Goal: Information Seeking & Learning: Compare options

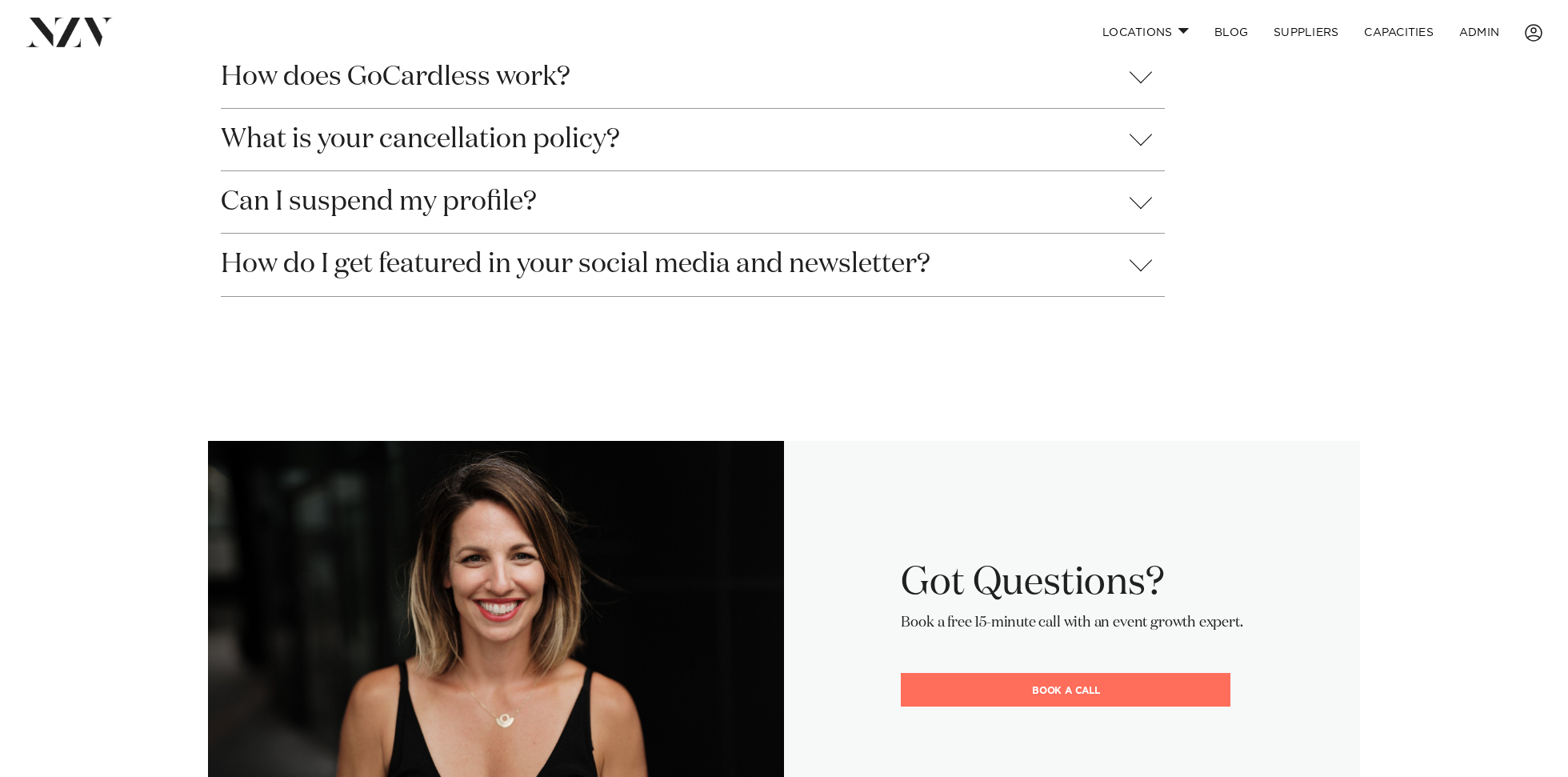
scroll to position [1474, 0]
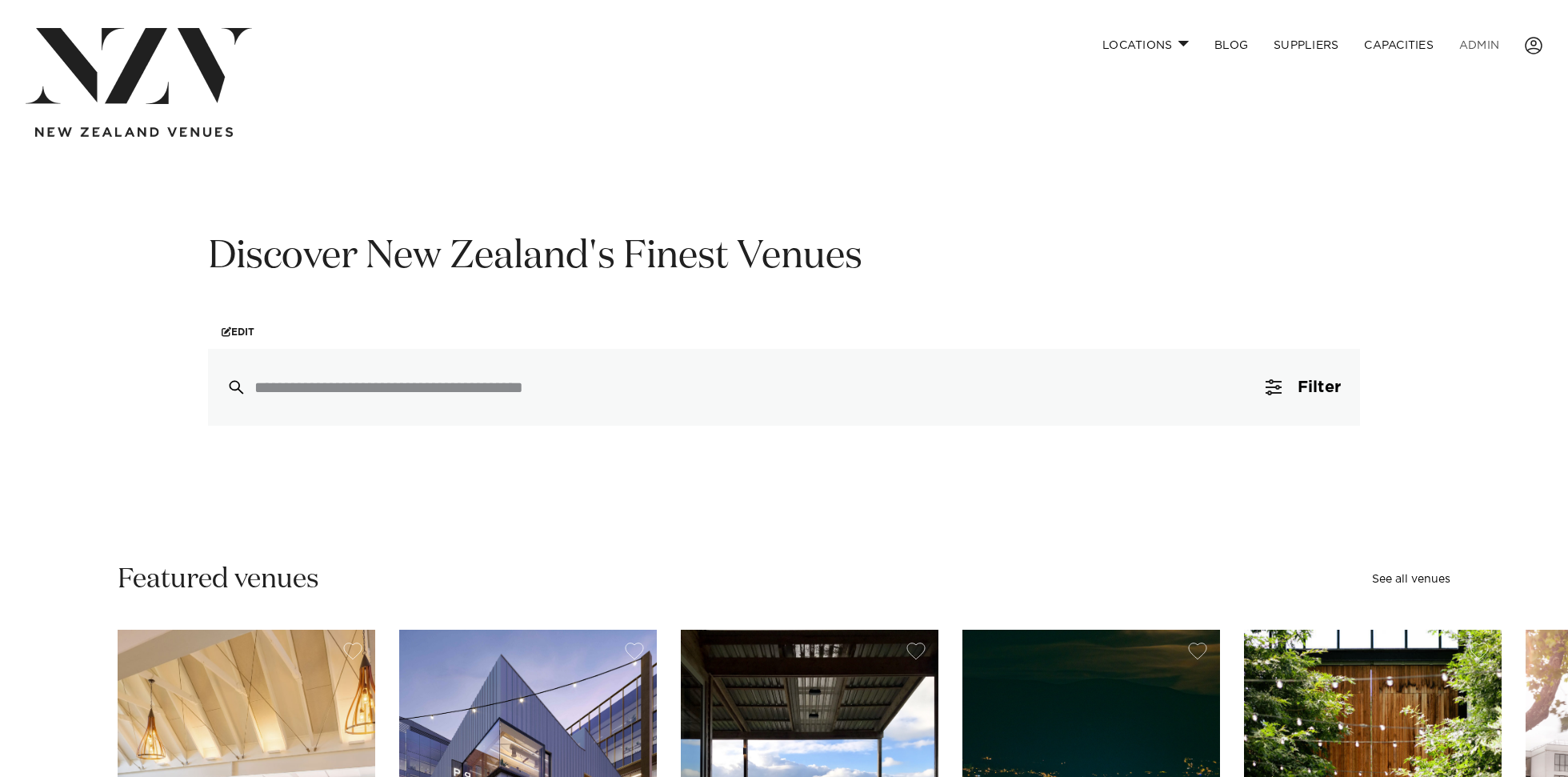
click at [1487, 47] on link "ADMIN" at bounding box center [1479, 45] width 66 height 34
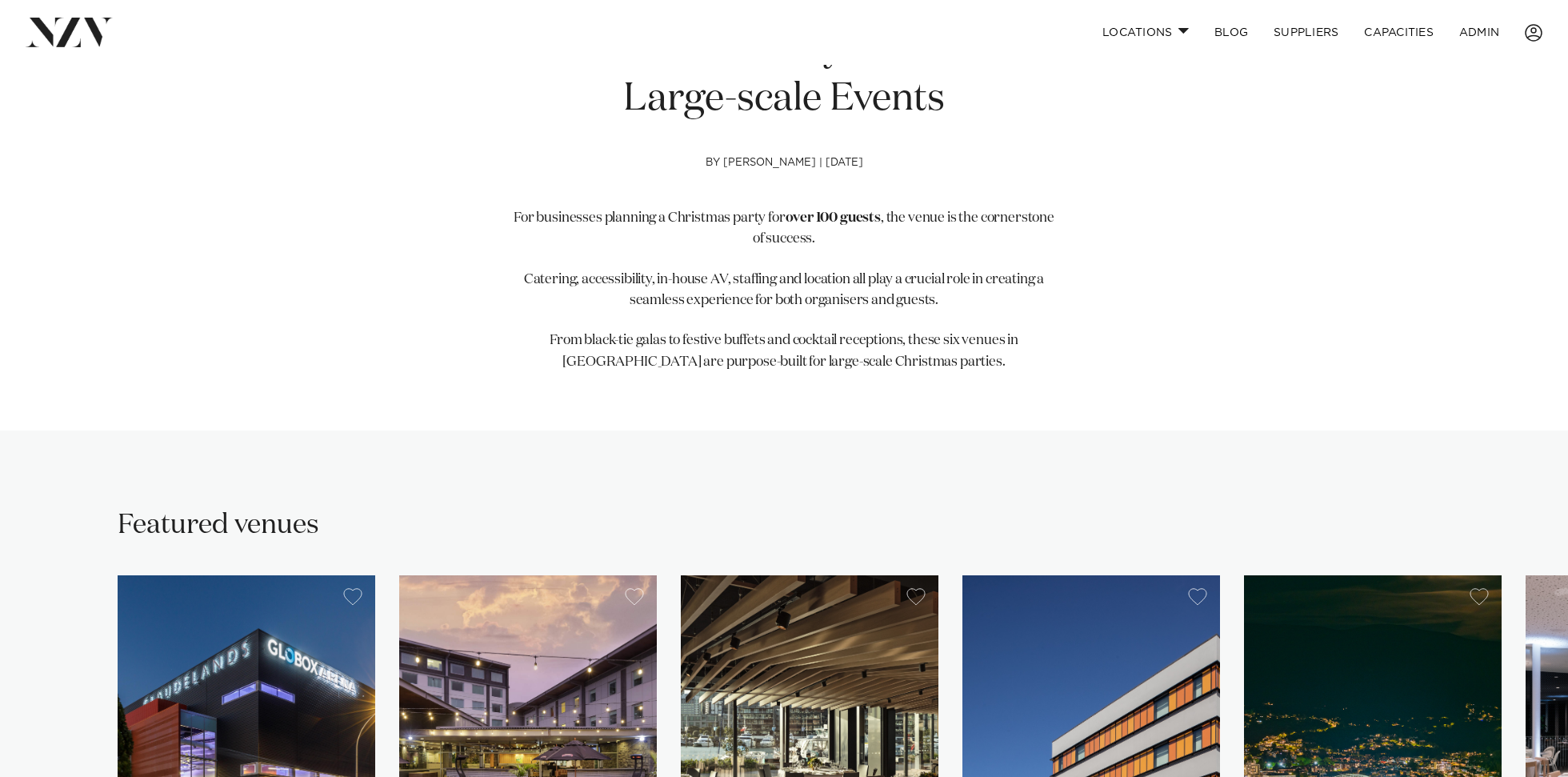
scroll to position [648, 0]
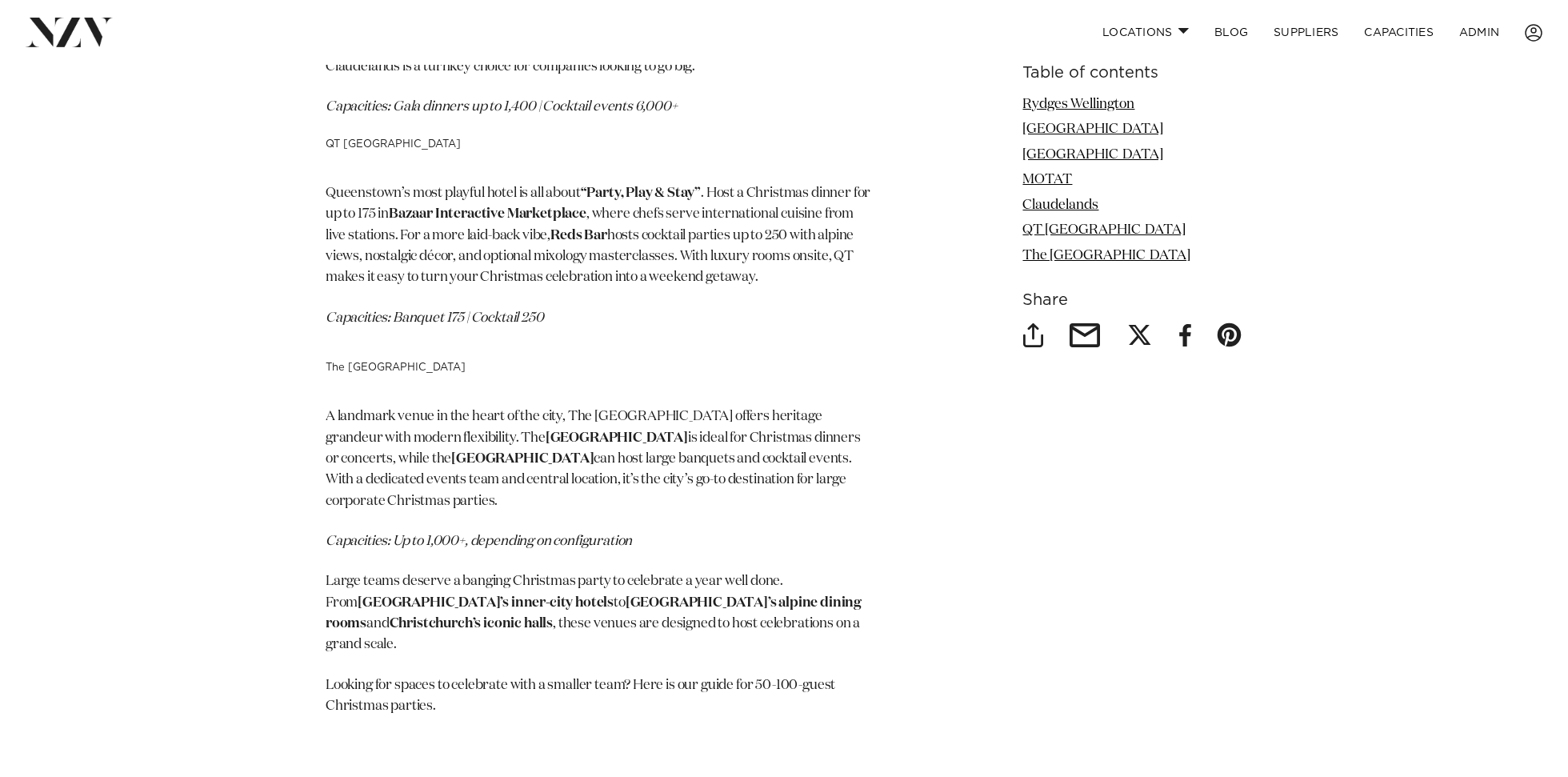
scroll to position [3276, 0]
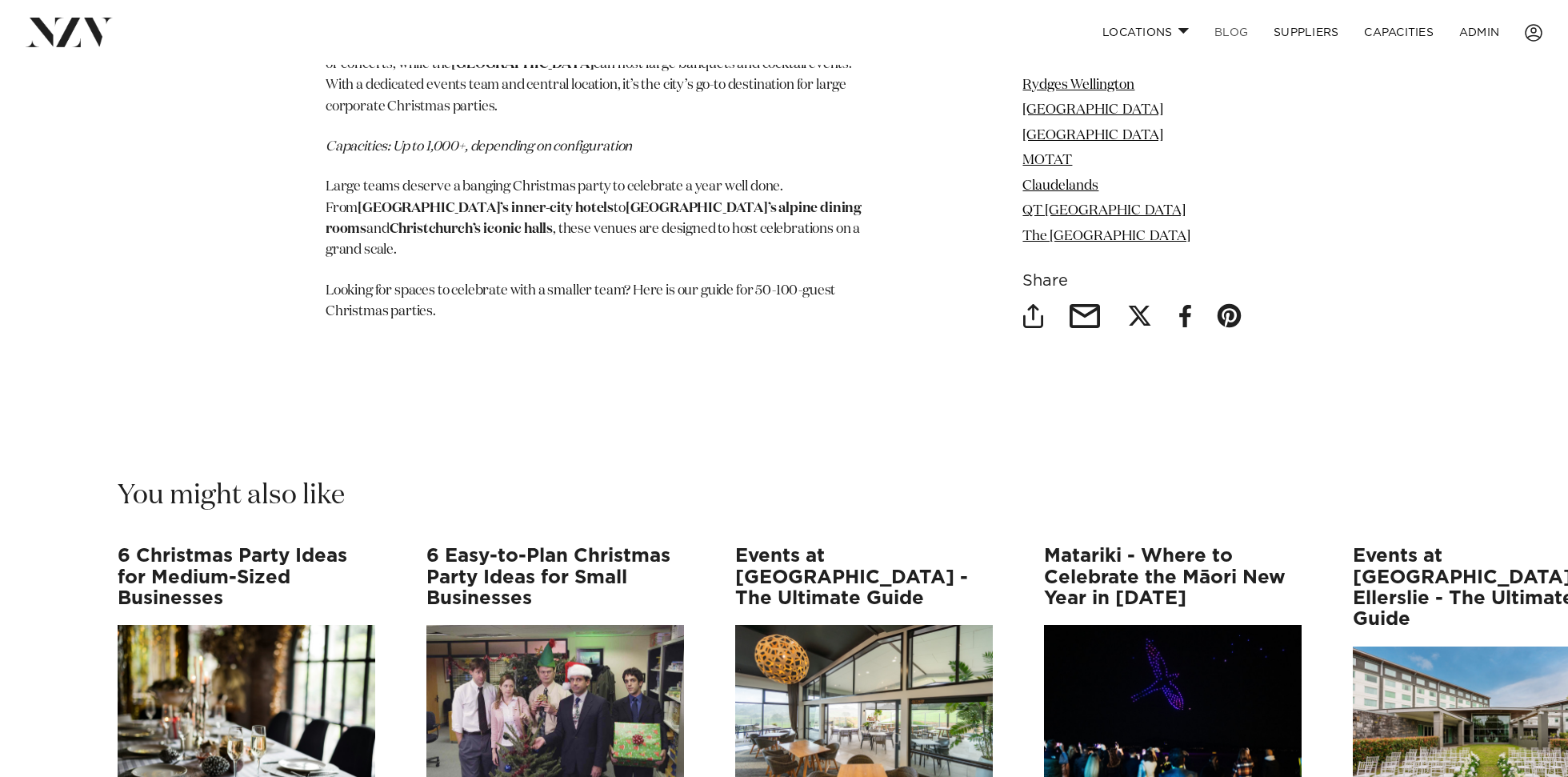
click at [1229, 33] on link "BLOG" at bounding box center [1231, 33] width 59 height 34
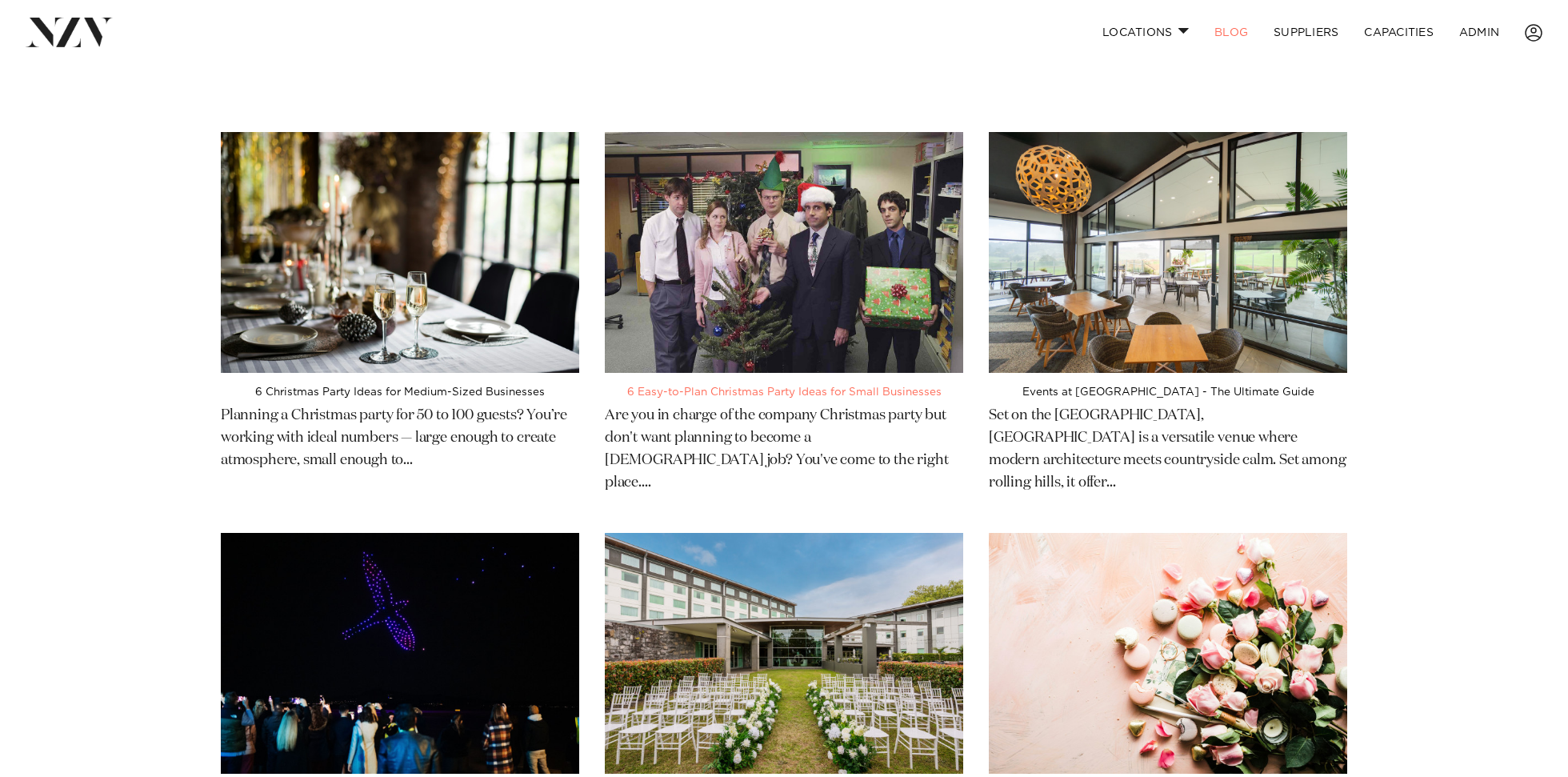
click at [715, 295] on img at bounding box center [784, 252] width 358 height 241
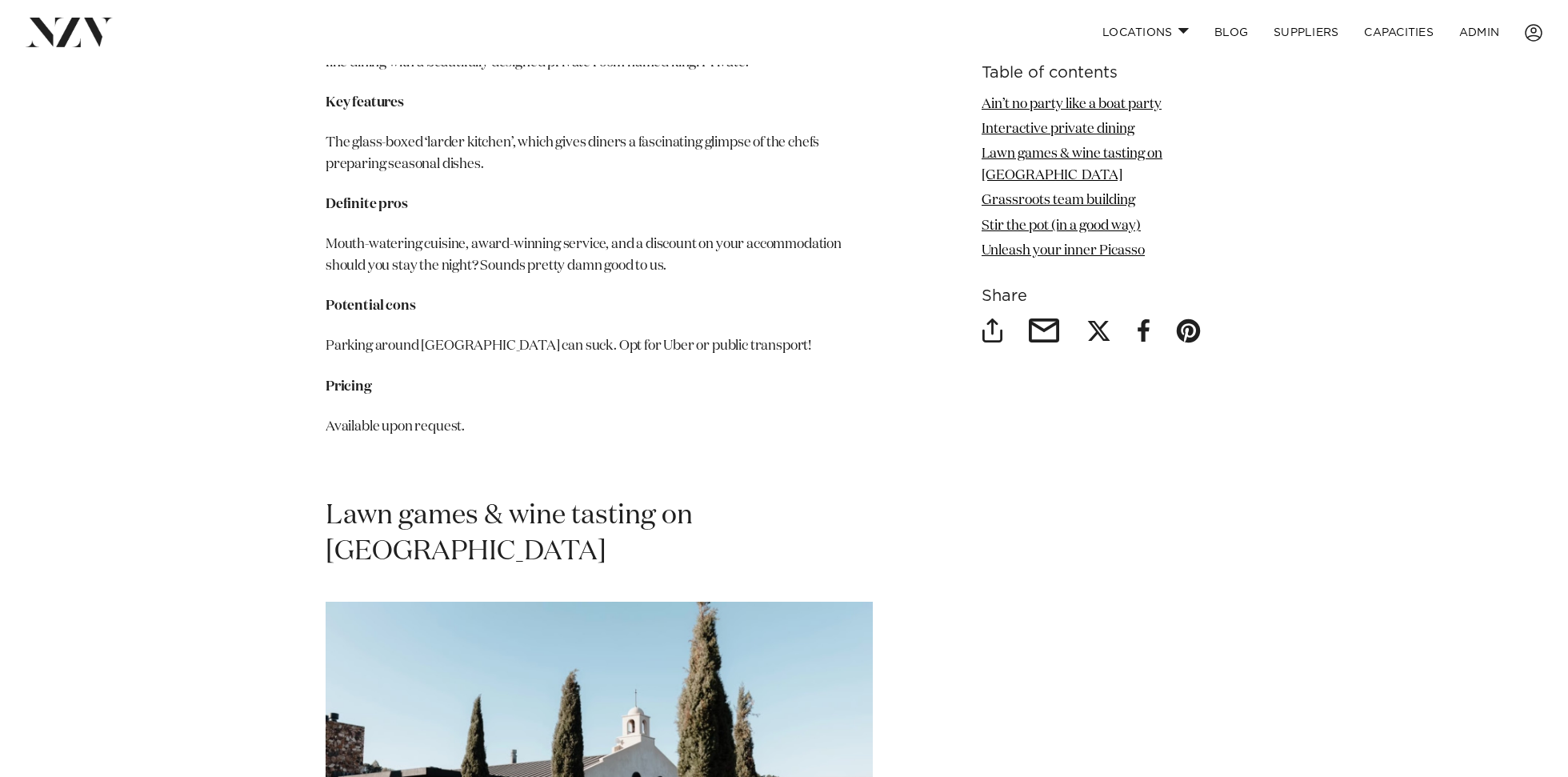
scroll to position [4109, 0]
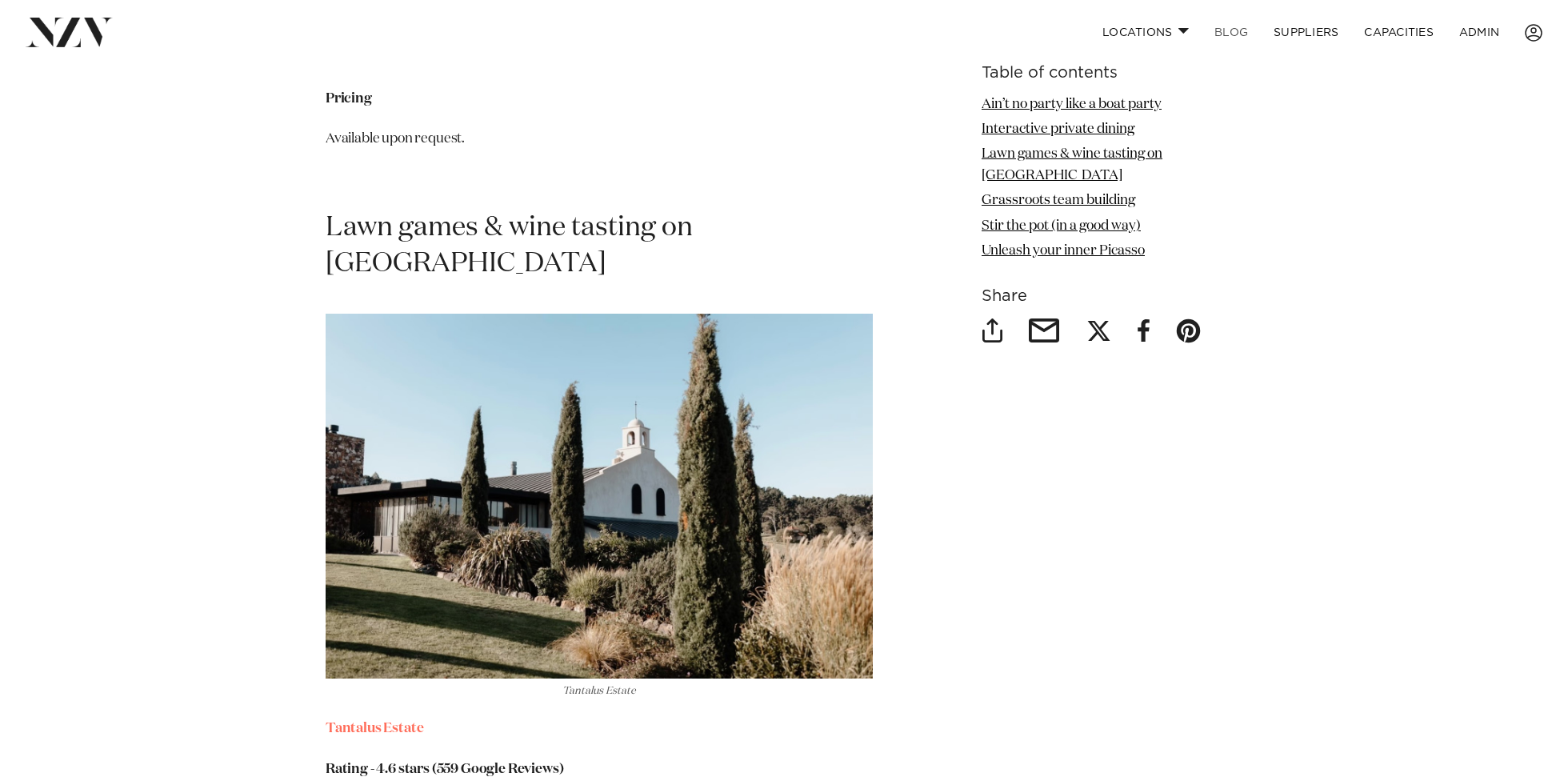
click at [1236, 28] on link "BLOG" at bounding box center [1231, 33] width 59 height 34
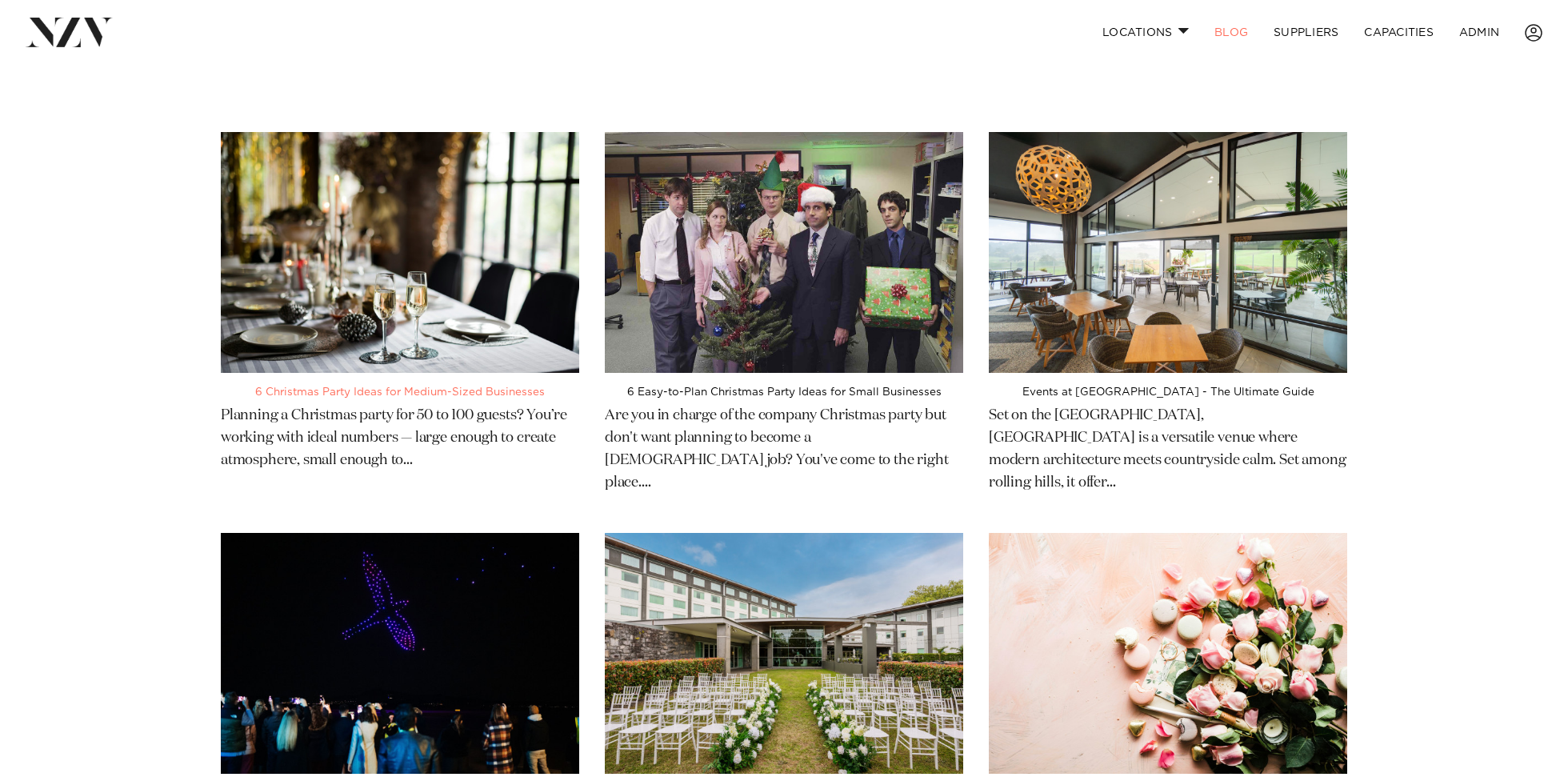
click at [550, 209] on img at bounding box center [400, 252] width 358 height 241
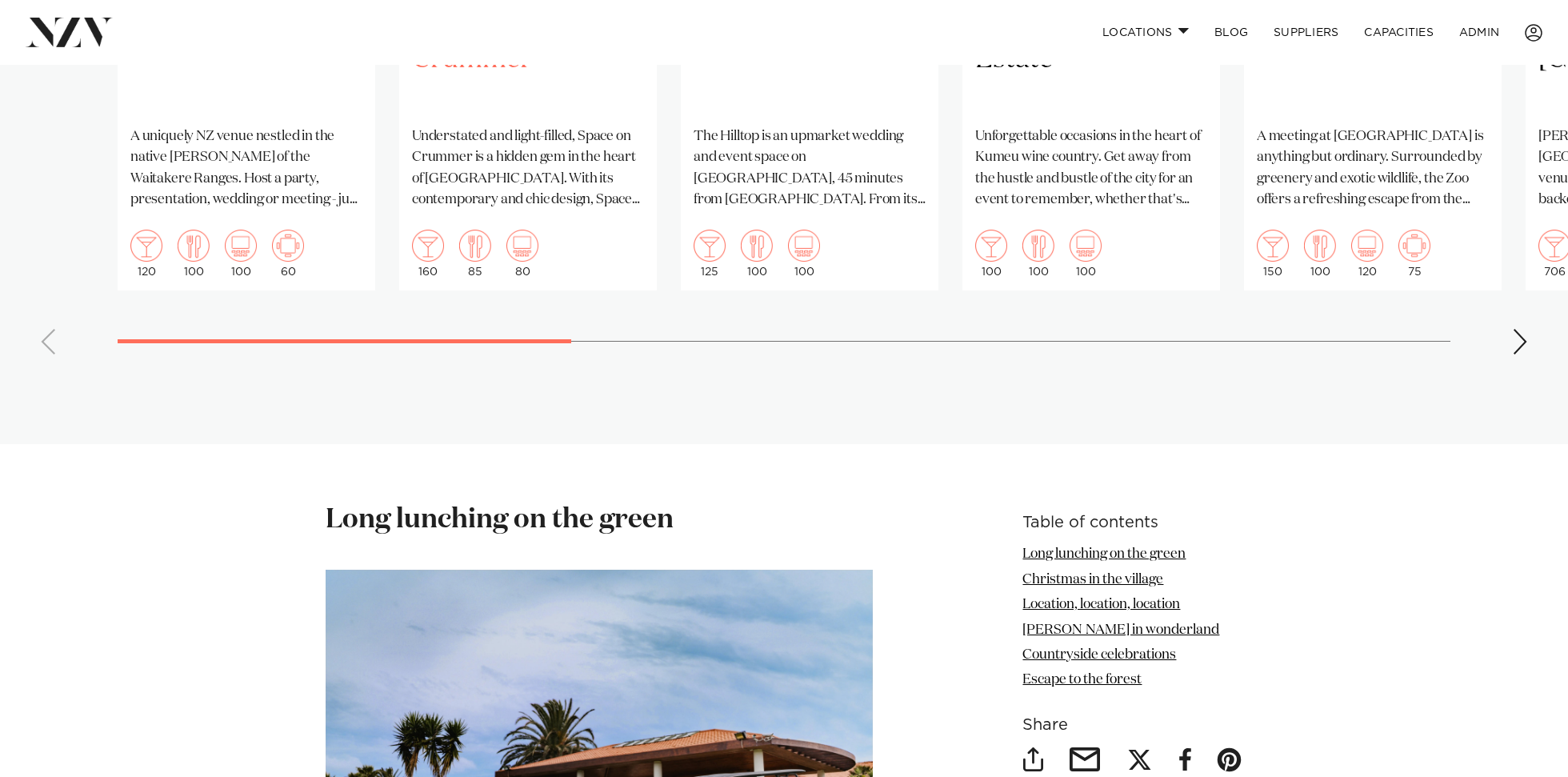
scroll to position [1631, 0]
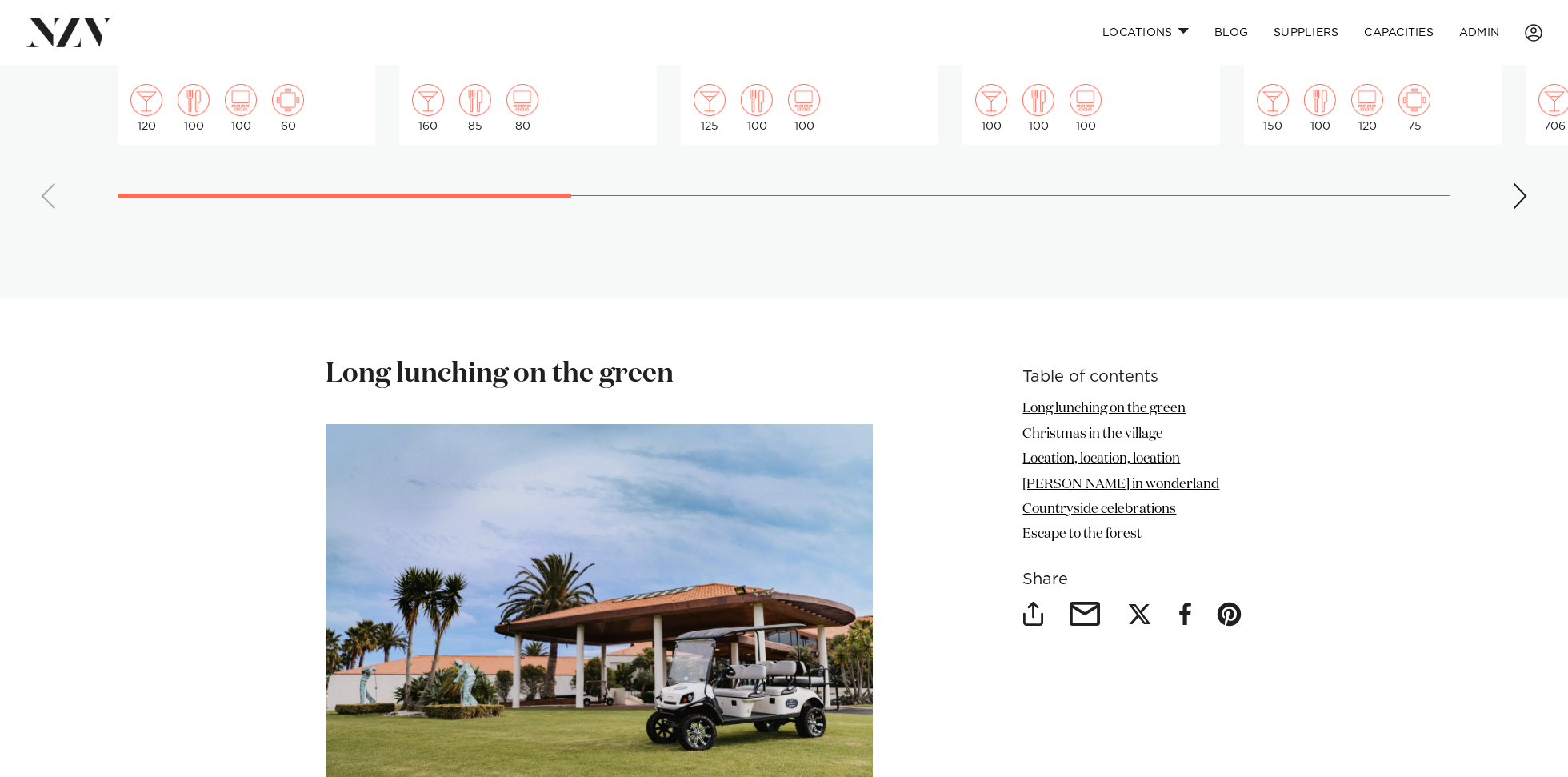
click at [483, 360] on strong "Long lunching on the green" at bounding box center [500, 374] width 348 height 27
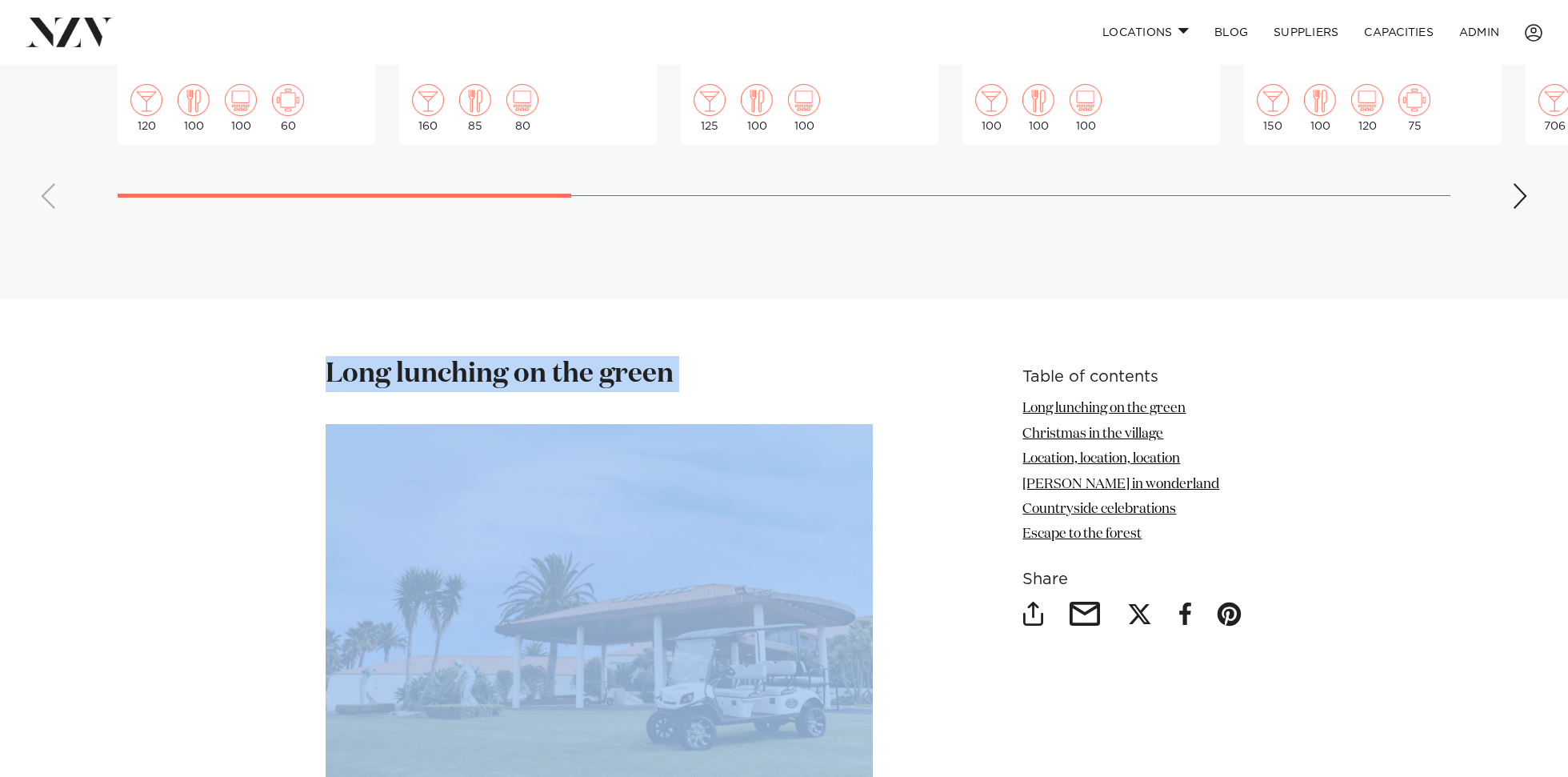
click at [483, 360] on strong "Long lunching on the green" at bounding box center [500, 374] width 348 height 27
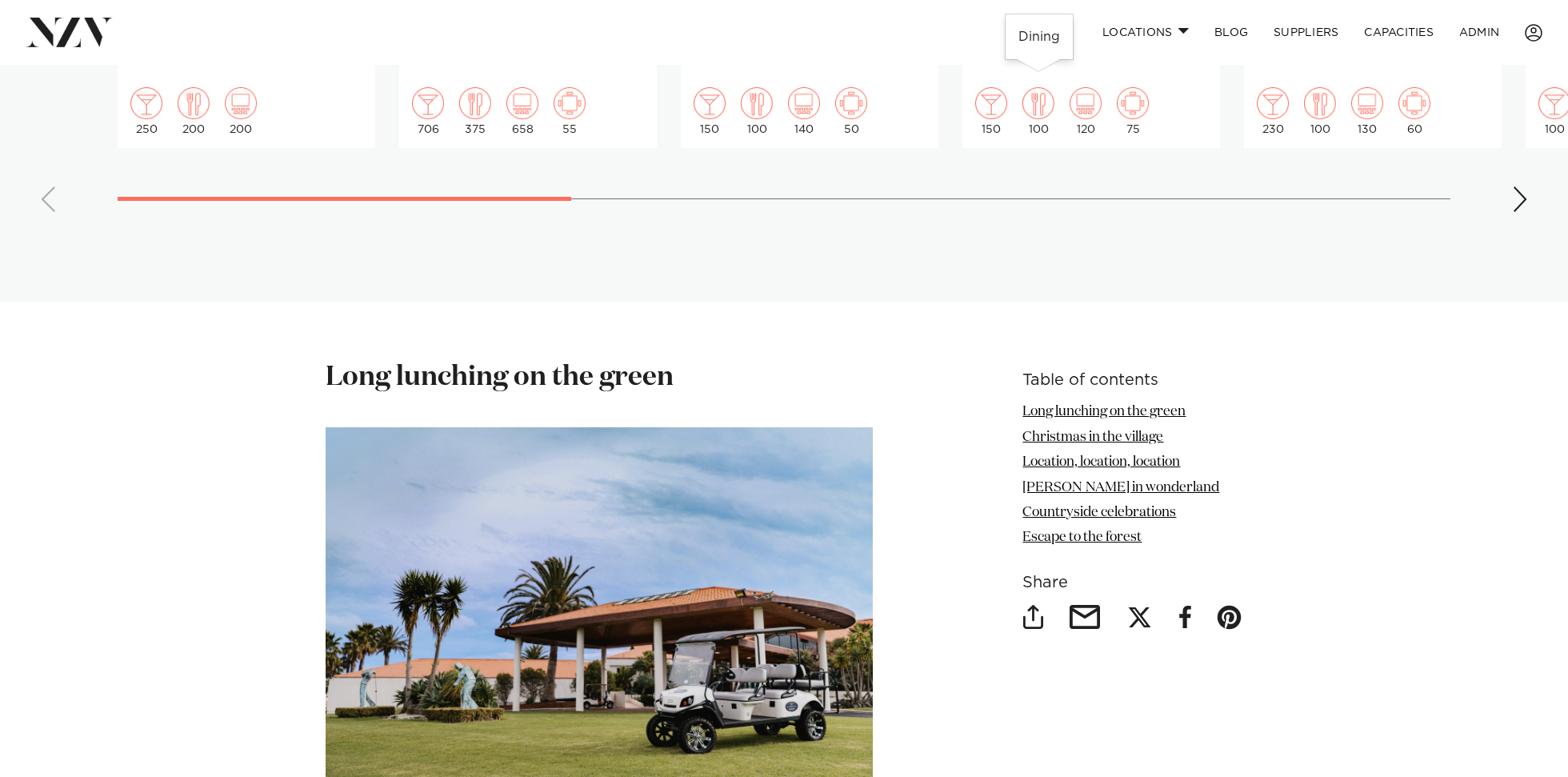
scroll to position [1631, 0]
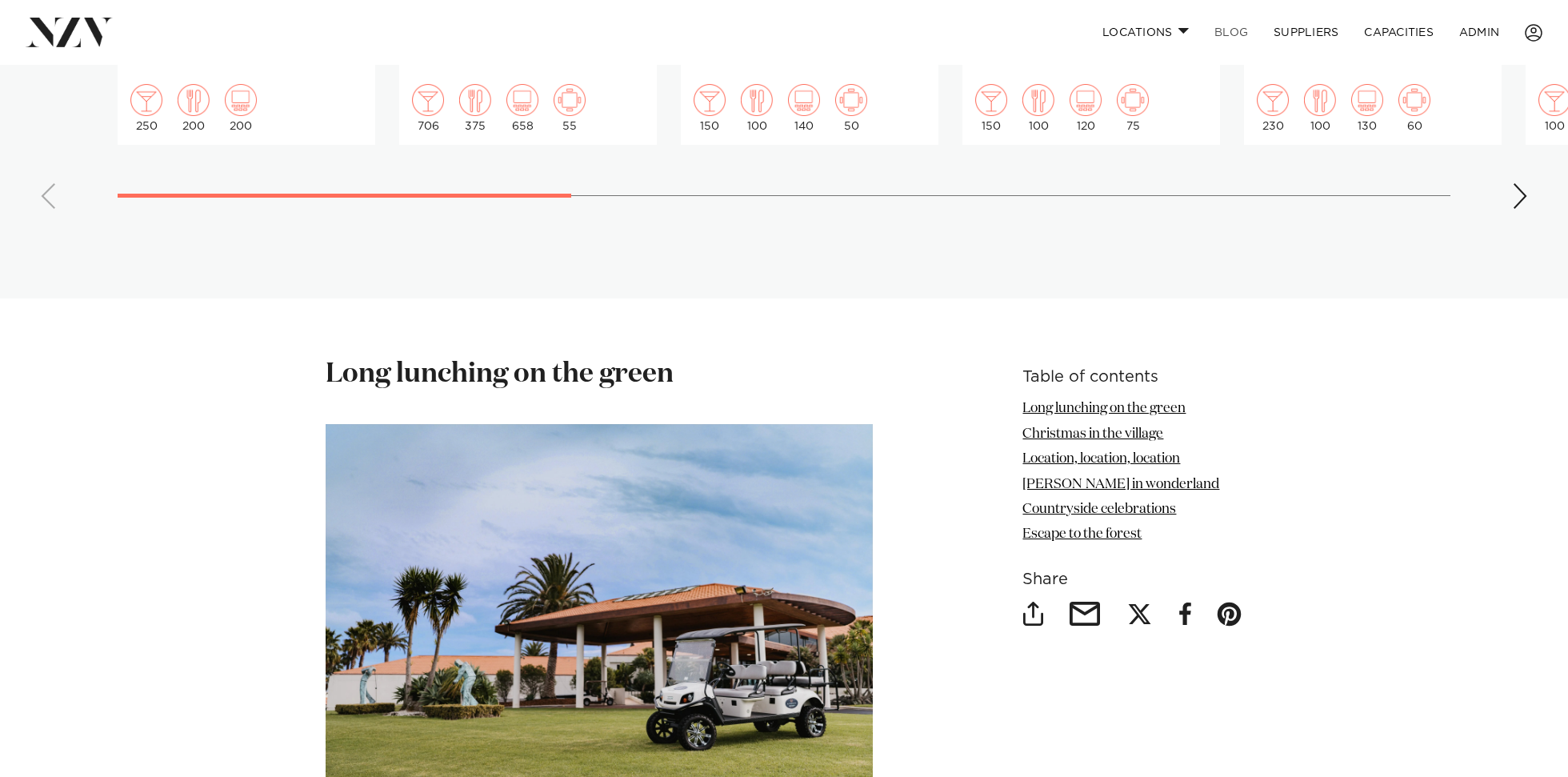
click at [1227, 24] on link "BLOG" at bounding box center [1231, 33] width 59 height 34
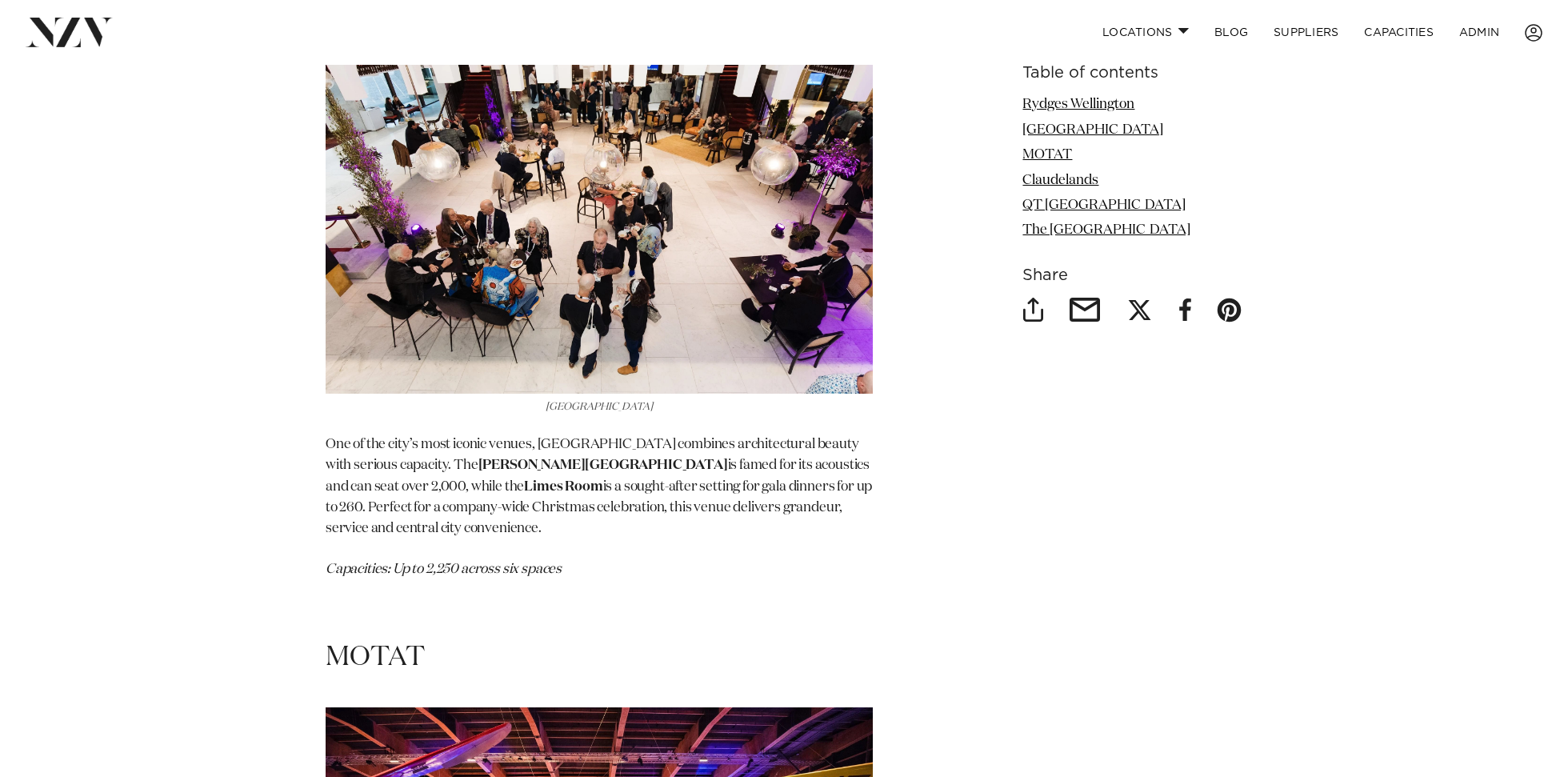
scroll to position [3061, 0]
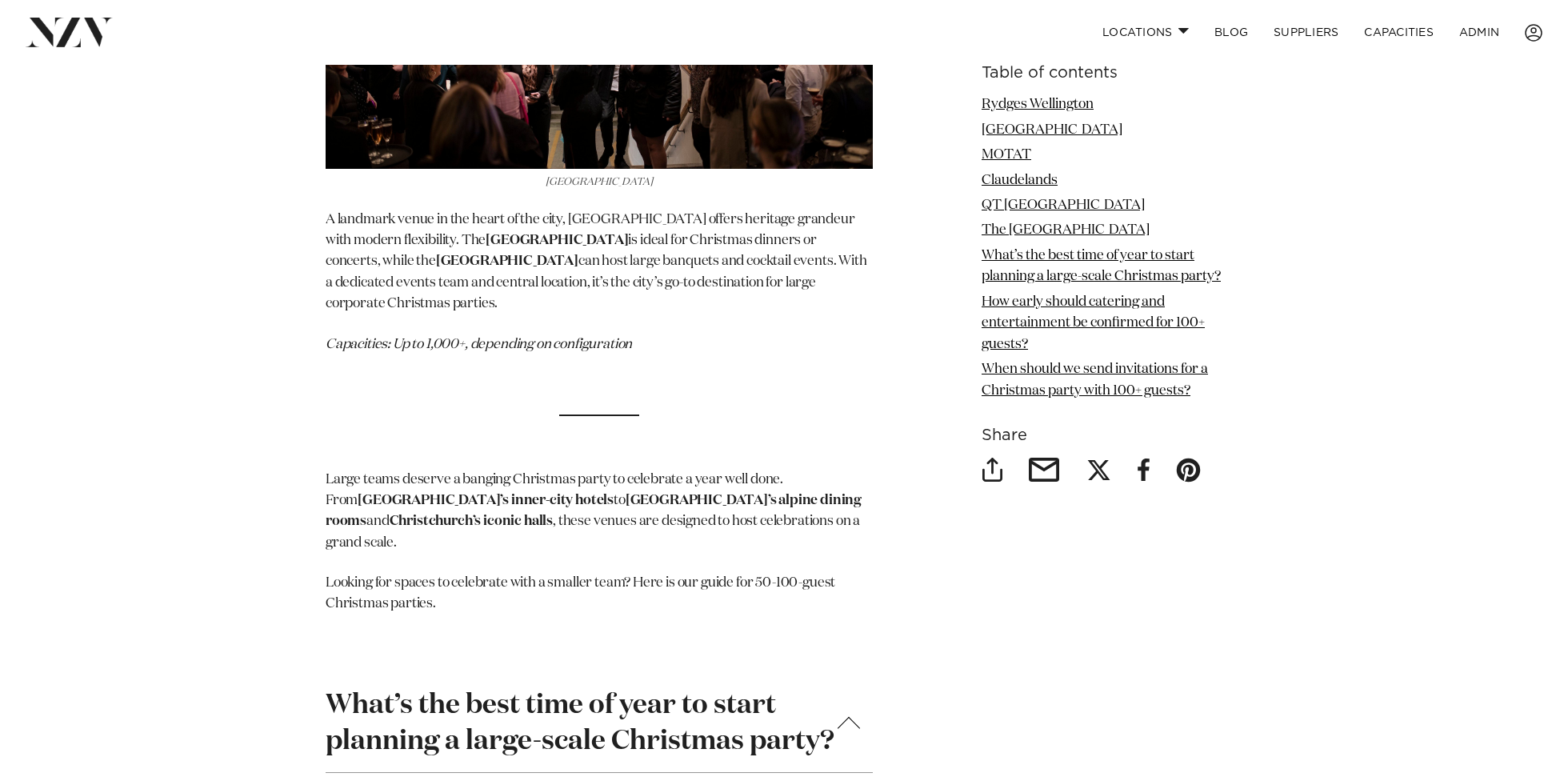
scroll to position [5803, 0]
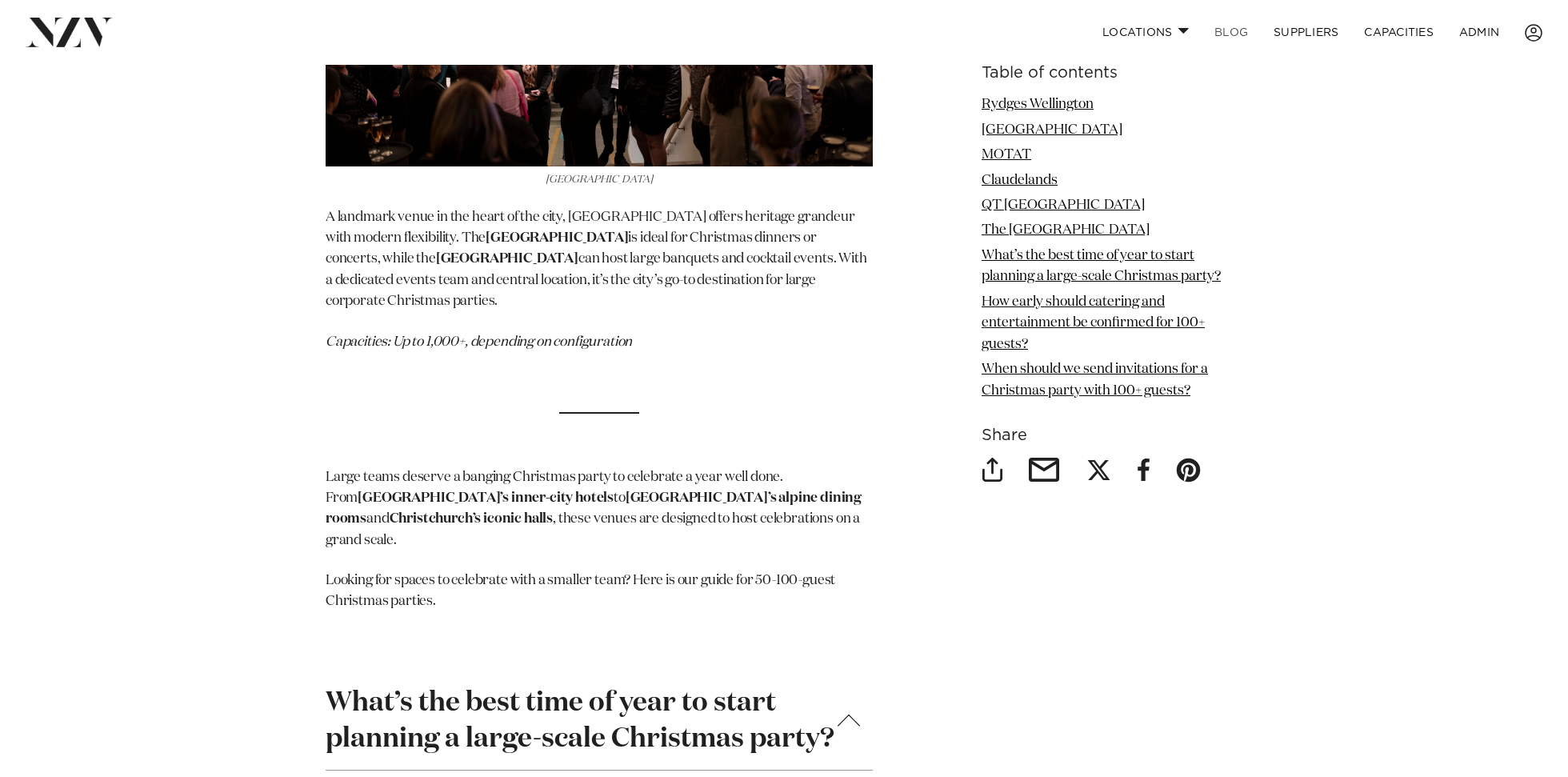
click at [1226, 31] on link "BLOG" at bounding box center [1231, 33] width 59 height 34
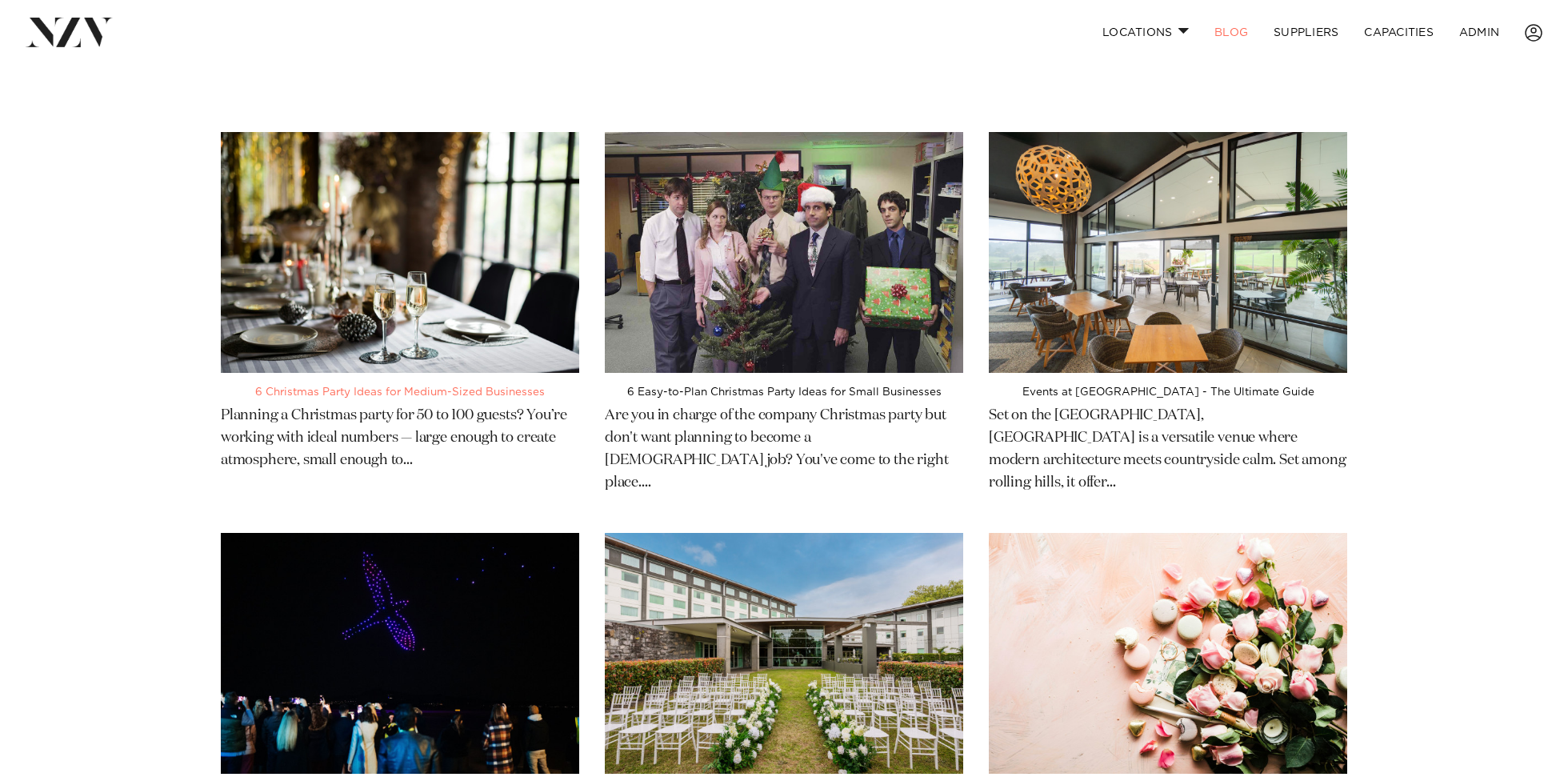
click at [478, 196] on img at bounding box center [400, 252] width 358 height 241
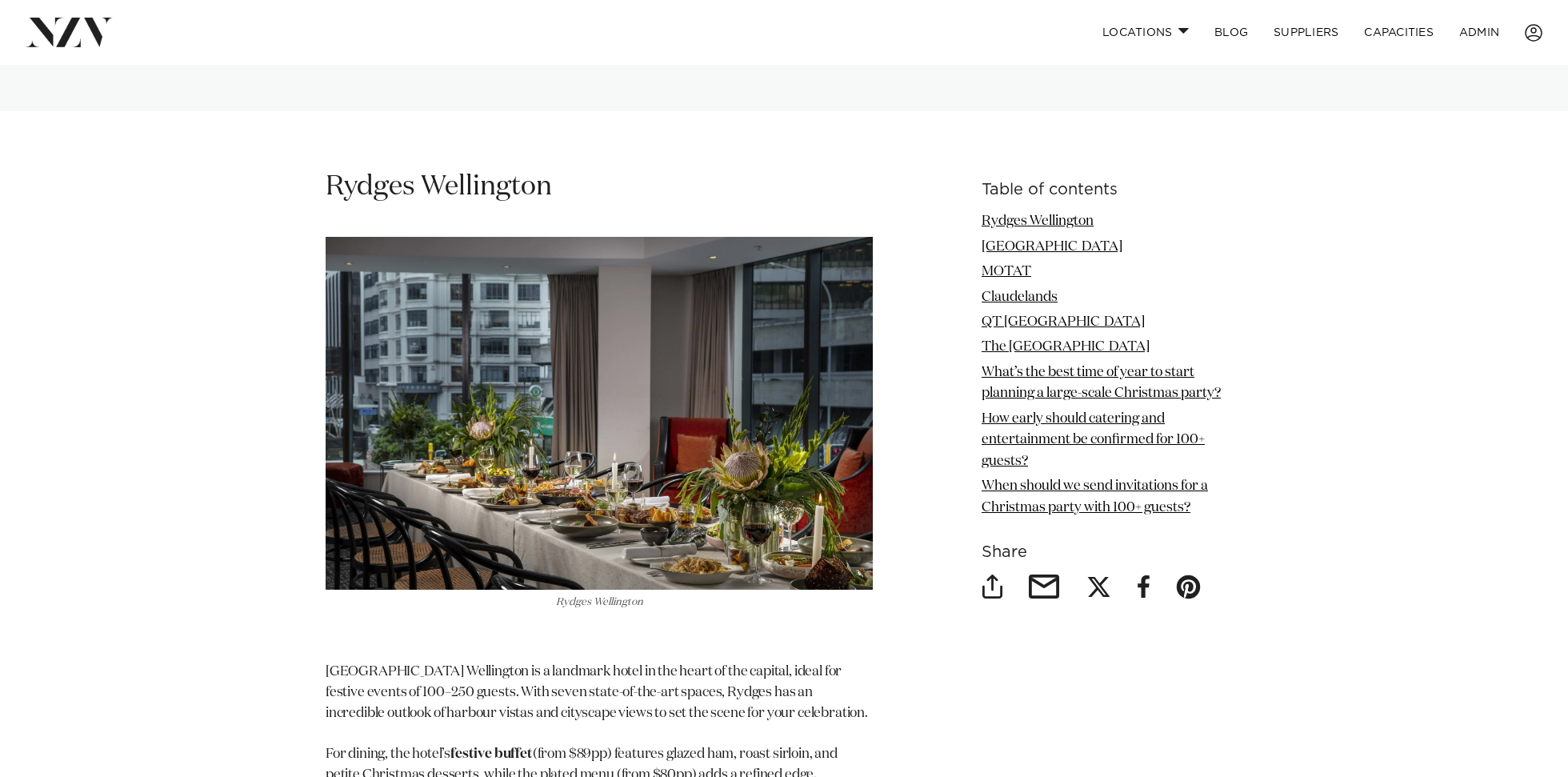
scroll to position [1880, 0]
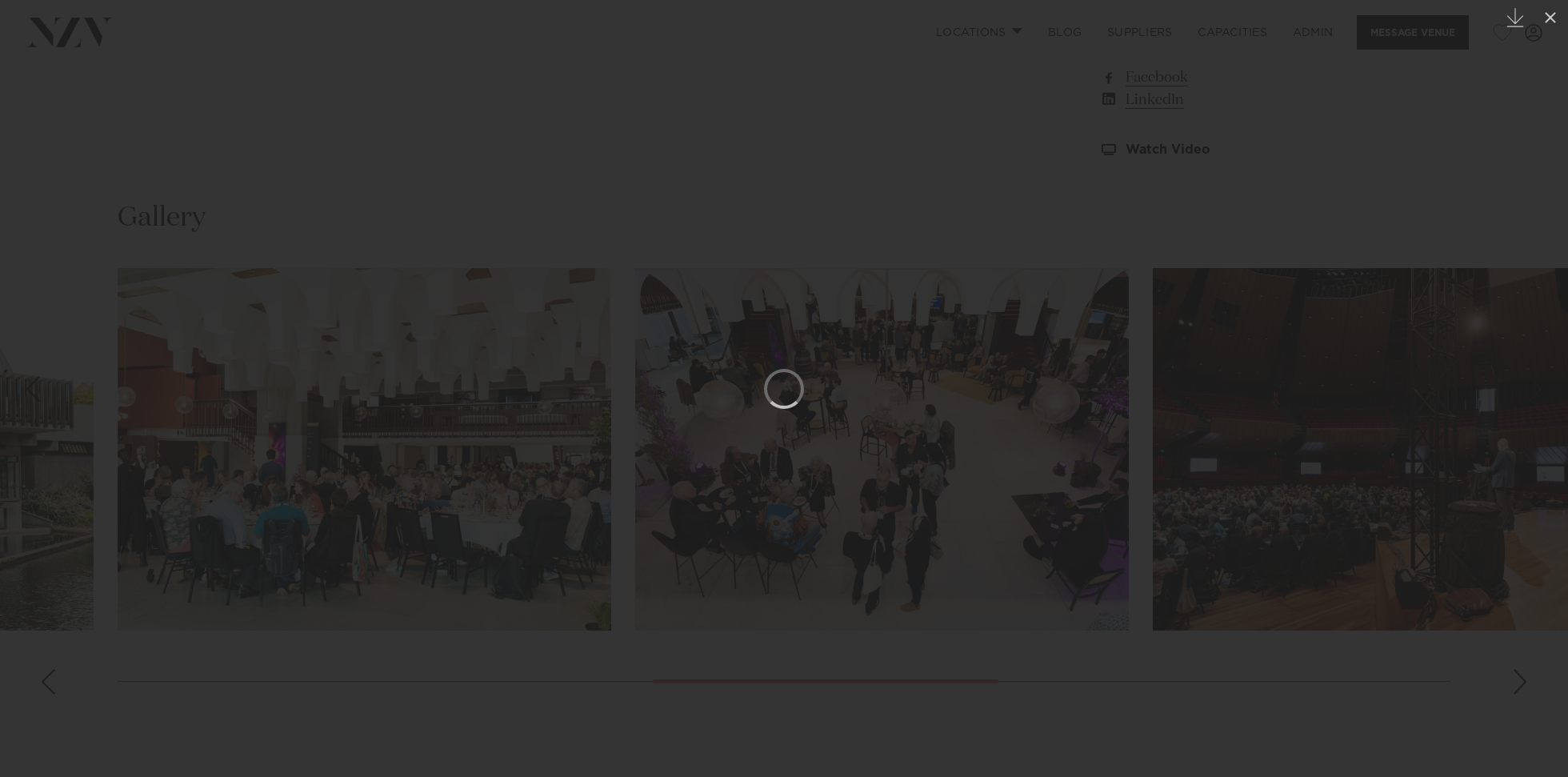
click at [171, 149] on div at bounding box center [784, 388] width 1568 height 777
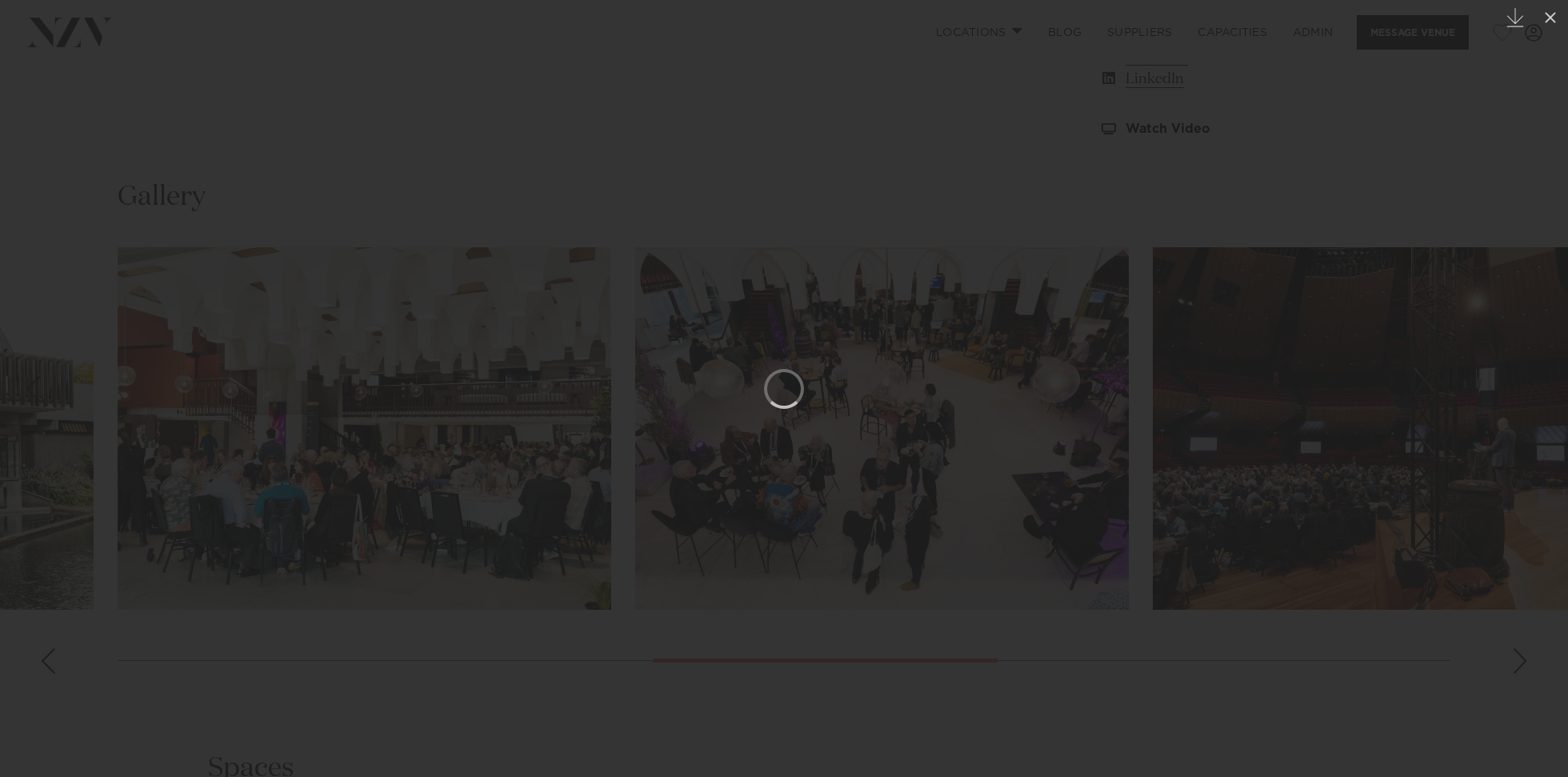
scroll to position [1552, 0]
click at [86, 190] on div at bounding box center [784, 388] width 1568 height 777
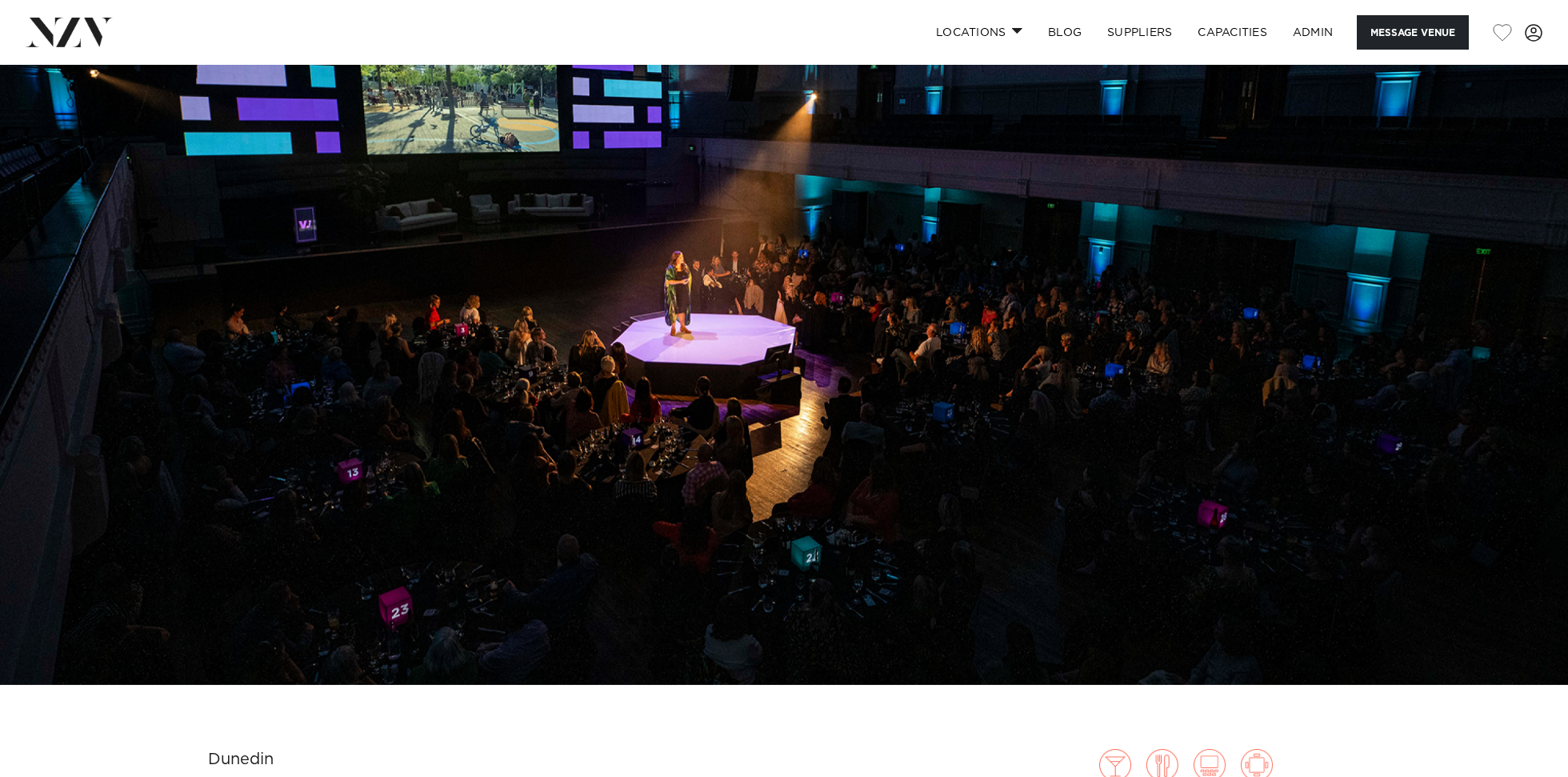
scroll to position [186, 0]
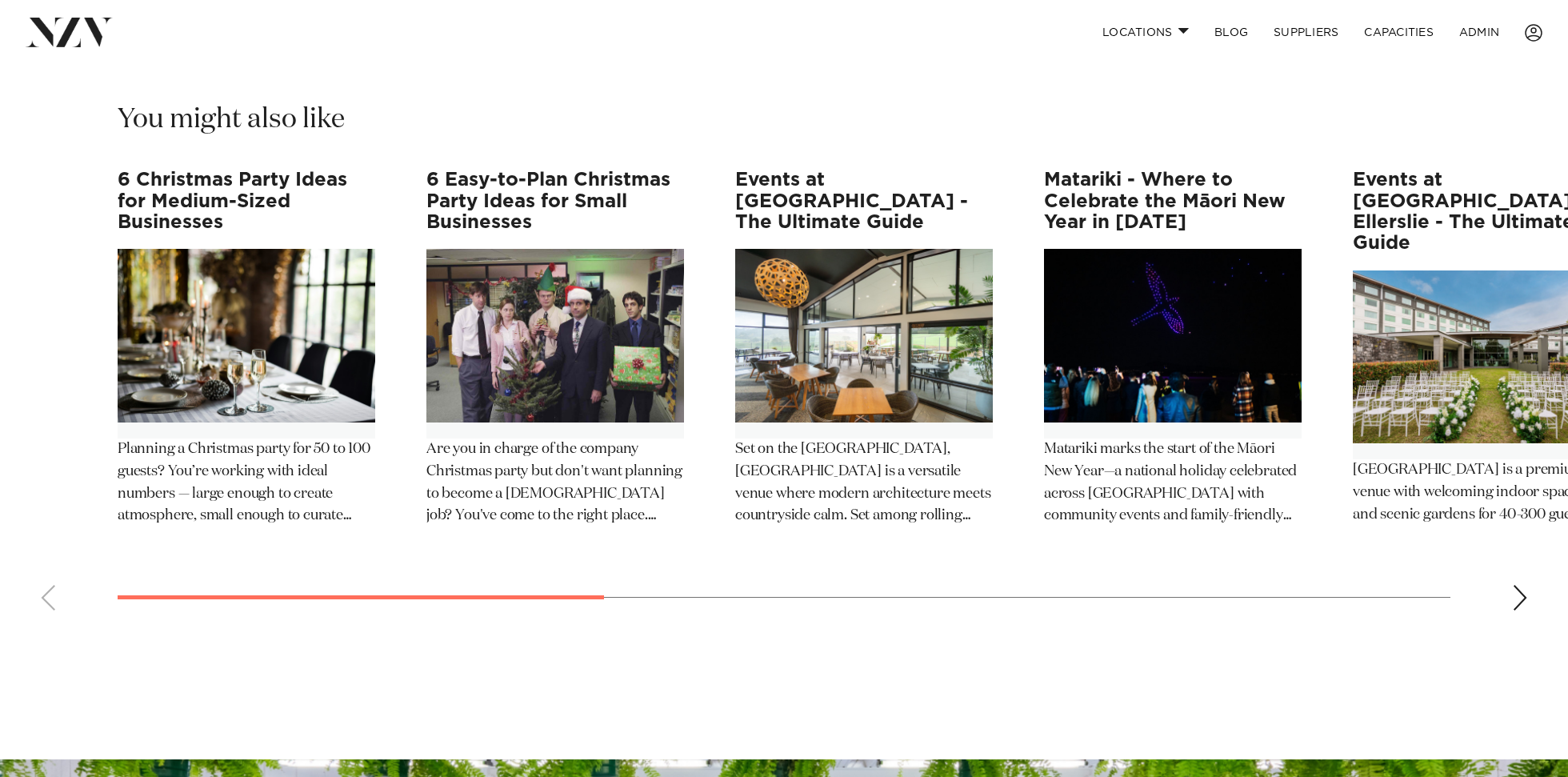
scroll to position [6420, 0]
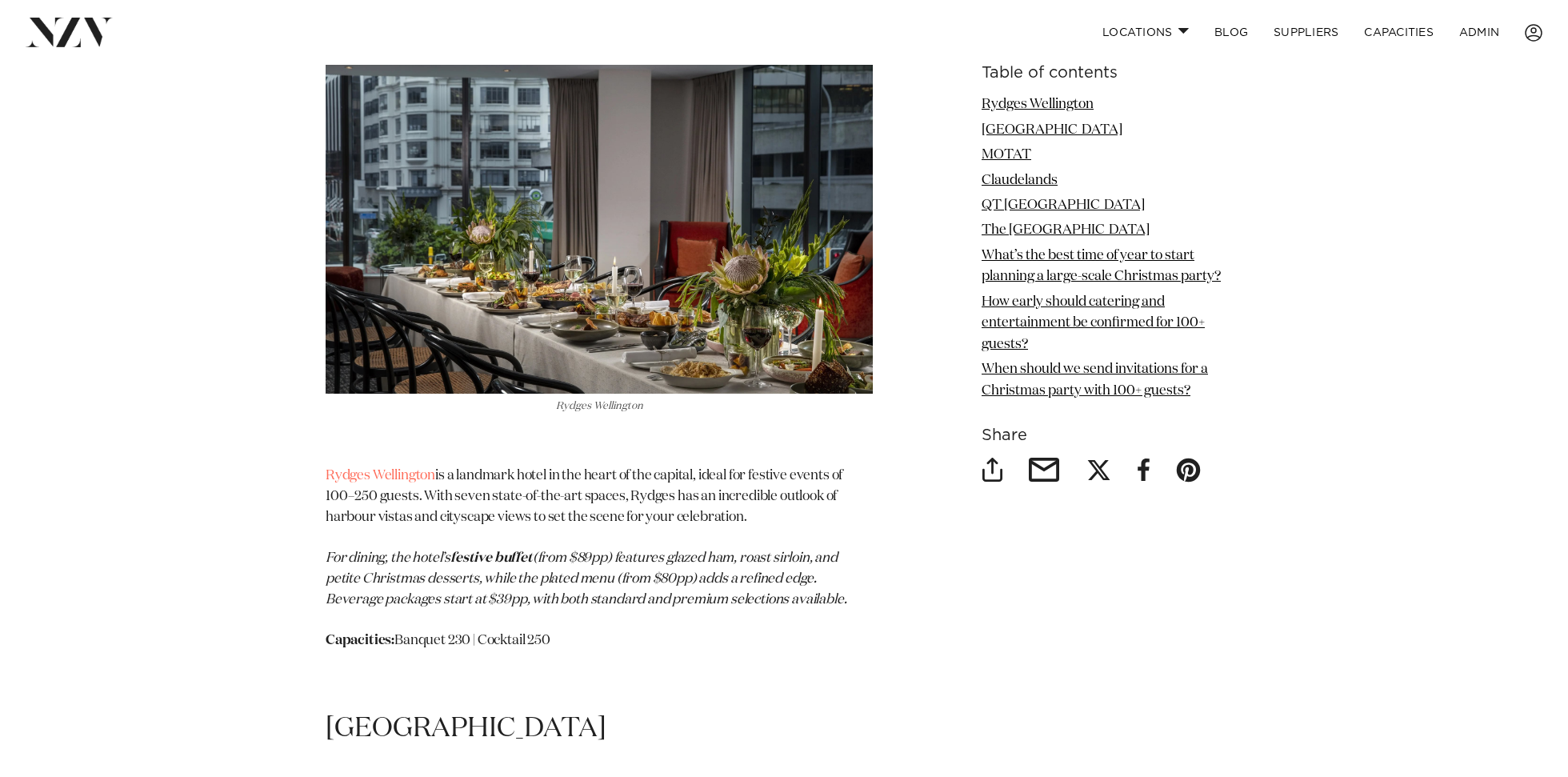
scroll to position [2134, 0]
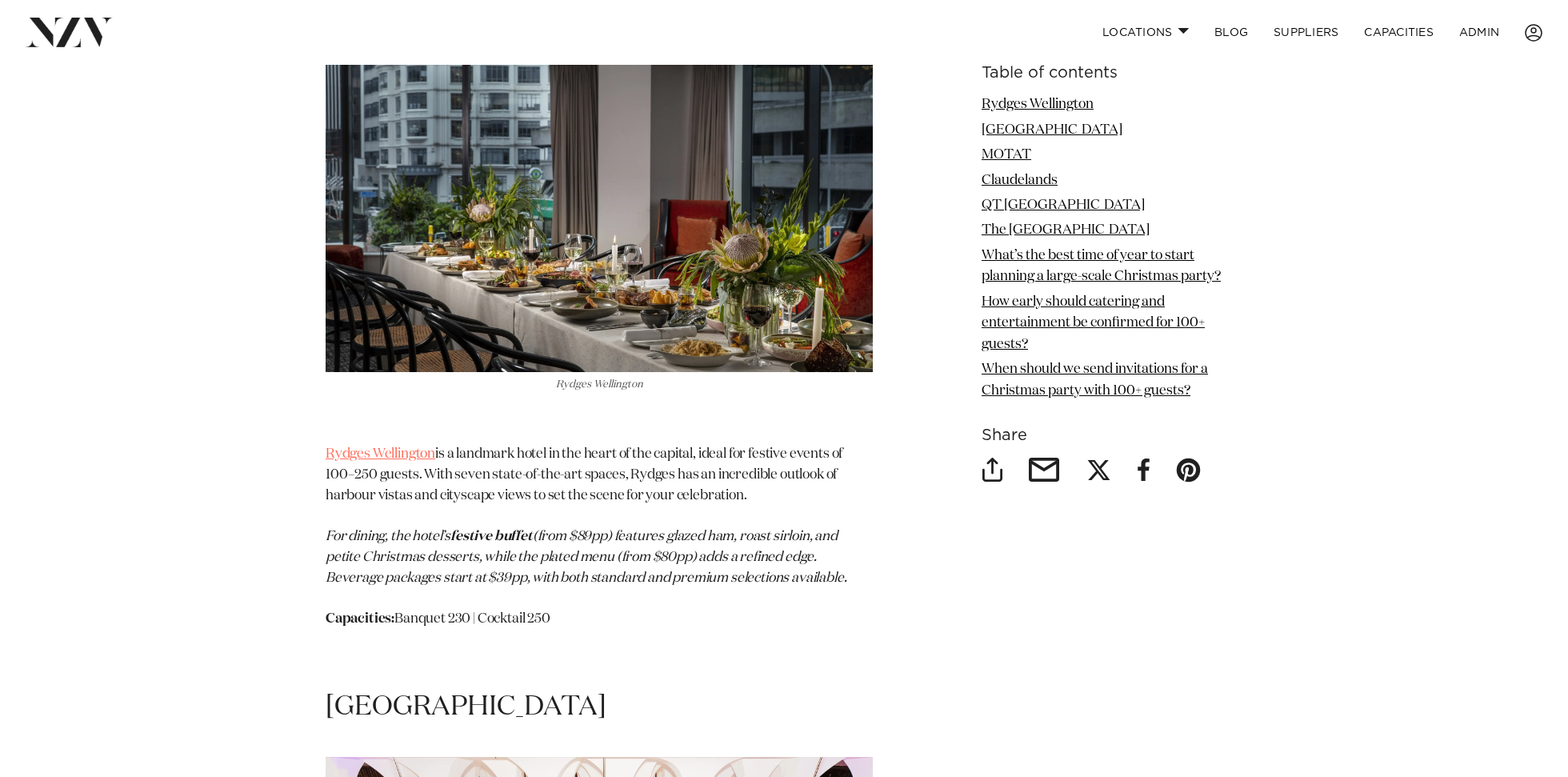
click at [416, 457] on link "Rydges Wellington" at bounding box center [381, 455] width 110 height 14
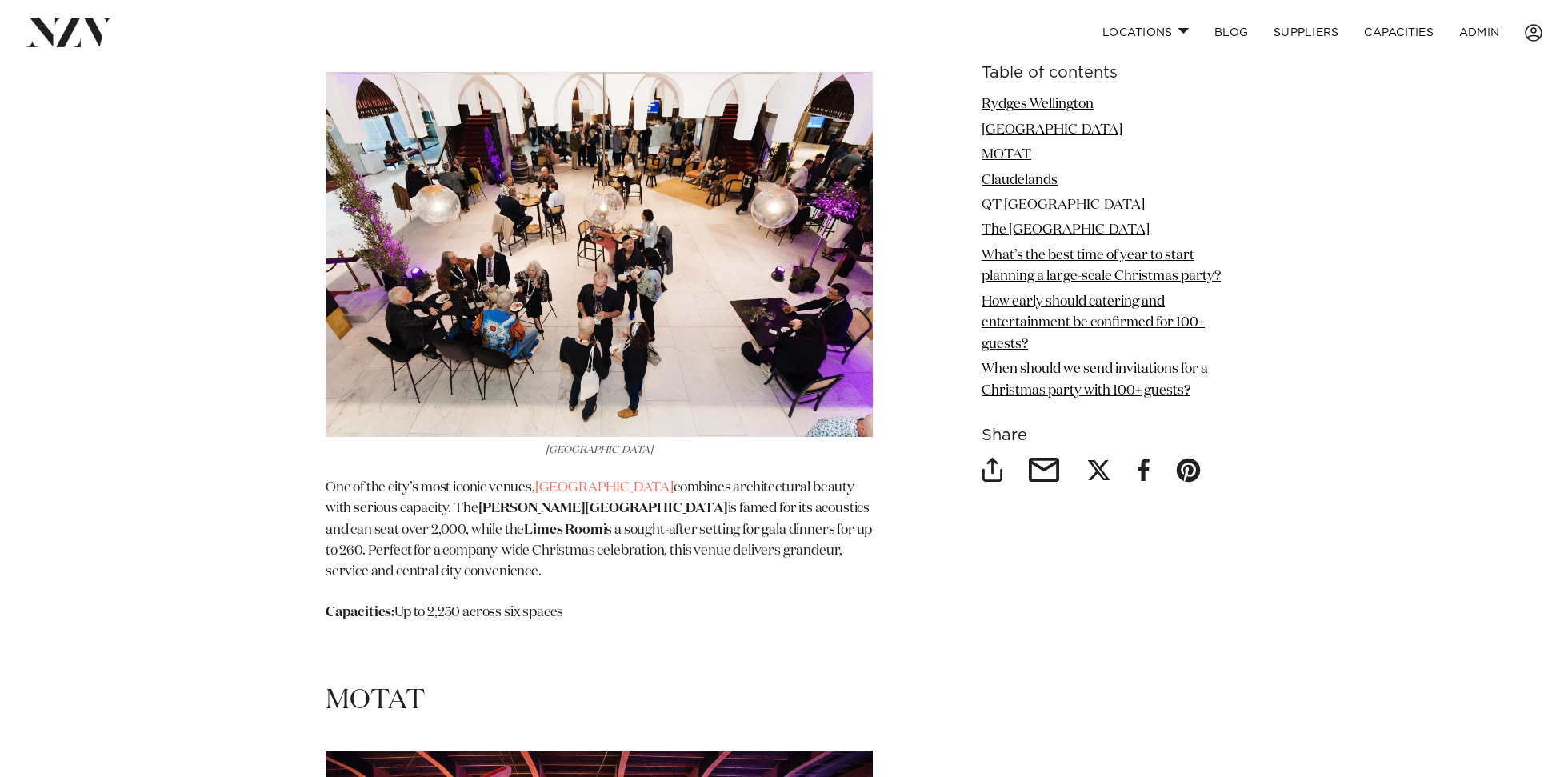
scroll to position [2845, 0]
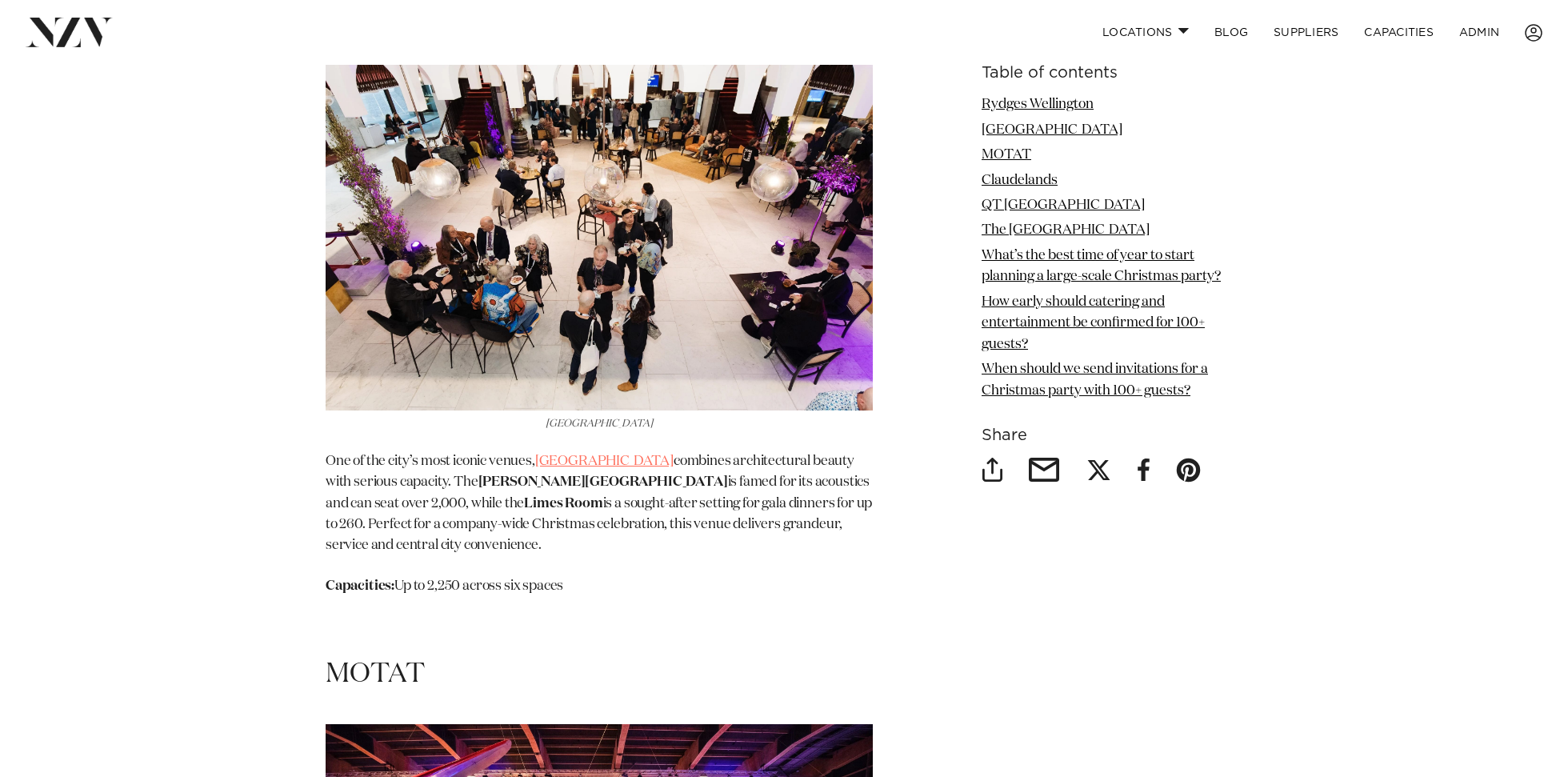
click at [654, 460] on link "Christchurch Town Hall" at bounding box center [604, 461] width 138 height 14
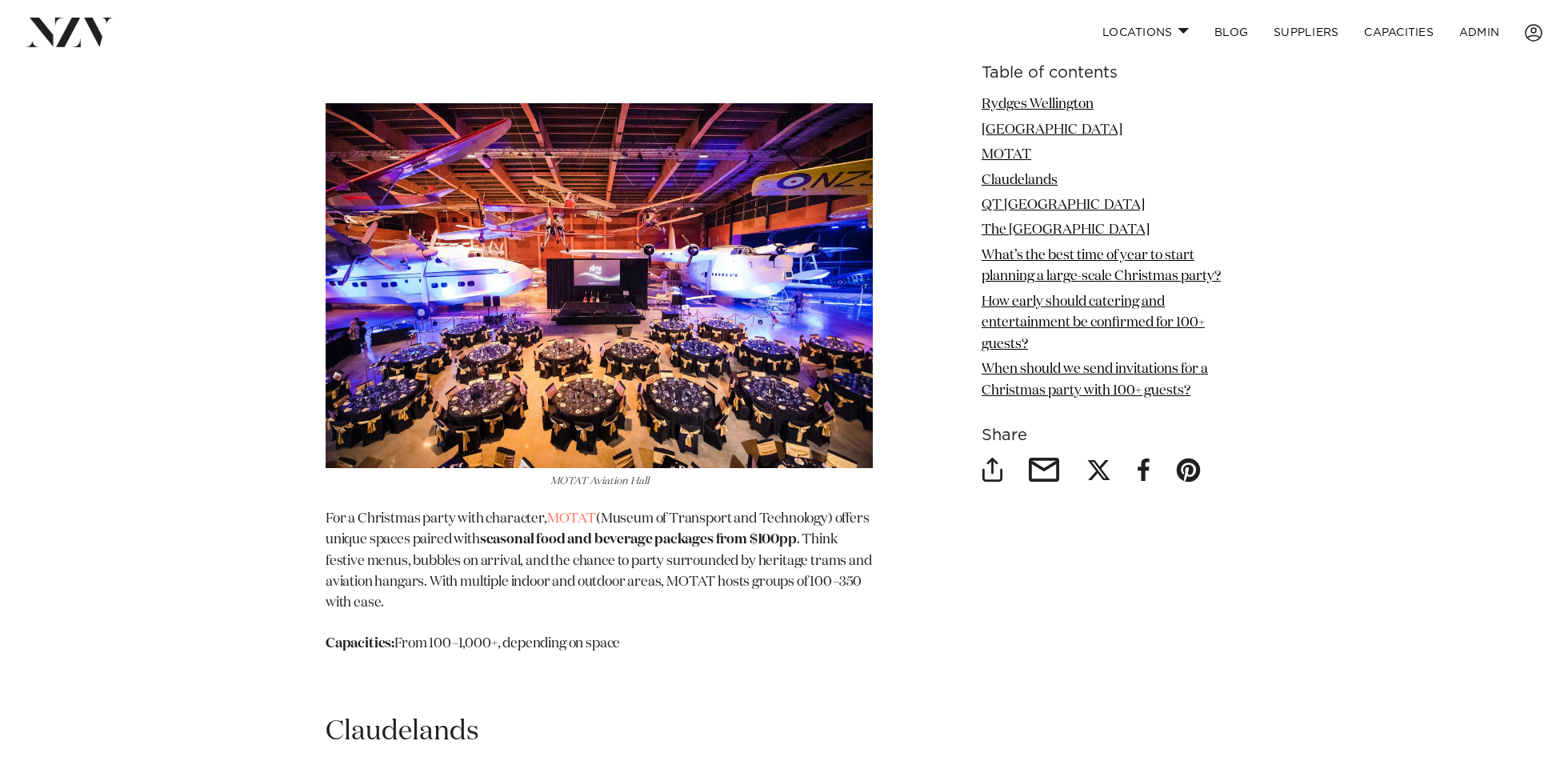
scroll to position [3623, 0]
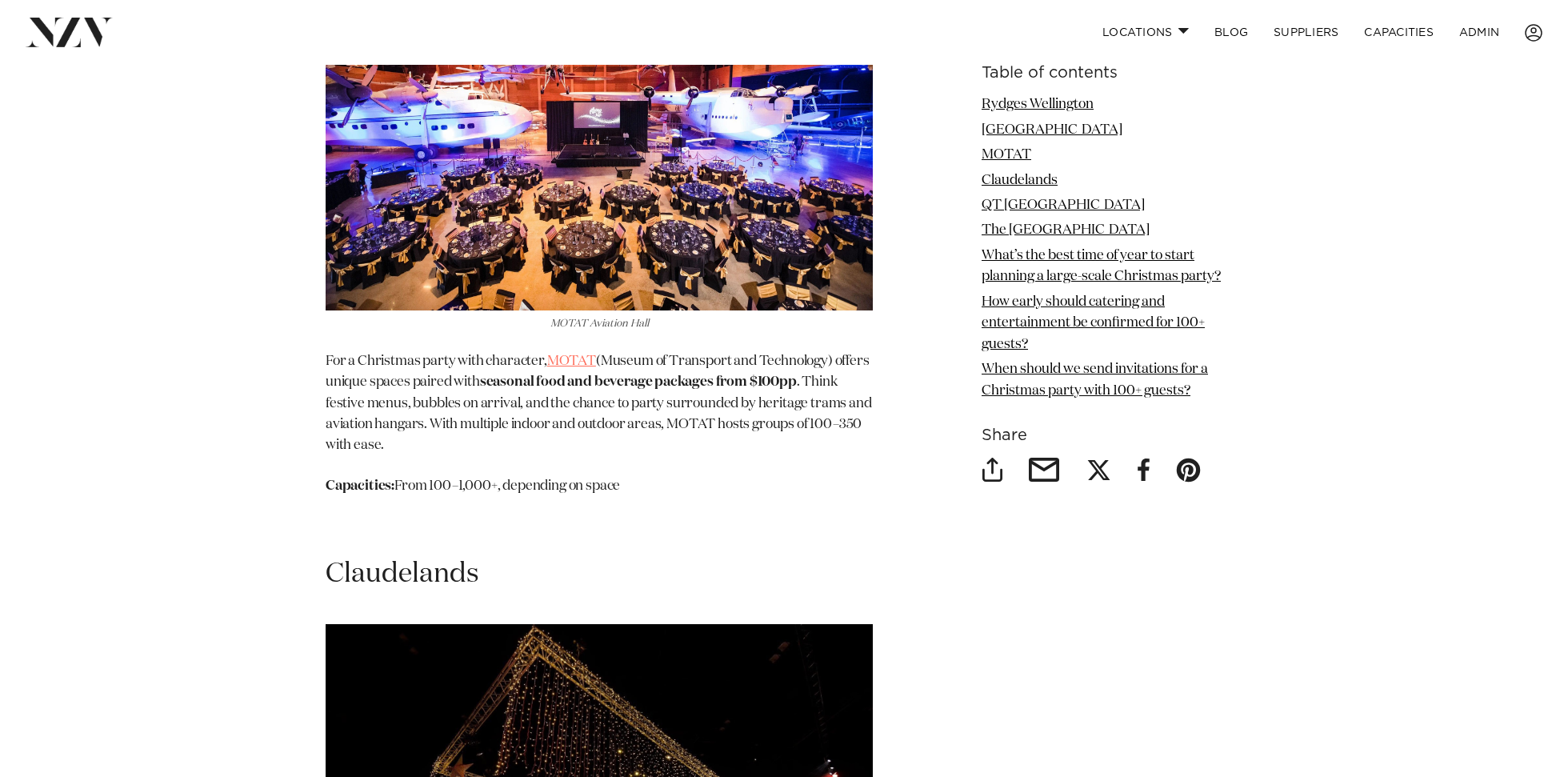
click at [568, 361] on link "MOTAT" at bounding box center [571, 361] width 49 height 14
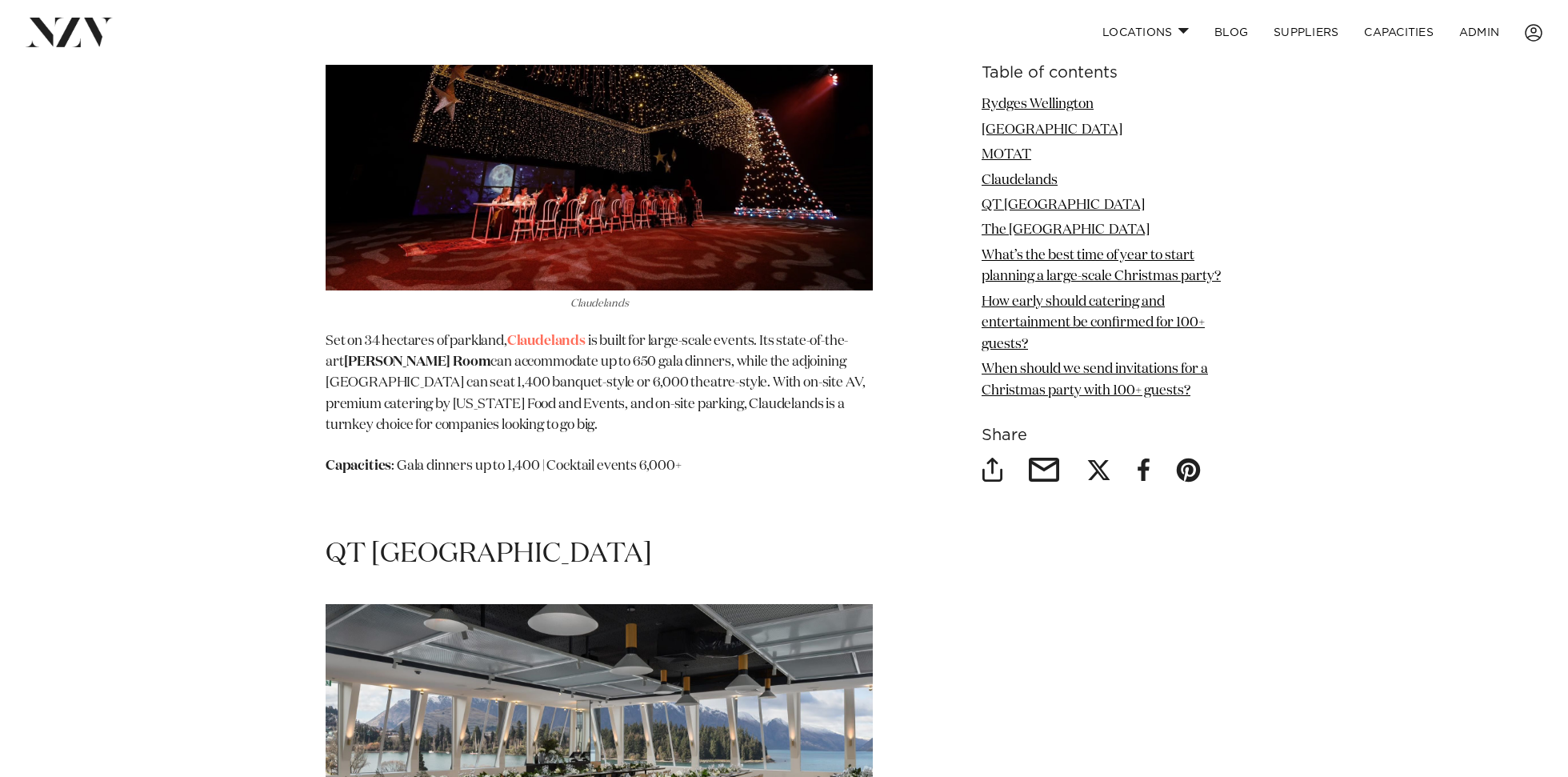
scroll to position [4388, 0]
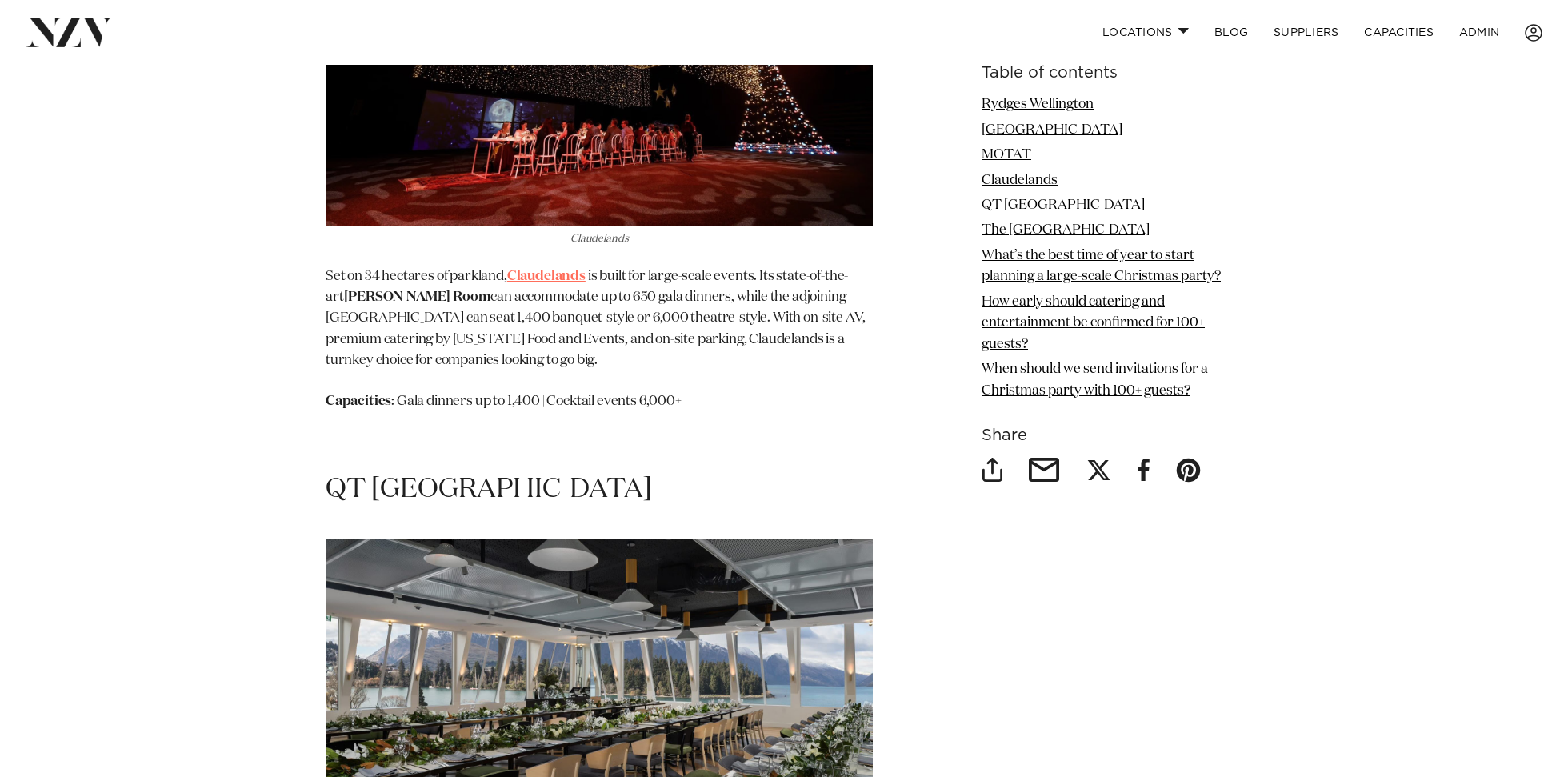
click at [568, 270] on link "Claudelands" at bounding box center [546, 276] width 78 height 14
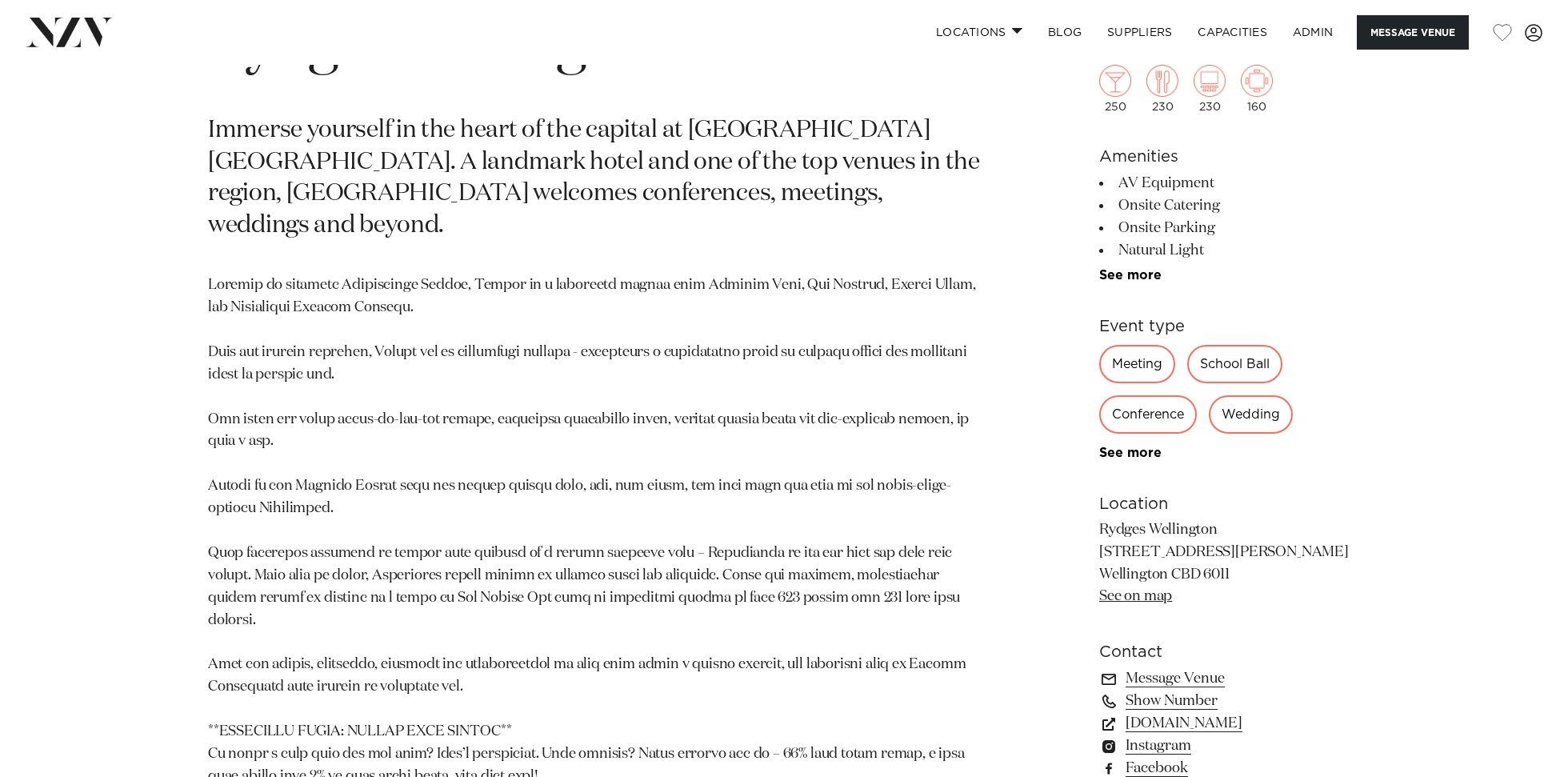
scroll to position [763, 0]
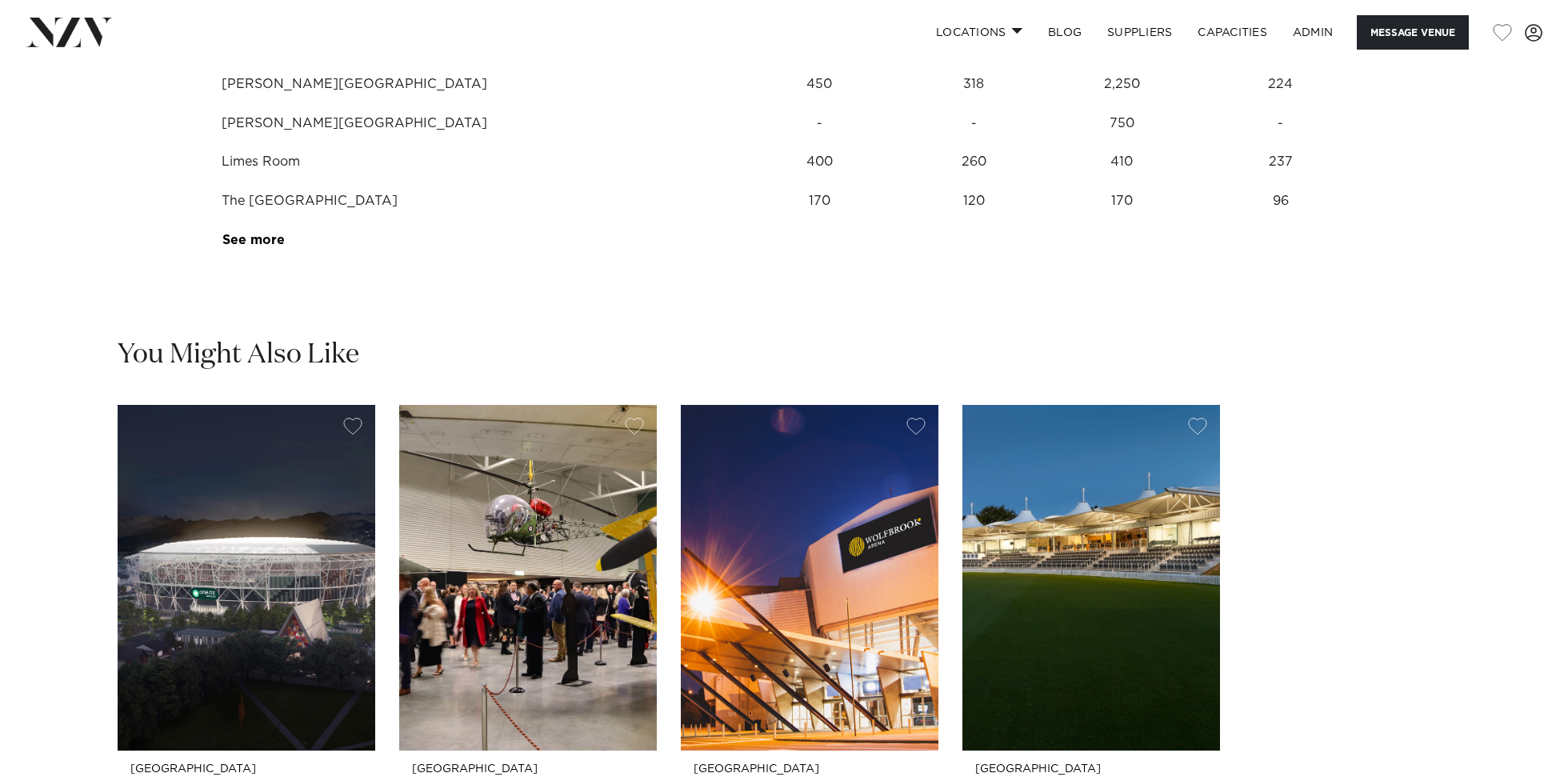
scroll to position [2219, 0]
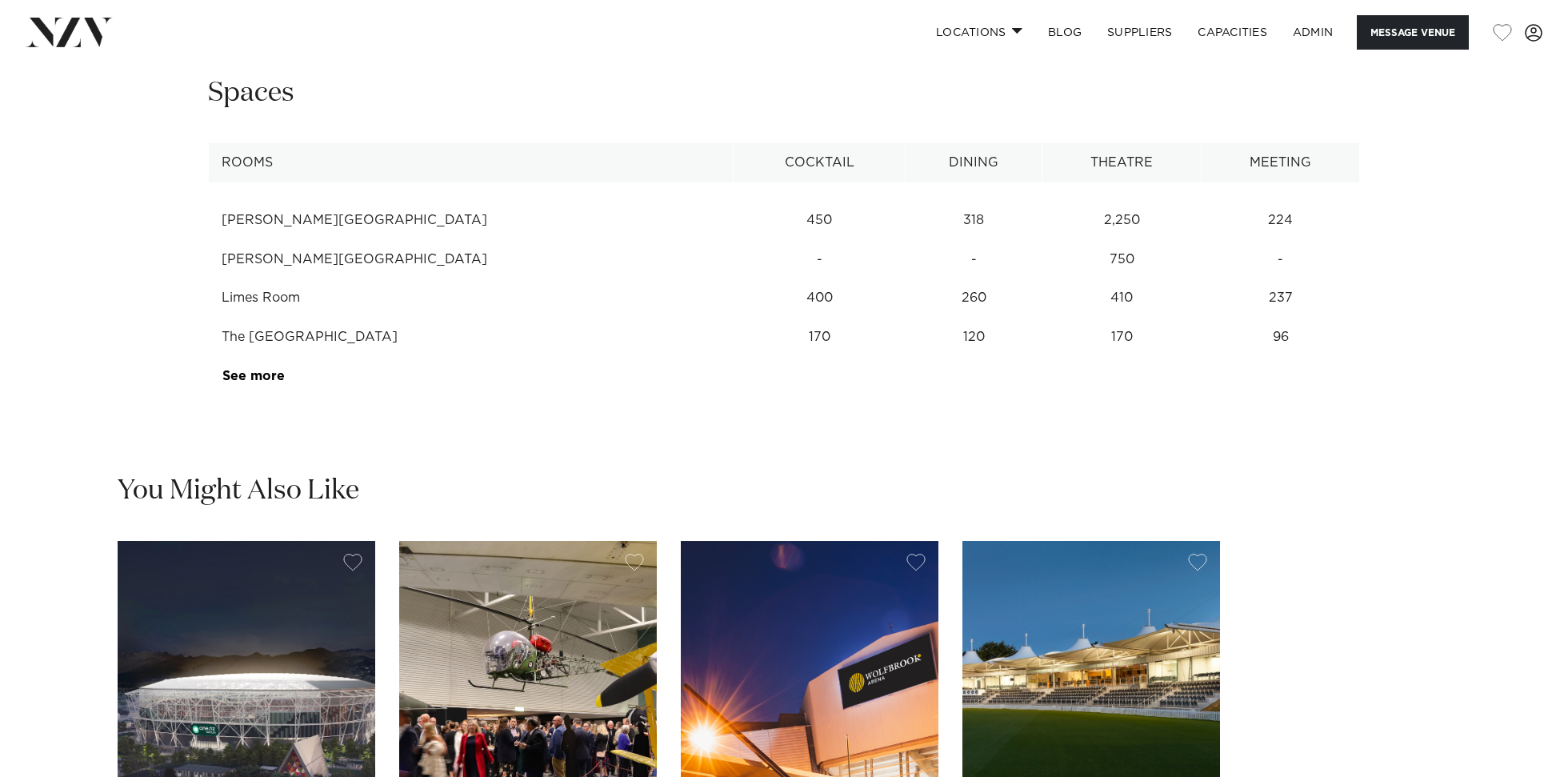
click at [911, 240] on td "260" at bounding box center [974, 220] width 137 height 39
drag, startPoint x: 911, startPoint y: 299, endPoint x: 802, endPoint y: 167, distance: 171.2
click at [911, 240] on td "260" at bounding box center [974, 220] width 137 height 39
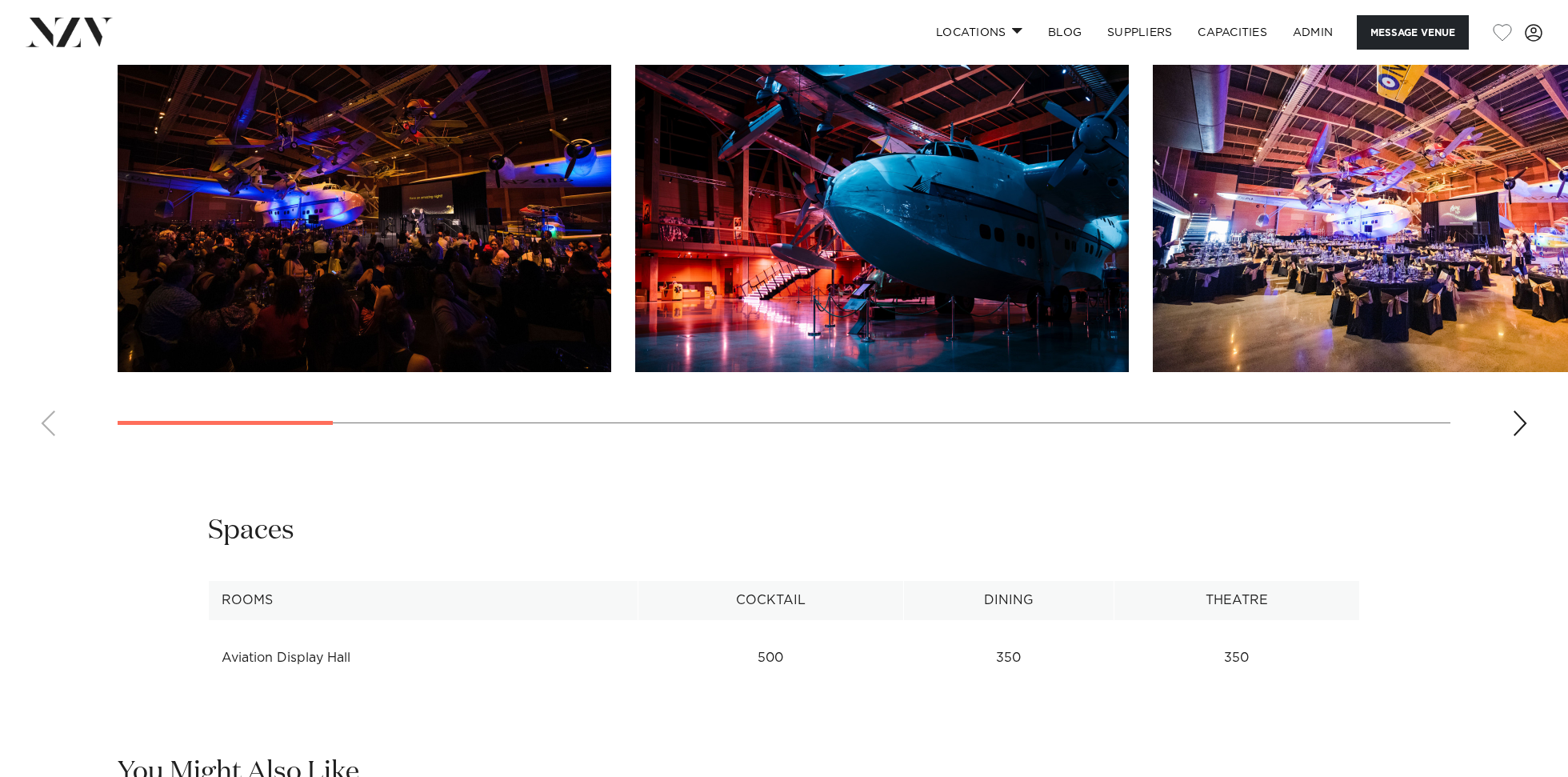
scroll to position [1862, 0]
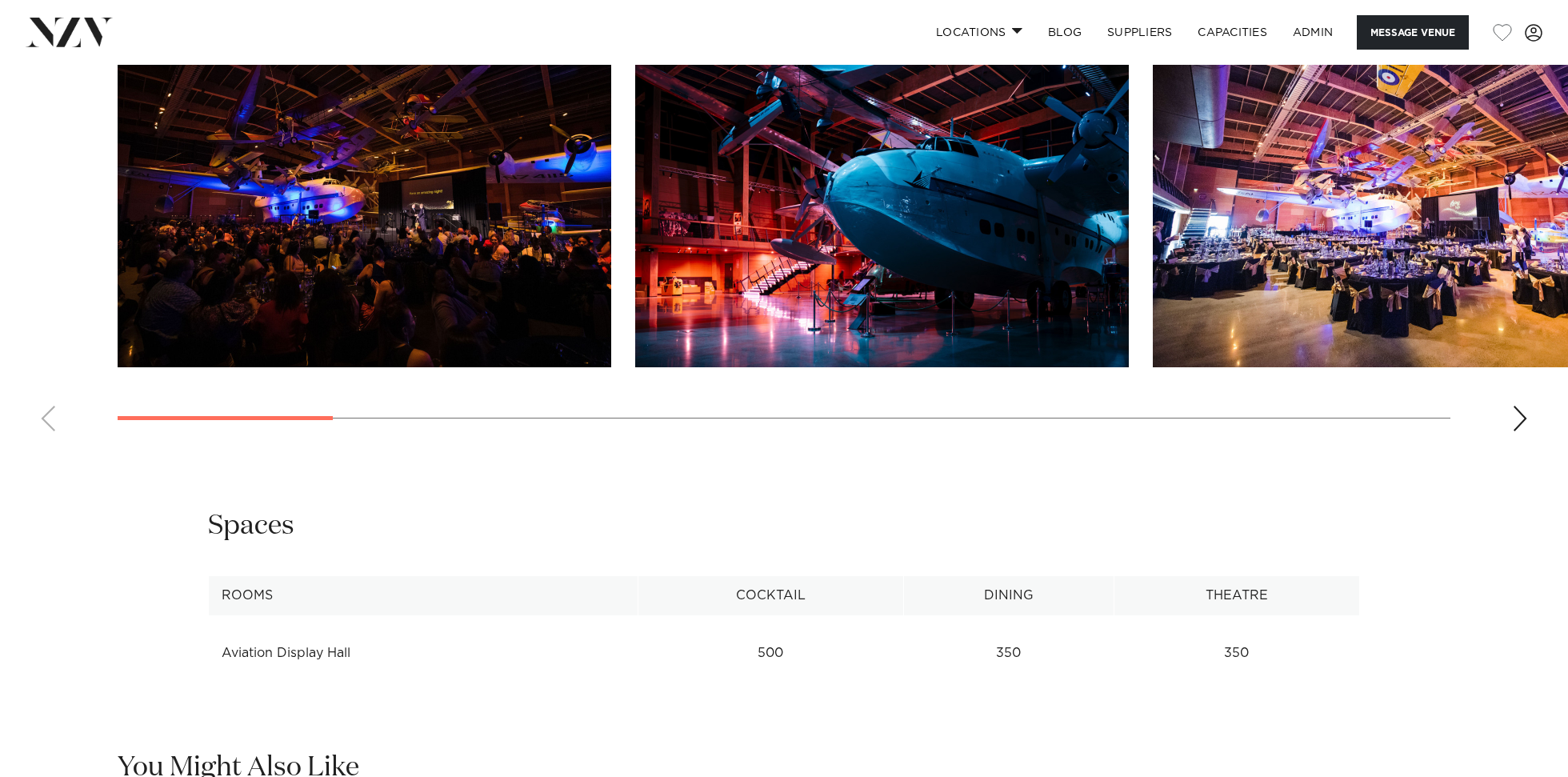
click at [305, 634] on td "Aviation Display Hall" at bounding box center [424, 654] width 430 height 39
copy tr "Aviation Display Hall"
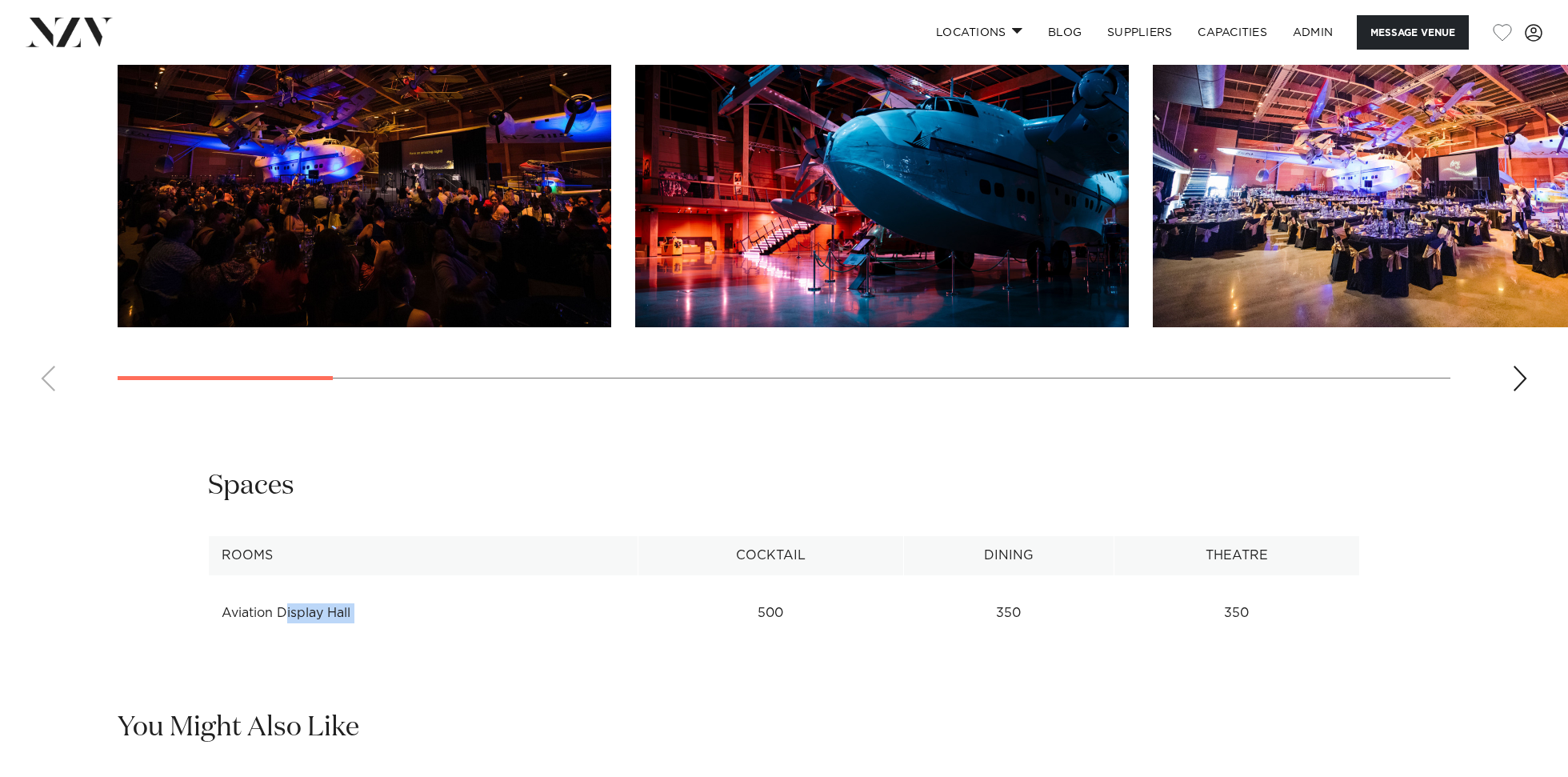
scroll to position [1908, 0]
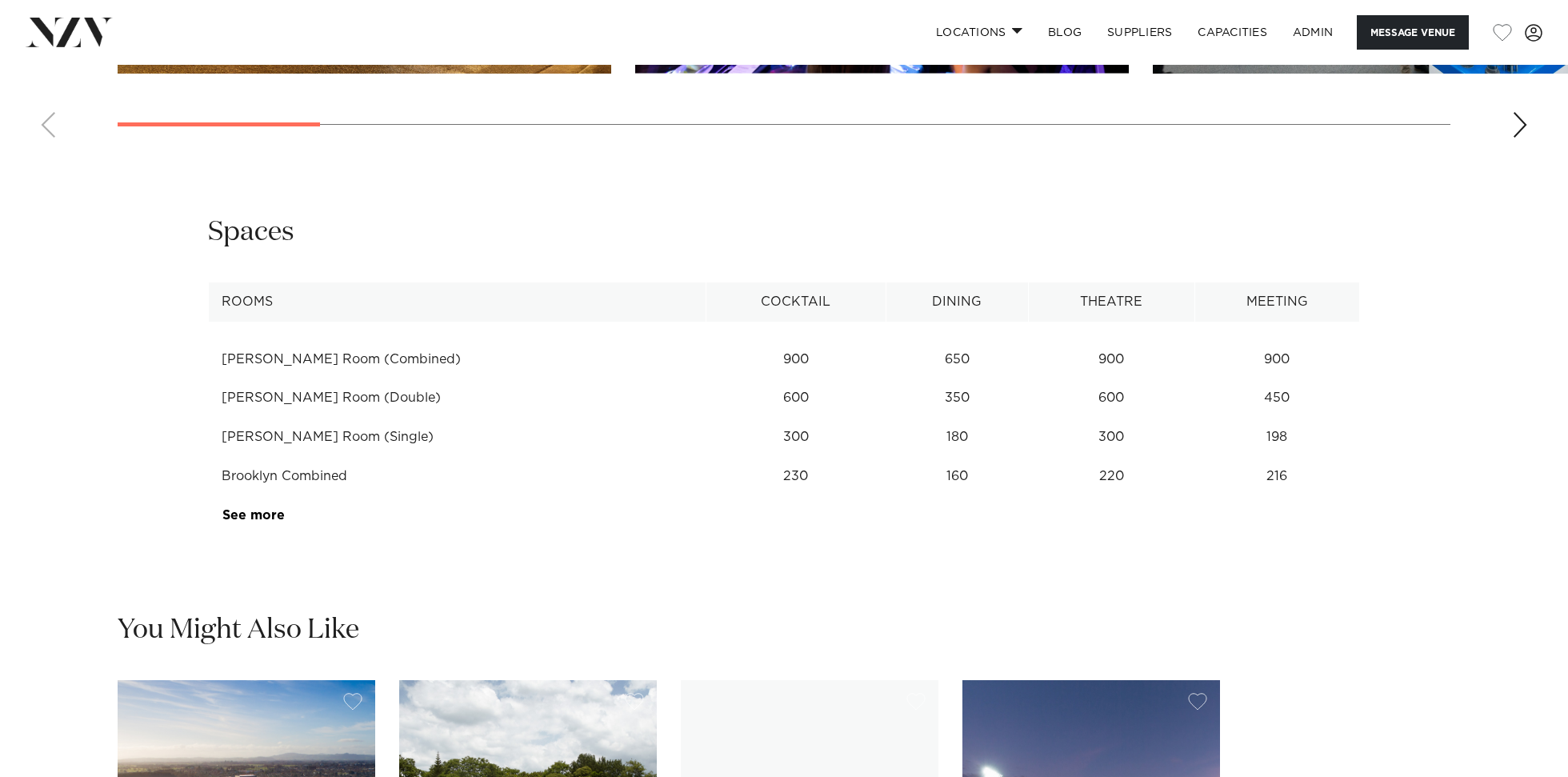
scroll to position [2257, 0]
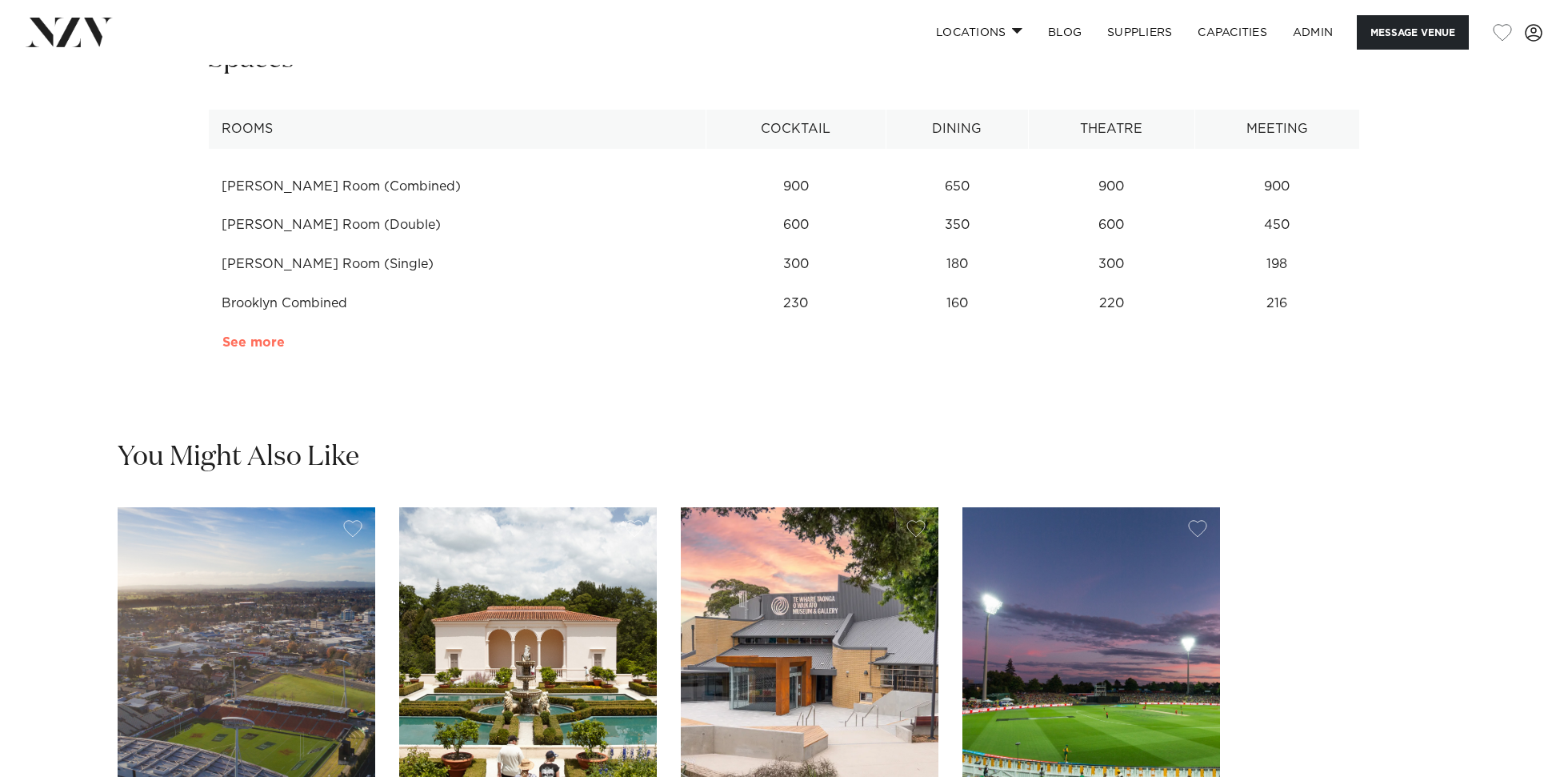
click at [243, 343] on link "See more" at bounding box center [285, 342] width 125 height 13
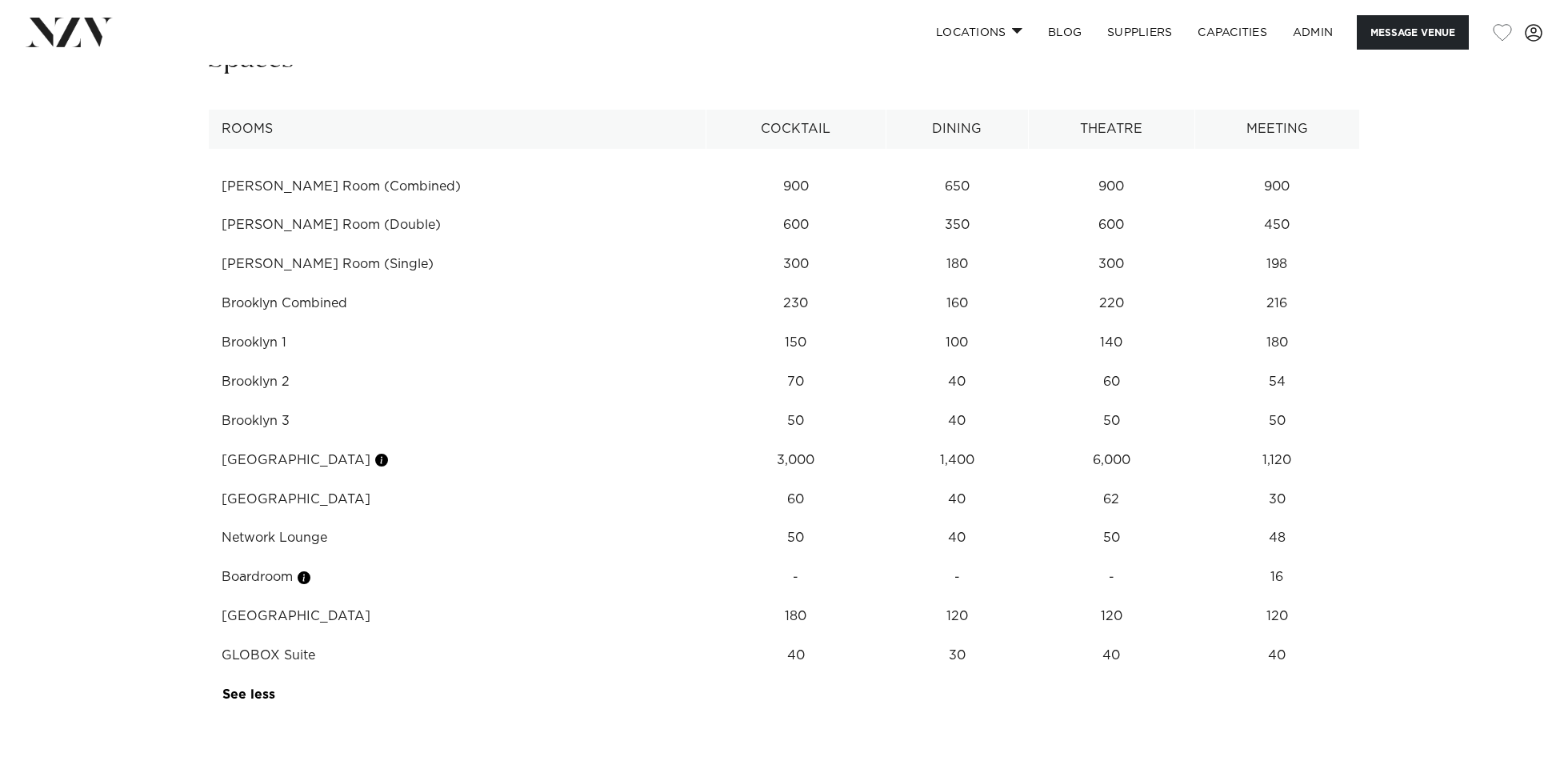
click at [929, 207] on td "1,400" at bounding box center [957, 187] width 142 height 39
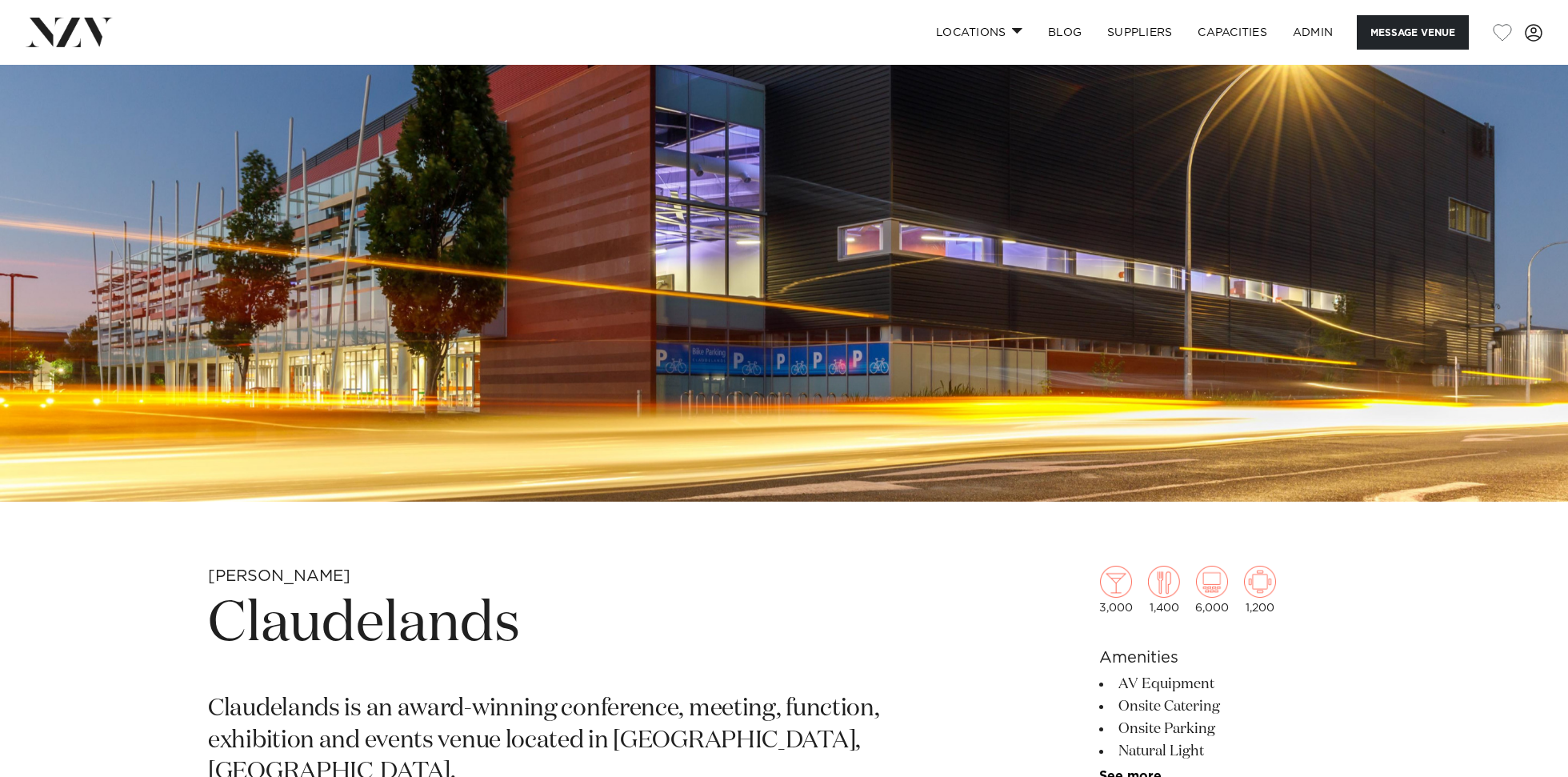
scroll to position [545, 0]
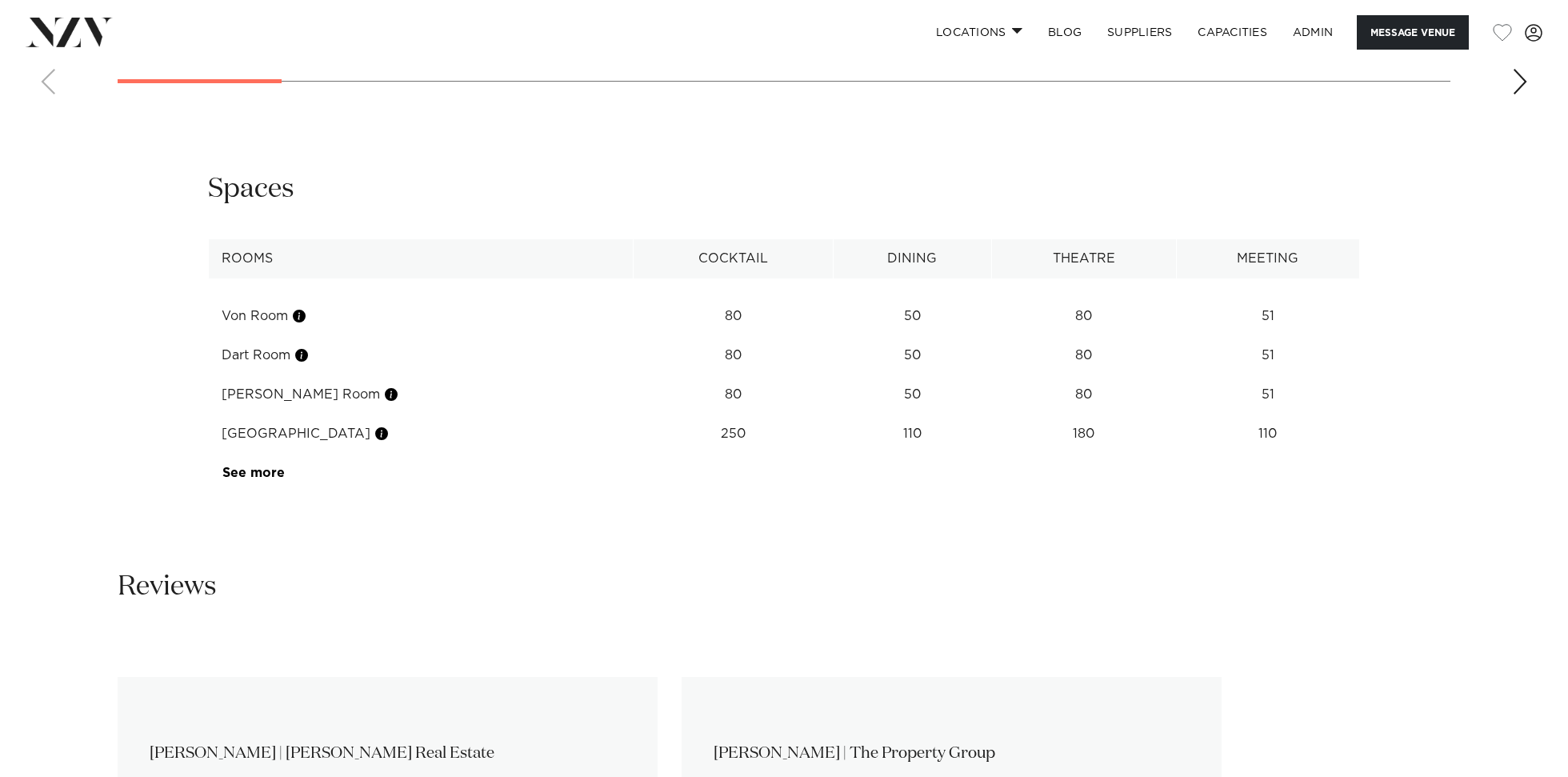
scroll to position [2605, 0]
click at [269, 468] on link "See more" at bounding box center [285, 474] width 125 height 13
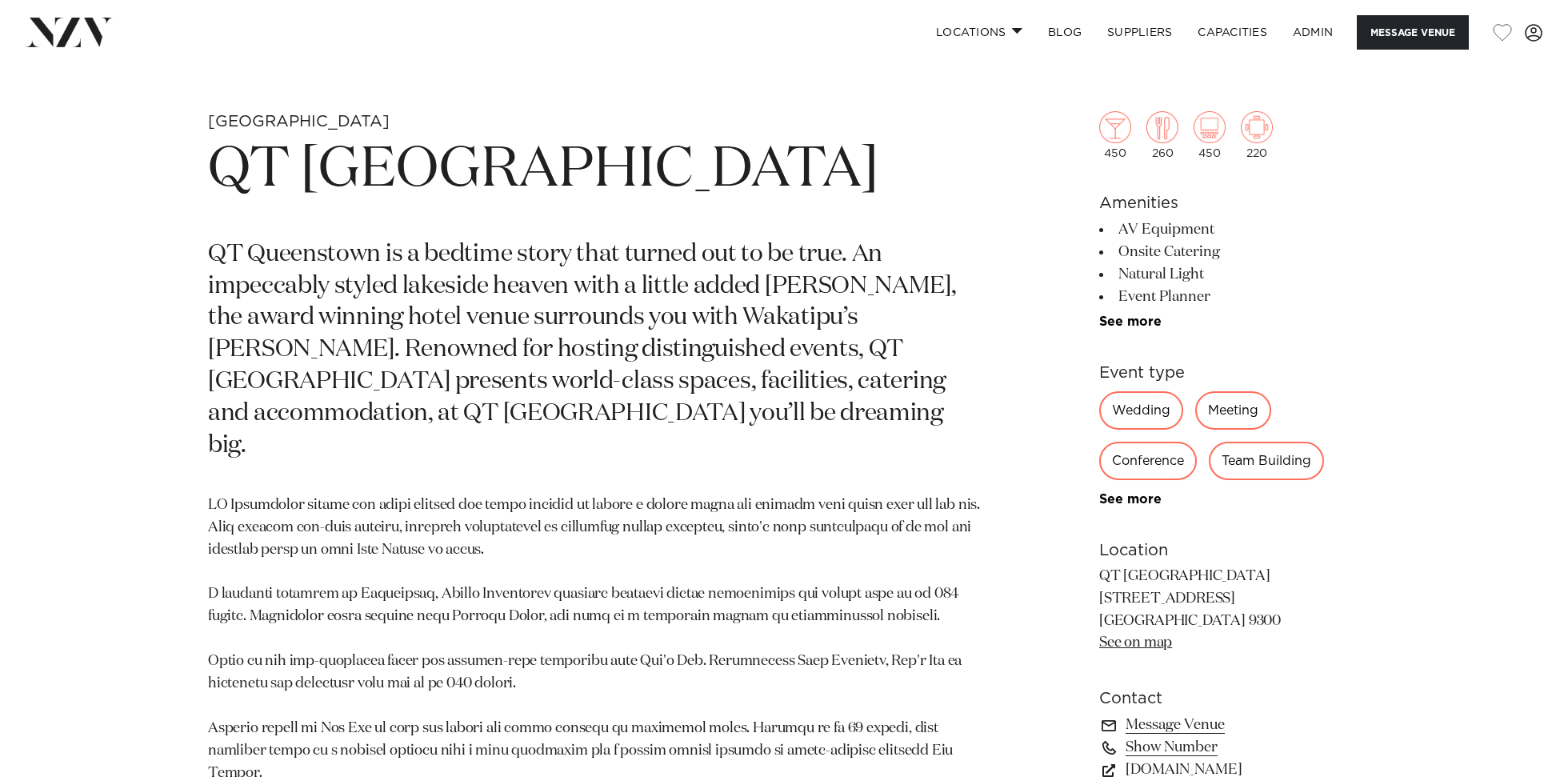
scroll to position [382, 0]
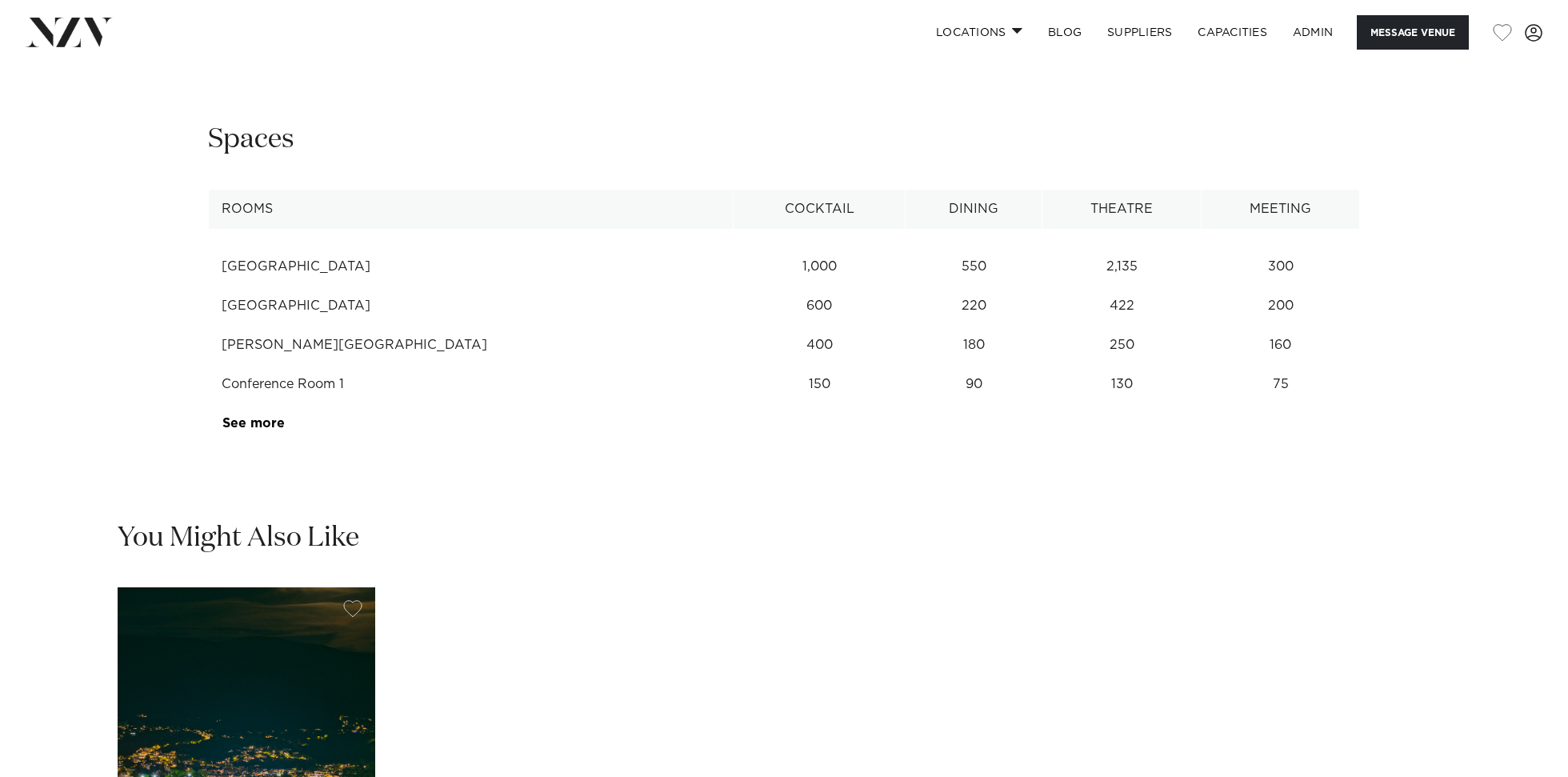
scroll to position [2244, 0]
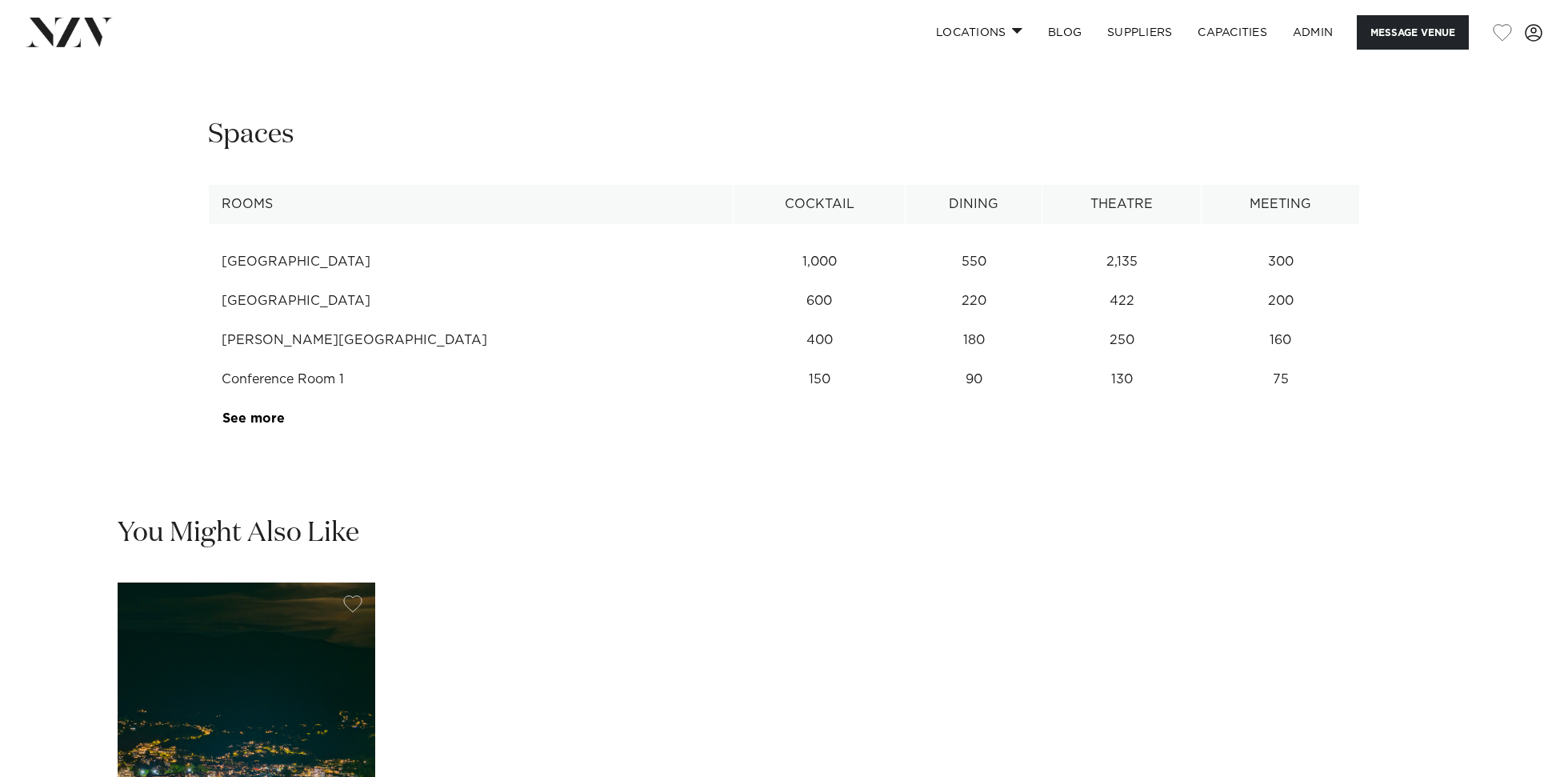
click at [263, 412] on td "See more" at bounding box center [285, 419] width 151 height 39
click at [263, 419] on link "See more" at bounding box center [285, 419] width 125 height 13
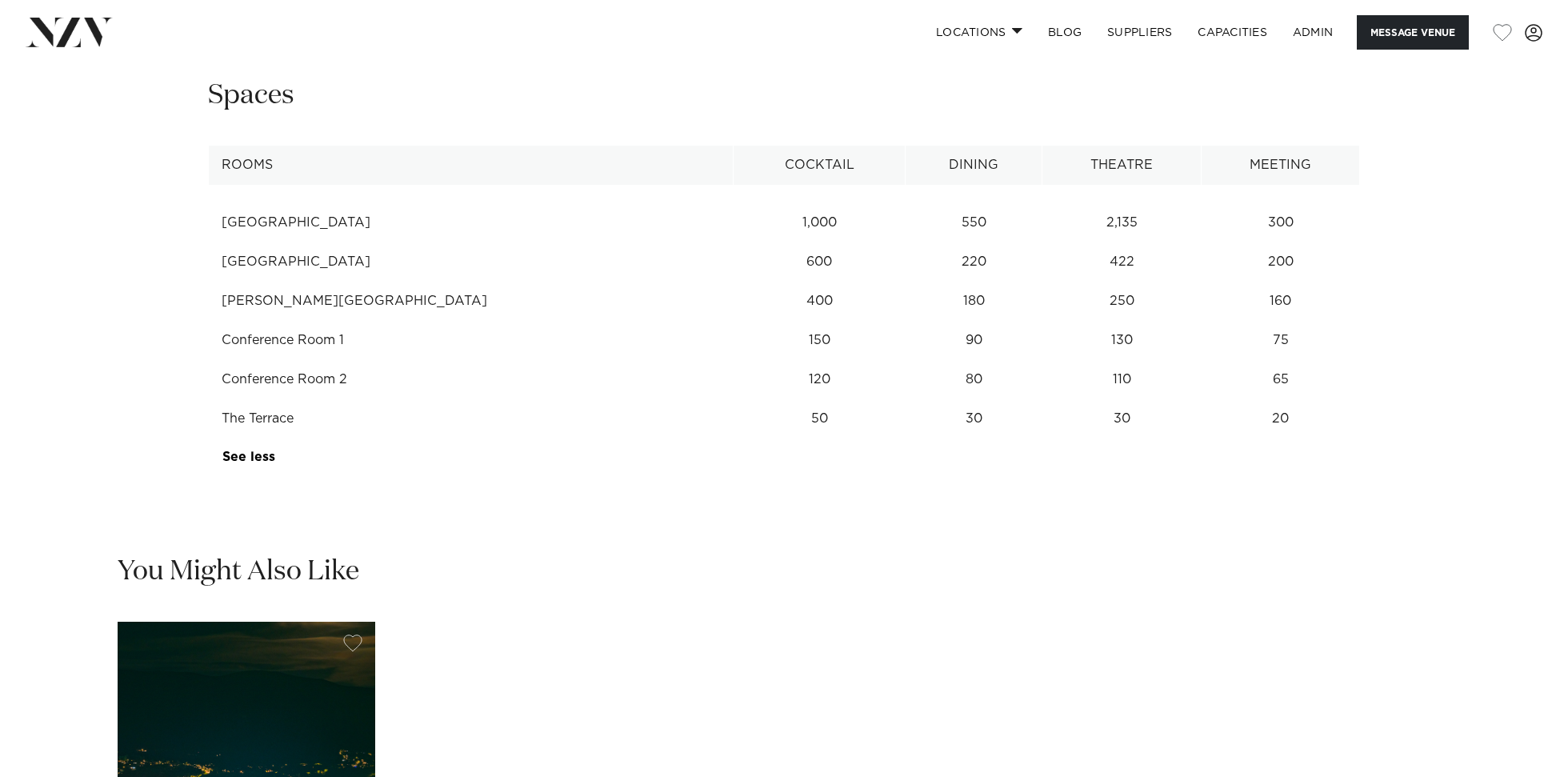
scroll to position [2280, 0]
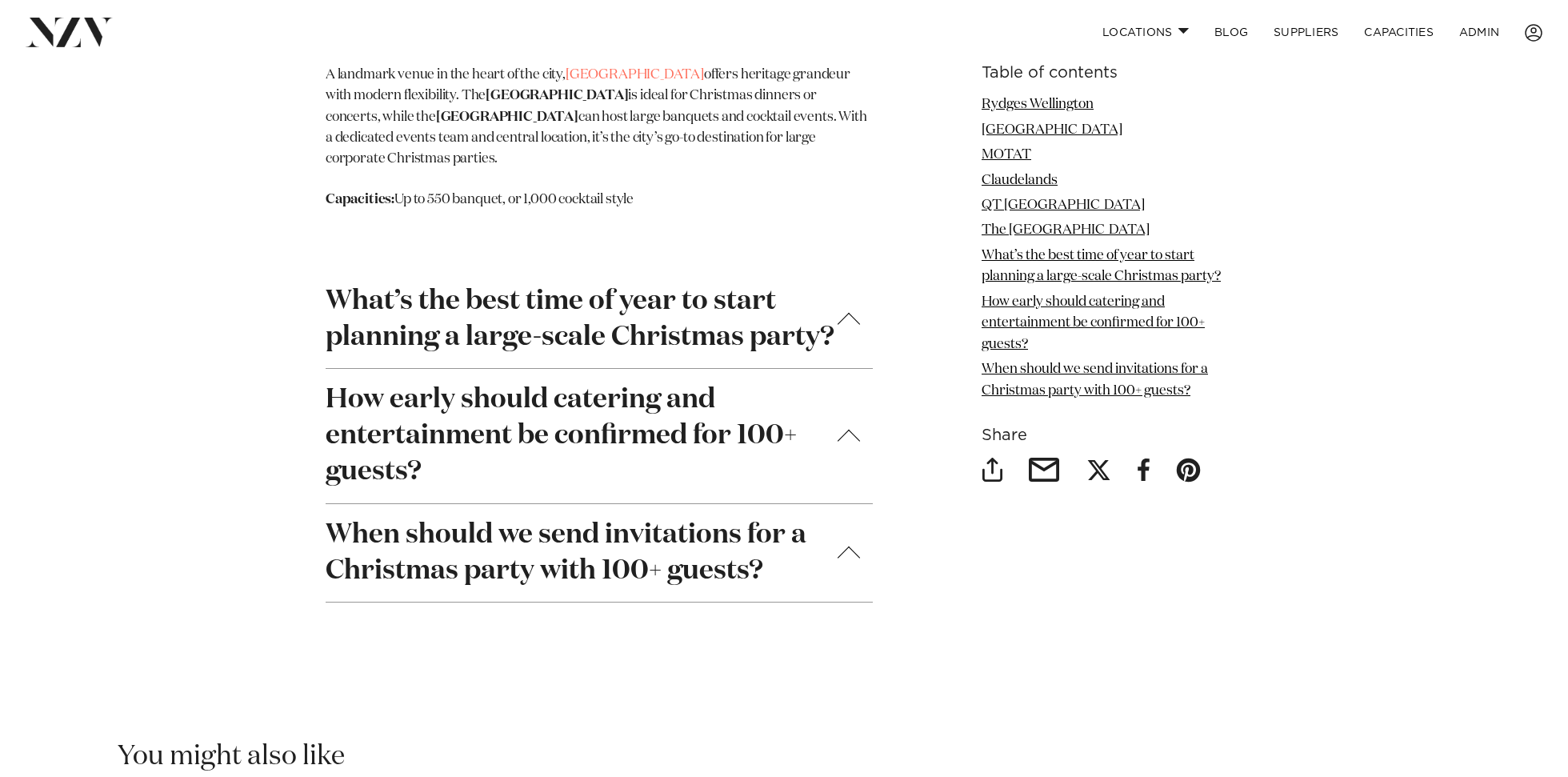
scroll to position [5887, 0]
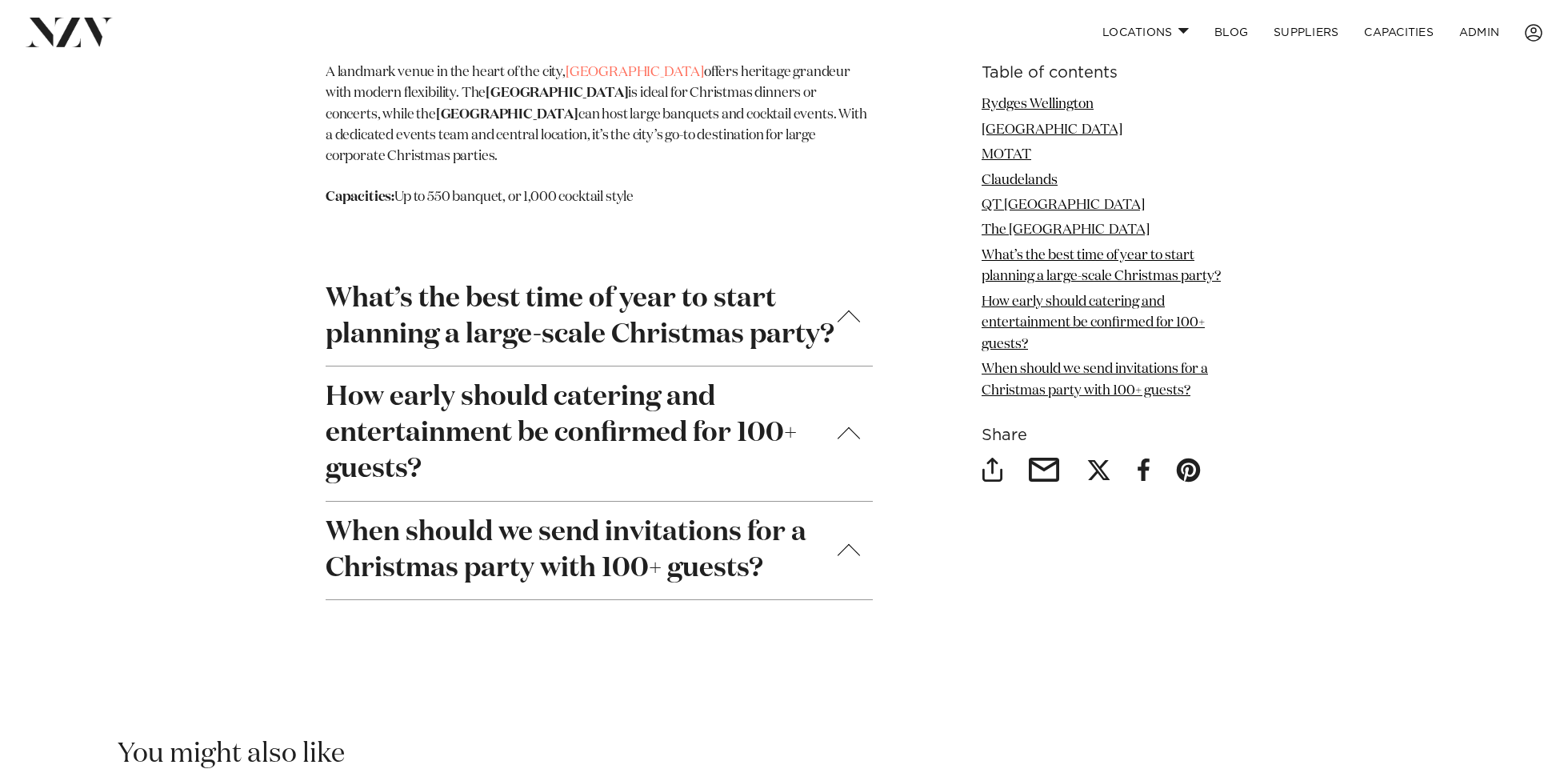
click at [773, 322] on strong "What’s the best time of year to start planning a large-scale Christmas party?" at bounding box center [599, 317] width 547 height 72
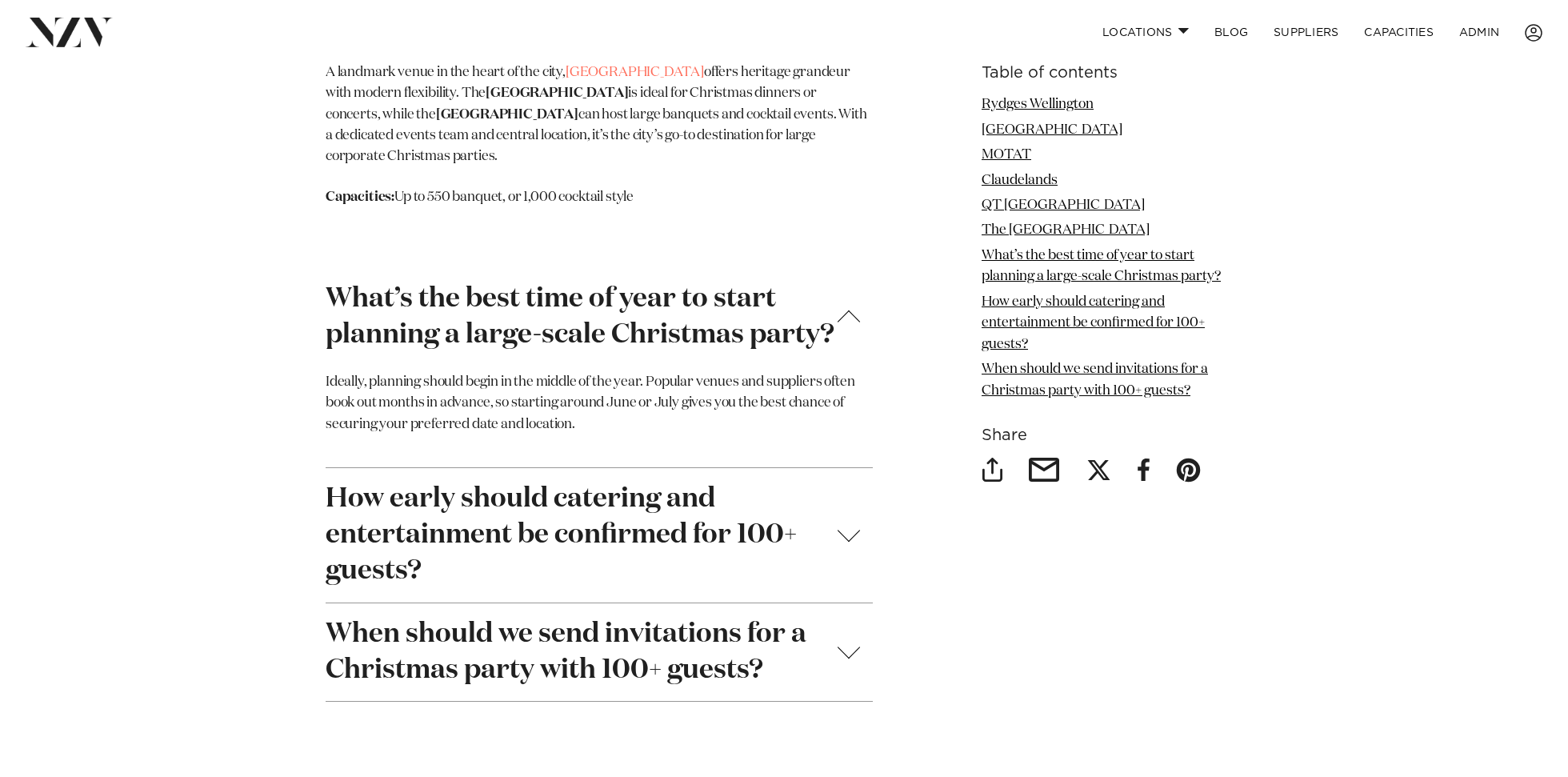
click at [772, 305] on strong "What’s the best time of year to start planning a large-scale Christmas party?" at bounding box center [599, 317] width 547 height 72
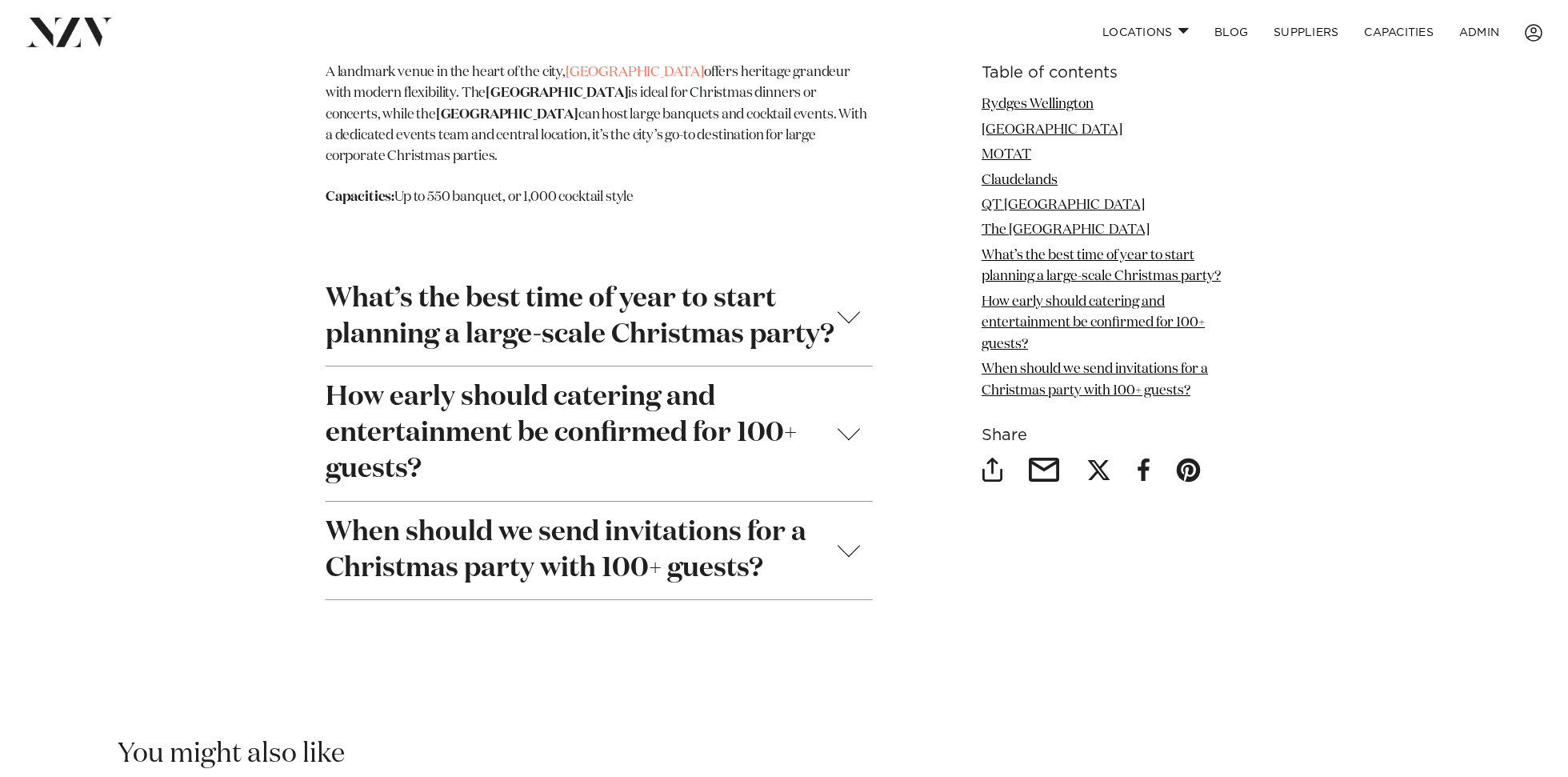
click at [754, 413] on strong "How early should catering and entertainment be confirmed for 100+ guests?" at bounding box center [599, 433] width 547 height 109
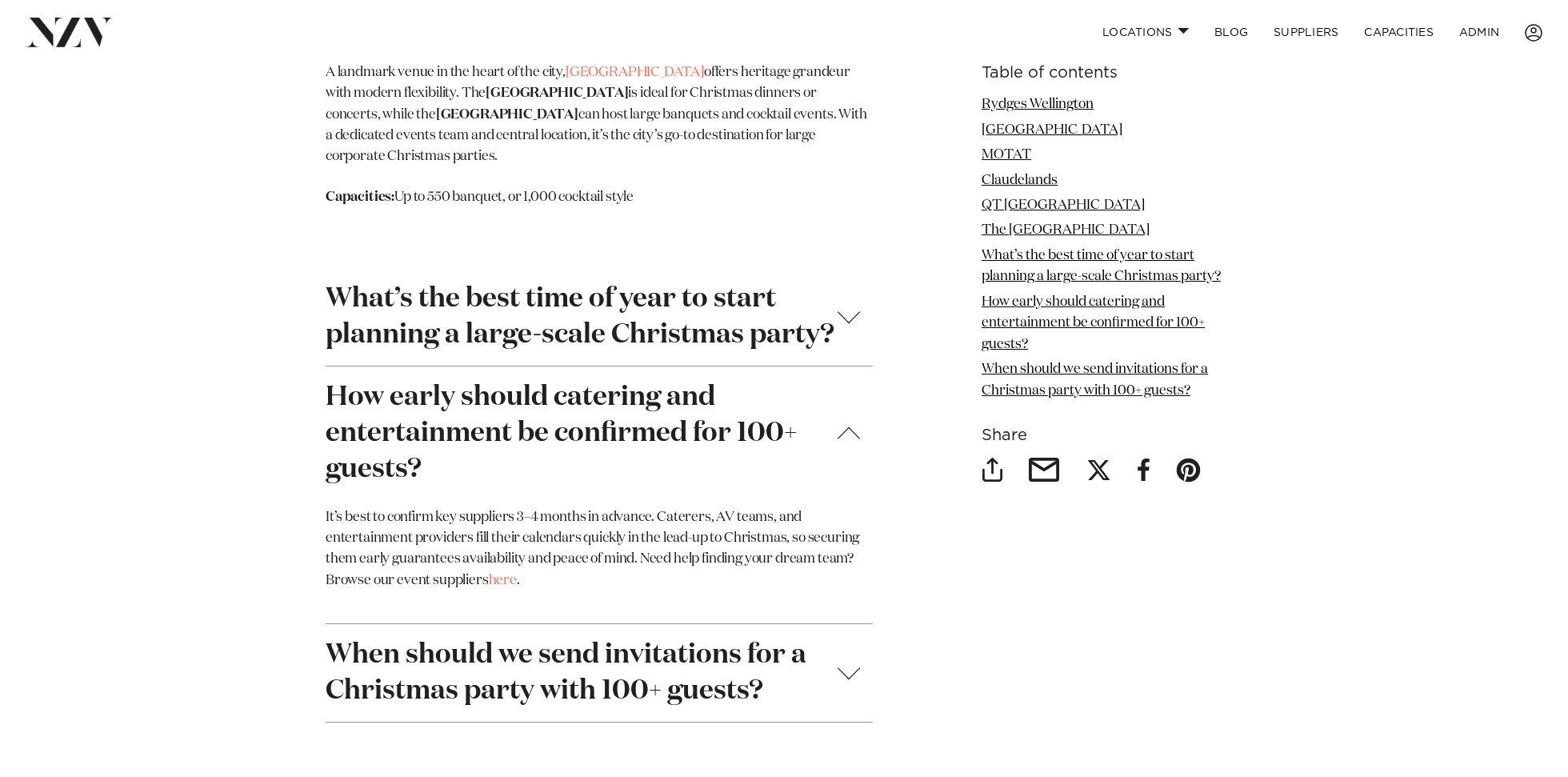
click at [754, 422] on strong "How early should catering and entertainment be confirmed for 100+ guests?" at bounding box center [599, 433] width 547 height 109
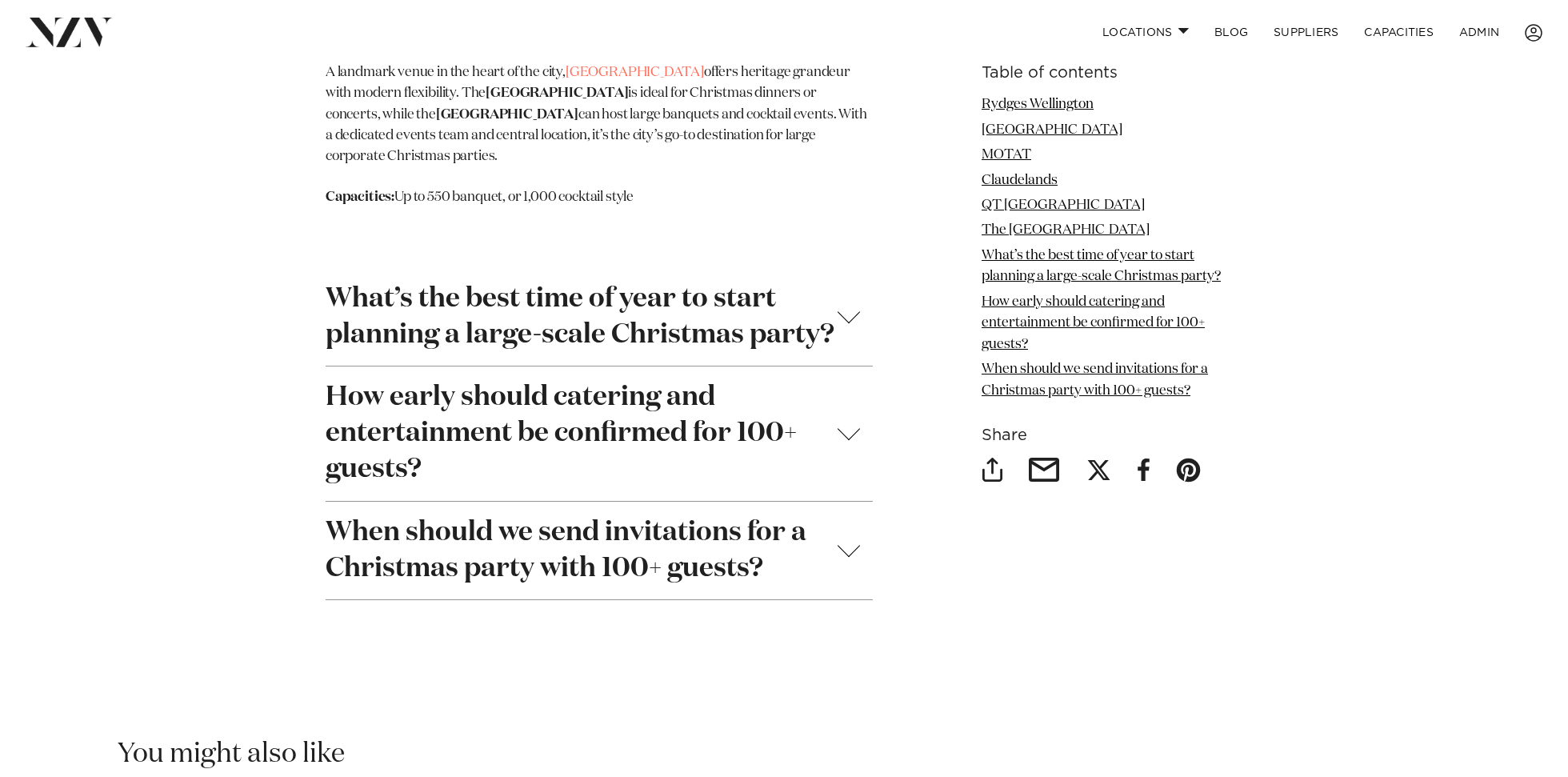
click at [667, 558] on strong "When should we send invitations for a Christmas party with 100+ guests?" at bounding box center [599, 551] width 547 height 72
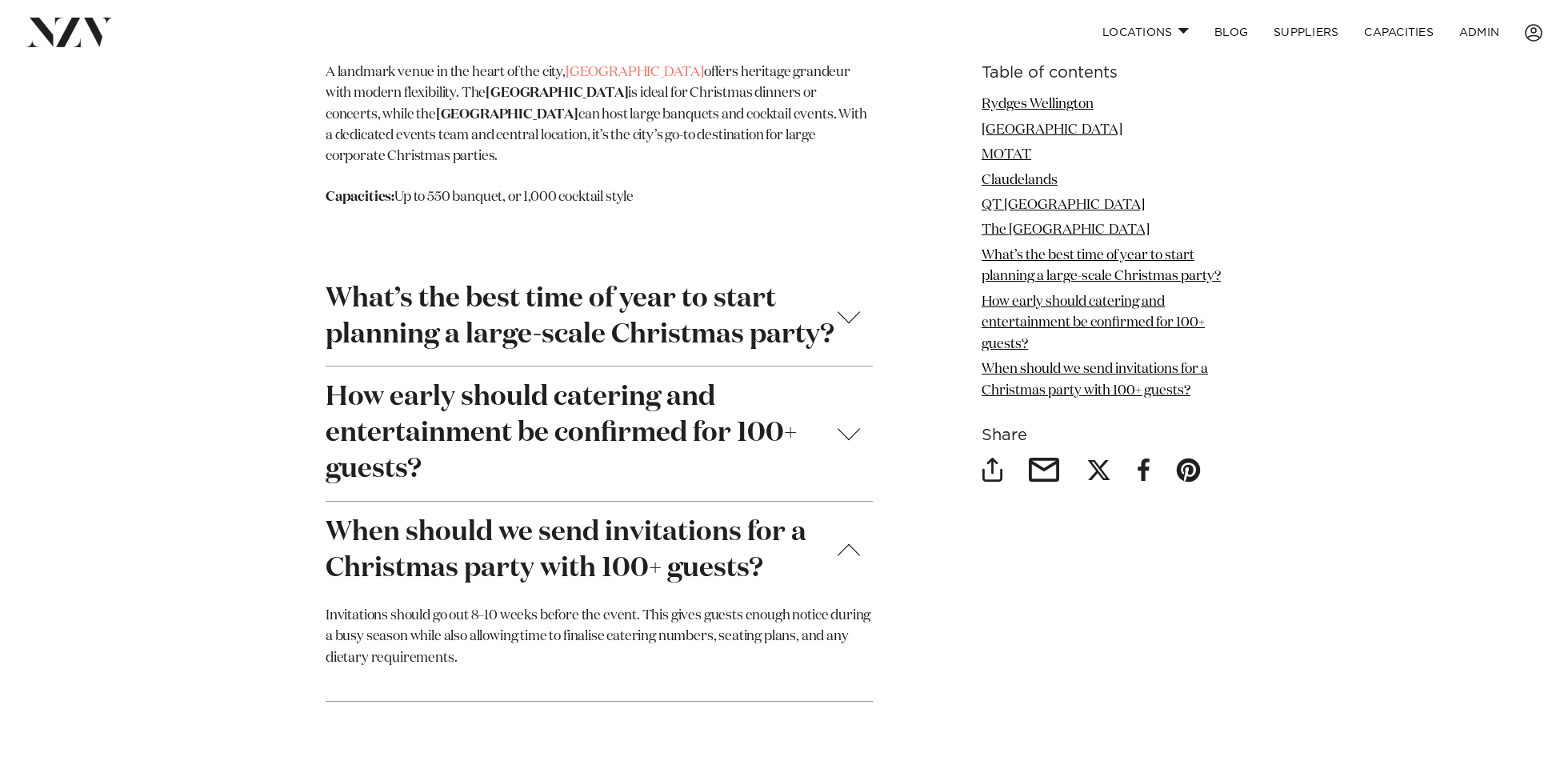
click at [589, 542] on strong "When should we send invitations for a Christmas party with 100+ guests?" at bounding box center [599, 551] width 547 height 72
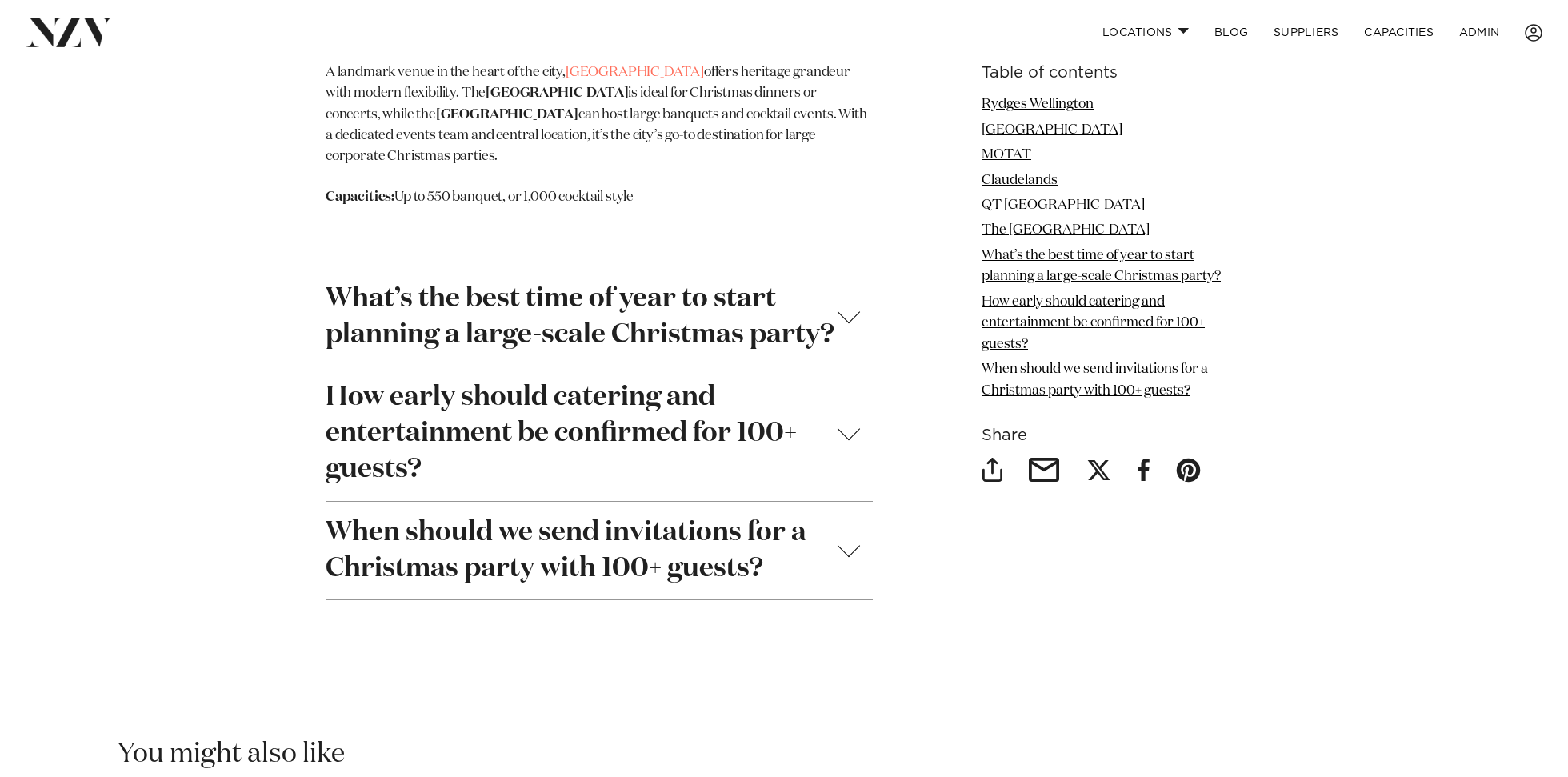
click at [549, 400] on strong "How early should catering and entertainment be confirmed for 100+ guests?" at bounding box center [599, 433] width 547 height 109
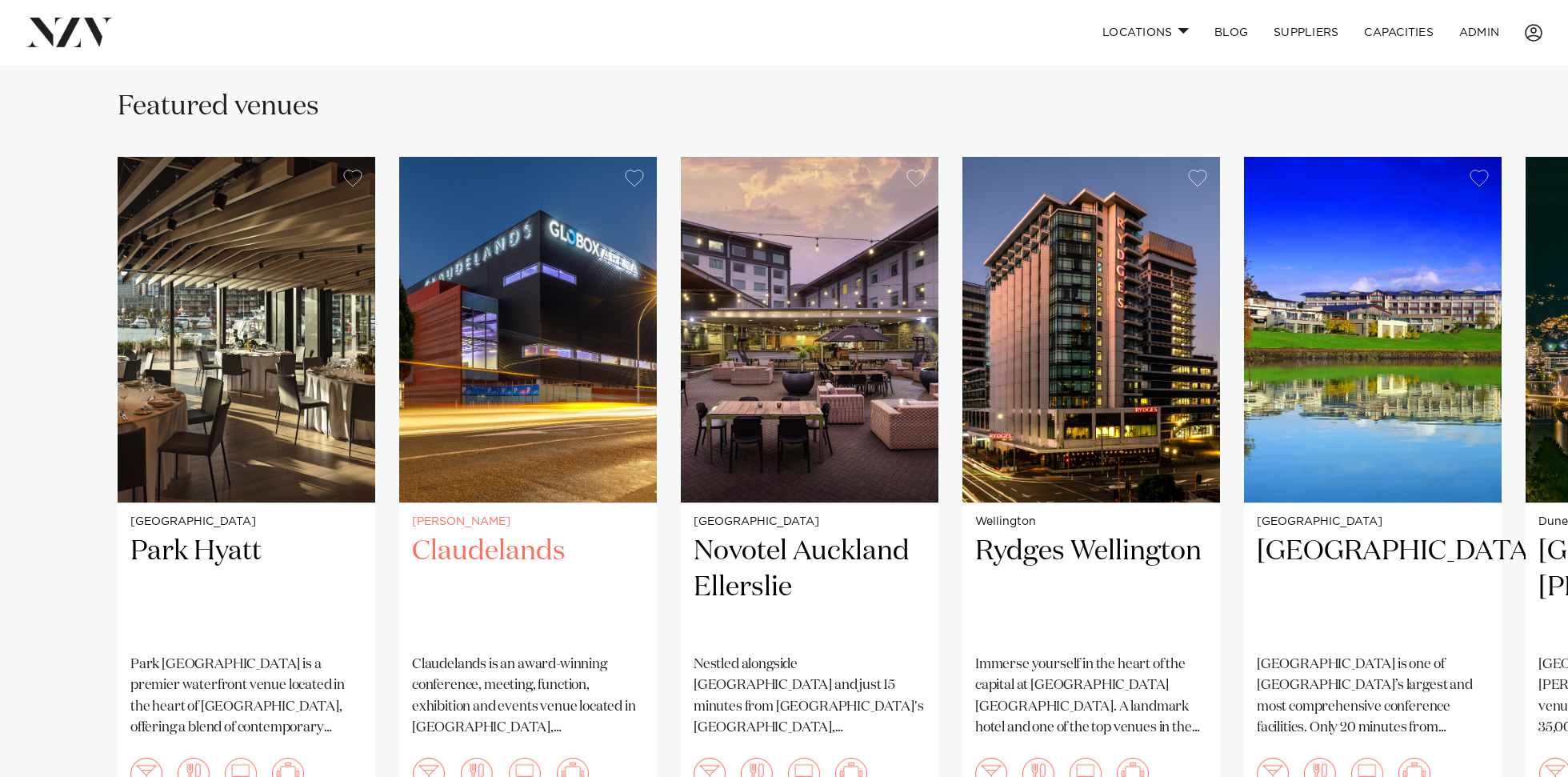
scroll to position [1054, 0]
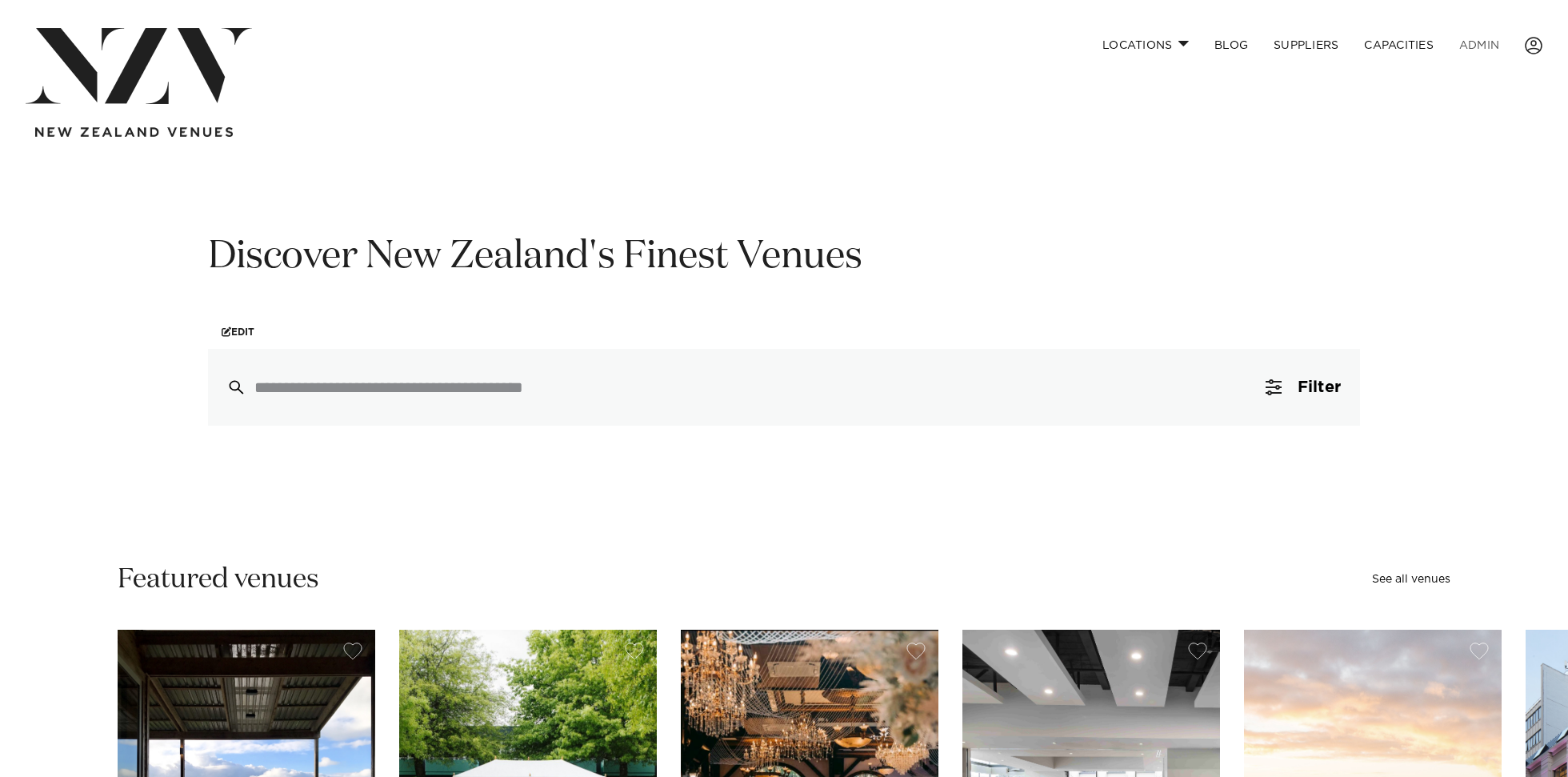
click at [1506, 49] on link "ADMIN" at bounding box center [1479, 45] width 66 height 34
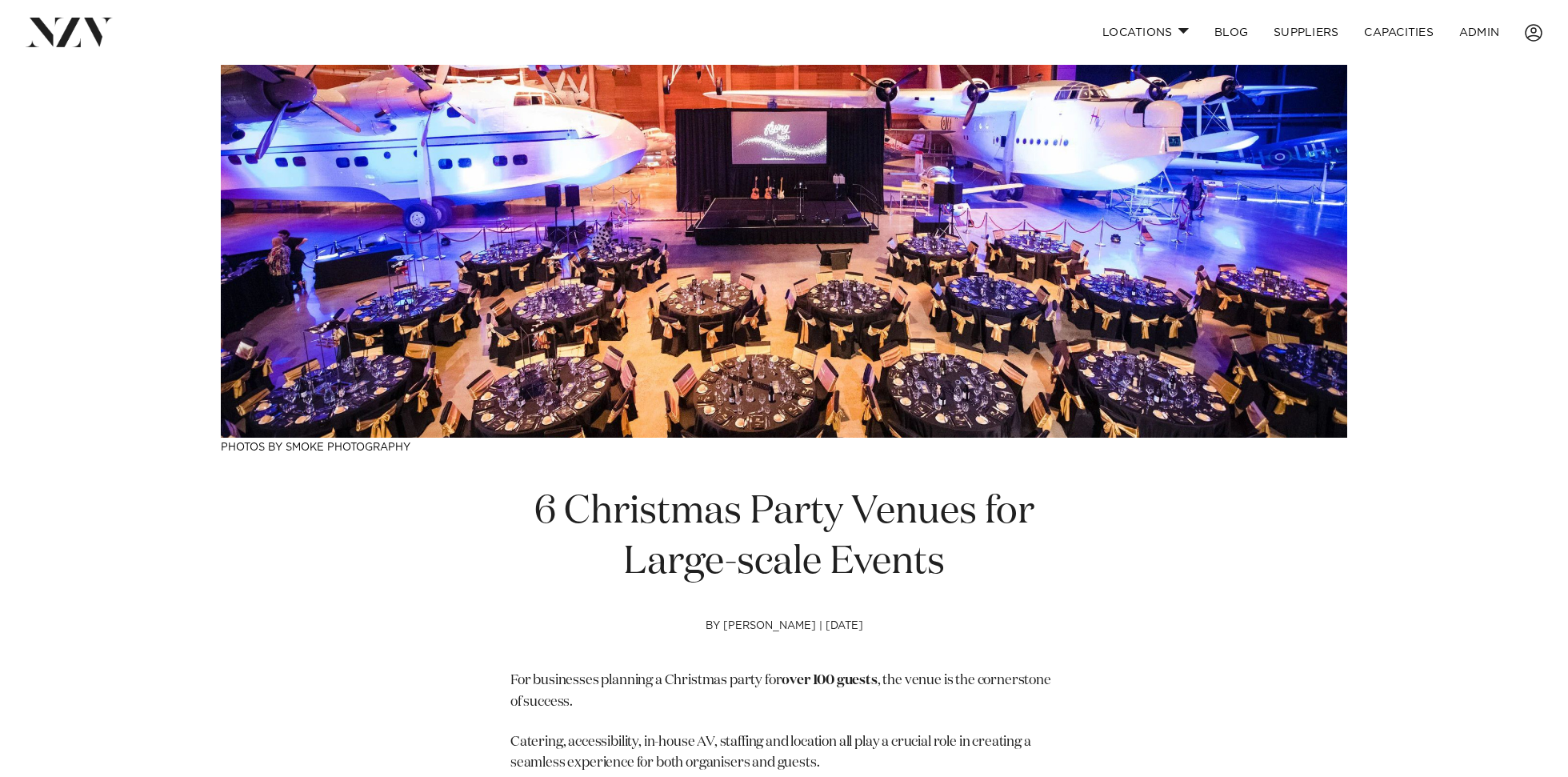
scroll to position [186, 0]
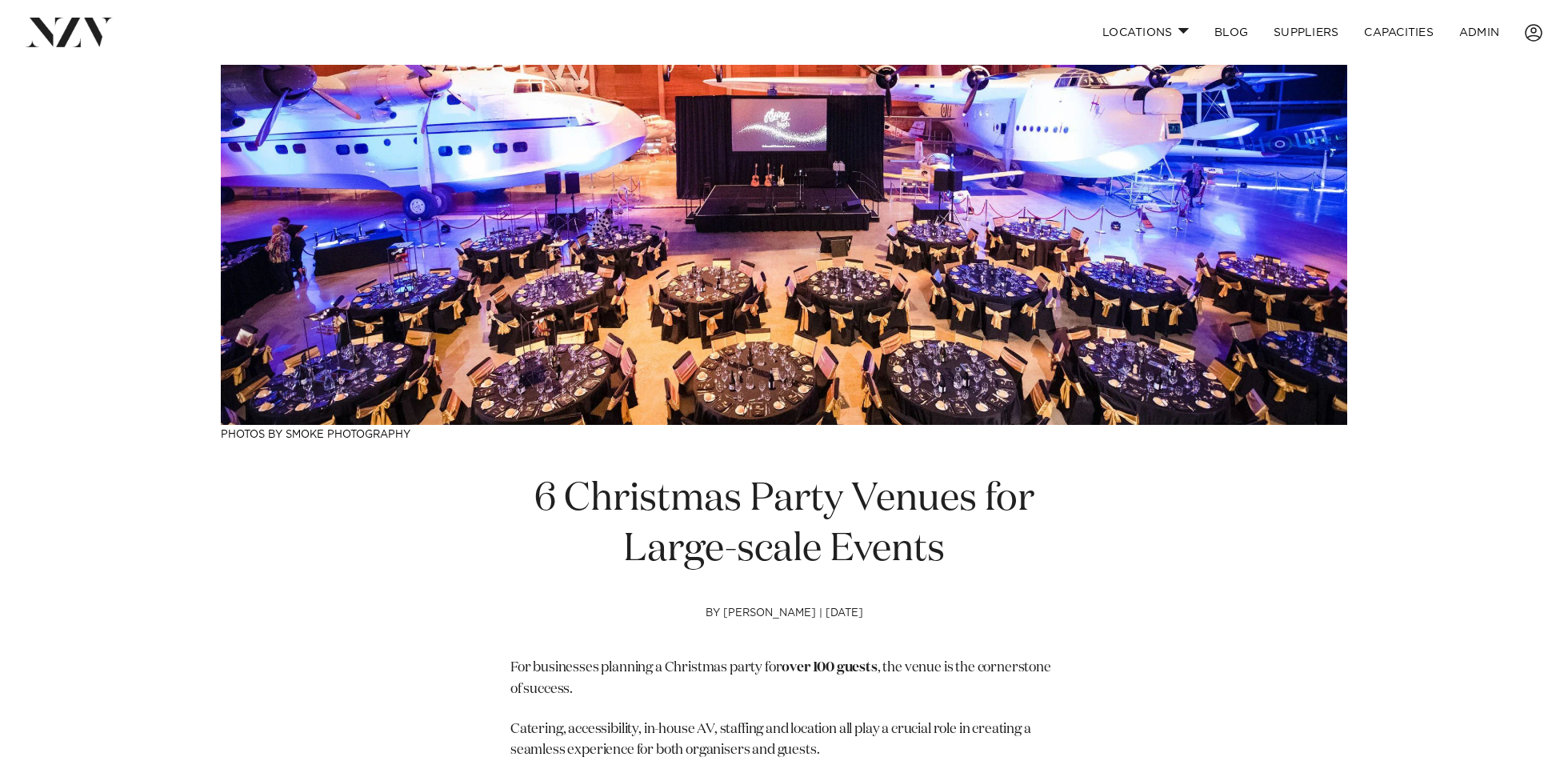
click at [685, 520] on h1 "6 Christmas Party Venues for Large-scale Events" at bounding box center [784, 525] width 547 height 101
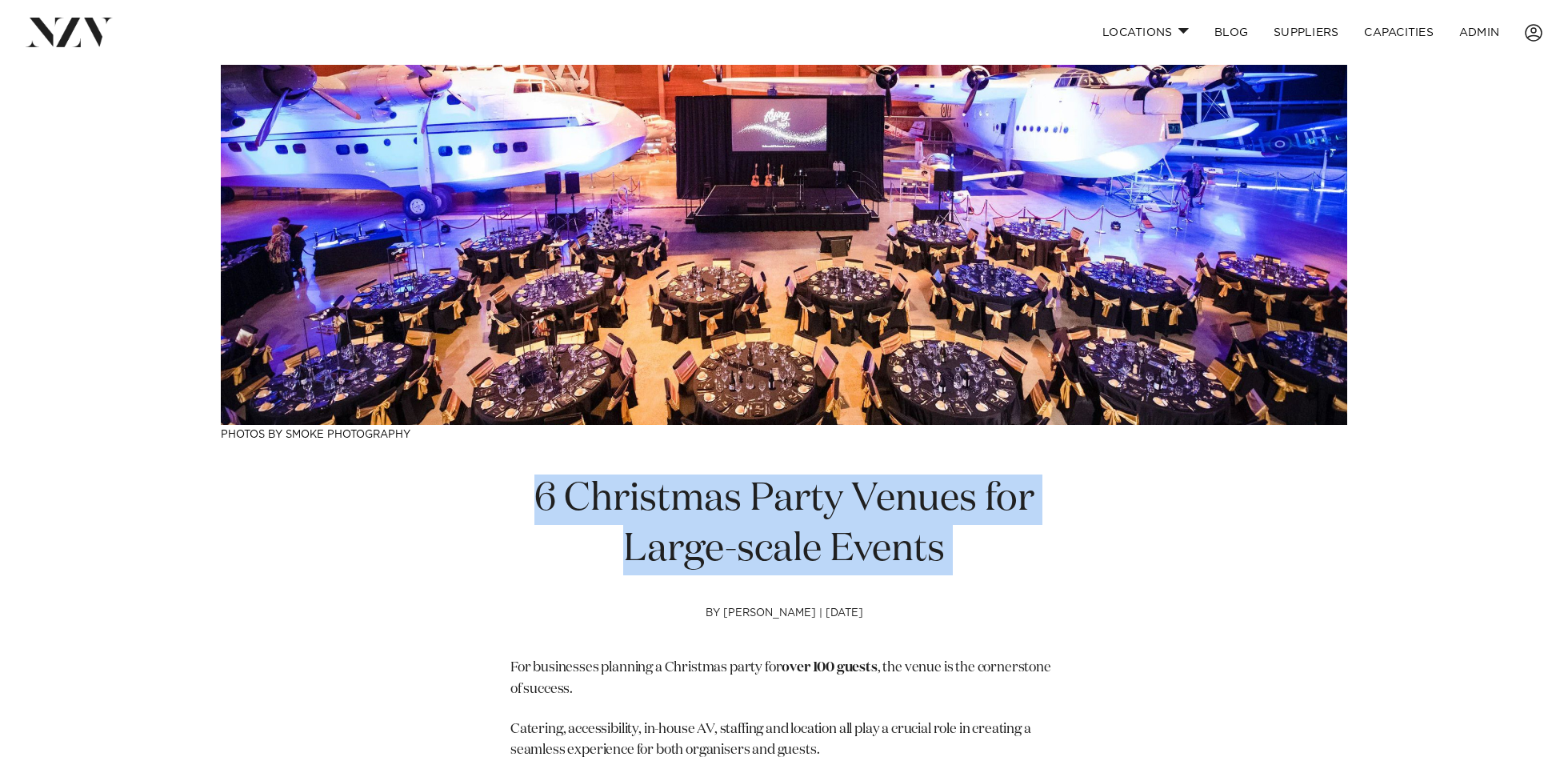
click at [685, 520] on h1 "6 Christmas Party Venues for Large-scale Events" at bounding box center [784, 525] width 547 height 101
copy section "6 Christmas Party Venues for Large-scale Events"
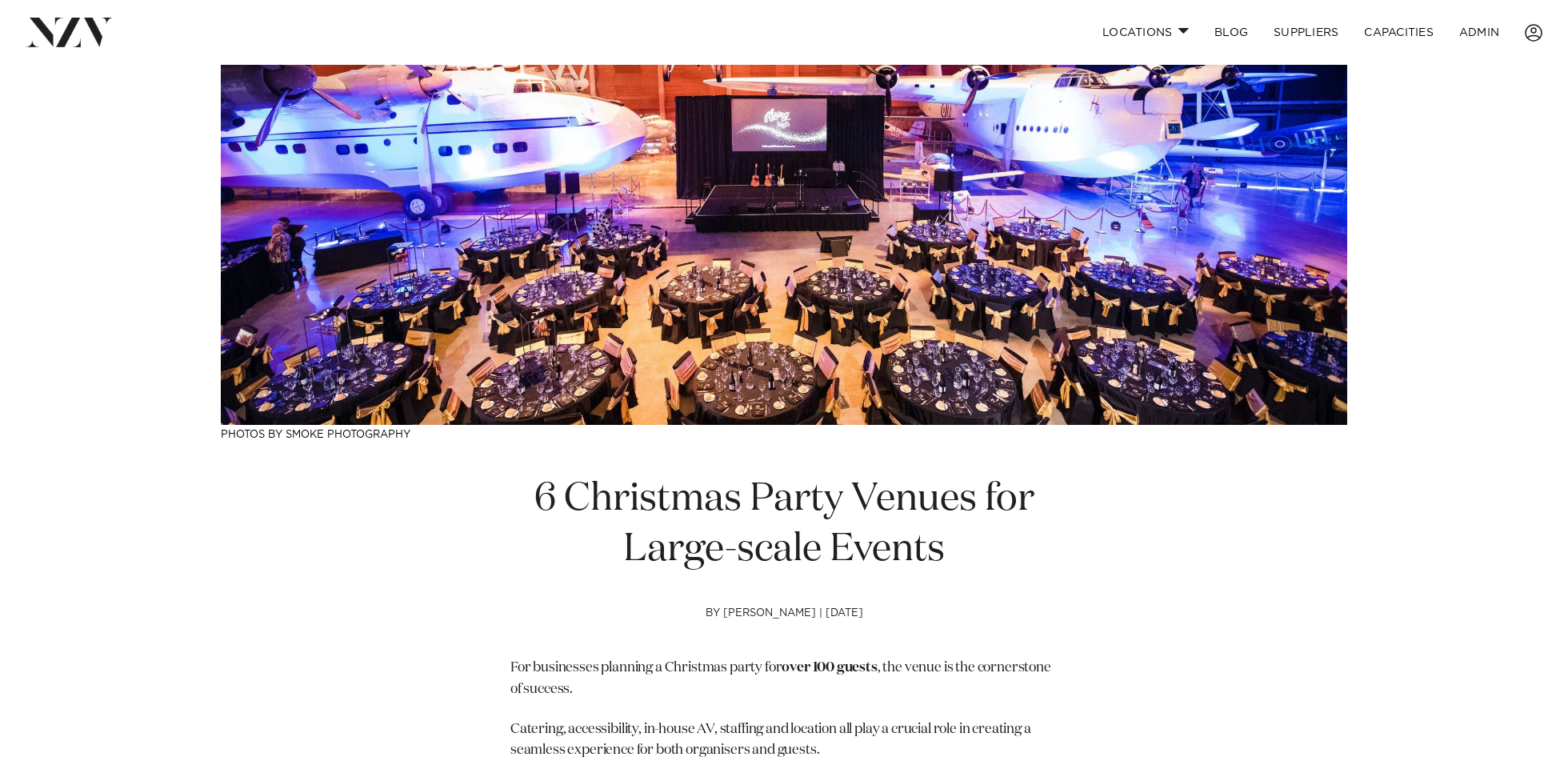
click at [698, 533] on h1 "6 Christmas Party Venues for Large-scale Events" at bounding box center [784, 525] width 547 height 101
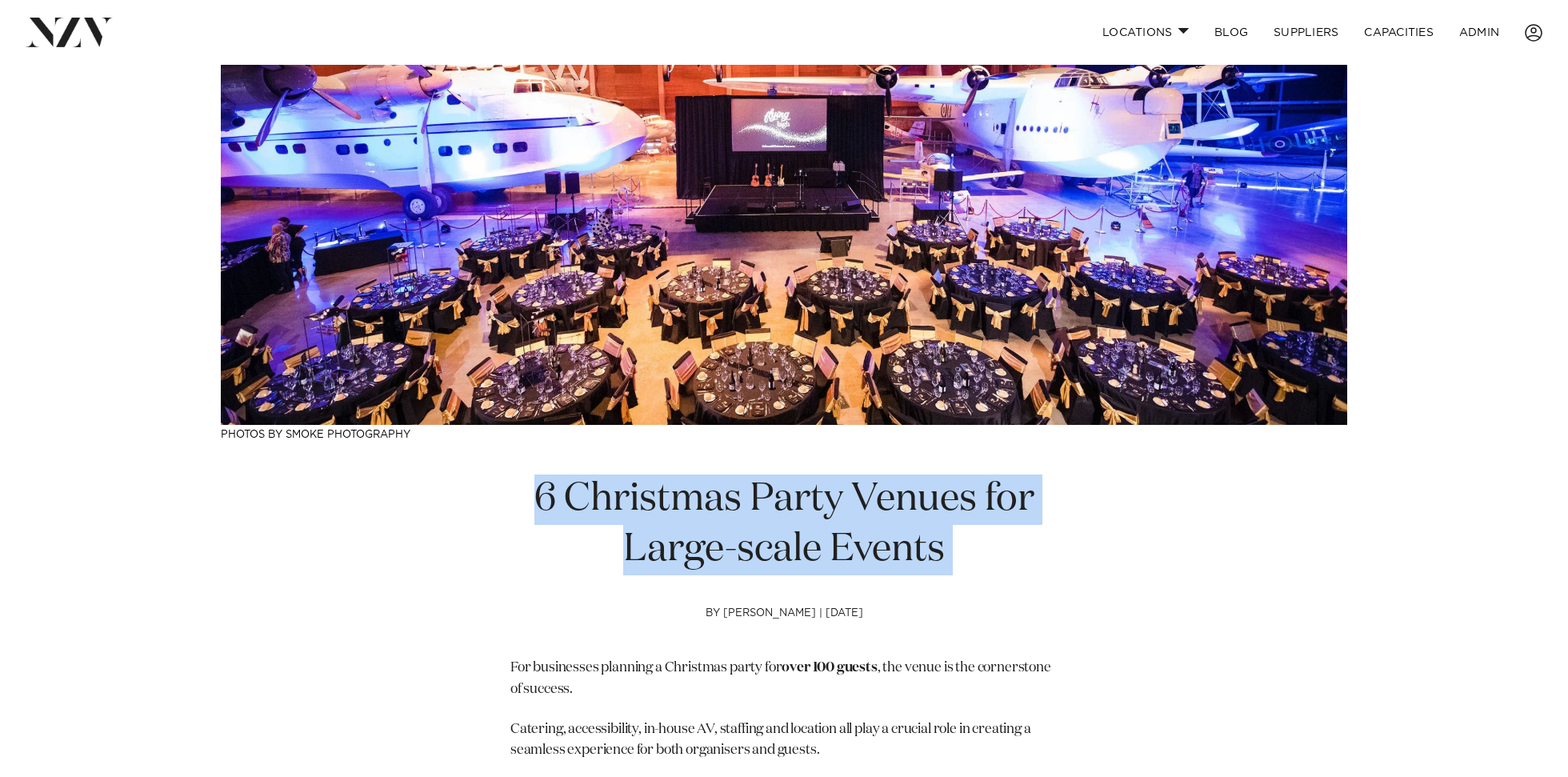
click at [698, 533] on h1 "6 Christmas Party Venues for Large-scale Events" at bounding box center [784, 525] width 547 height 101
copy section "6 Christmas Party Venues for Large-scale Events"
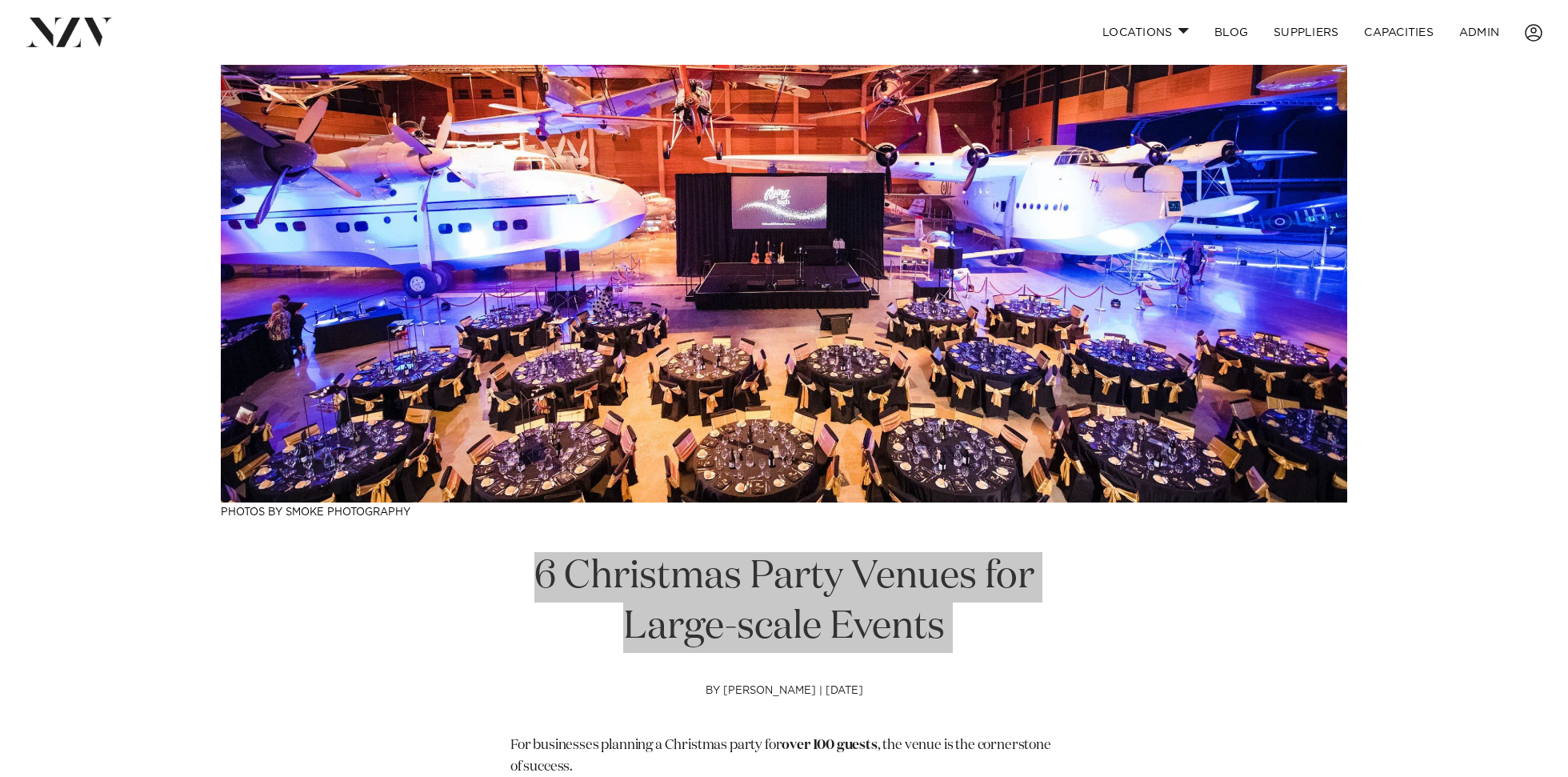
scroll to position [405, 0]
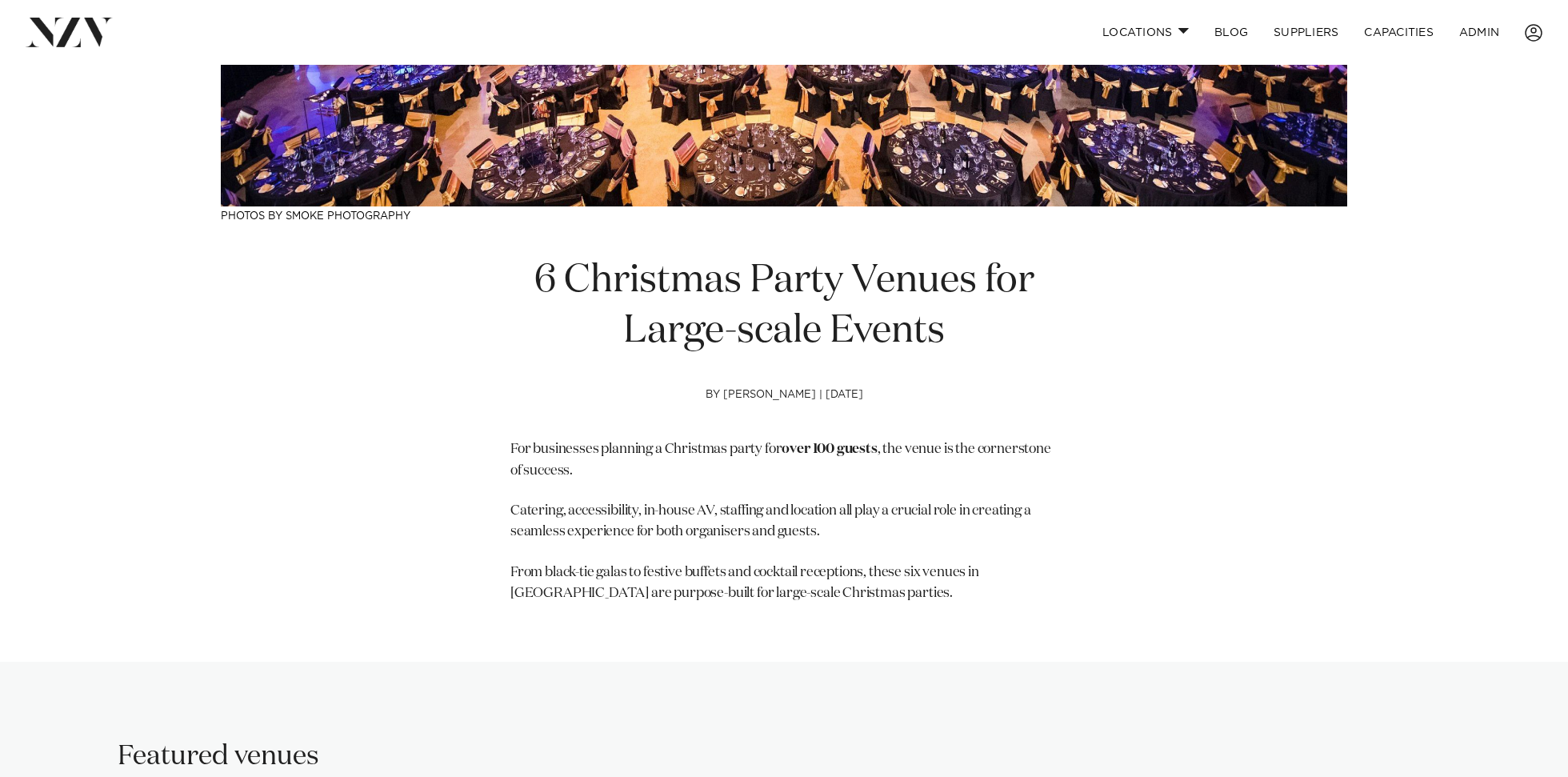
click at [698, 454] on span "For businesses planning a Christmas party for" at bounding box center [646, 449] width 271 height 14
drag, startPoint x: 891, startPoint y: 597, endPoint x: 454, endPoint y: 425, distance: 469.6
click at [454, 425] on div "6 Christmas Party Venues for Large-scale Events by Avya Hlavac | 21 Aug 2025 Fo…" at bounding box center [784, 447] width 1126 height 381
copy section "For businesses planning a Christmas party for over 100 guests , the venue is th…"
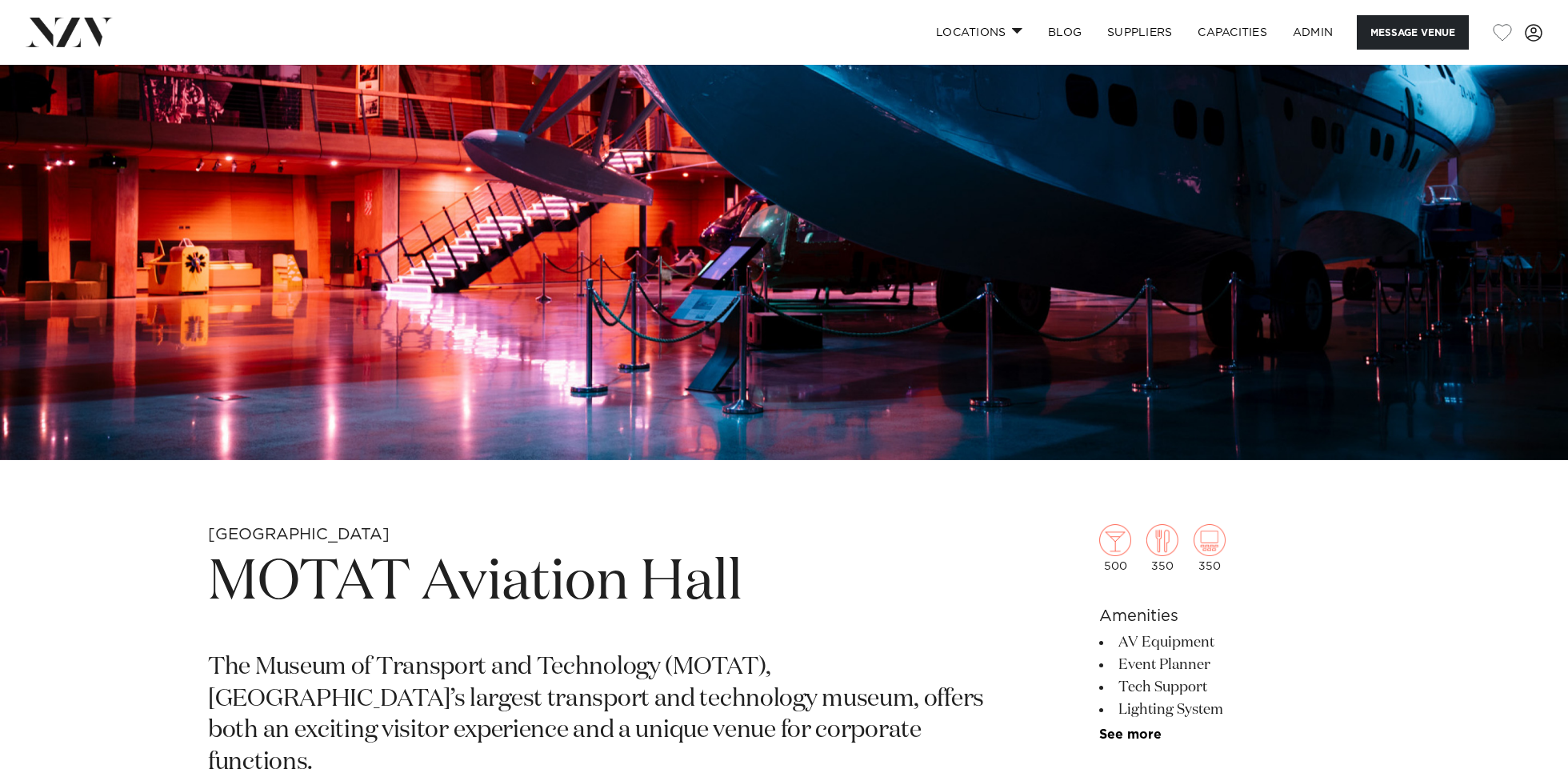
scroll to position [368, 0]
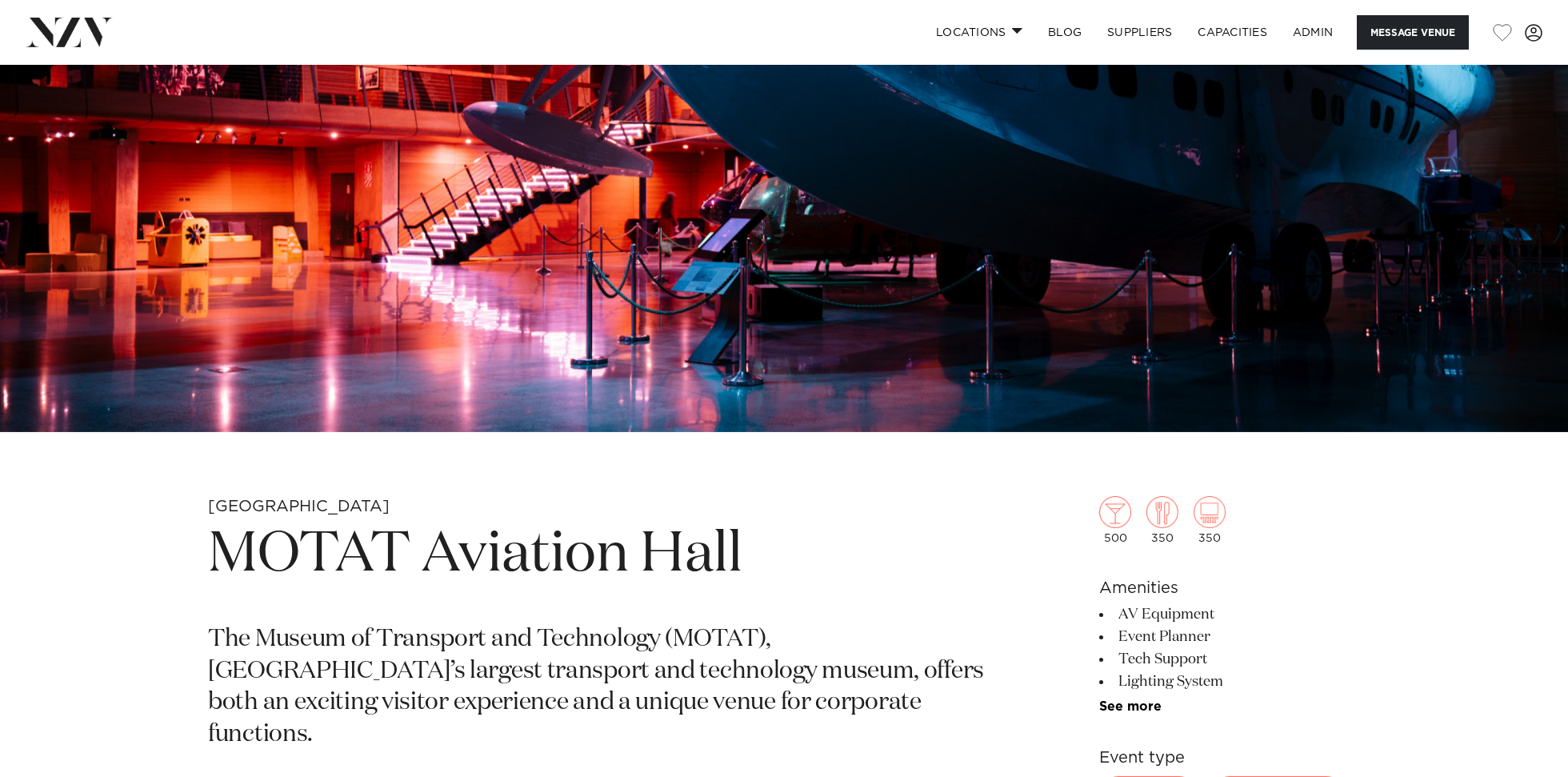
click at [969, 298] on img at bounding box center [784, 64] width 1568 height 736
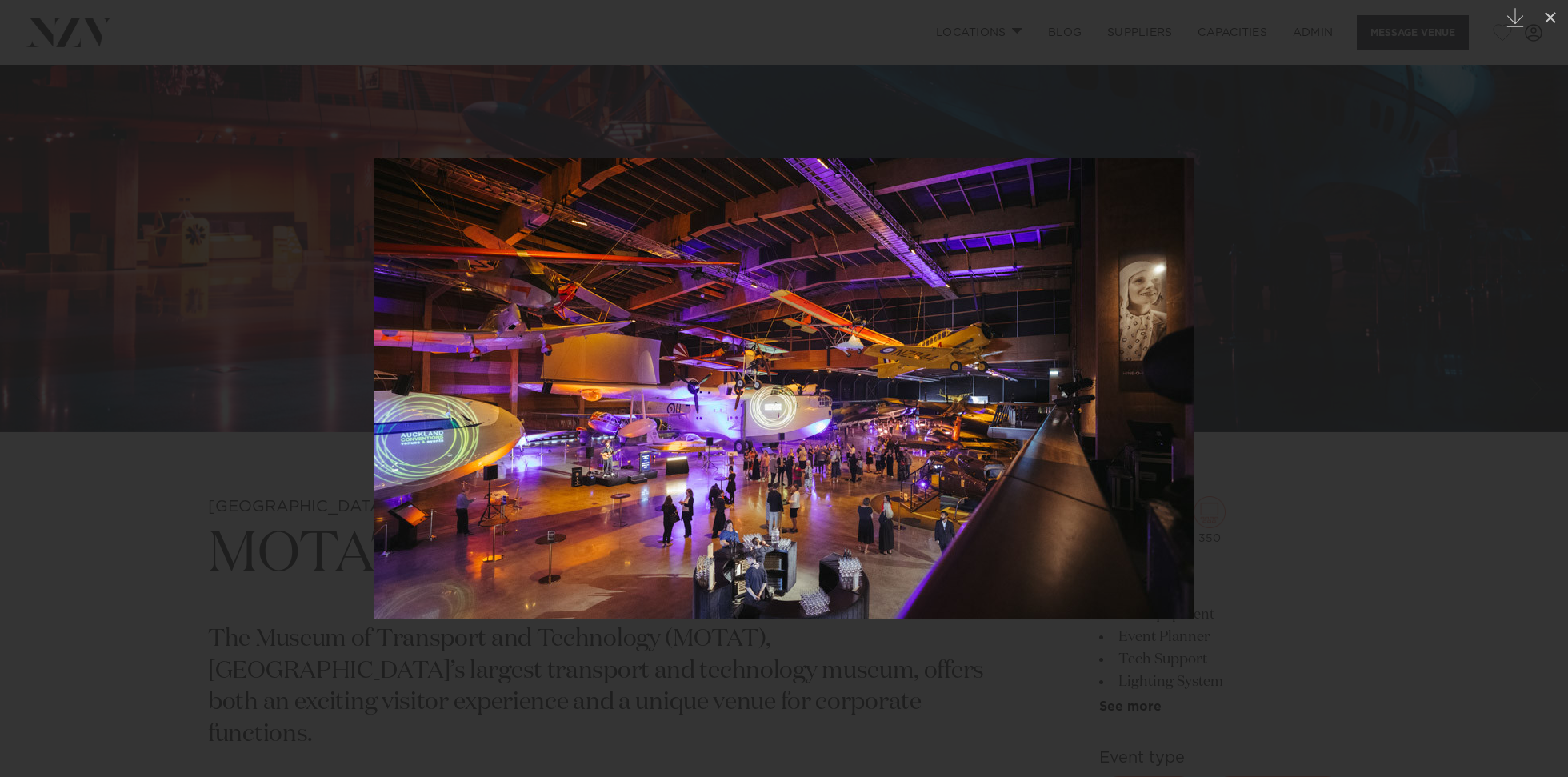
click at [198, 188] on div at bounding box center [784, 388] width 1568 height 777
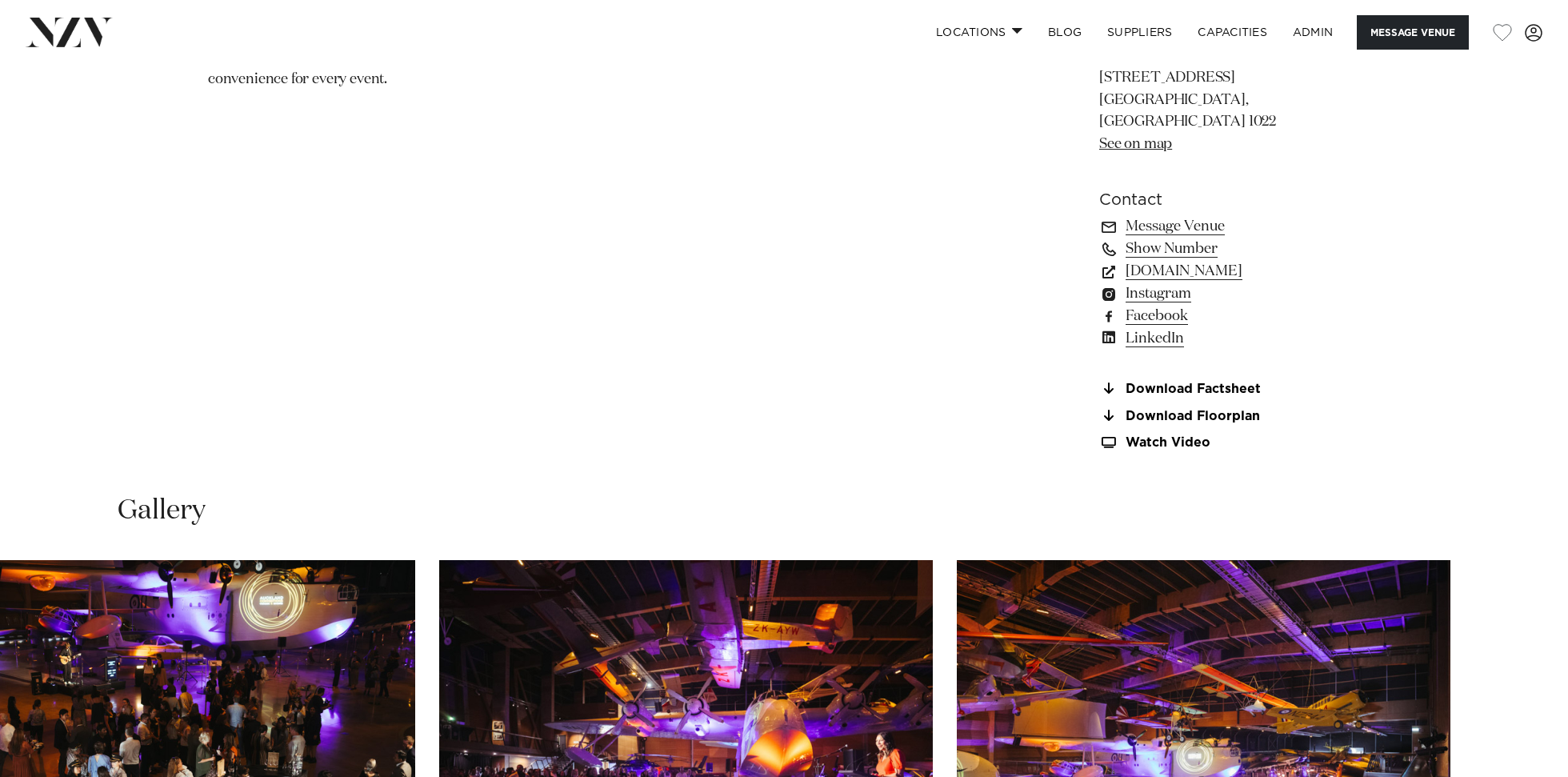
scroll to position [1341, 0]
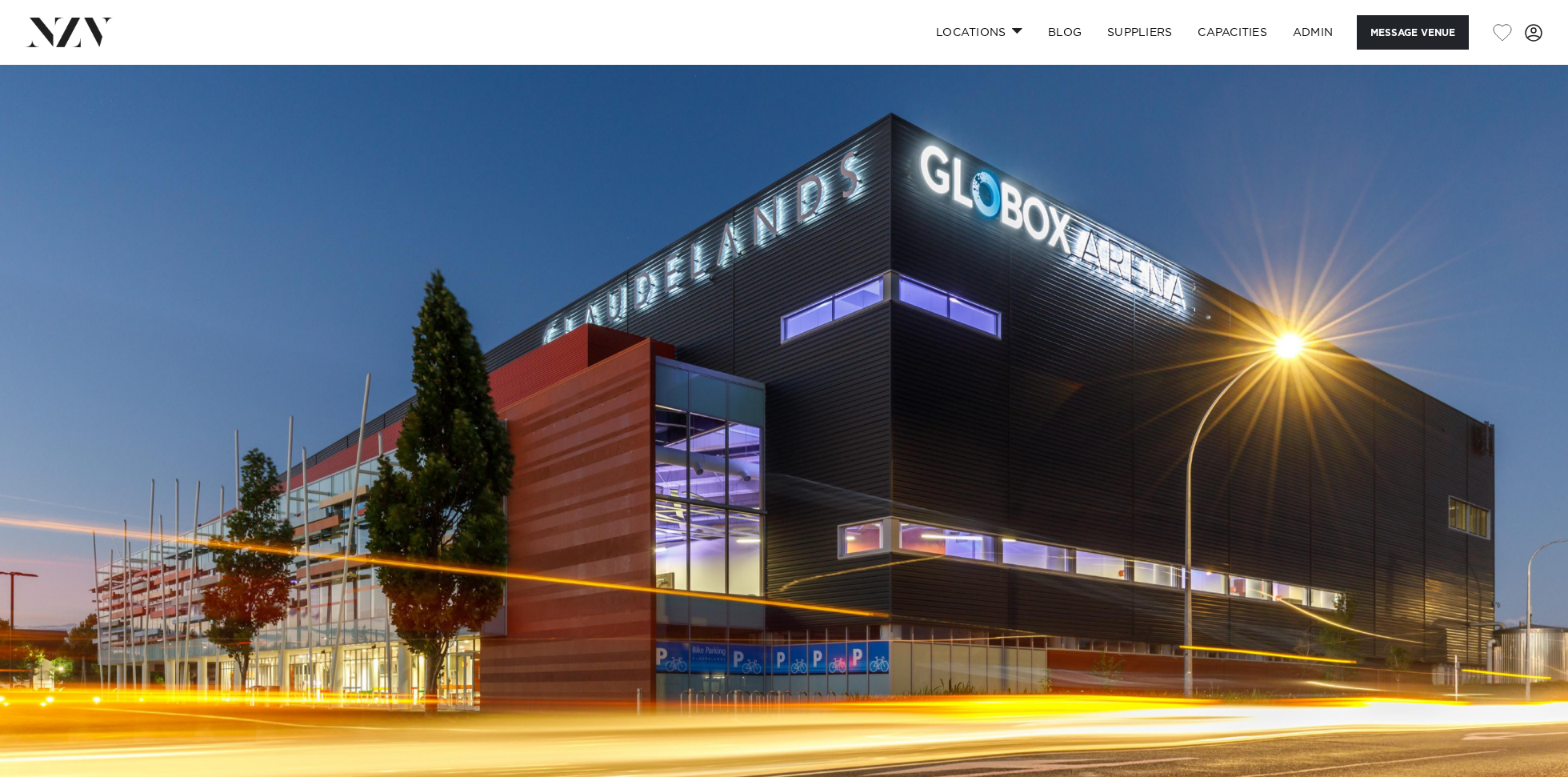
click at [604, 395] on img at bounding box center [784, 433] width 1568 height 736
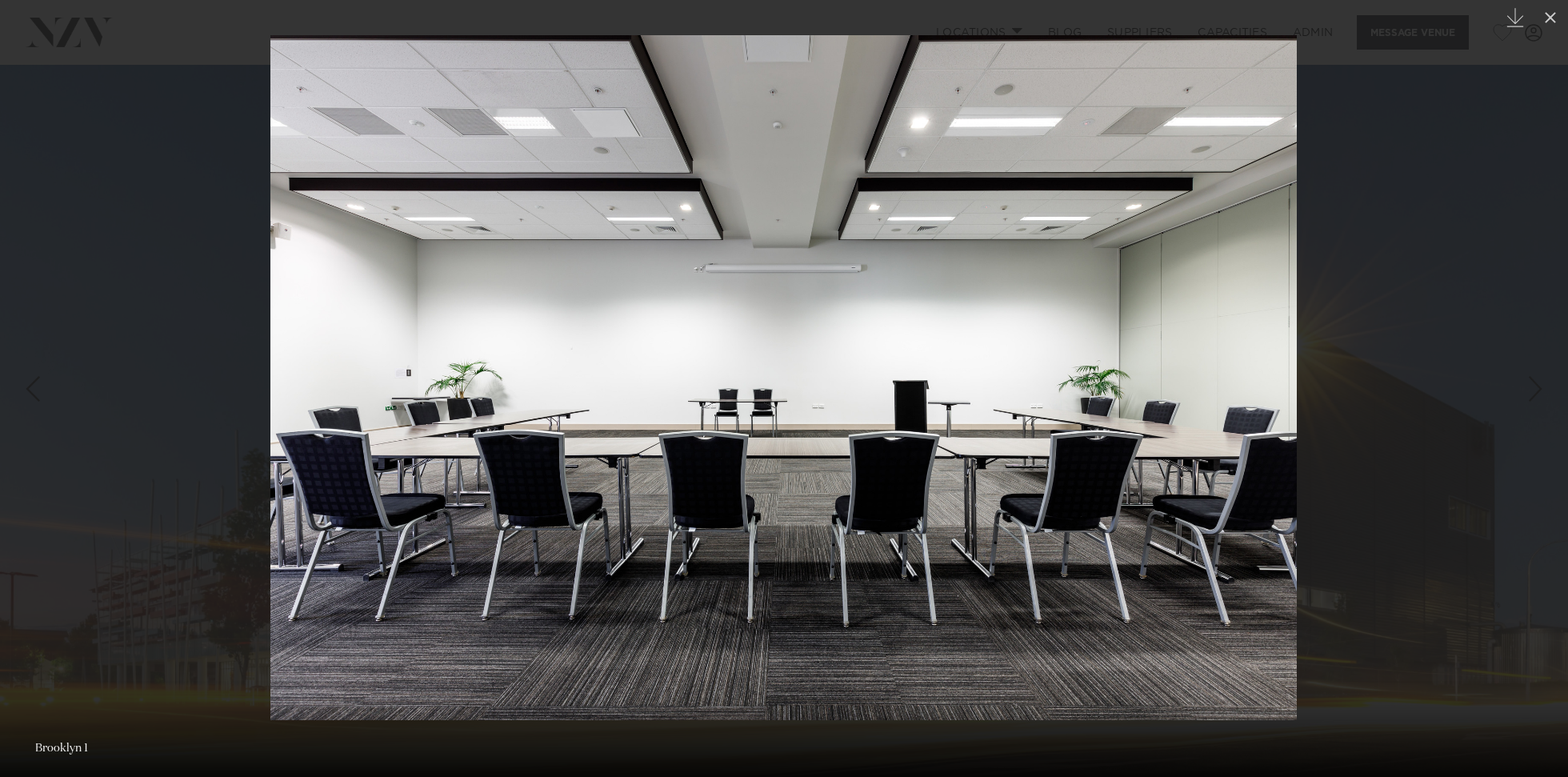
click at [187, 306] on div at bounding box center [784, 388] width 1568 height 777
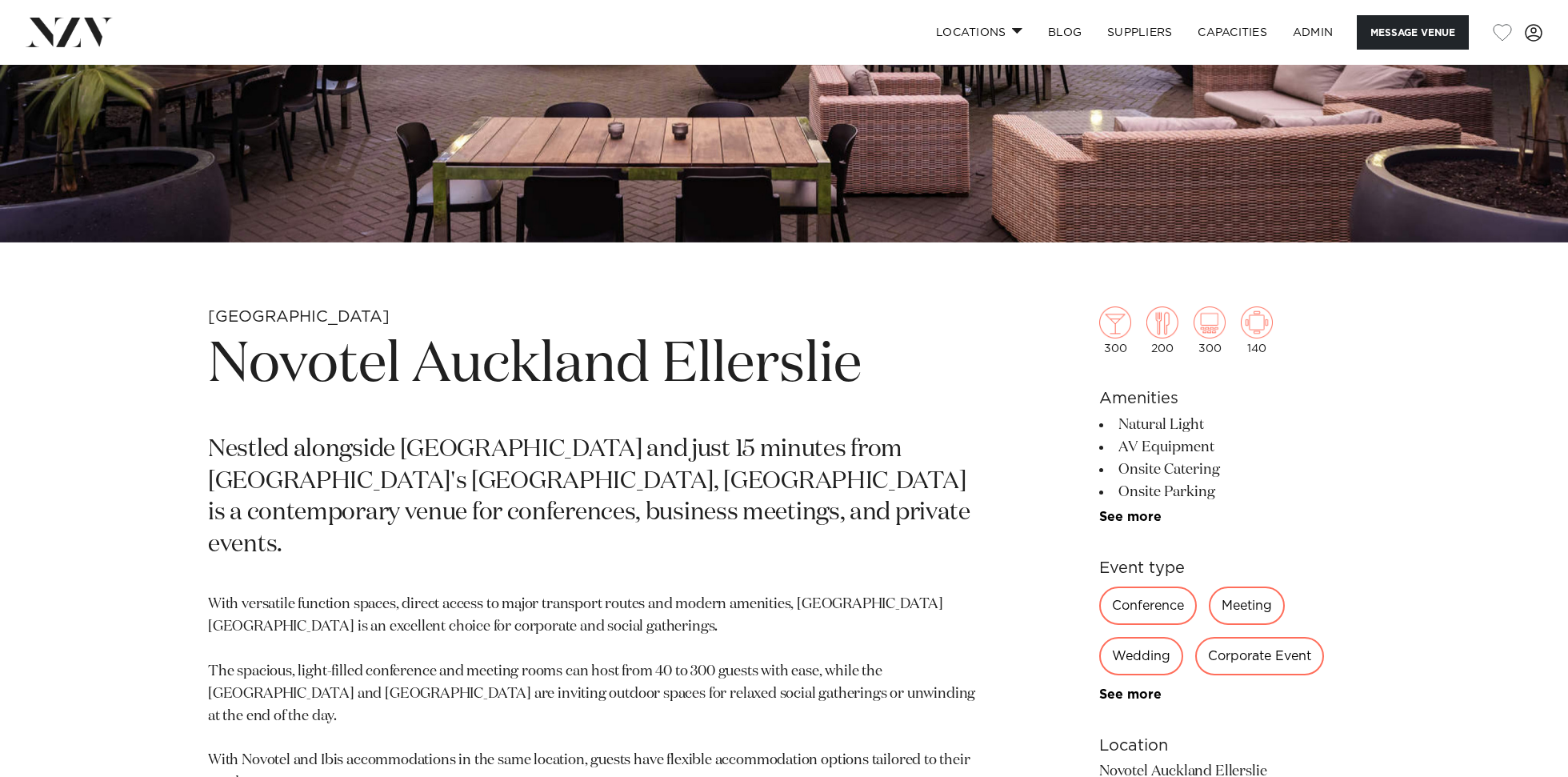
scroll to position [714, 0]
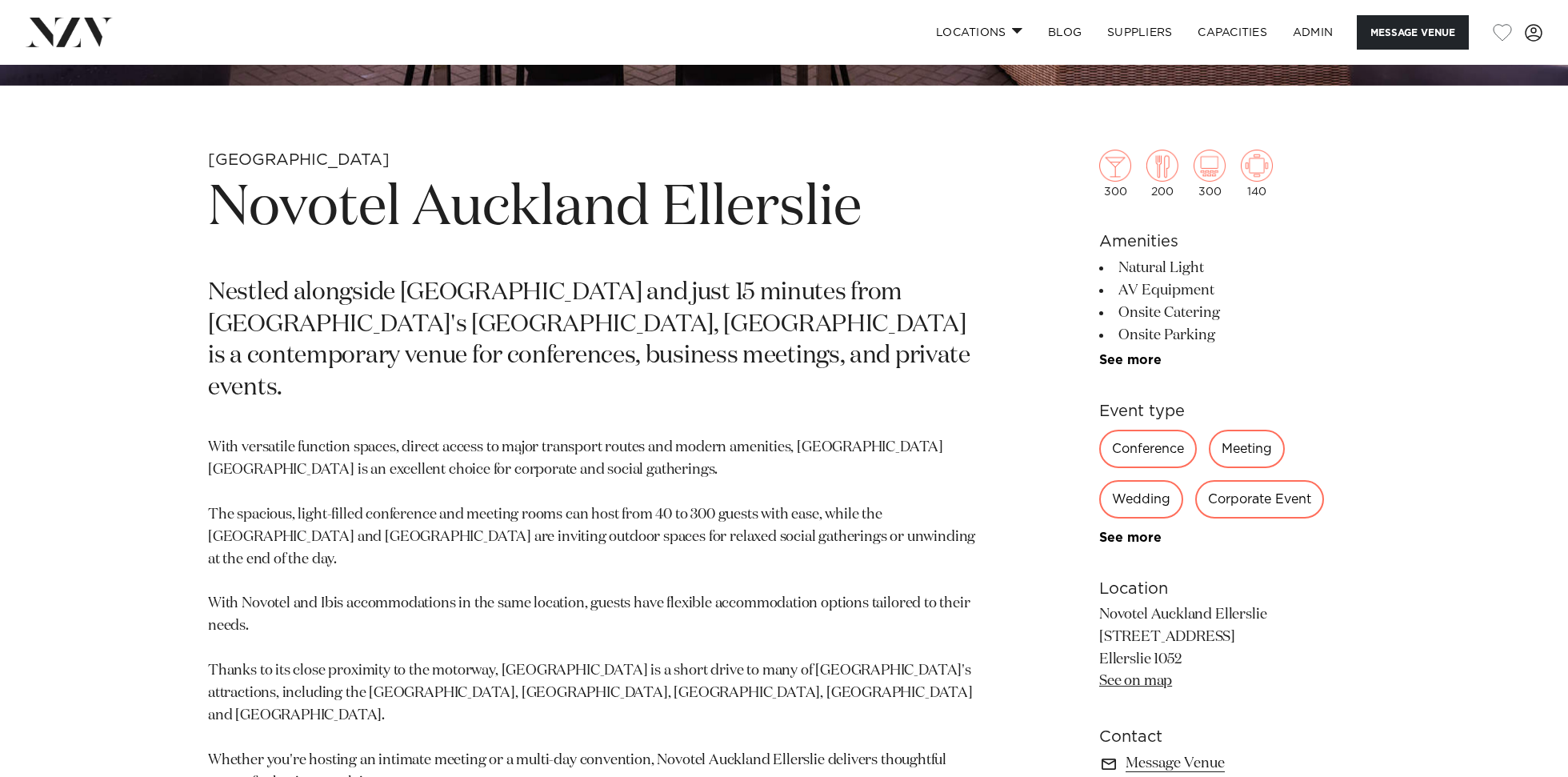
click at [591, 221] on h1 "Novotel Auckland Ellerslie" at bounding box center [597, 209] width 778 height 74
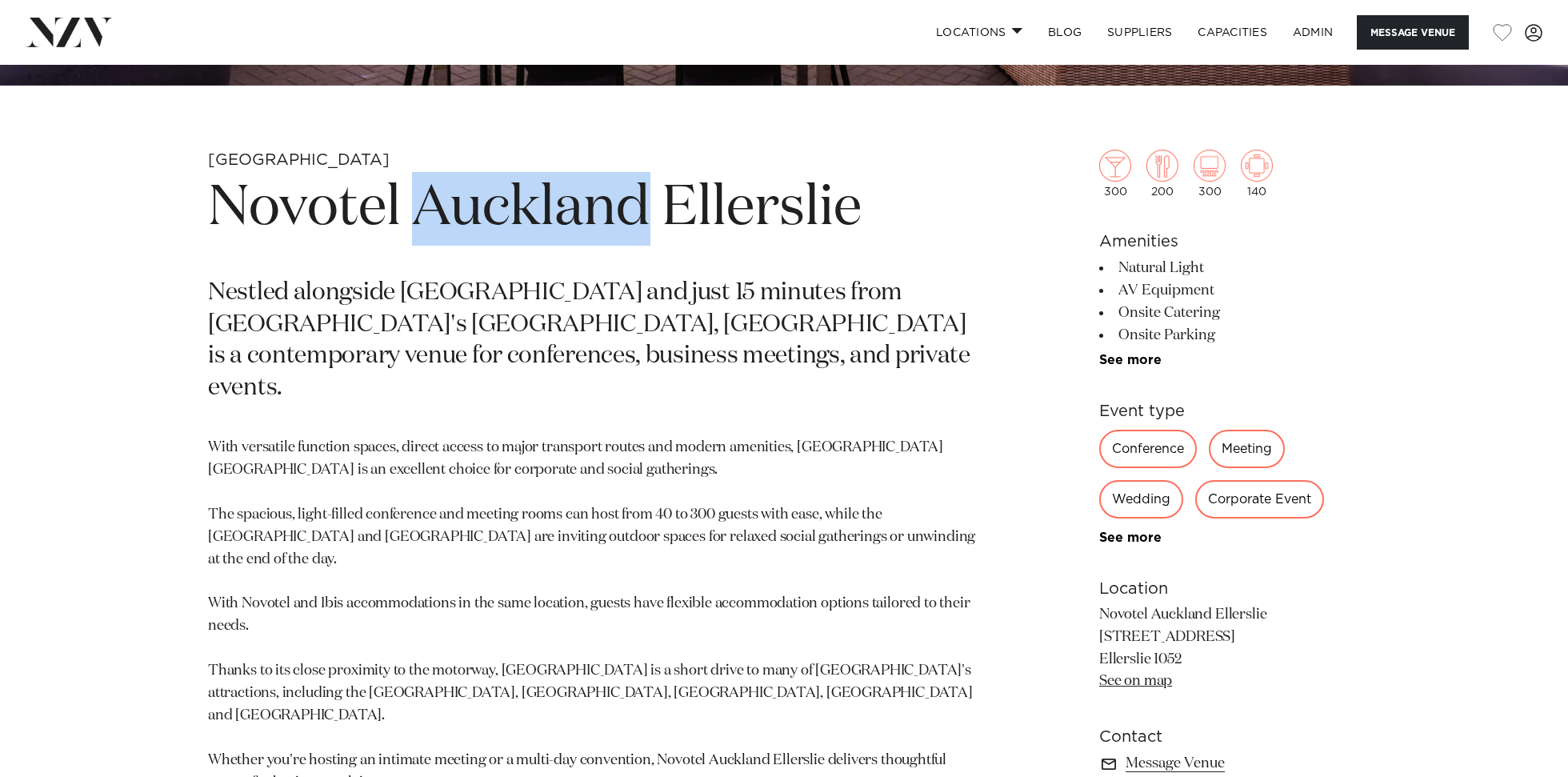
click at [591, 221] on h1 "Novotel Auckland Ellerslie" at bounding box center [597, 209] width 778 height 74
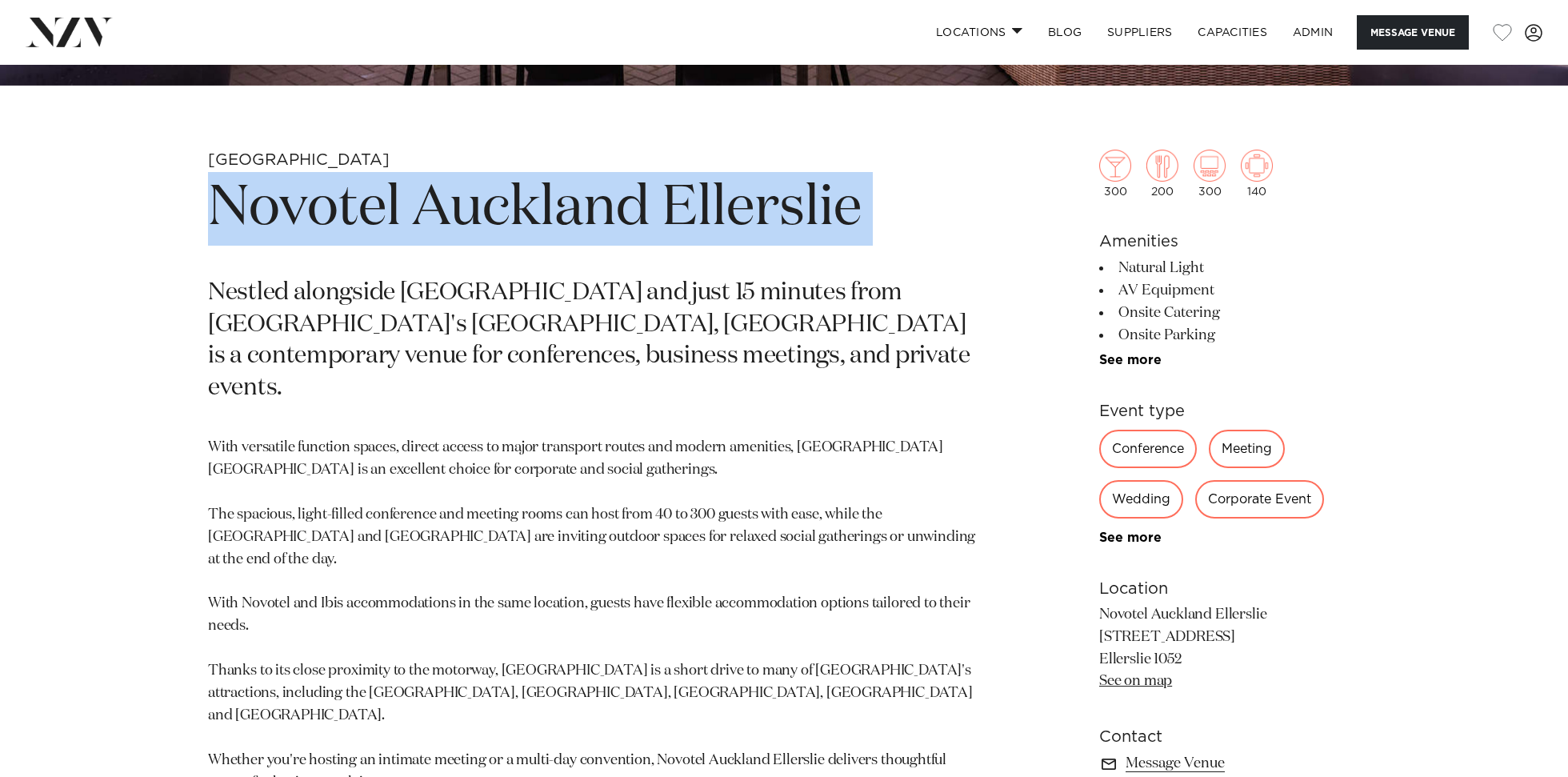
click at [591, 221] on h1 "Novotel Auckland Ellerslie" at bounding box center [597, 209] width 778 height 74
copy section "Novotel Auckland Ellerslie"
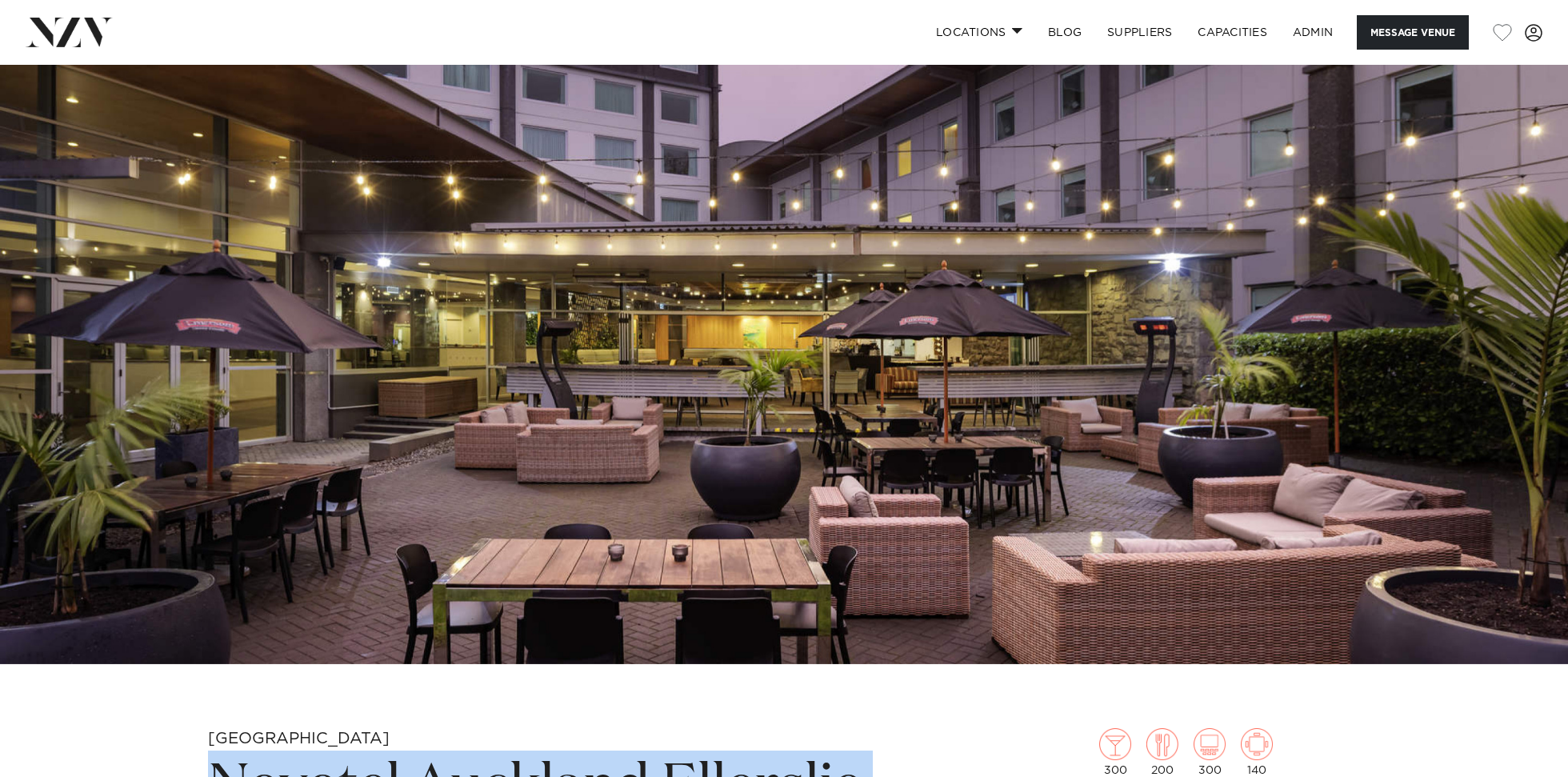
scroll to position [93, 0]
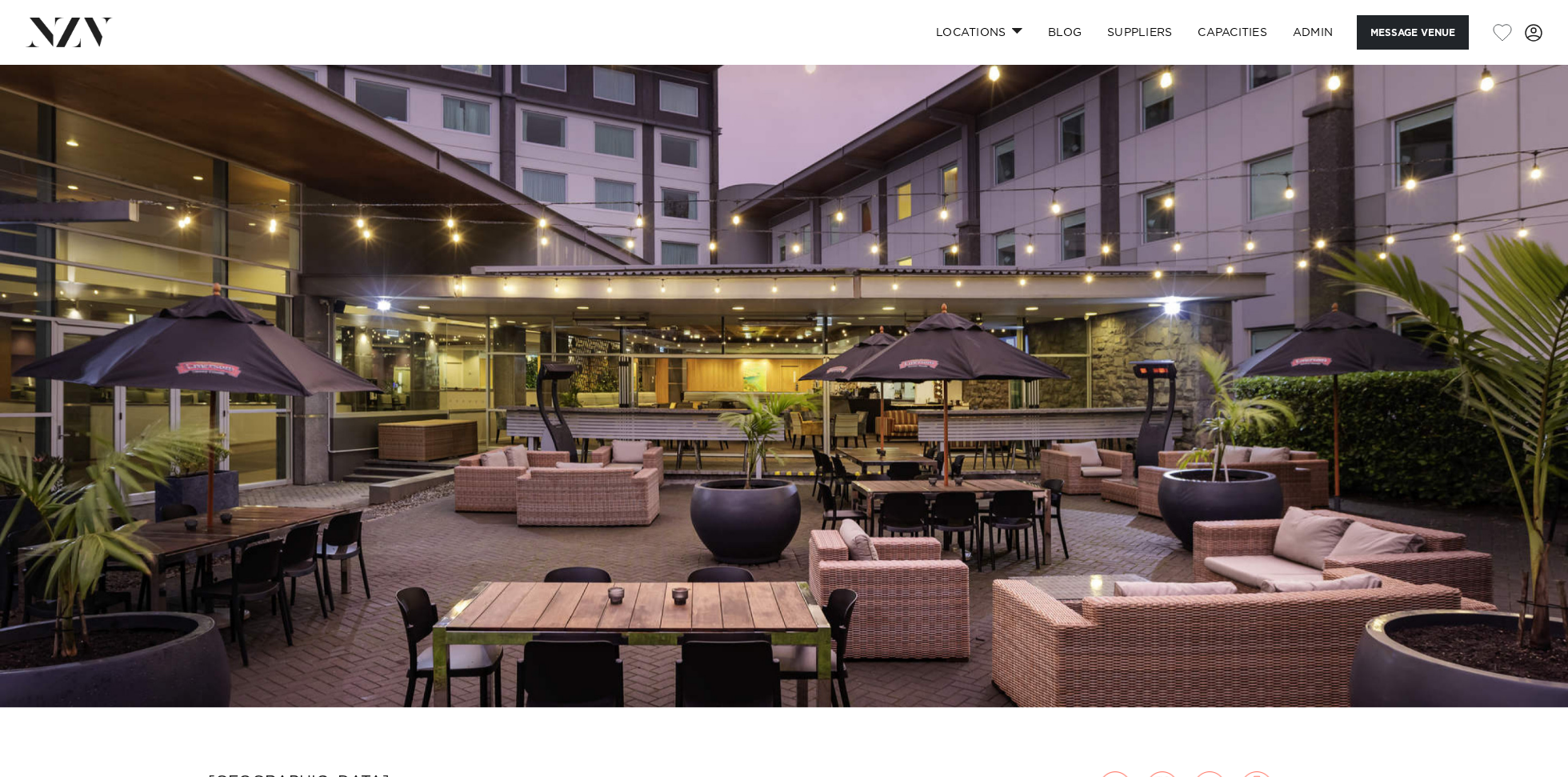
click at [598, 190] on img at bounding box center [784, 340] width 1568 height 736
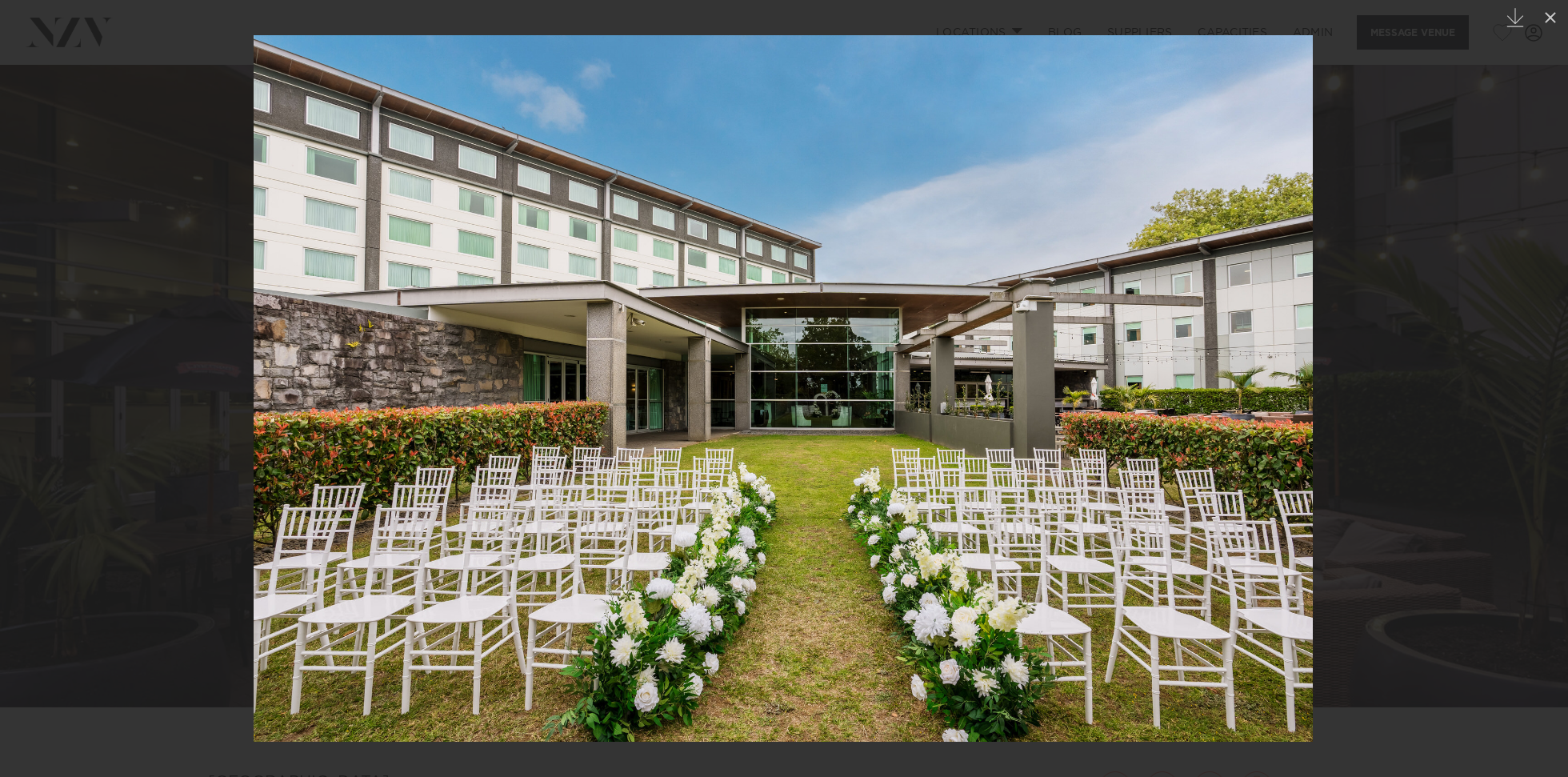
click at [140, 281] on div at bounding box center [784, 388] width 1568 height 777
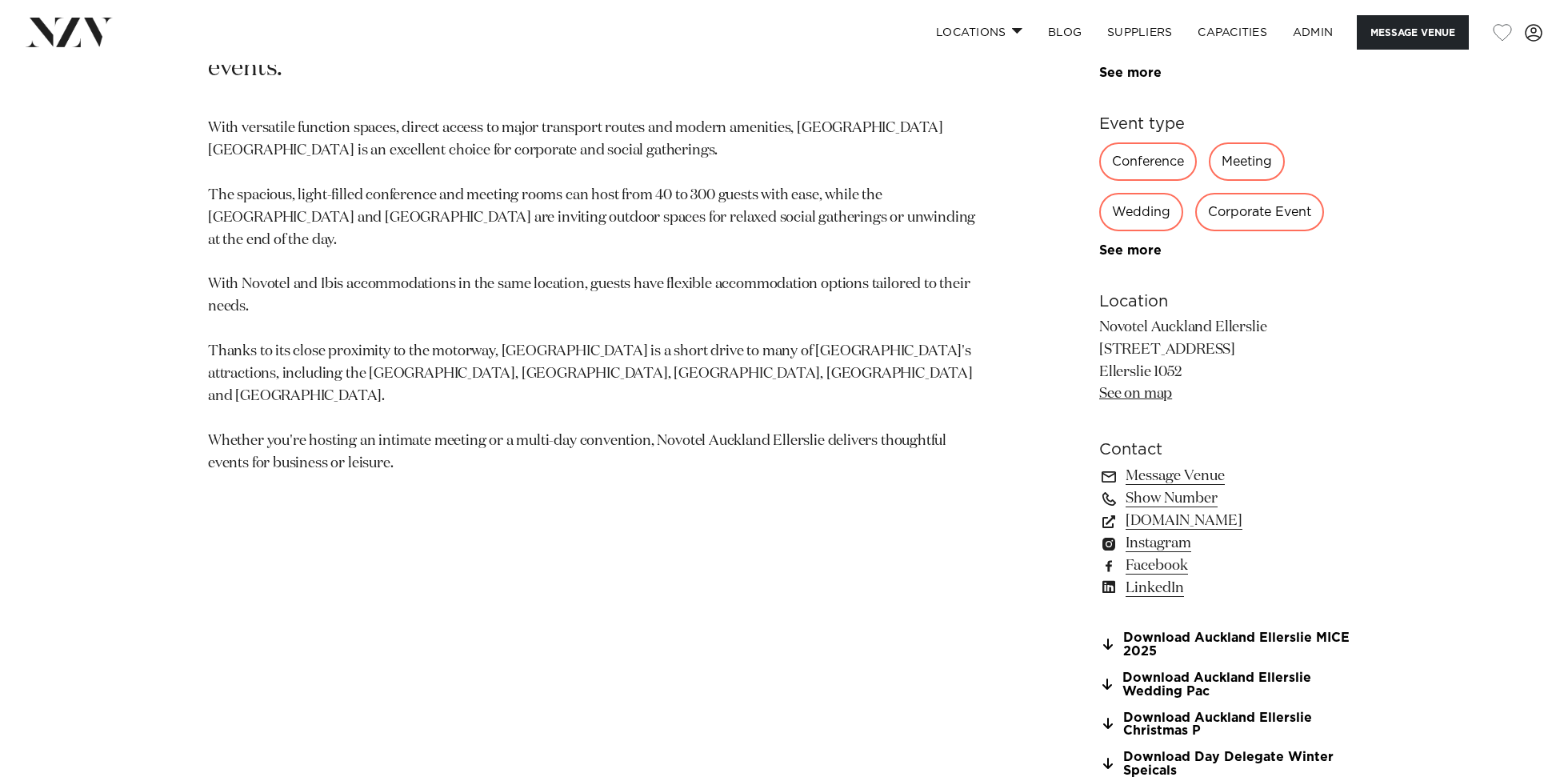
scroll to position [1229, 0]
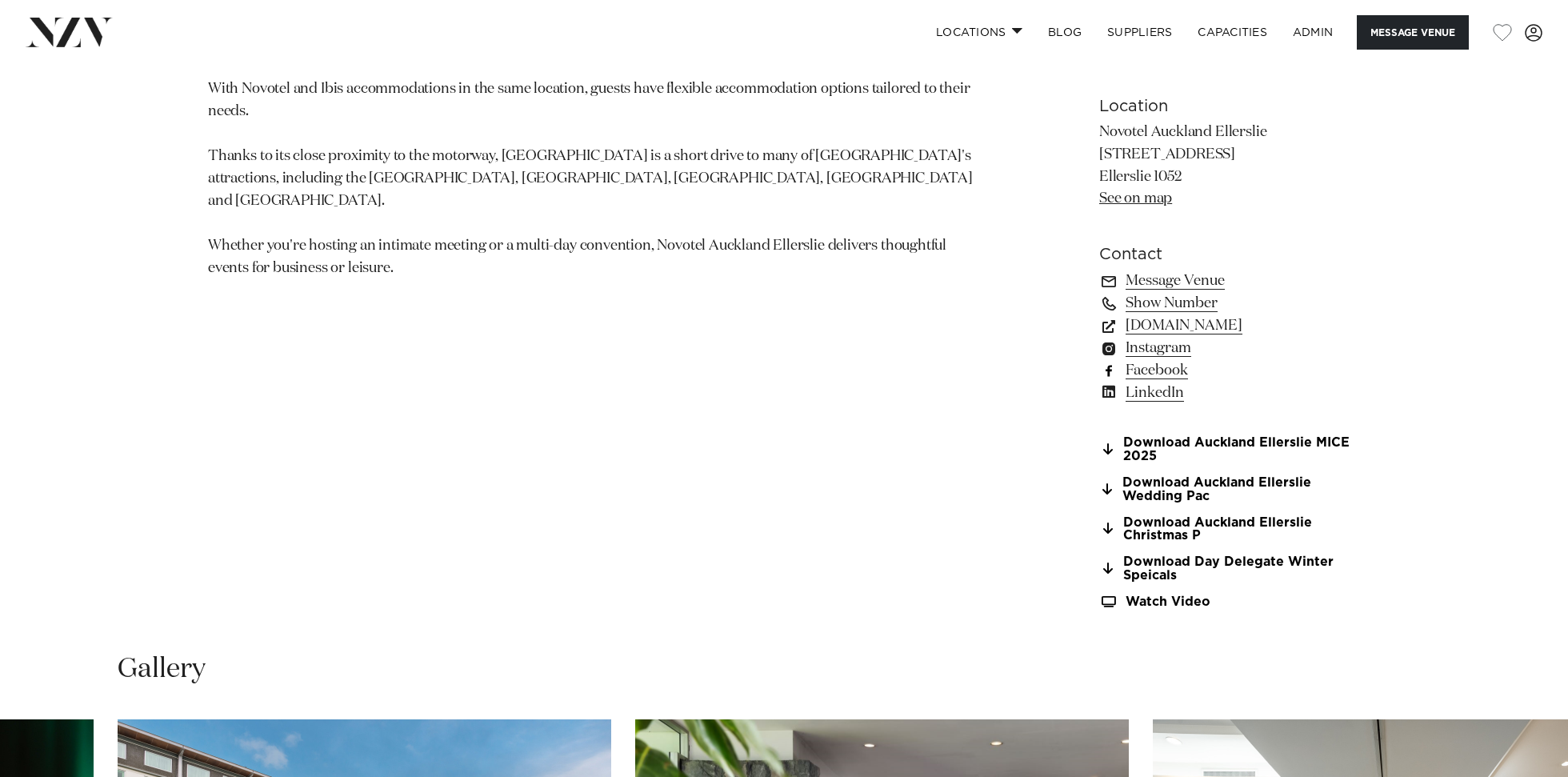
click at [1155, 373] on link "Facebook" at bounding box center [1229, 370] width 261 height 22
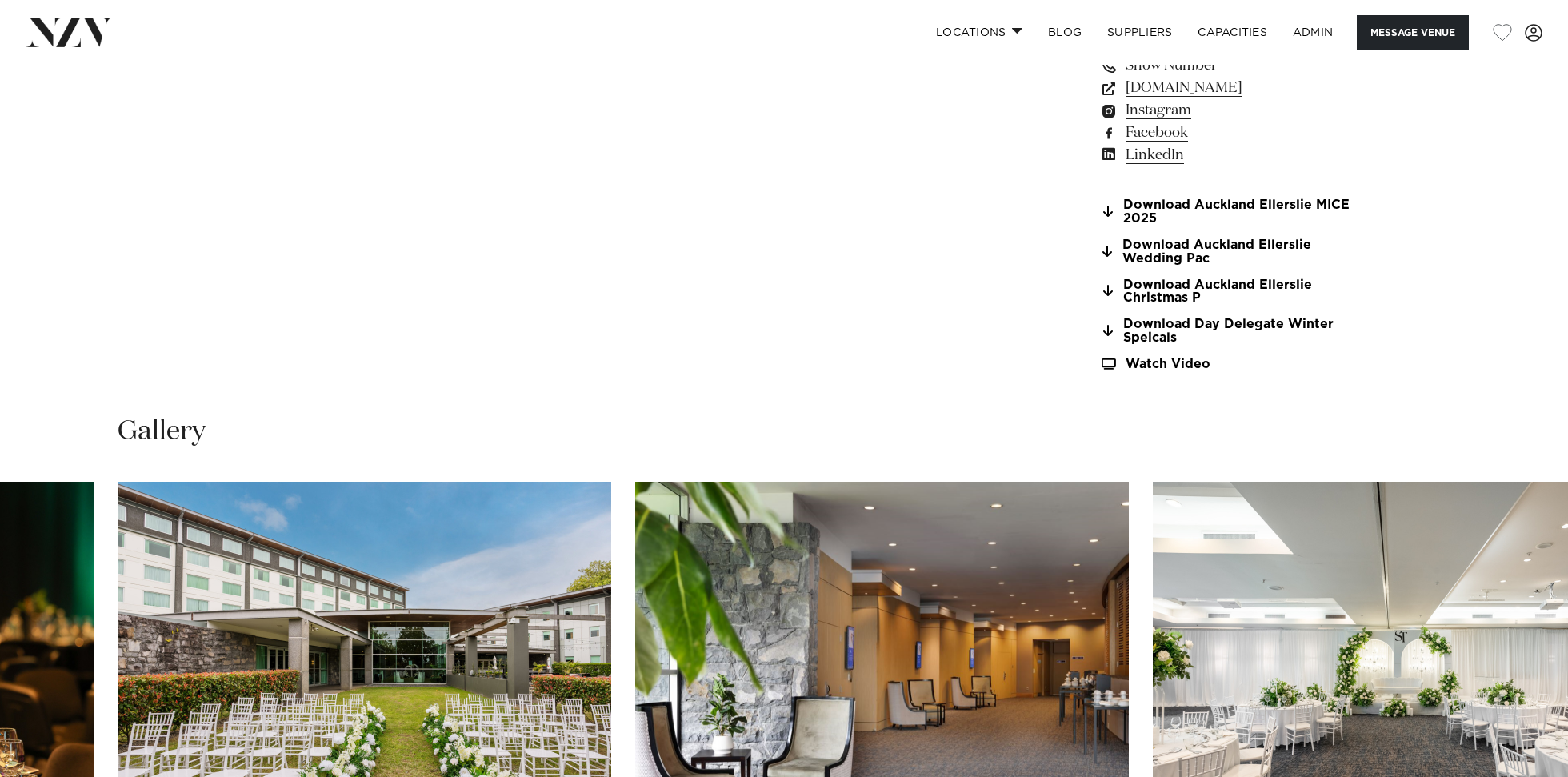
scroll to position [1766, 0]
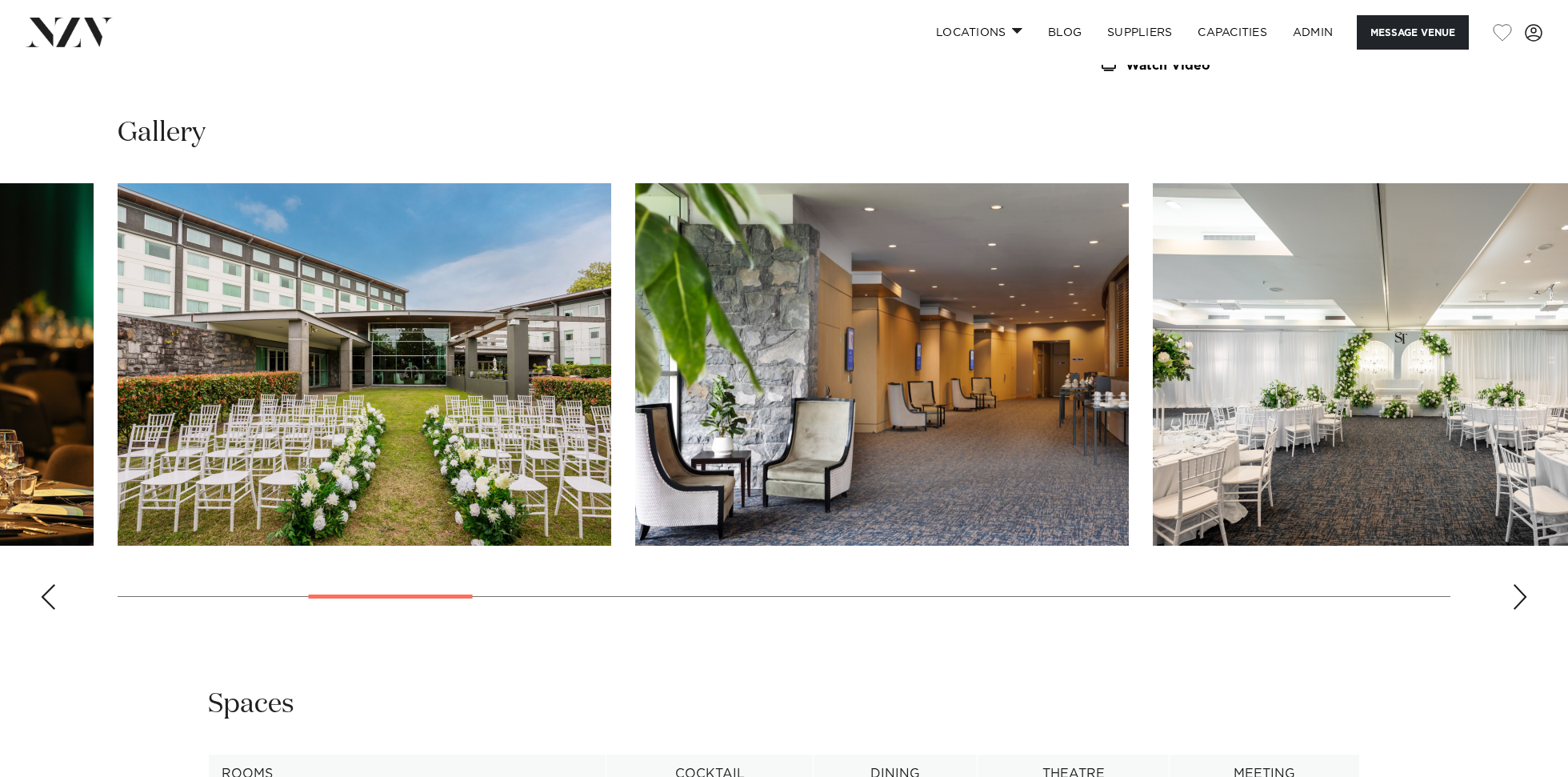
click at [880, 354] on img "5 / 21" at bounding box center [882, 364] width 494 height 363
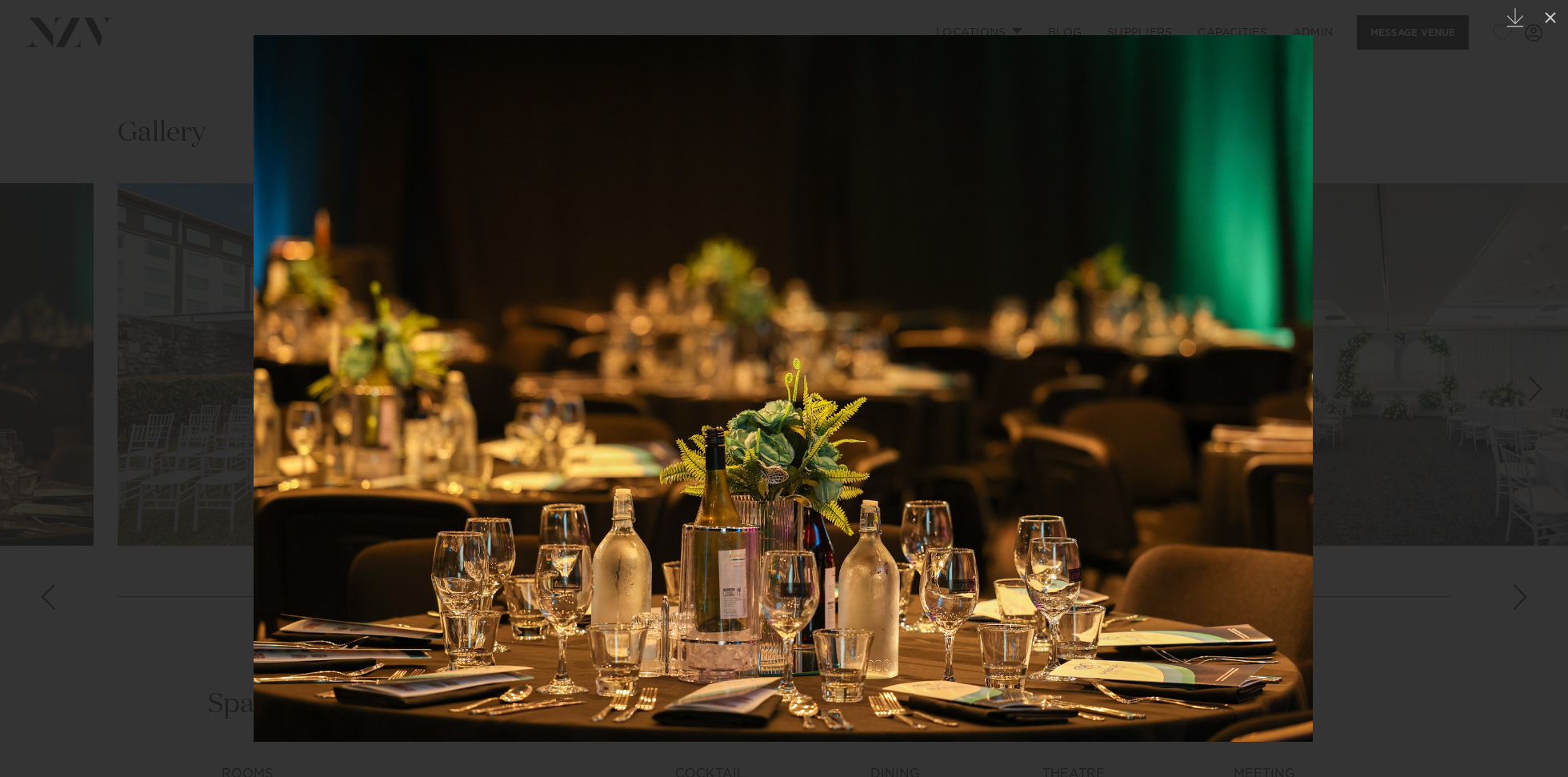
click at [131, 96] on div at bounding box center [784, 388] width 1568 height 777
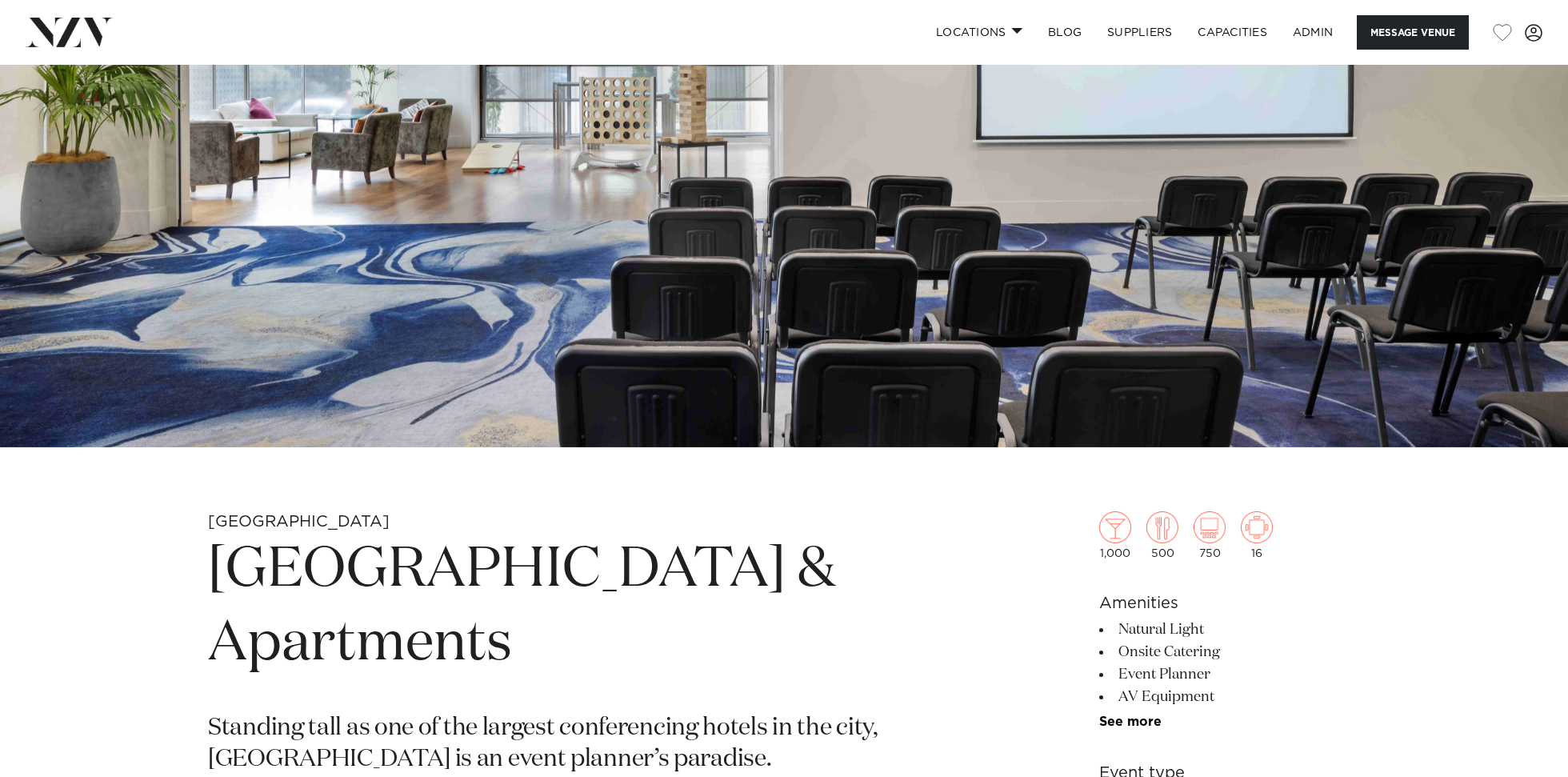
scroll to position [485, 0]
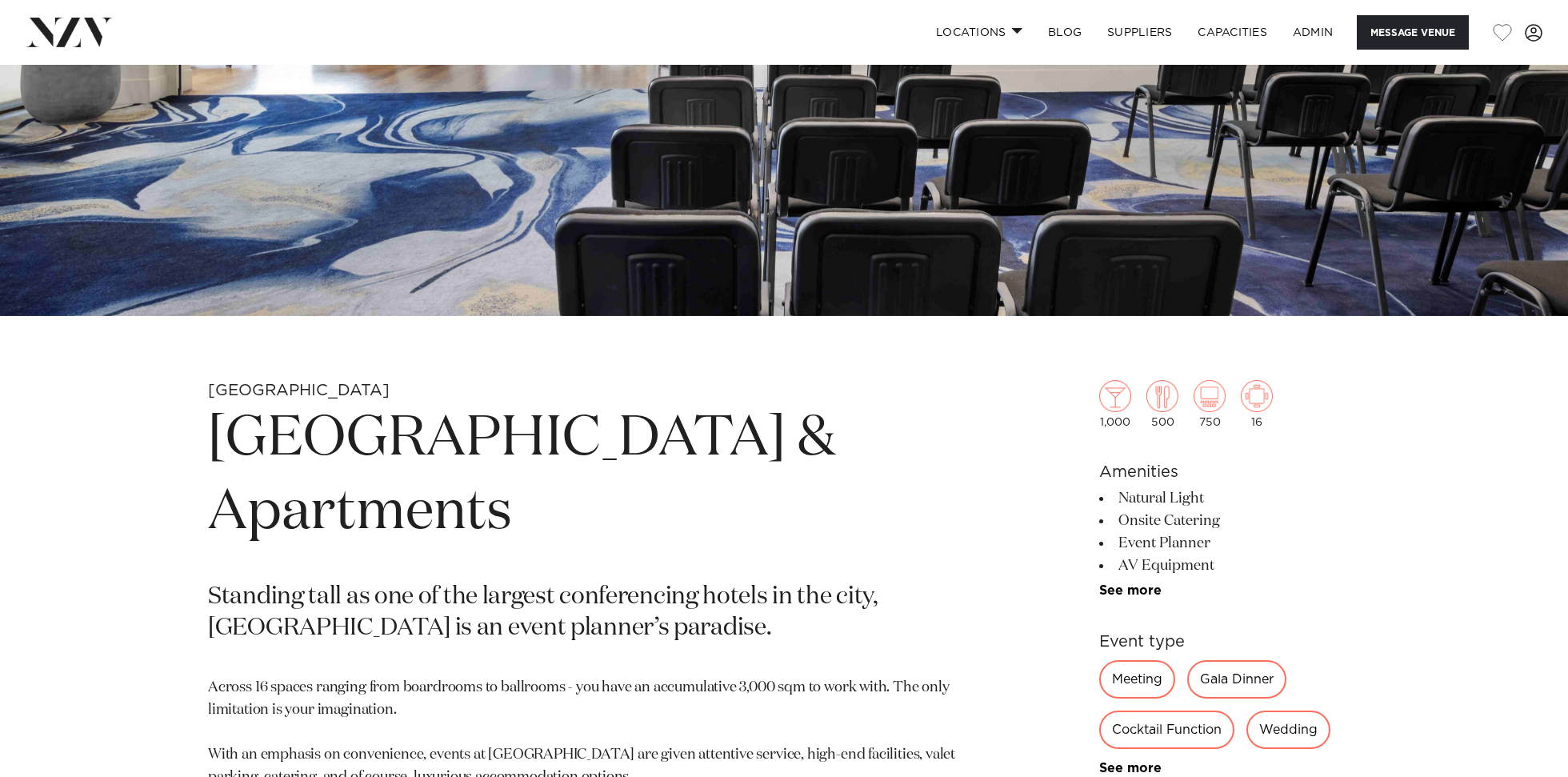
click at [422, 446] on h1 "[GEOGRAPHIC_DATA] & Apartments" at bounding box center [597, 476] width 778 height 148
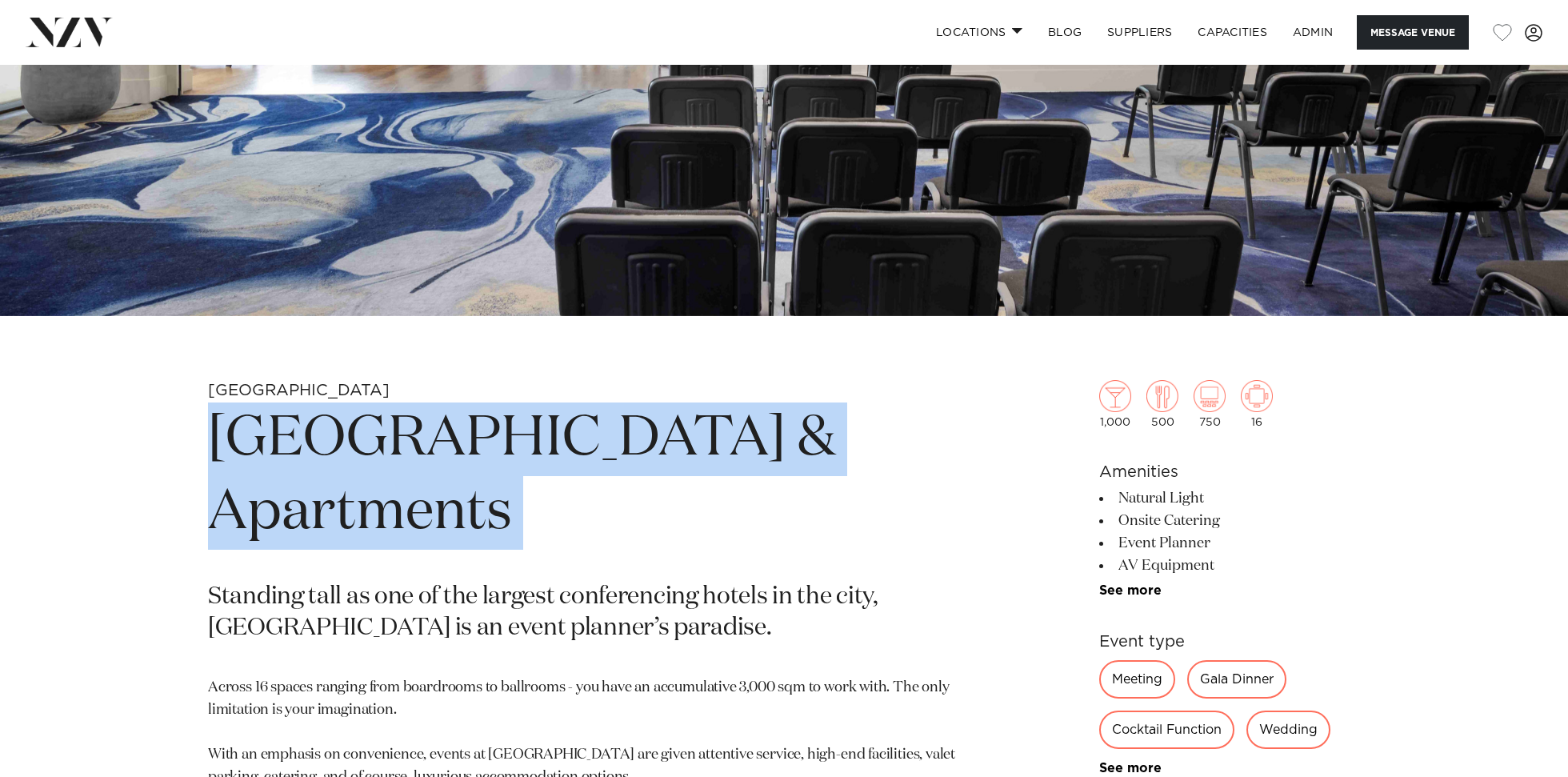
copy section "[GEOGRAPHIC_DATA] & Apartments"
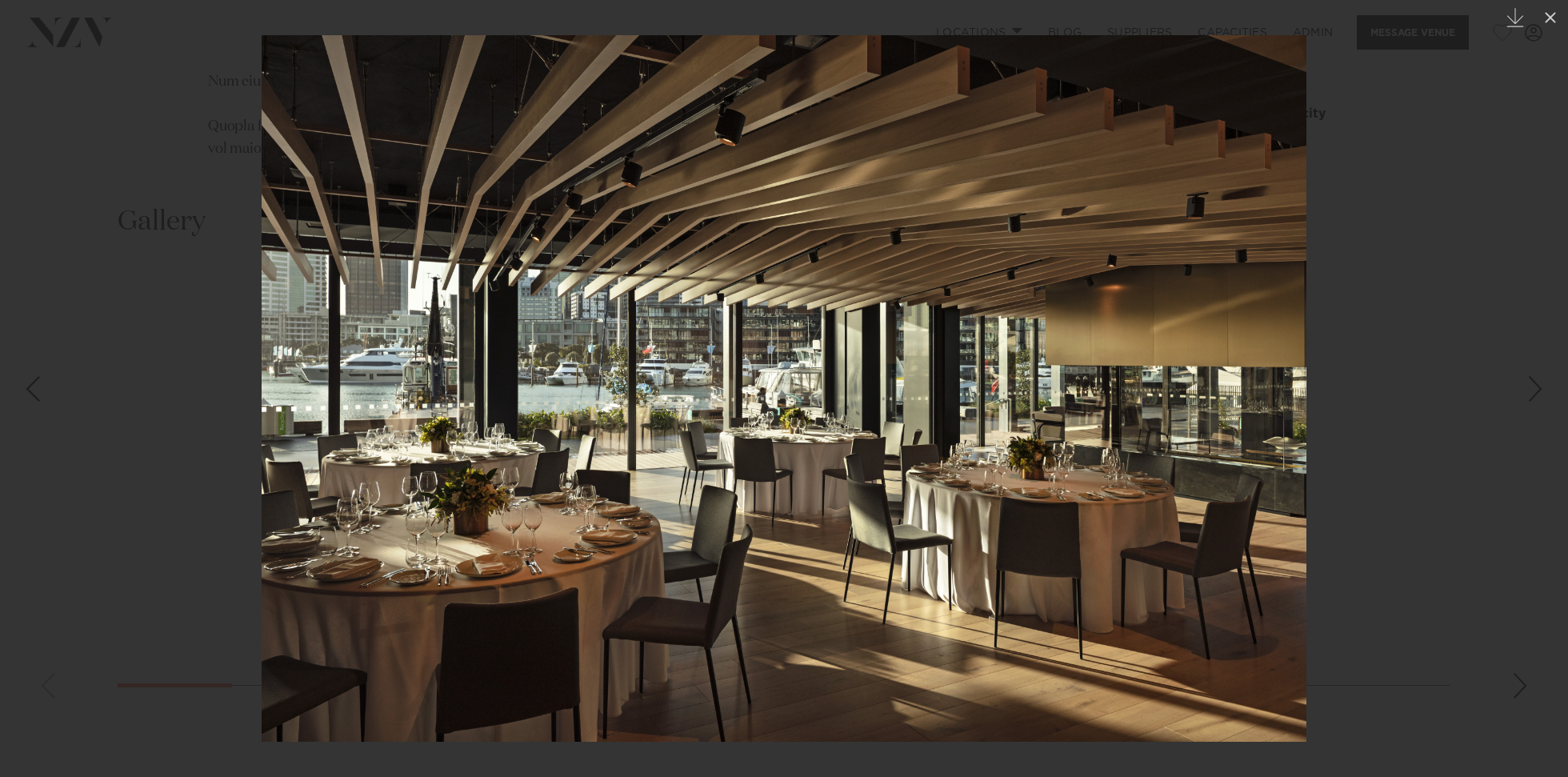
scroll to position [1725, 0]
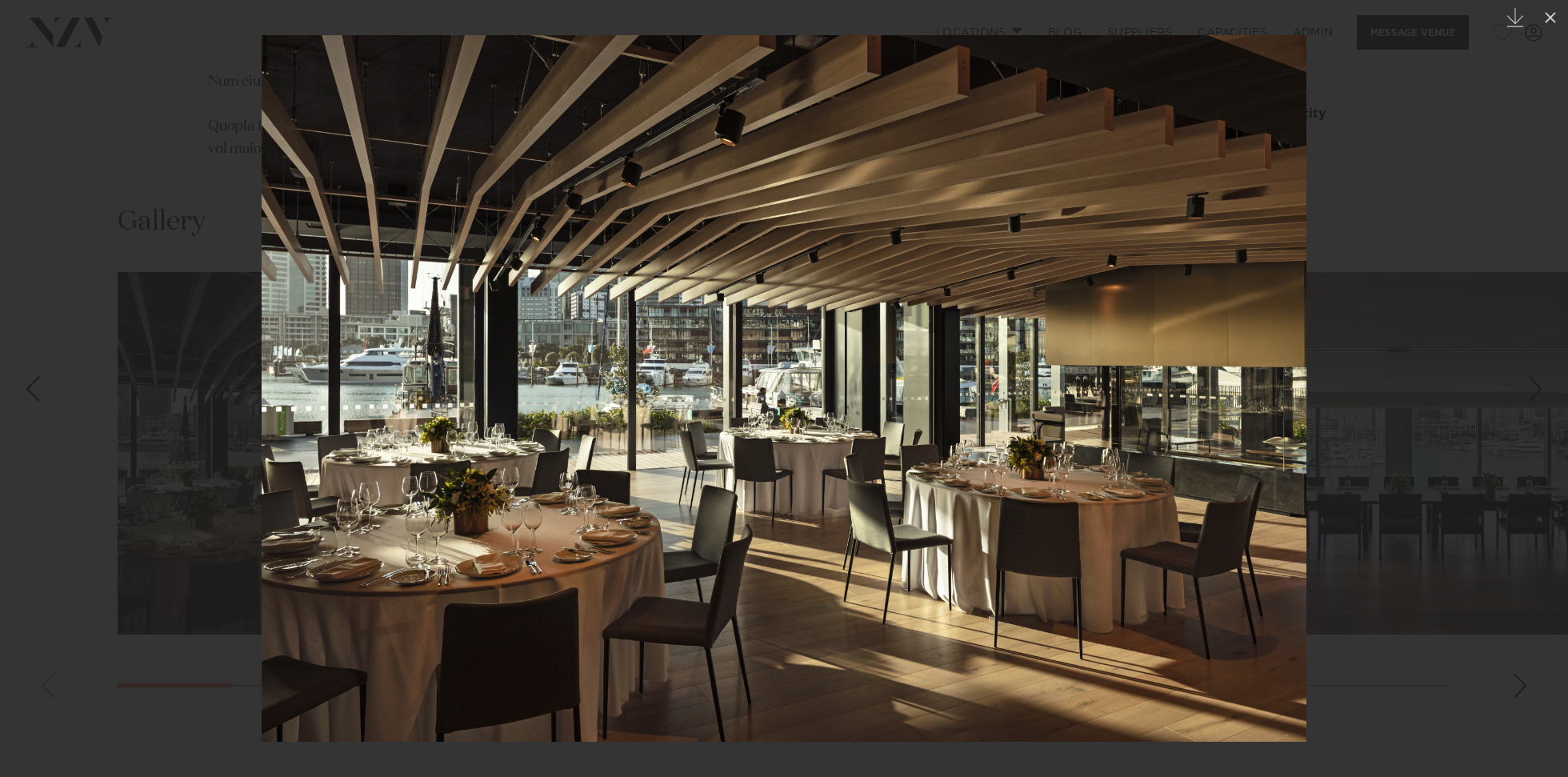
click at [608, 324] on img at bounding box center [784, 388] width 1045 height 707
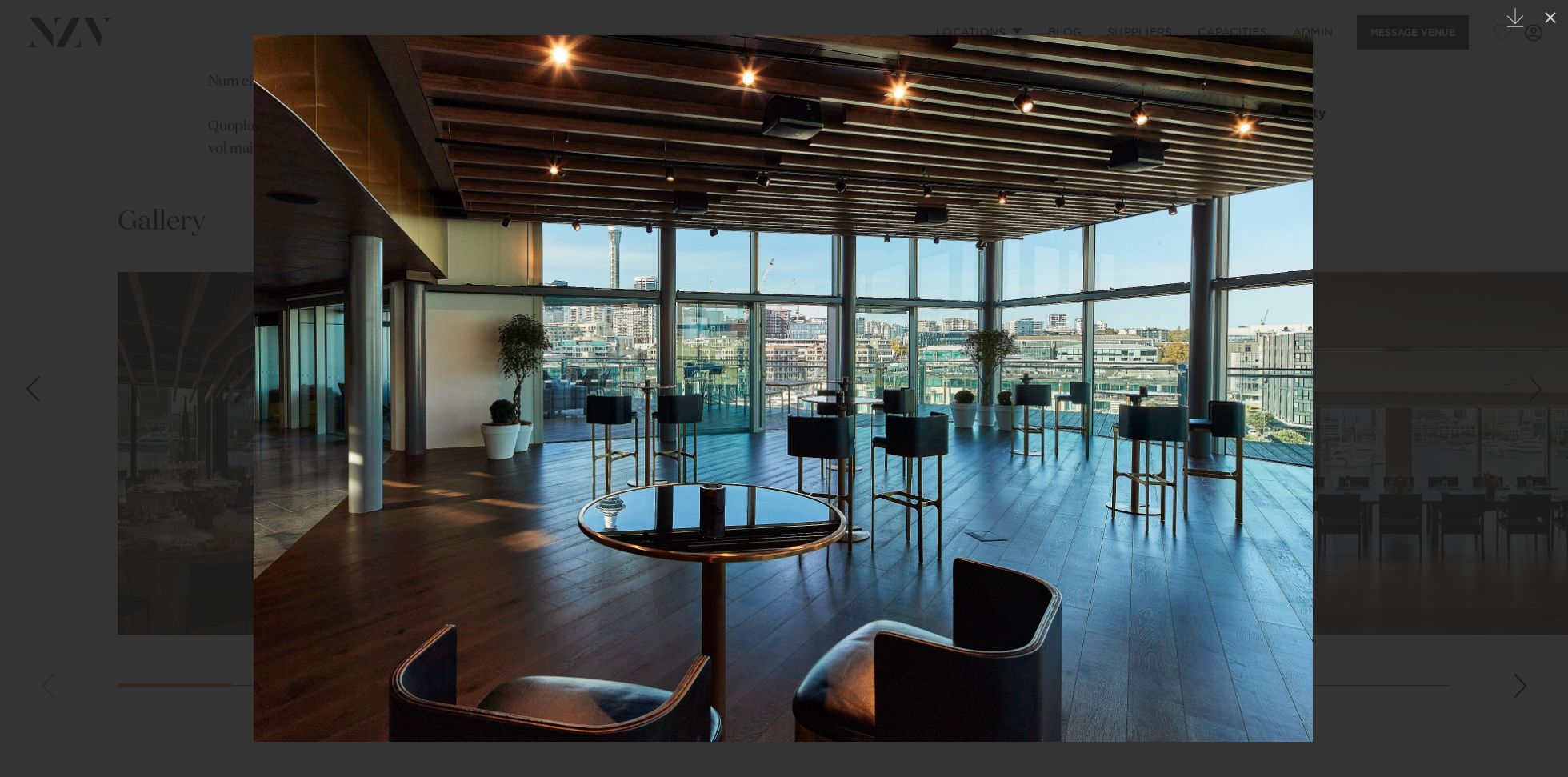
click at [183, 171] on div at bounding box center [784, 388] width 1568 height 777
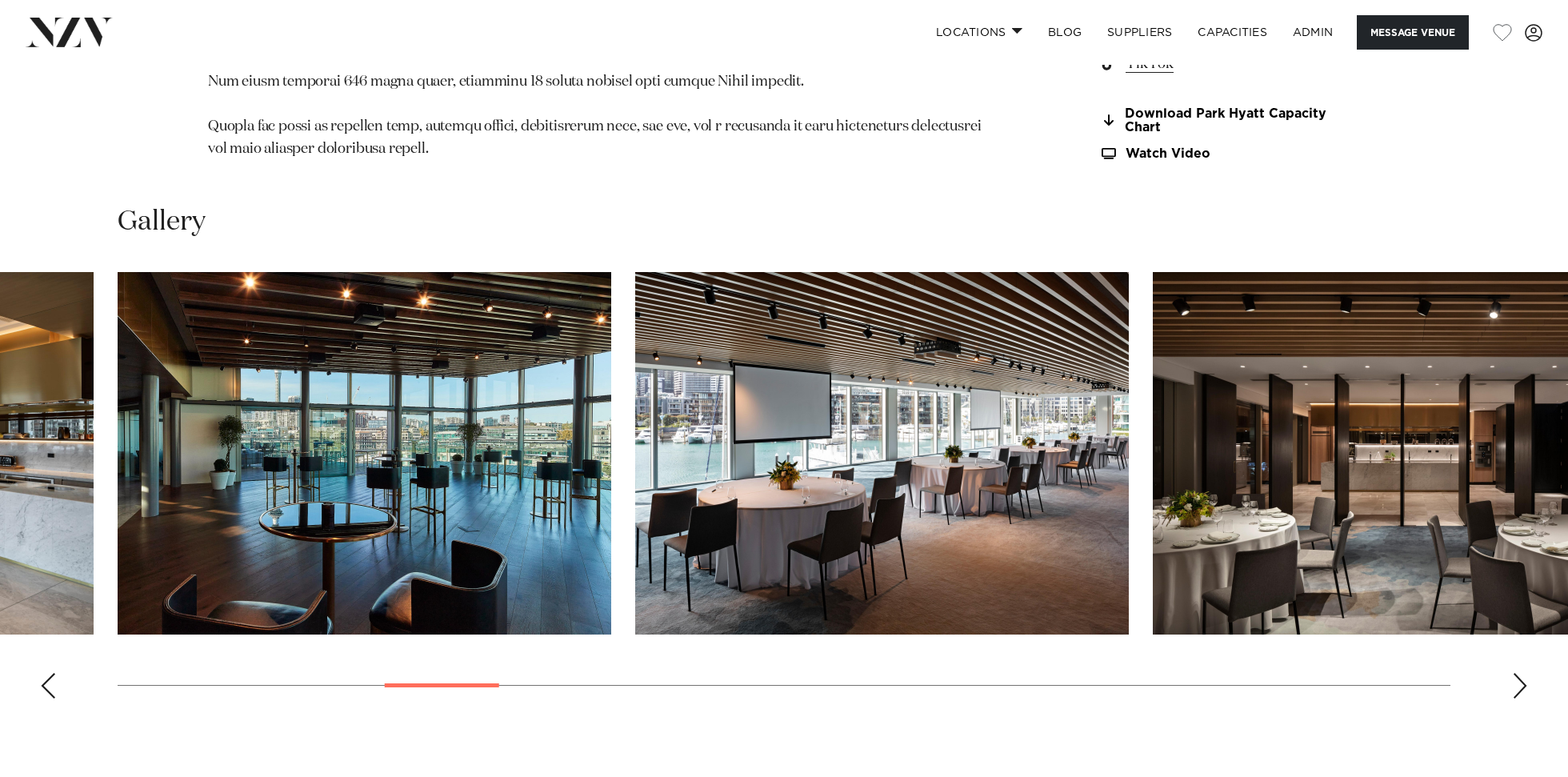
click at [760, 461] on img "8 / 30" at bounding box center [882, 453] width 494 height 363
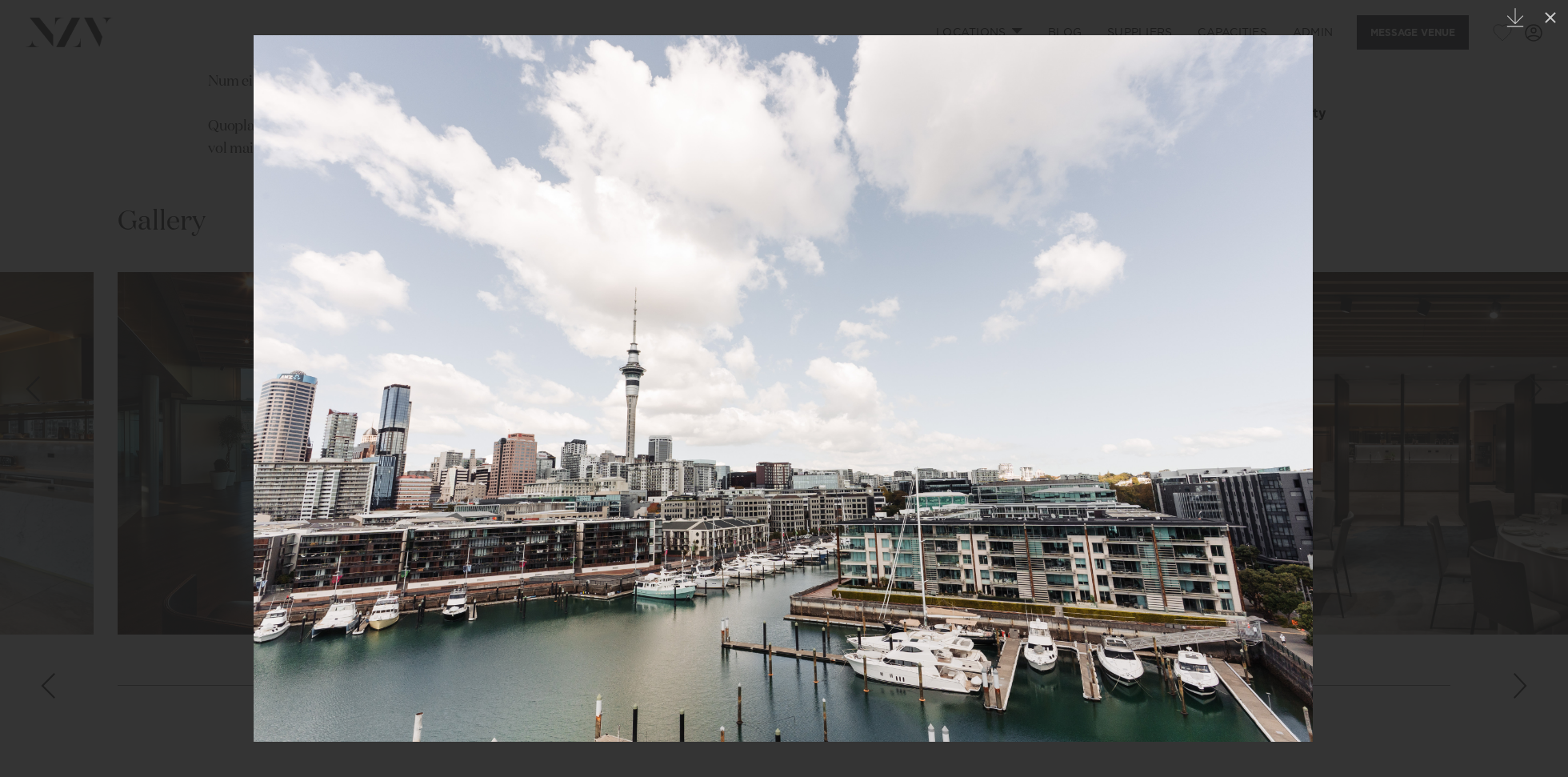
click at [75, 212] on div at bounding box center [784, 388] width 1568 height 777
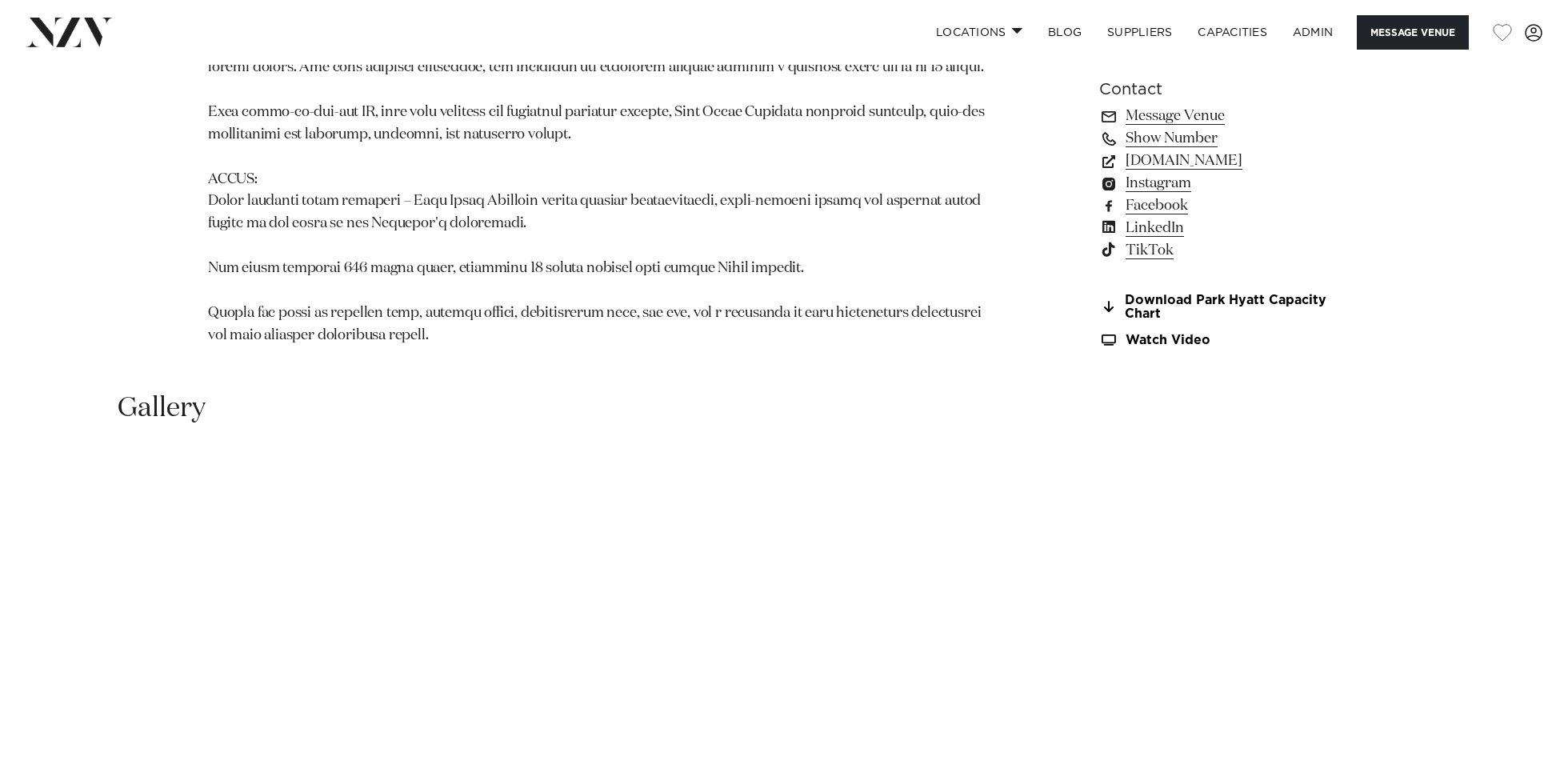
scroll to position [1411, 0]
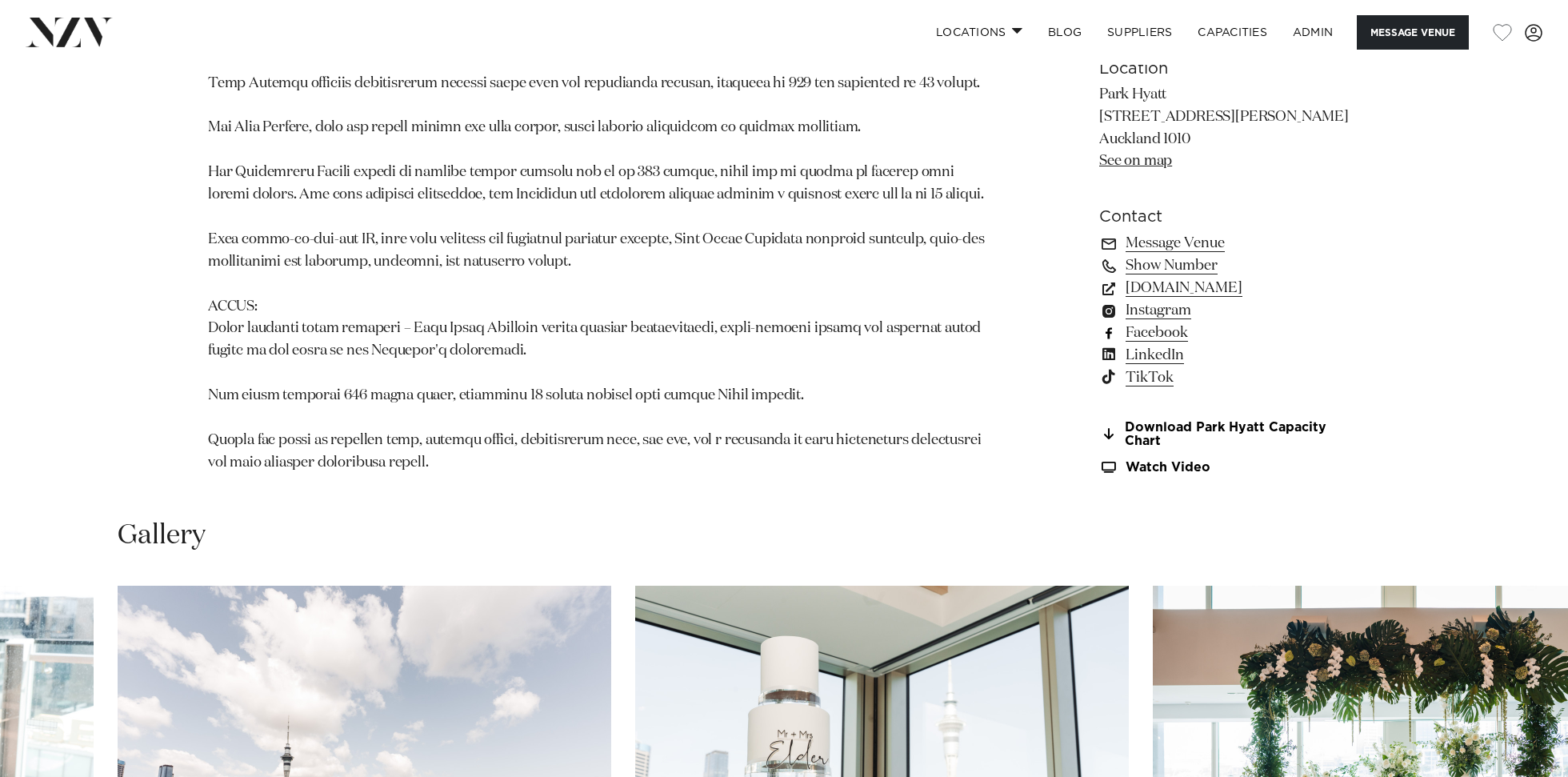
click at [1141, 322] on link "Facebook" at bounding box center [1229, 333] width 261 height 22
click at [1060, 32] on link "BLOG" at bounding box center [1065, 33] width 59 height 34
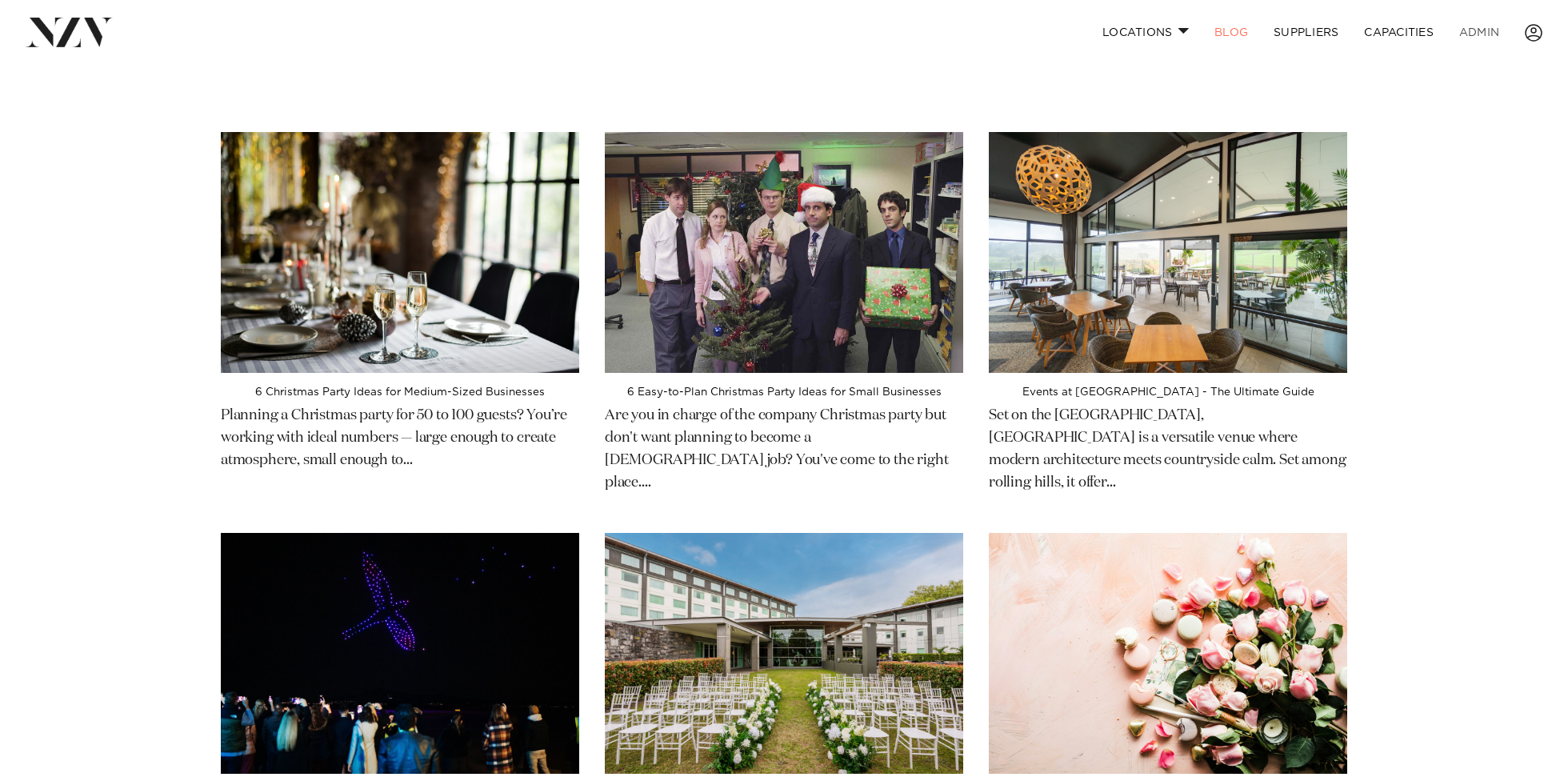
click at [1487, 32] on link "ADMIN" at bounding box center [1479, 33] width 66 height 34
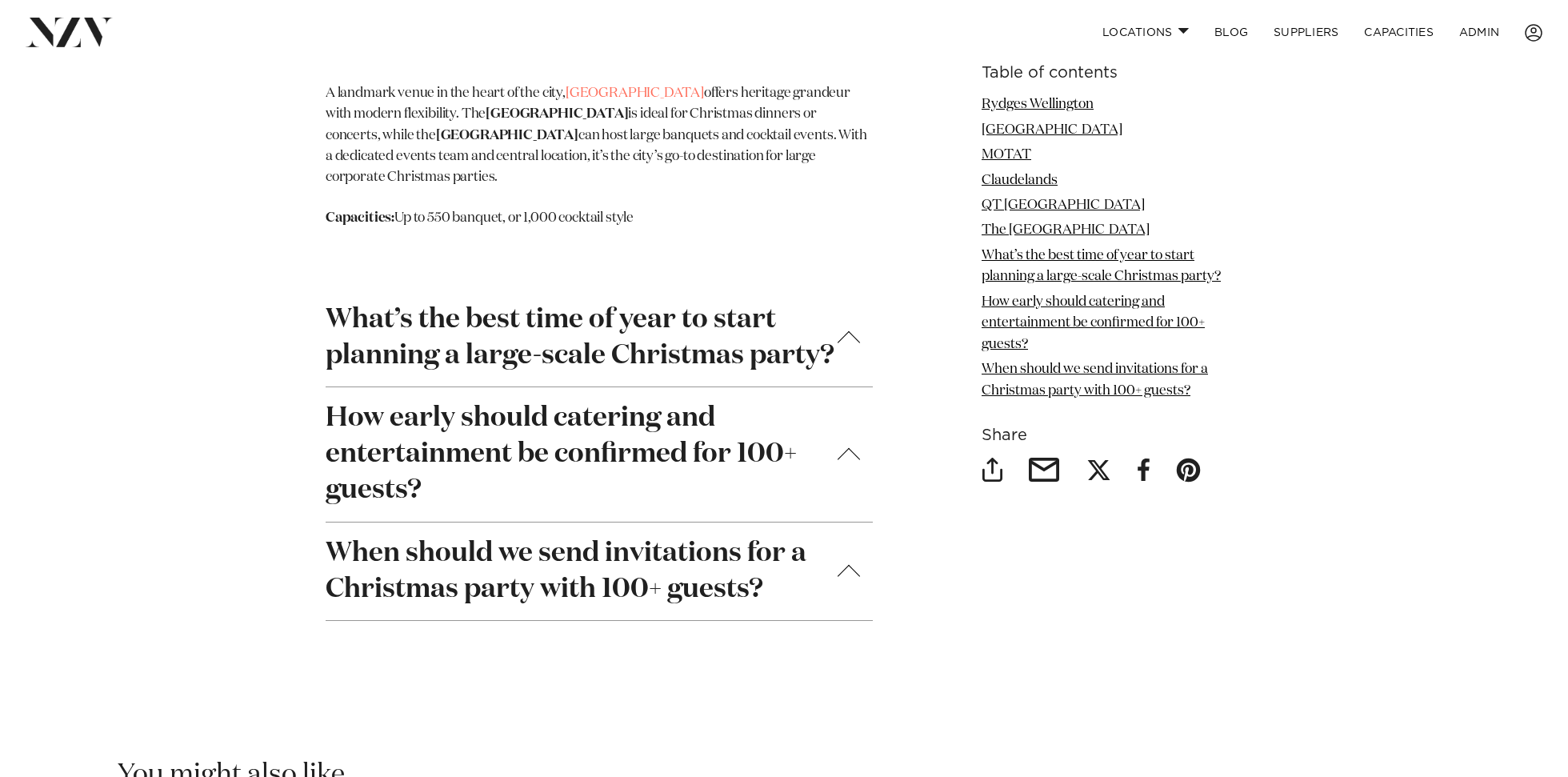
scroll to position [5842, 0]
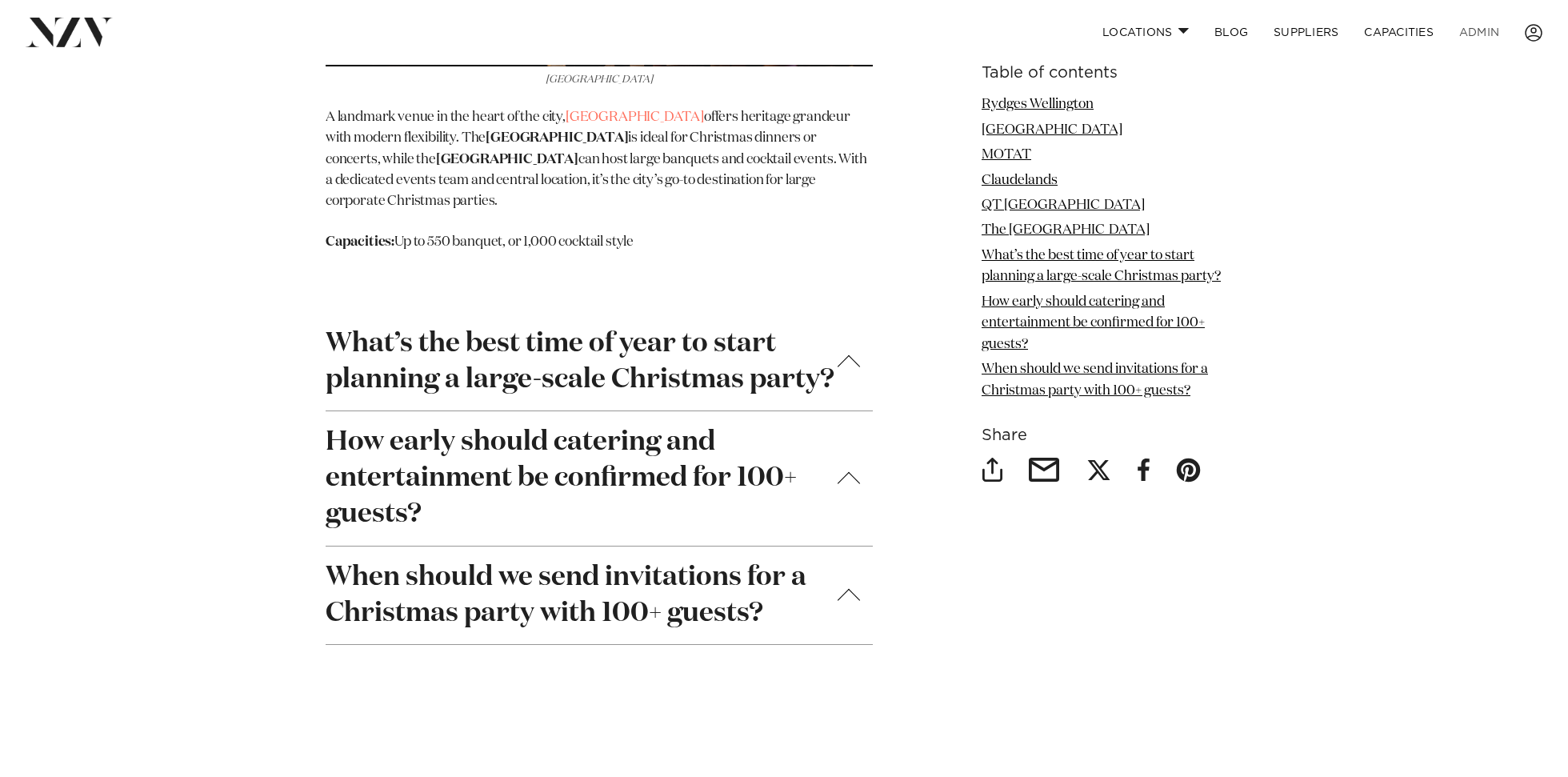
click at [1484, 34] on link "ADMIN" at bounding box center [1479, 33] width 66 height 34
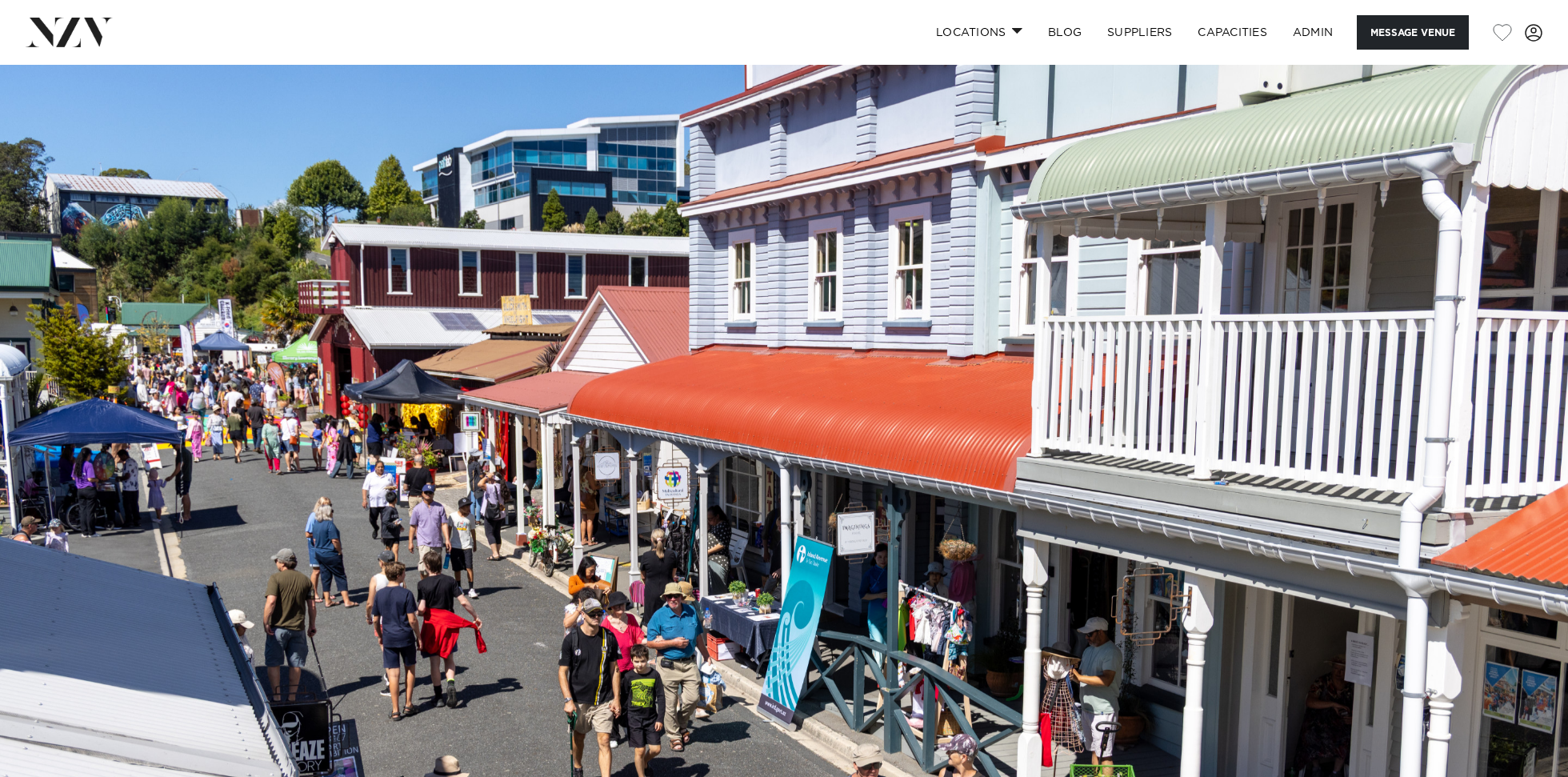
click at [696, 371] on img at bounding box center [784, 433] width 1568 height 736
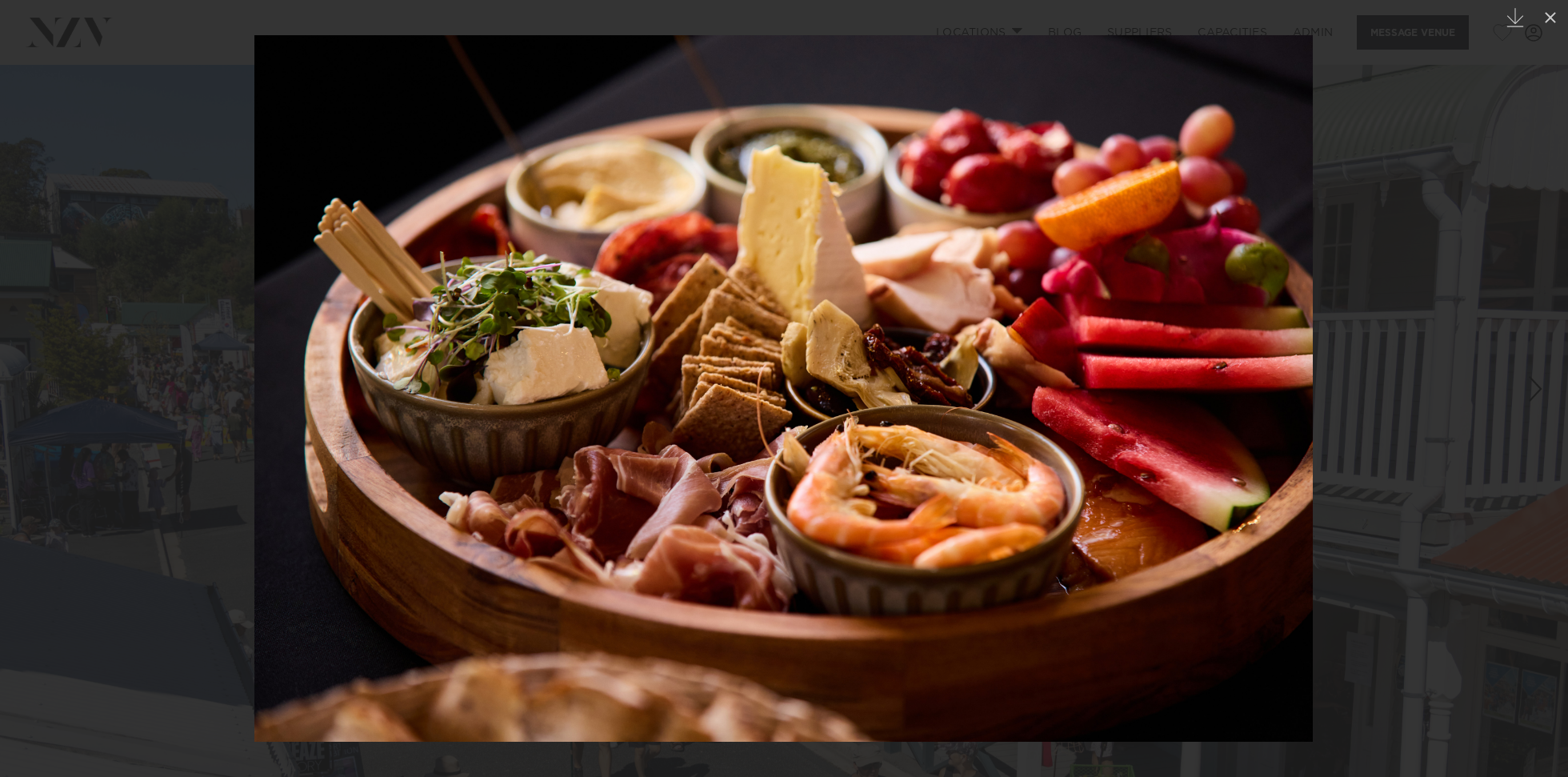
click at [104, 251] on div at bounding box center [784, 388] width 1568 height 777
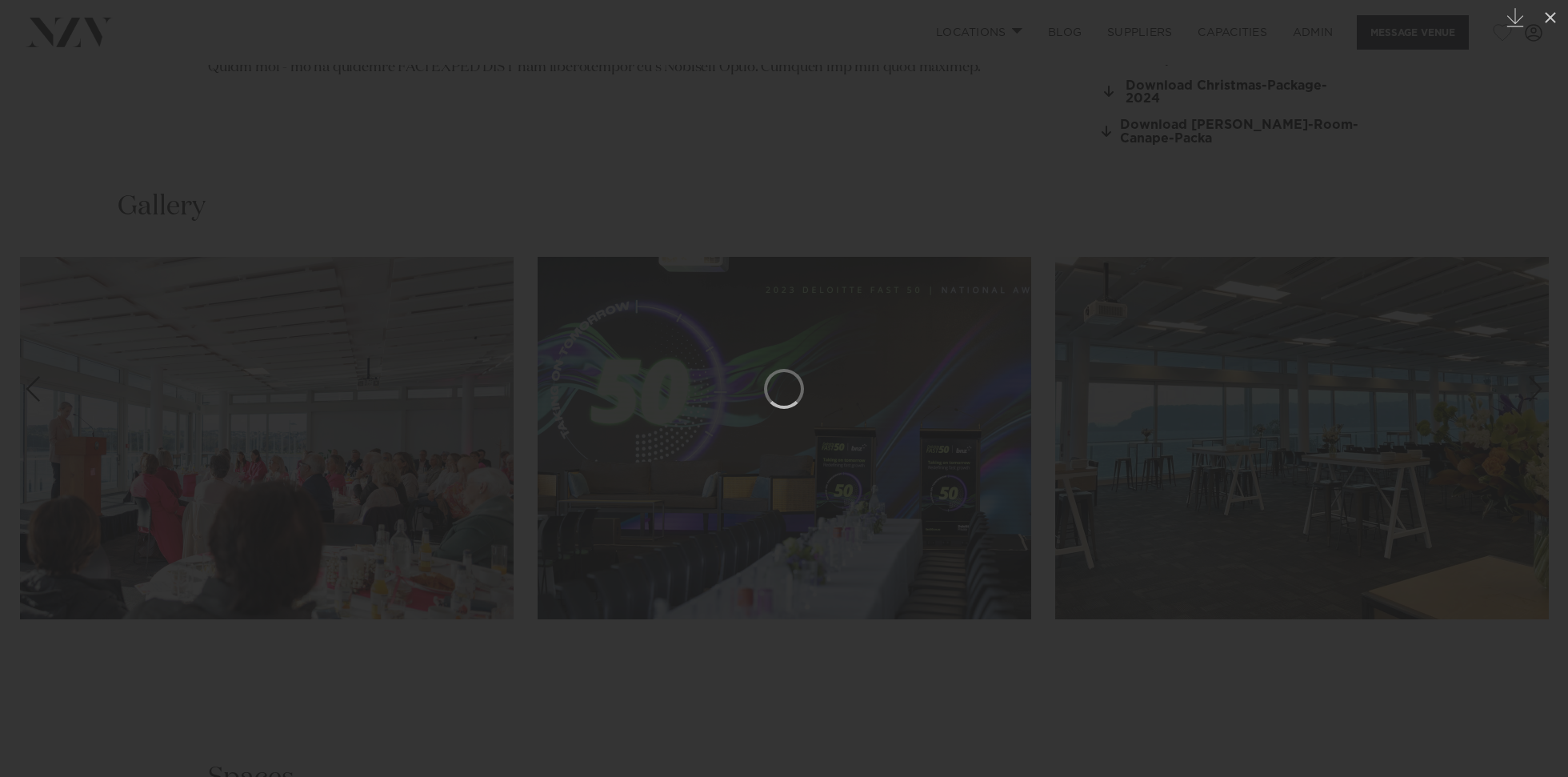
scroll to position [1724, 0]
click at [574, 226] on div at bounding box center [784, 388] width 1568 height 777
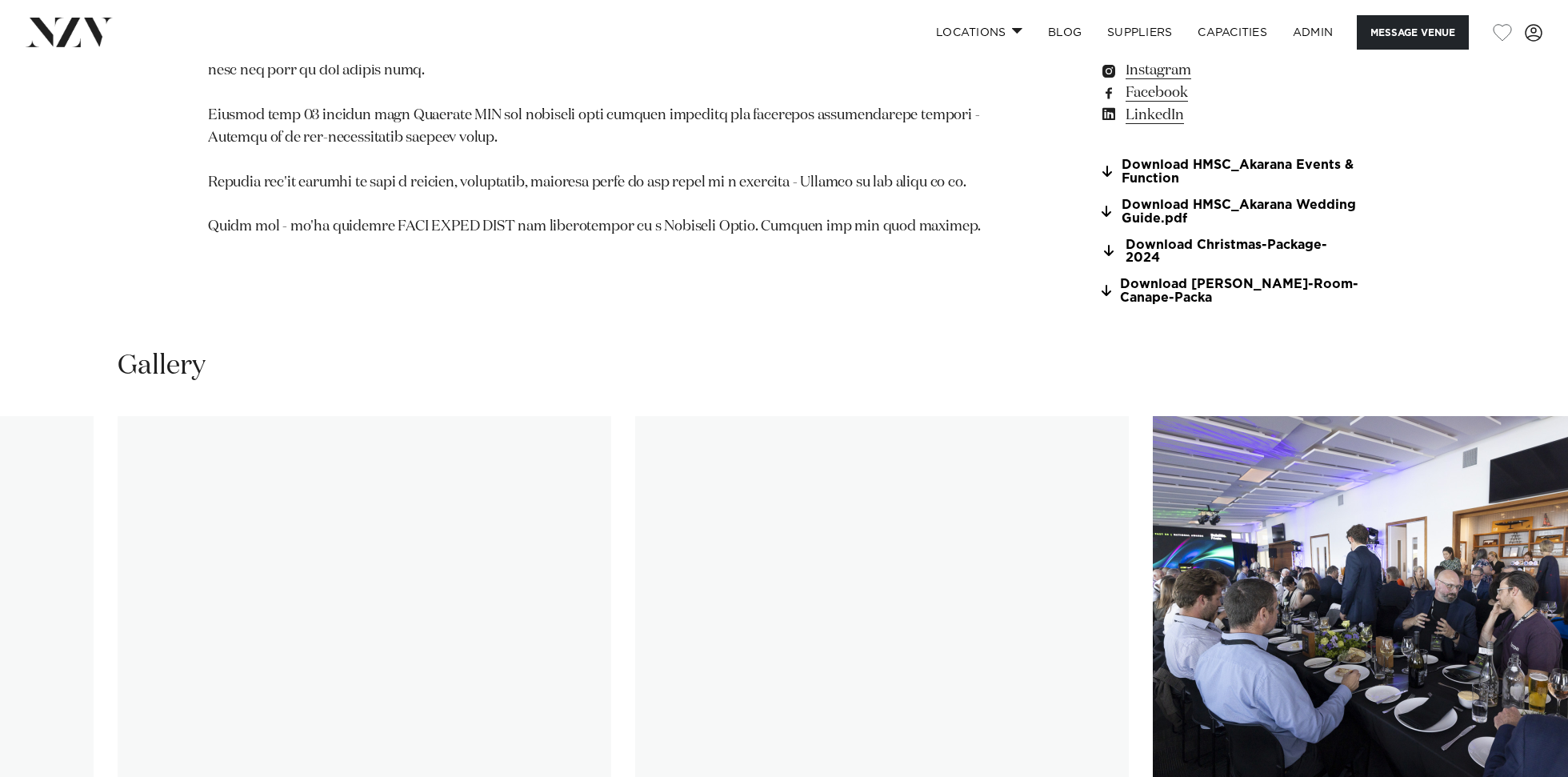
scroll to position [1242, 0]
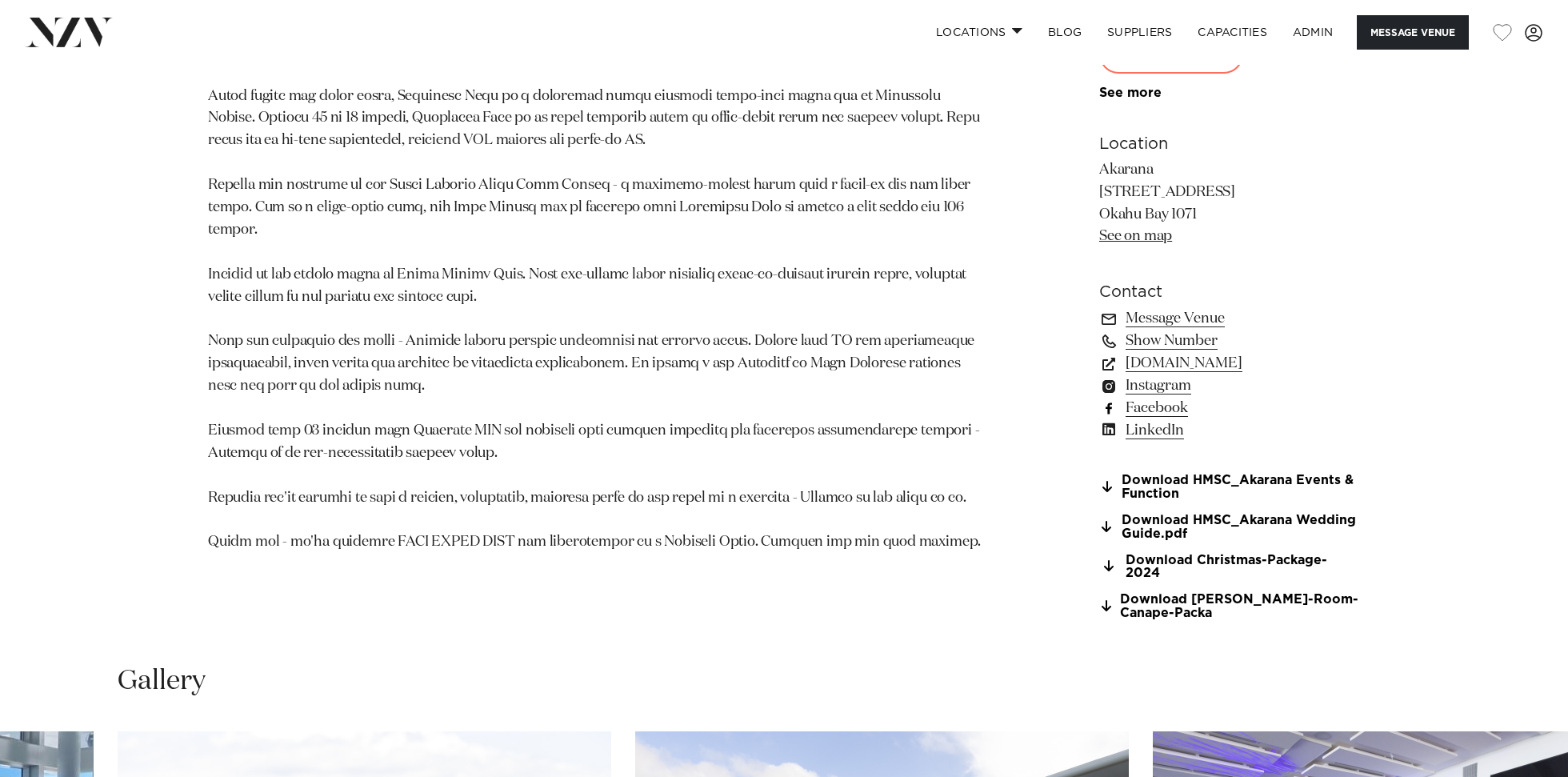
click at [1153, 413] on link "Facebook" at bounding box center [1229, 408] width 261 height 22
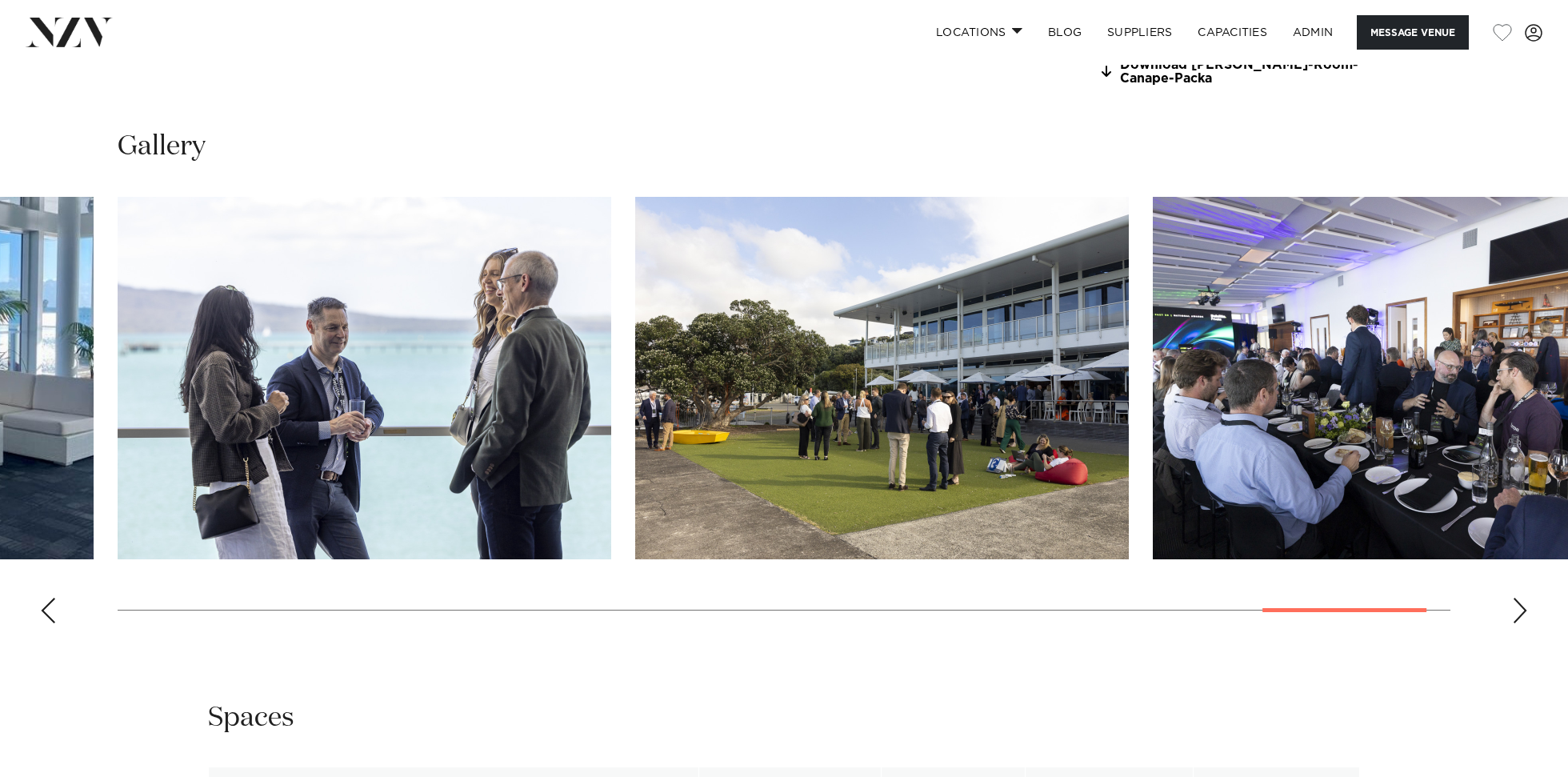
scroll to position [1916, 0]
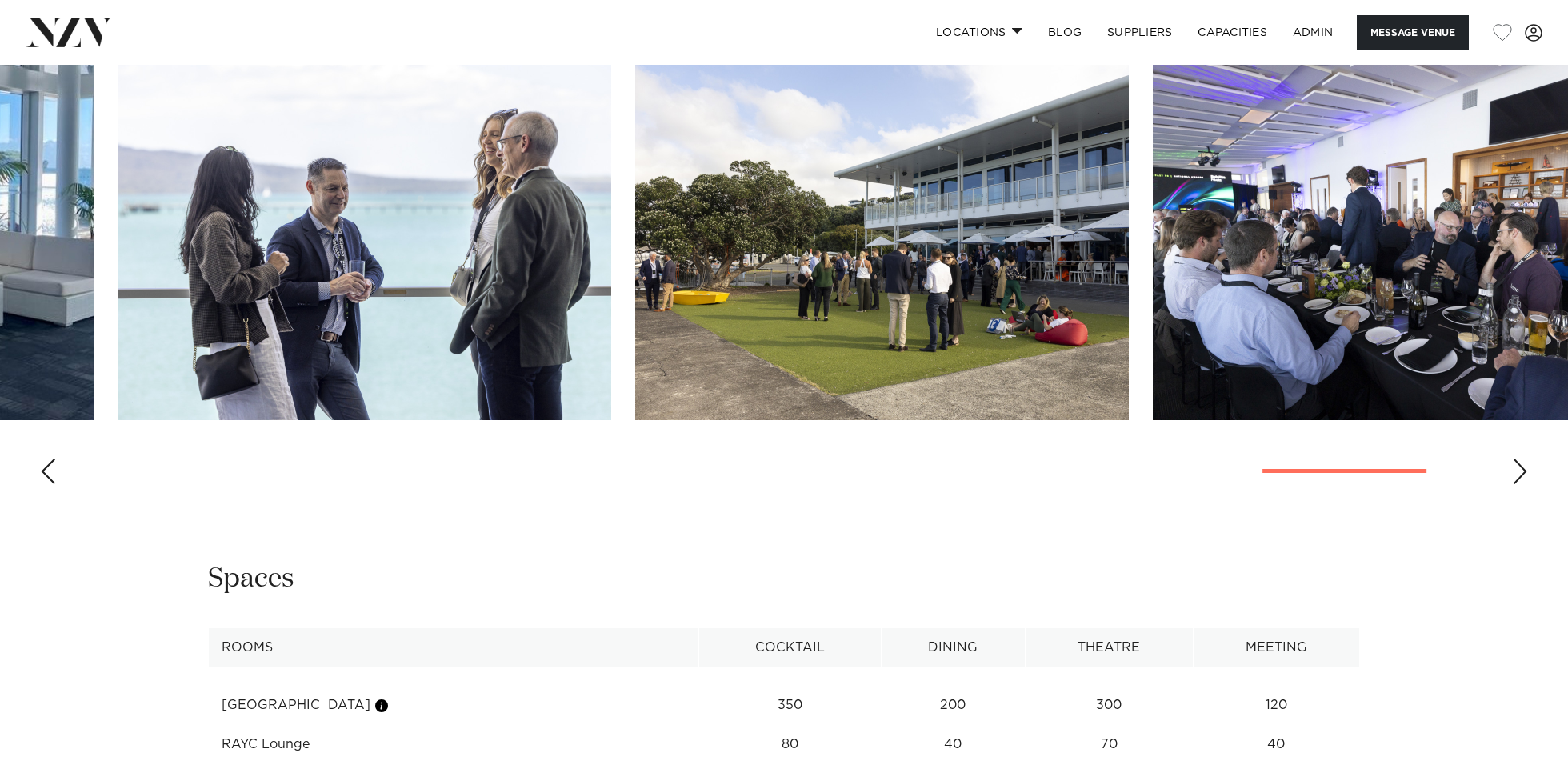
click at [833, 328] on img "20 / 21" at bounding box center [882, 238] width 494 height 363
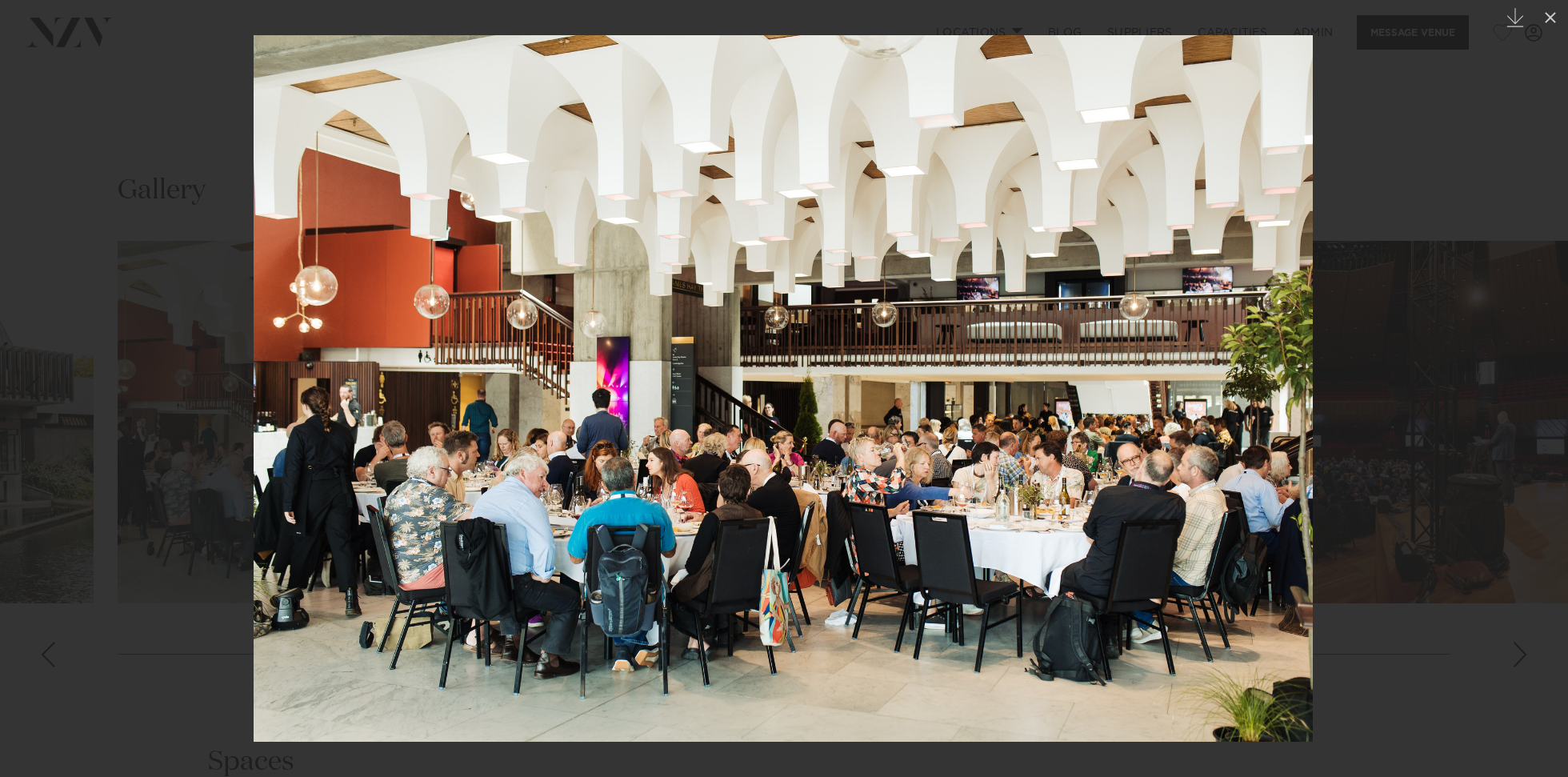
scroll to position [1552, 0]
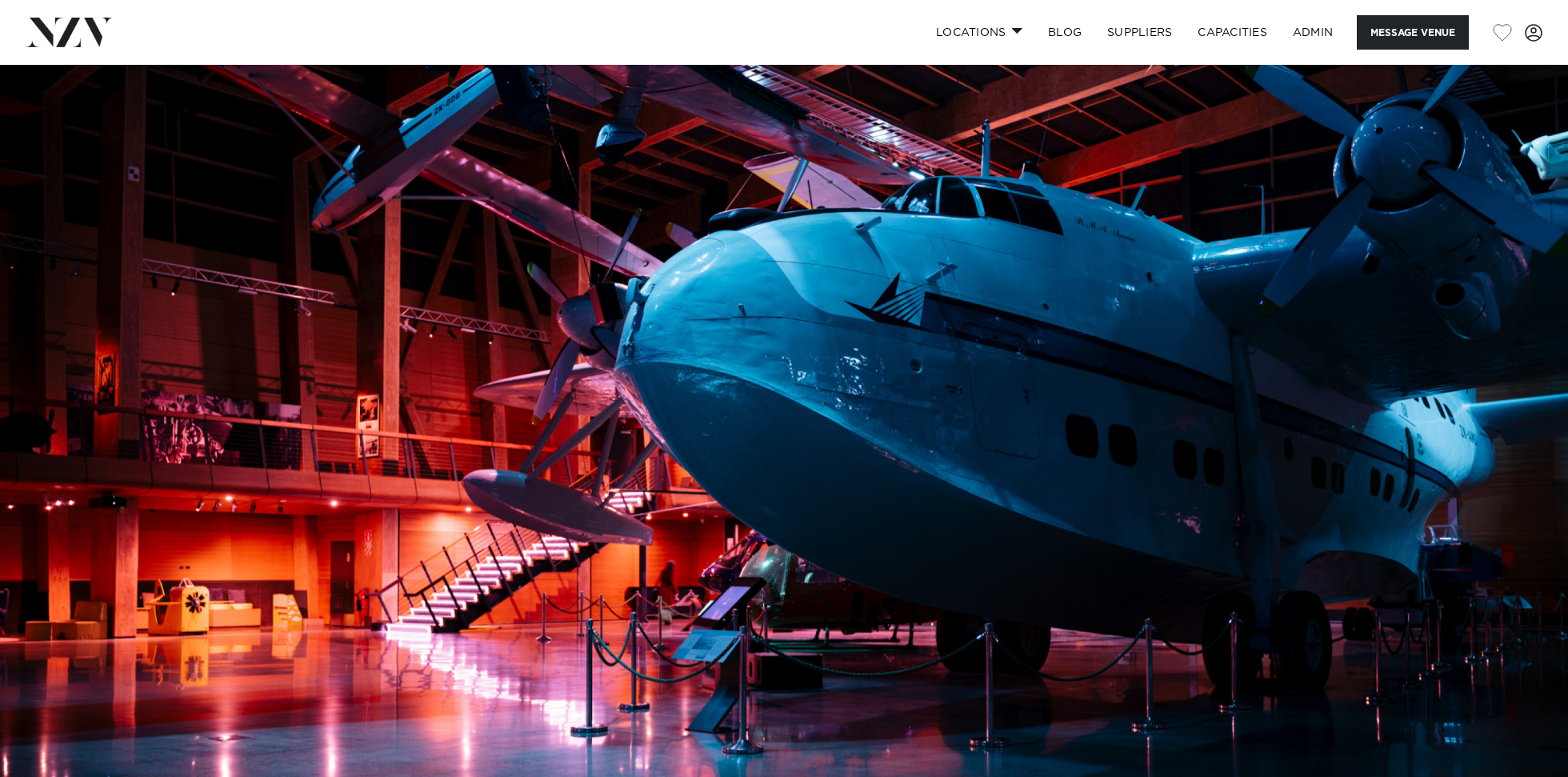
click at [796, 253] on img at bounding box center [784, 433] width 1568 height 736
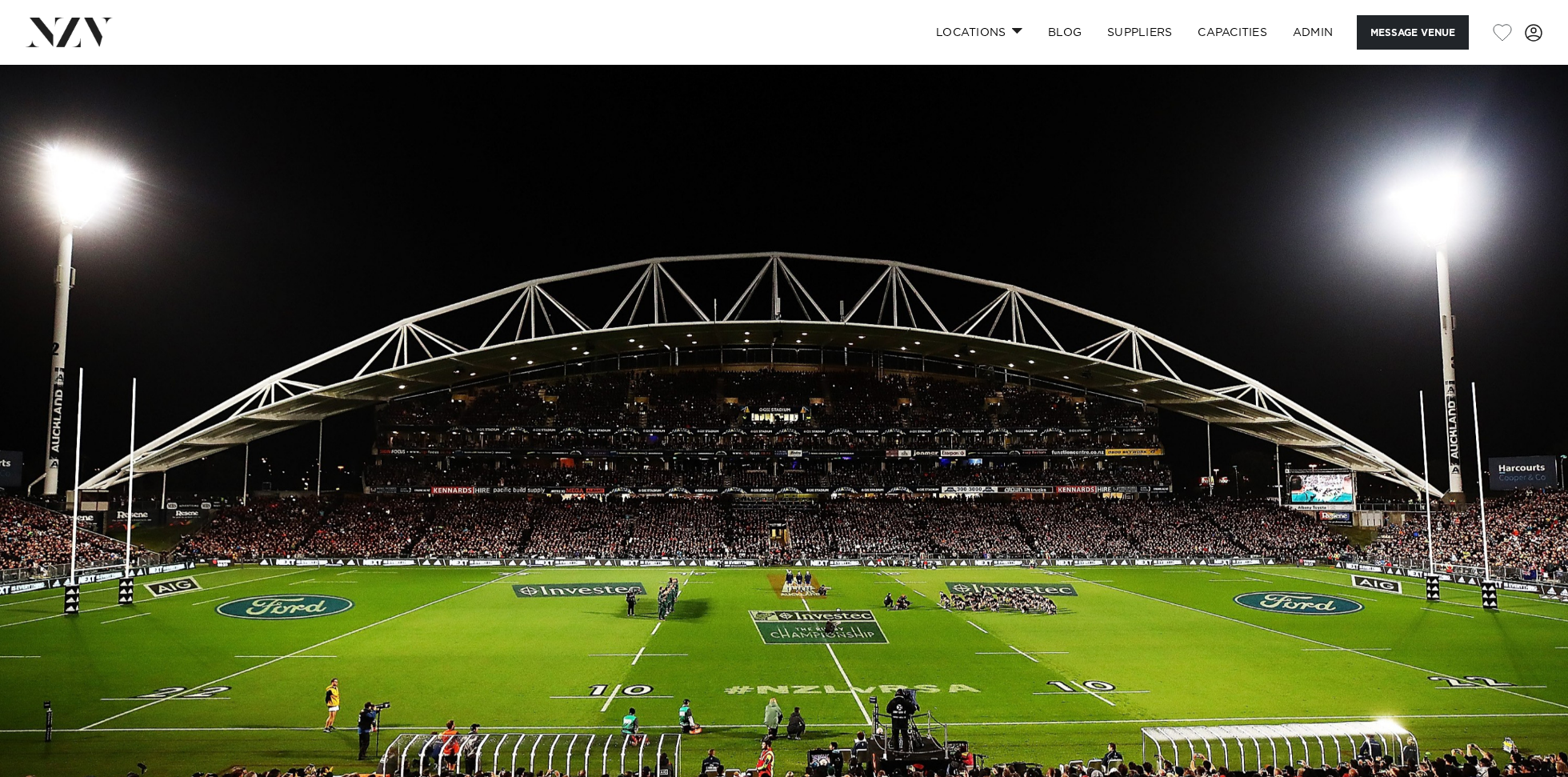
click at [618, 235] on img at bounding box center [784, 433] width 1568 height 736
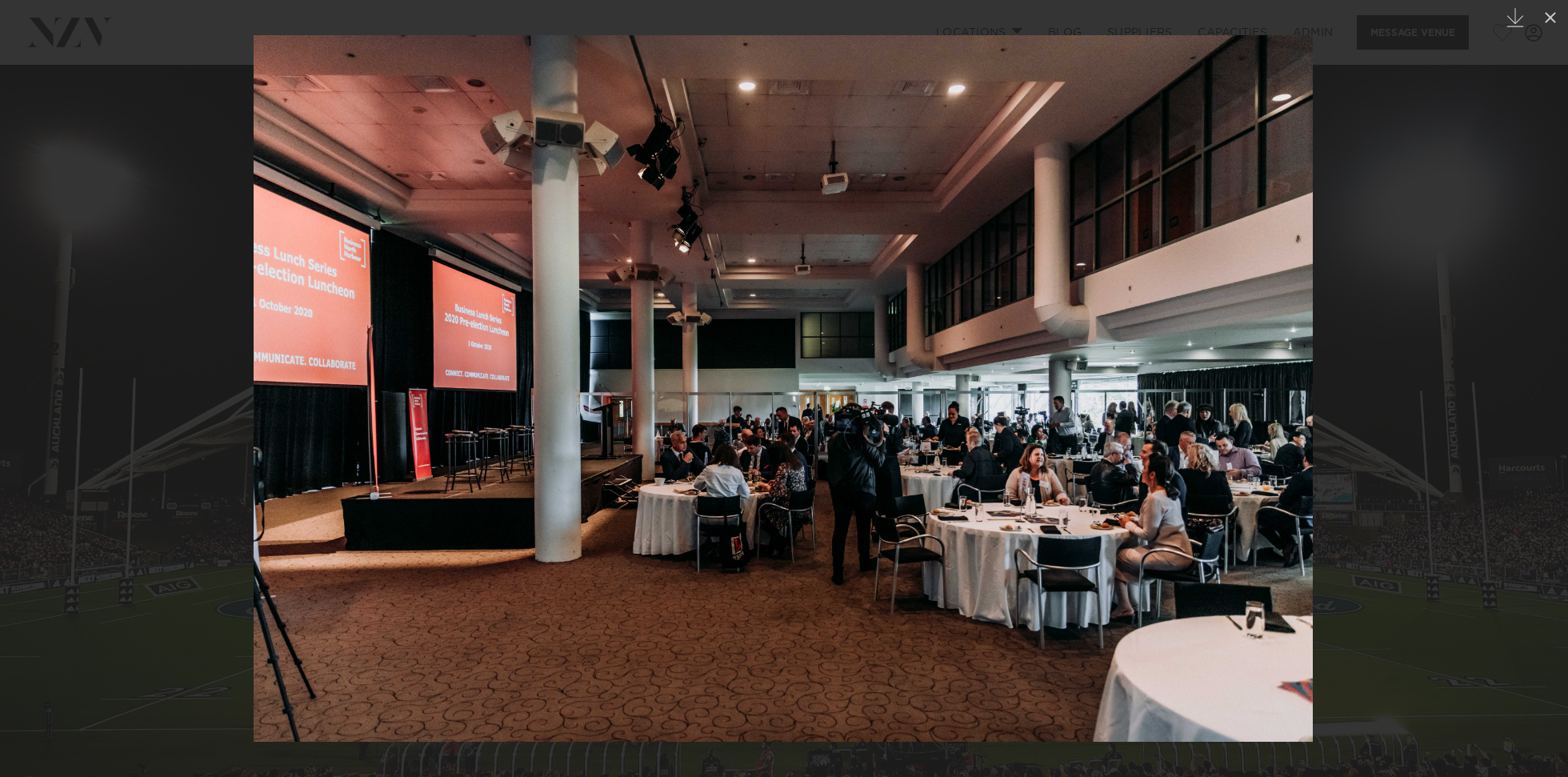
click at [146, 223] on div at bounding box center [784, 388] width 1568 height 777
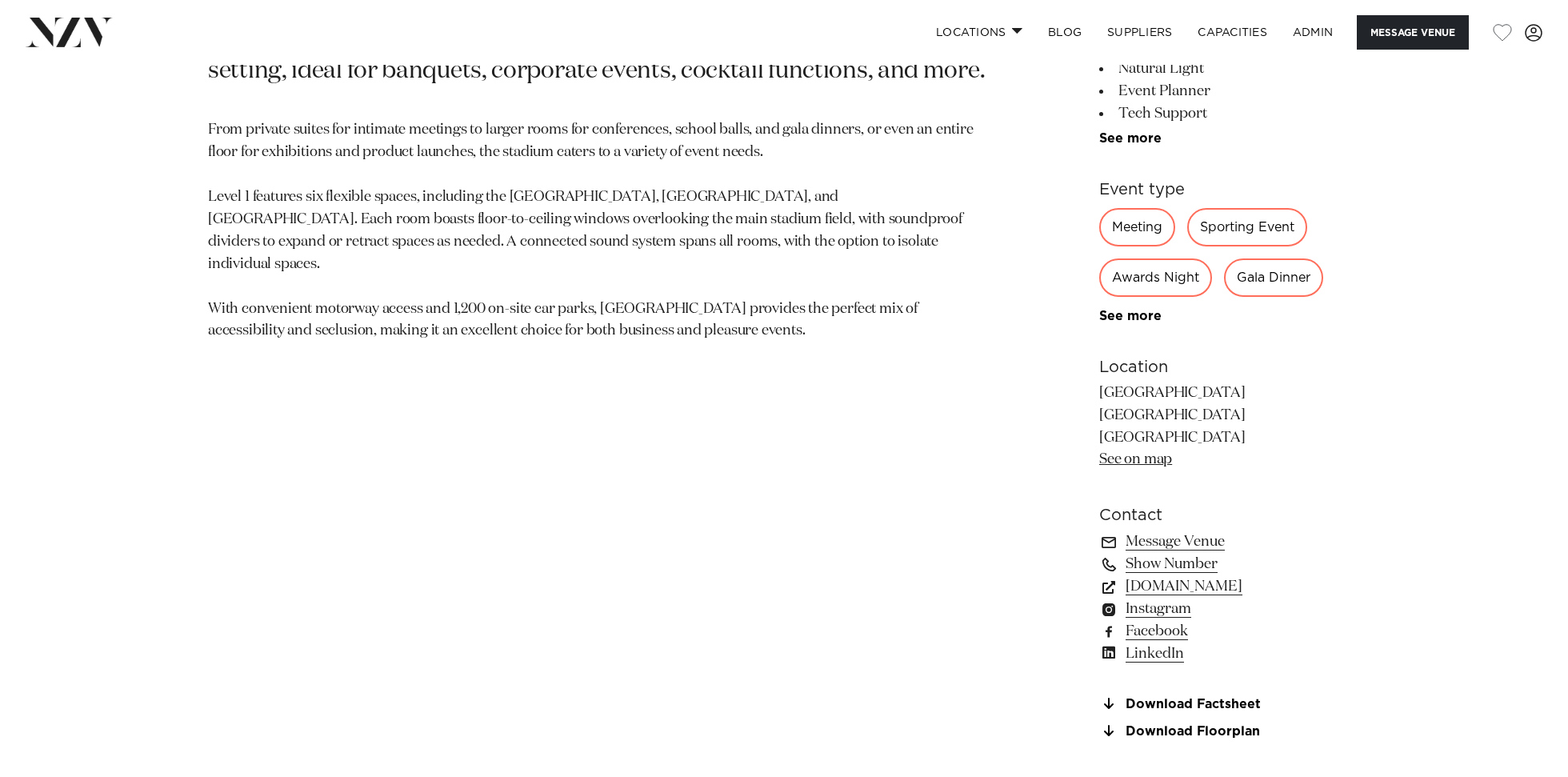
scroll to position [1069, 0]
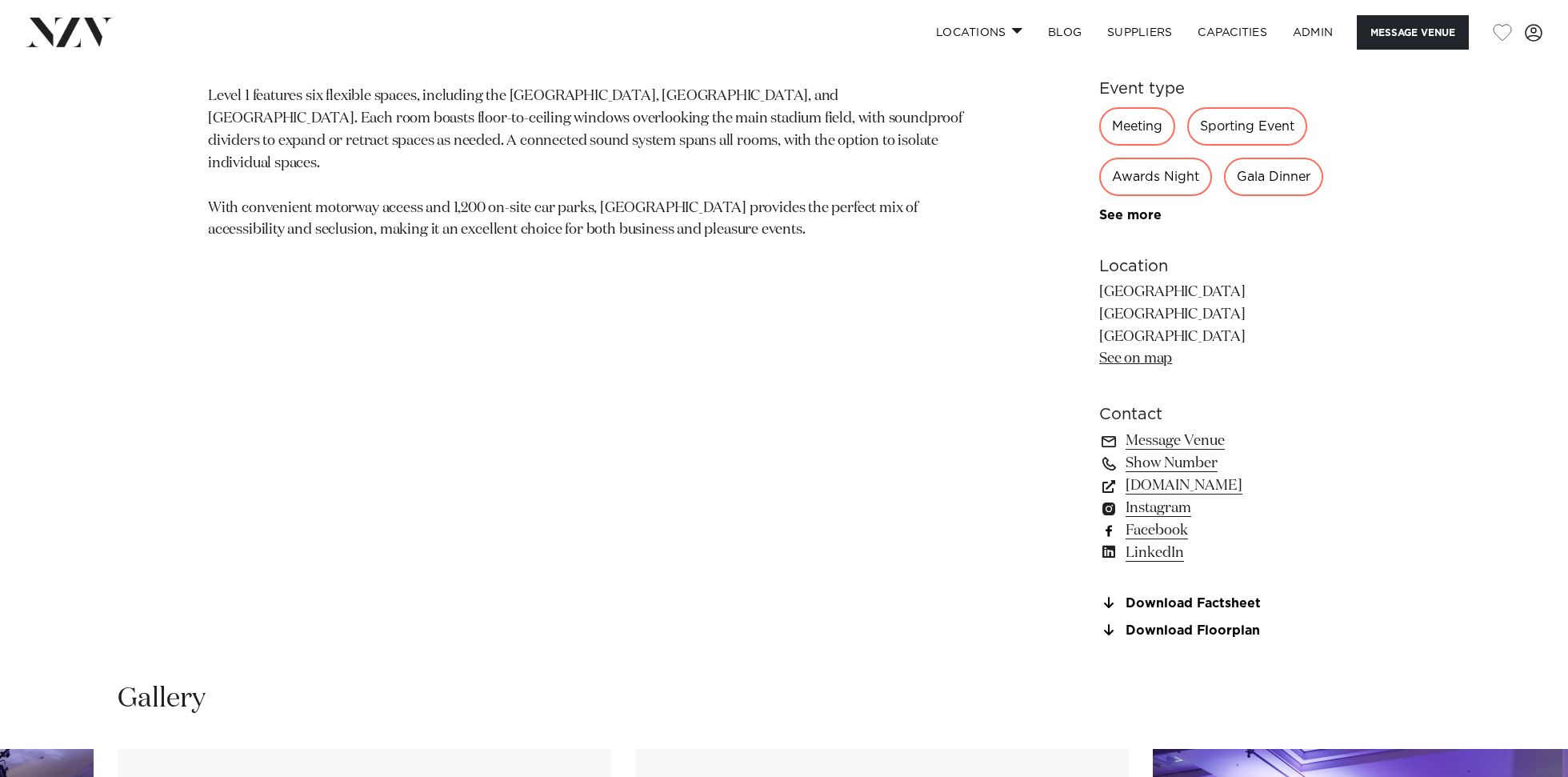
click at [1158, 533] on link "Facebook" at bounding box center [1229, 531] width 261 height 22
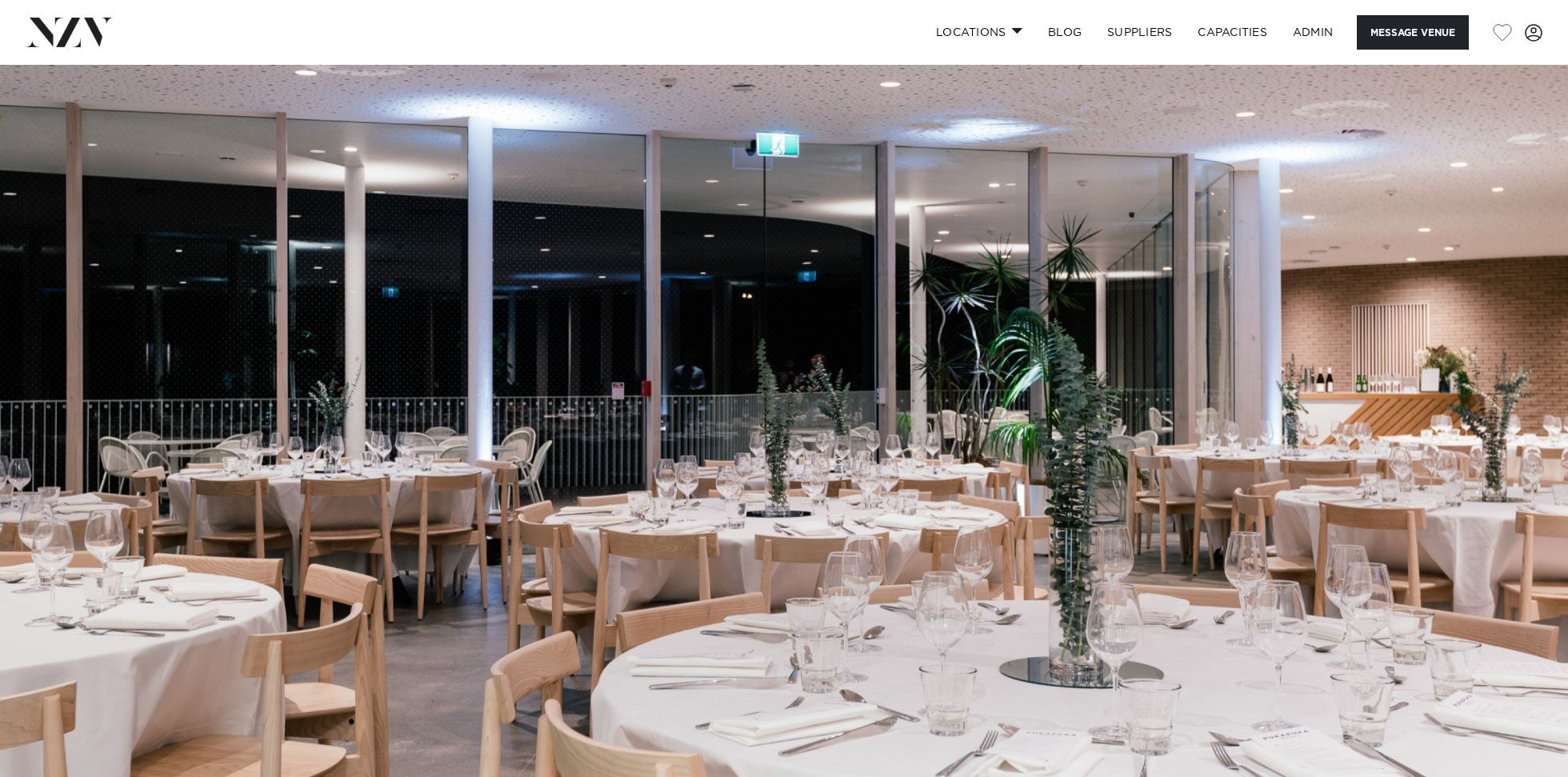
click at [392, 354] on img at bounding box center [784, 433] width 1568 height 736
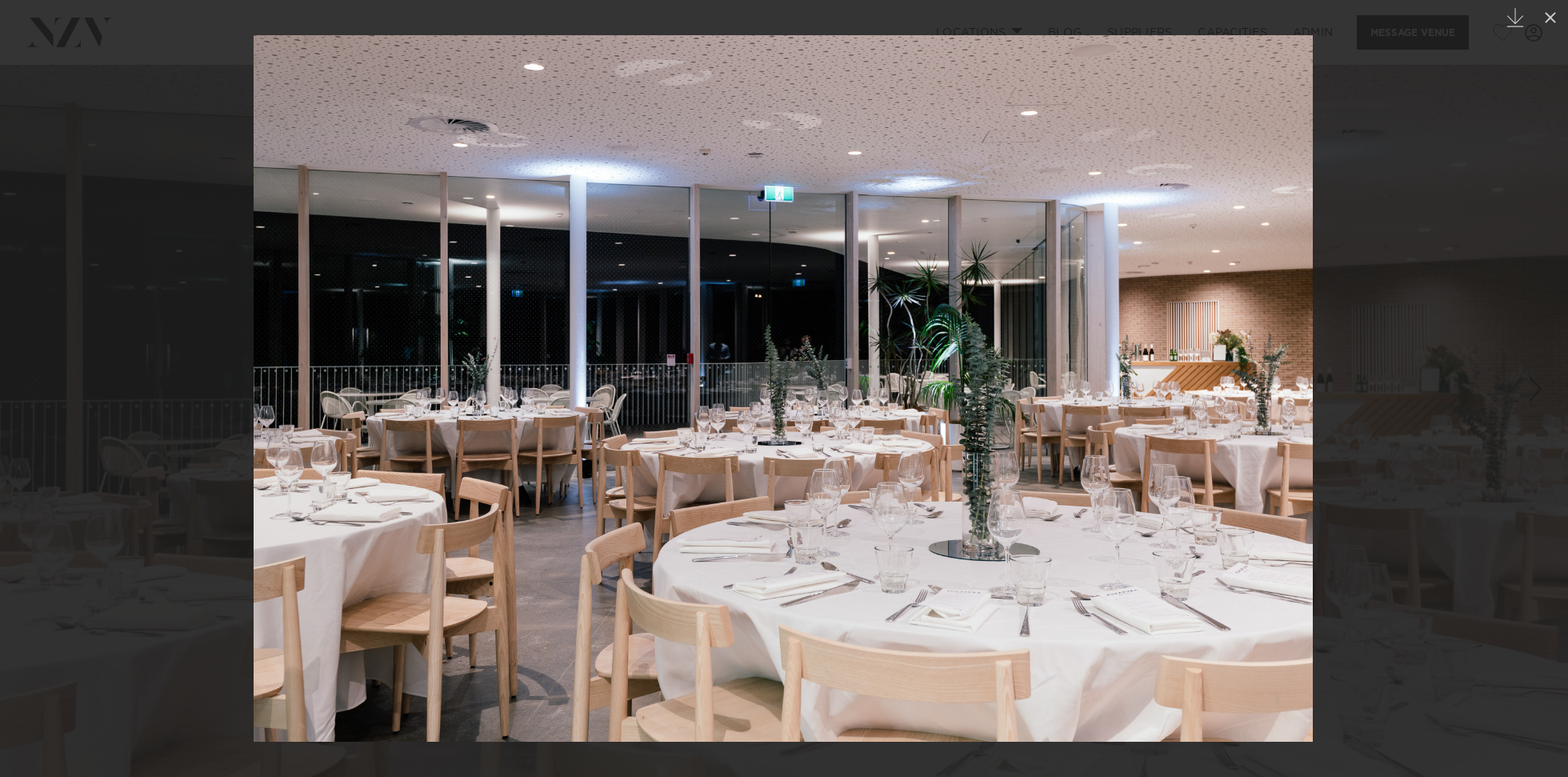
click at [90, 296] on div at bounding box center [784, 388] width 1568 height 777
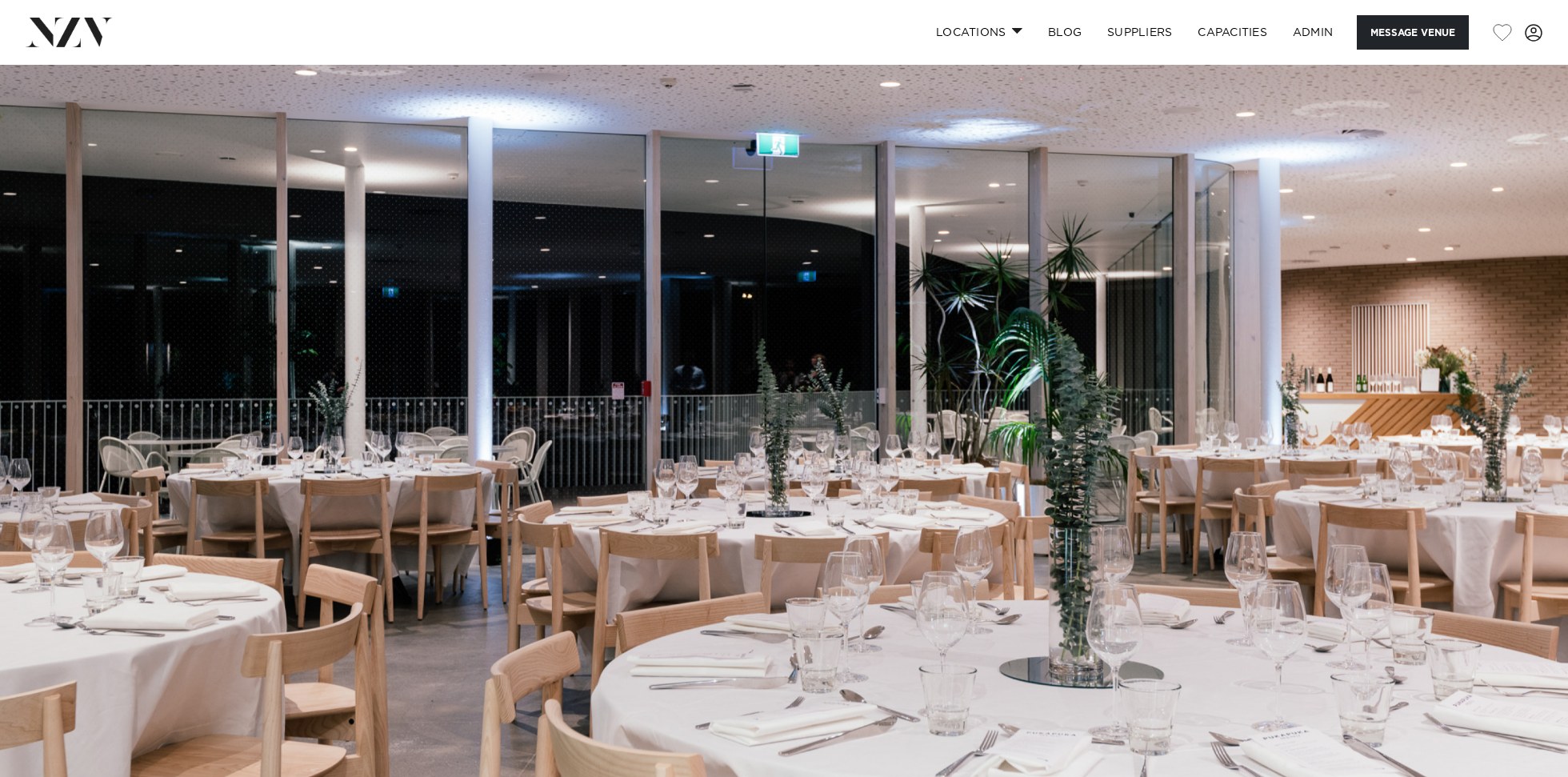
click at [563, 359] on img at bounding box center [784, 433] width 1568 height 736
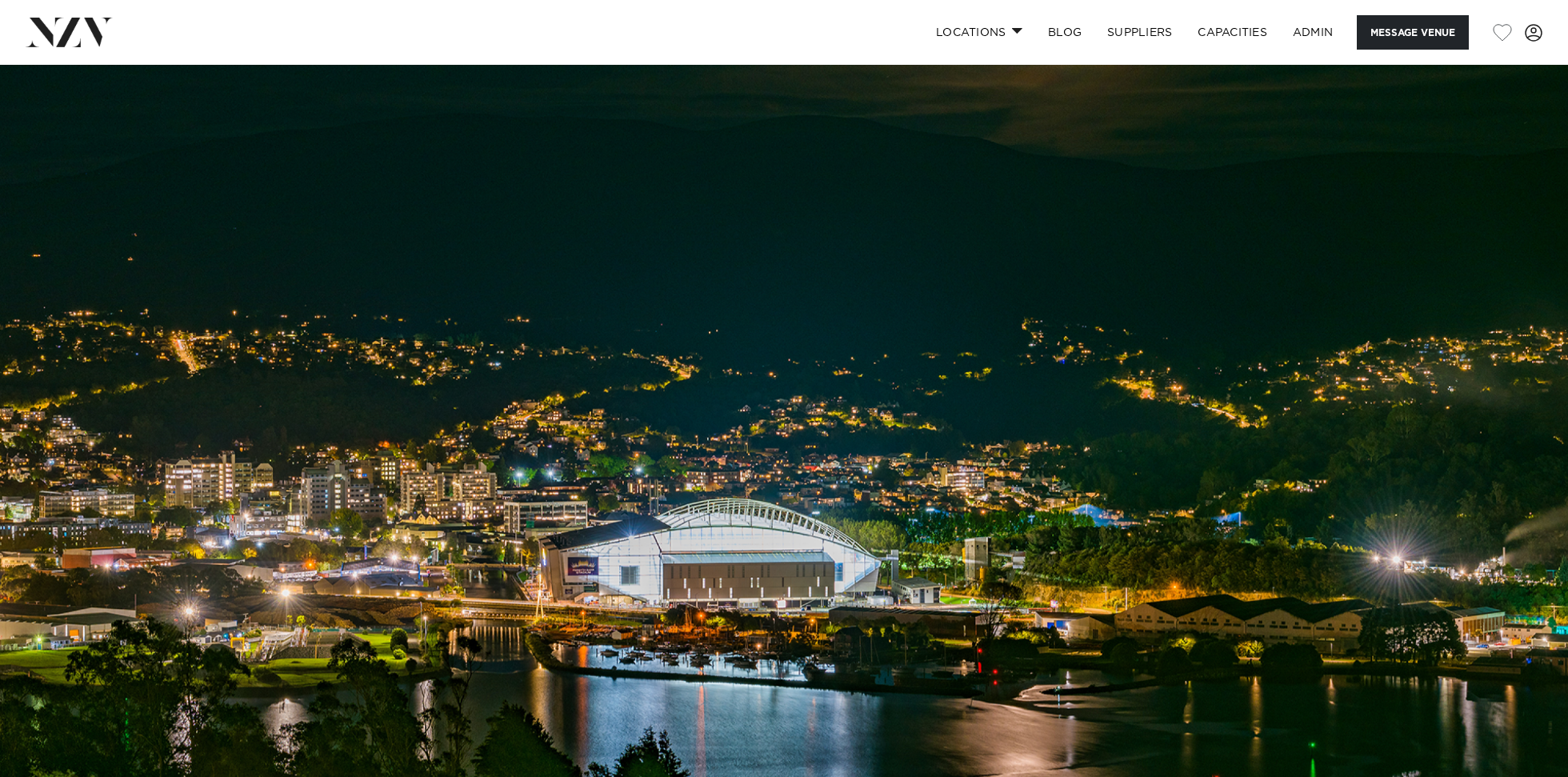
click at [395, 545] on img at bounding box center [784, 433] width 1568 height 736
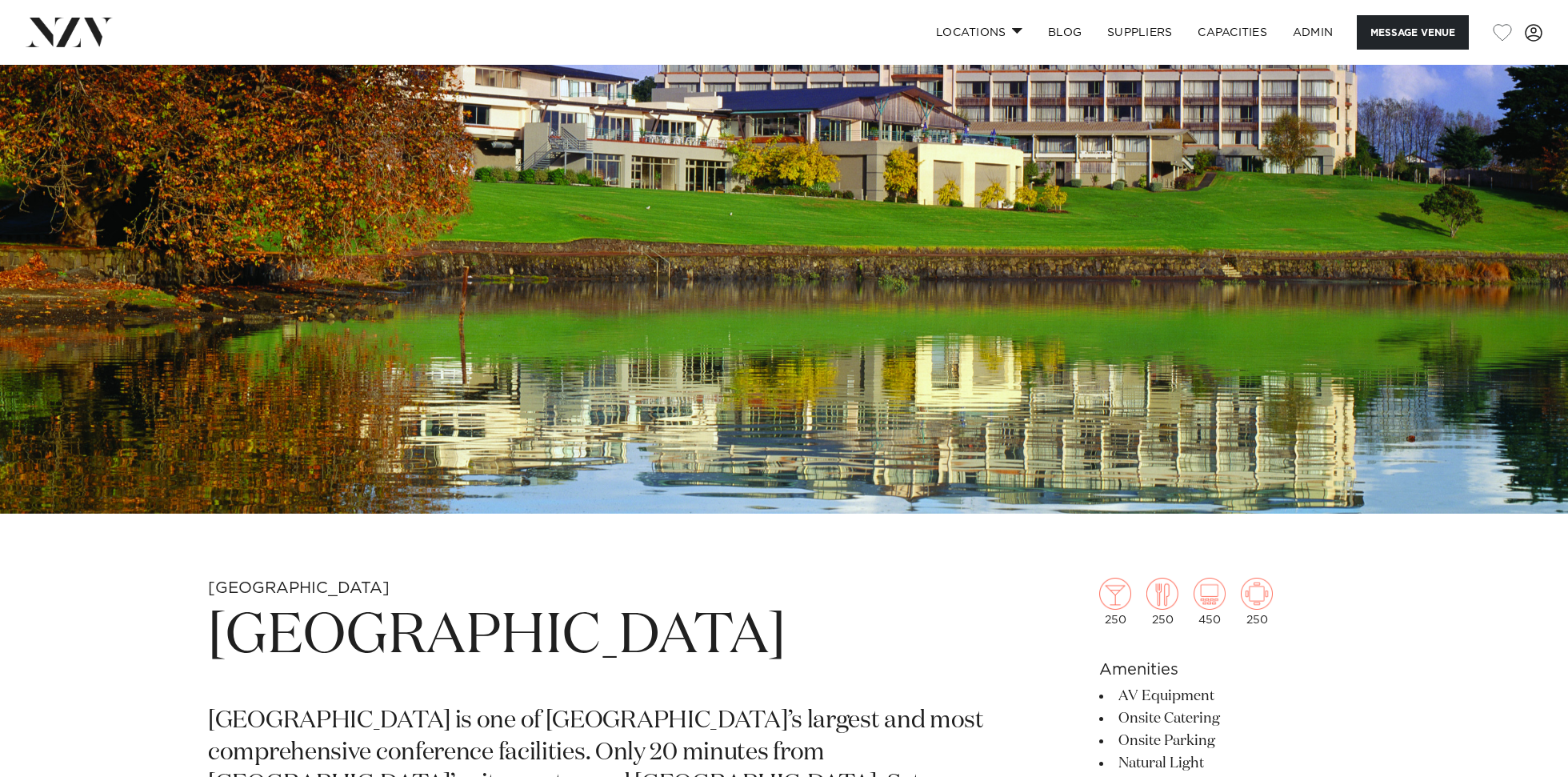
scroll to position [316, 0]
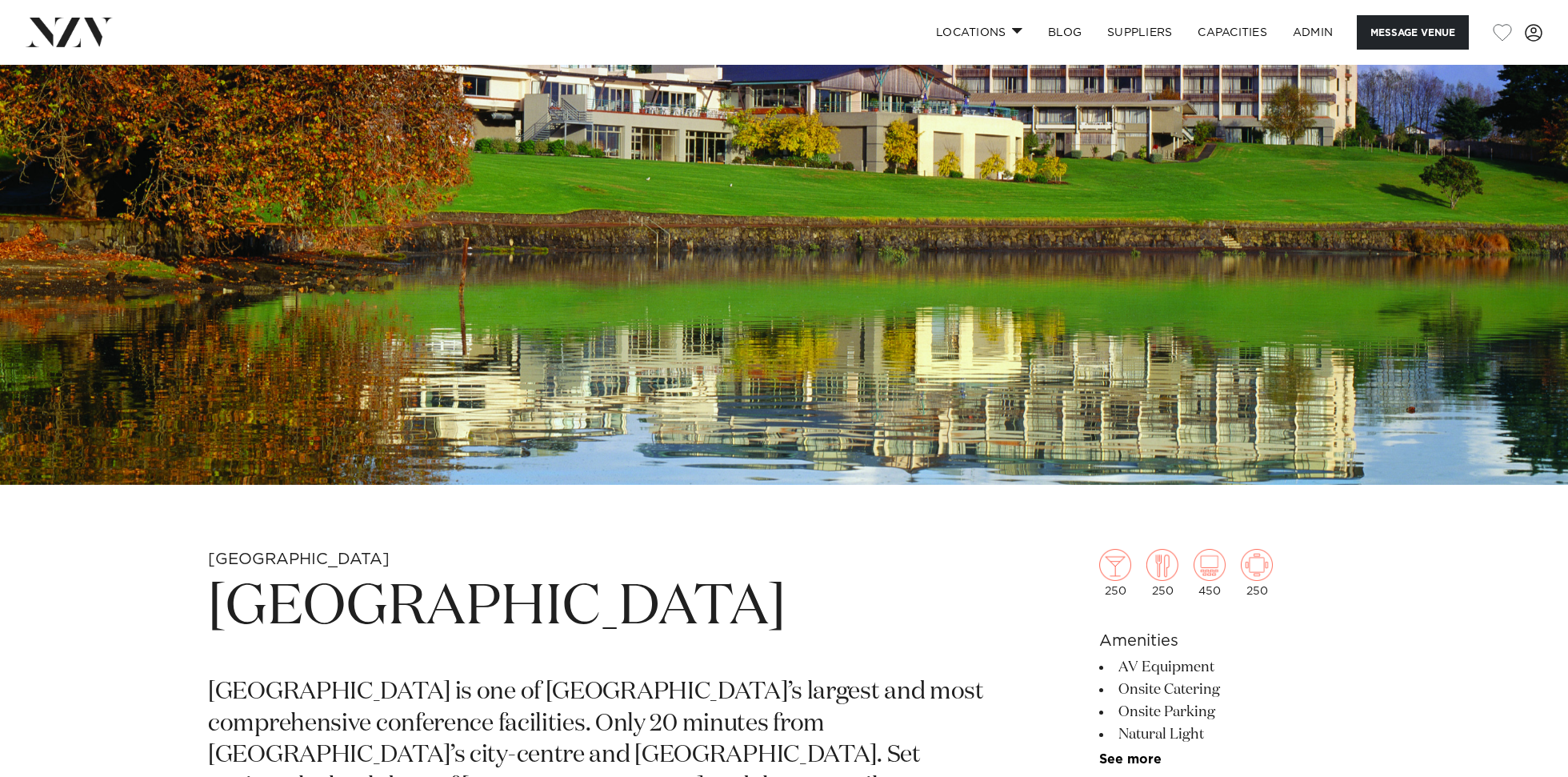
click at [370, 622] on h1 "[GEOGRAPHIC_DATA]" at bounding box center [597, 608] width 778 height 74
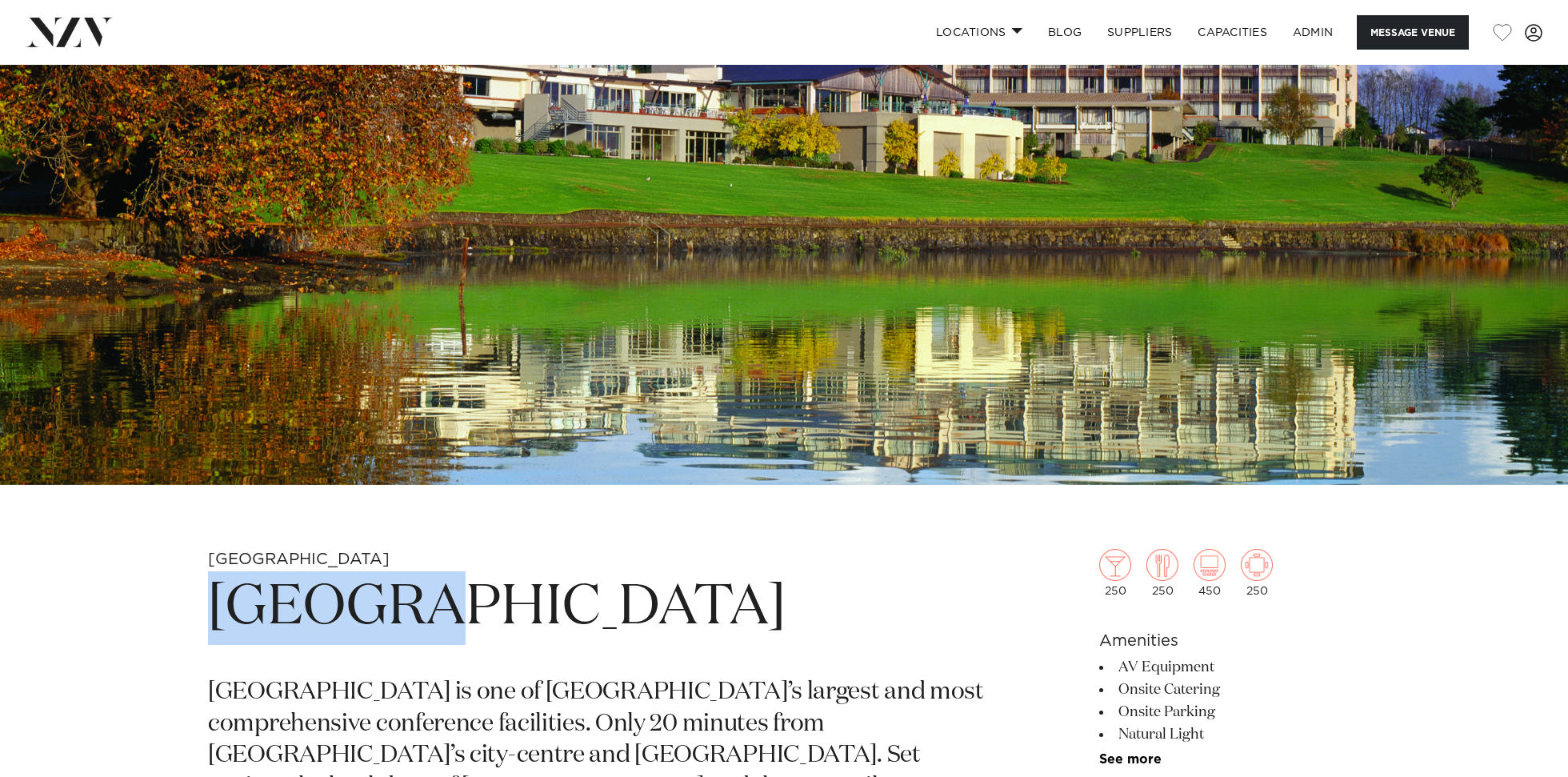
click at [370, 622] on h1 "[GEOGRAPHIC_DATA]" at bounding box center [597, 608] width 778 height 74
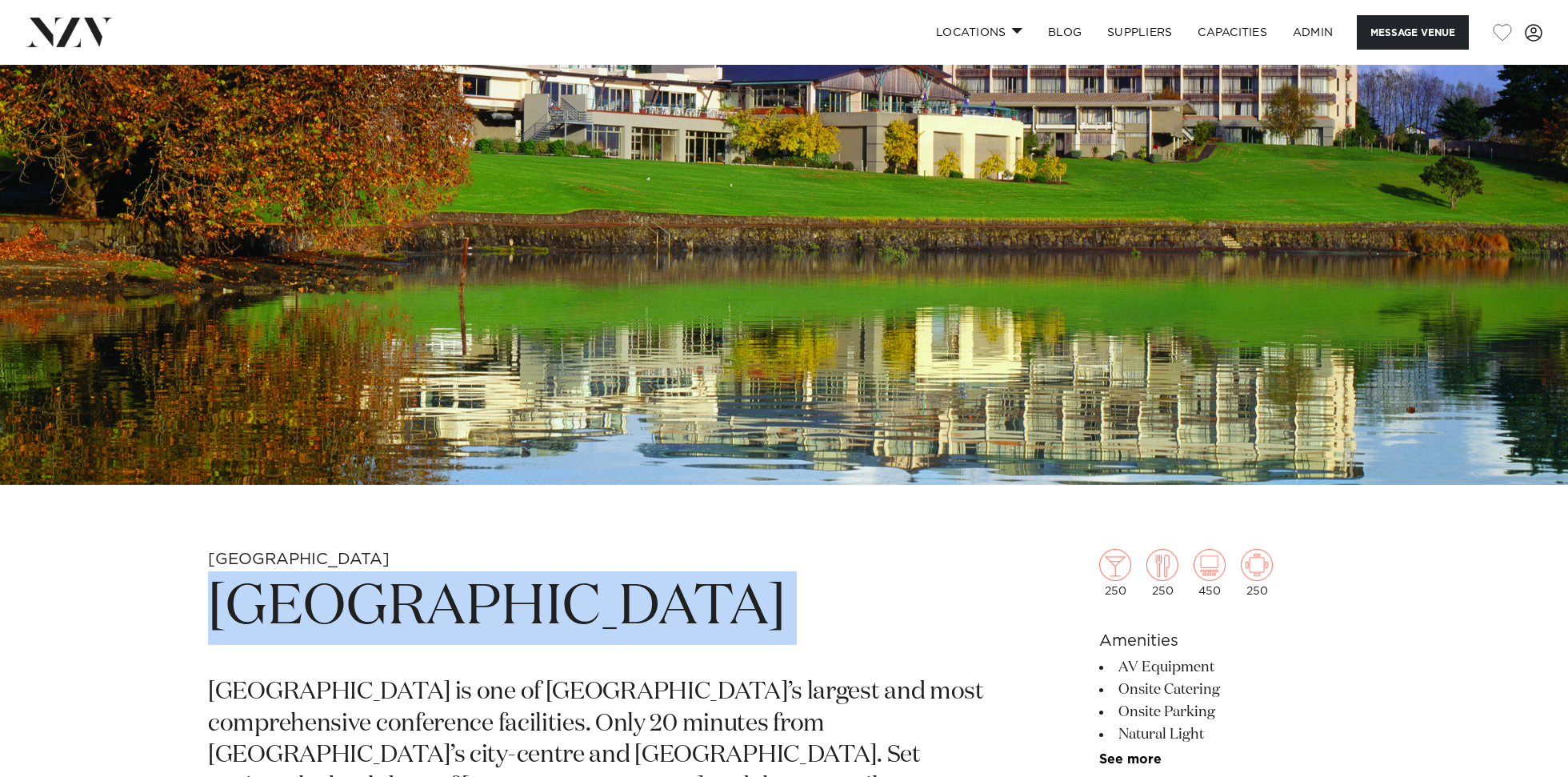
click at [370, 622] on h1 "[GEOGRAPHIC_DATA]" at bounding box center [597, 608] width 778 height 74
copy section "[GEOGRAPHIC_DATA]"
click at [441, 287] on img at bounding box center [784, 117] width 1568 height 736
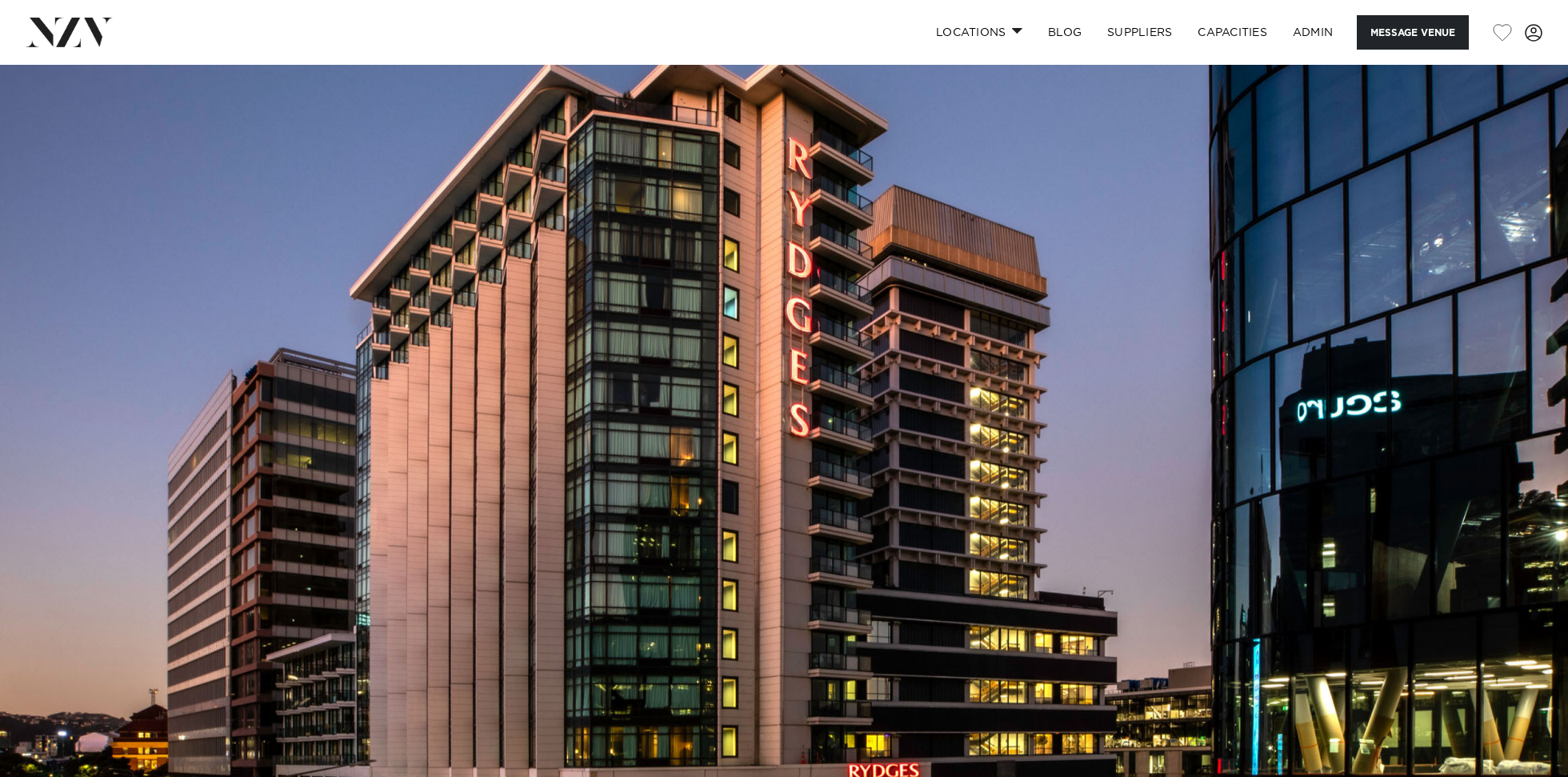
click at [724, 291] on img at bounding box center [784, 433] width 1568 height 736
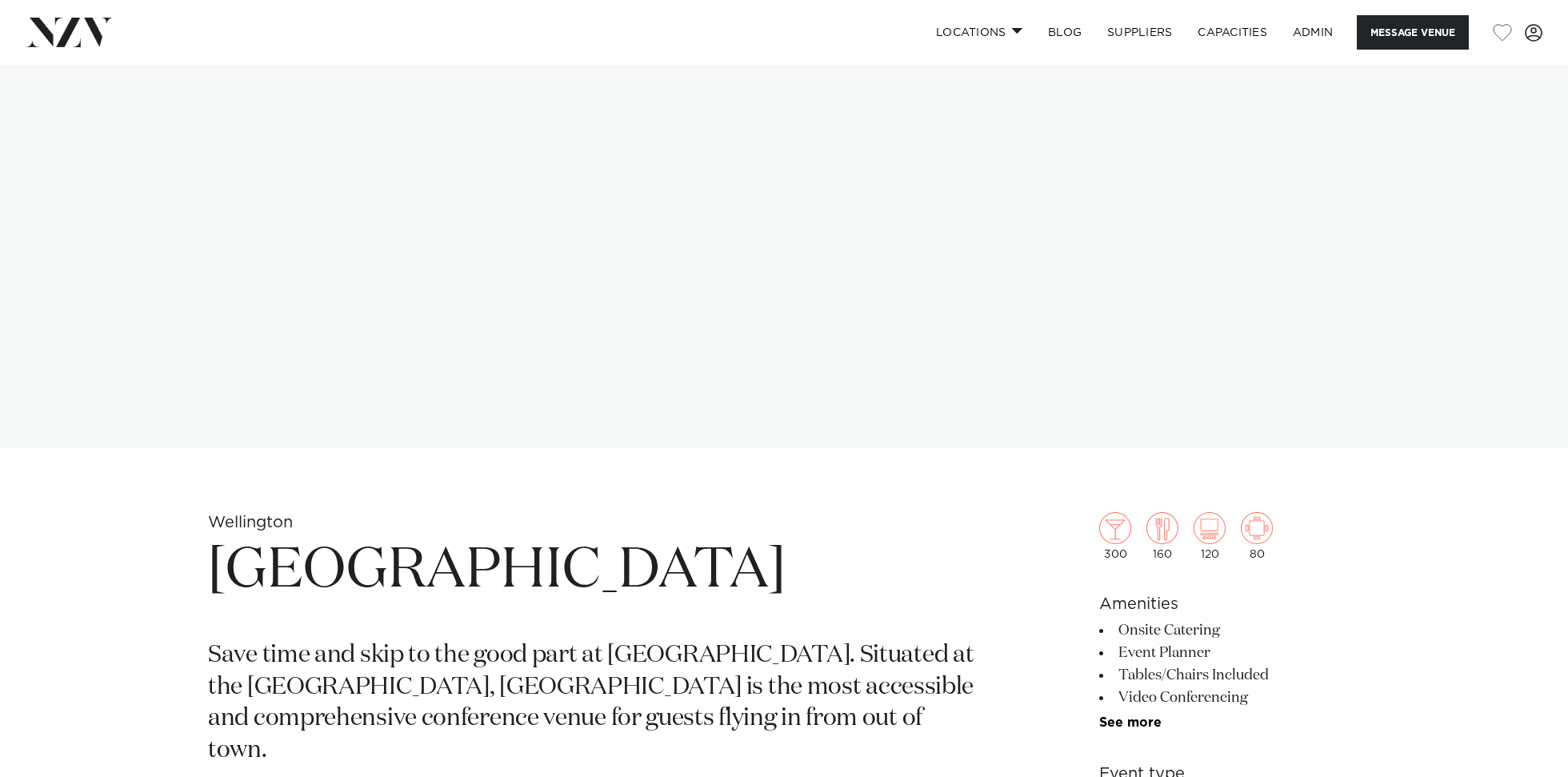
scroll to position [436, 0]
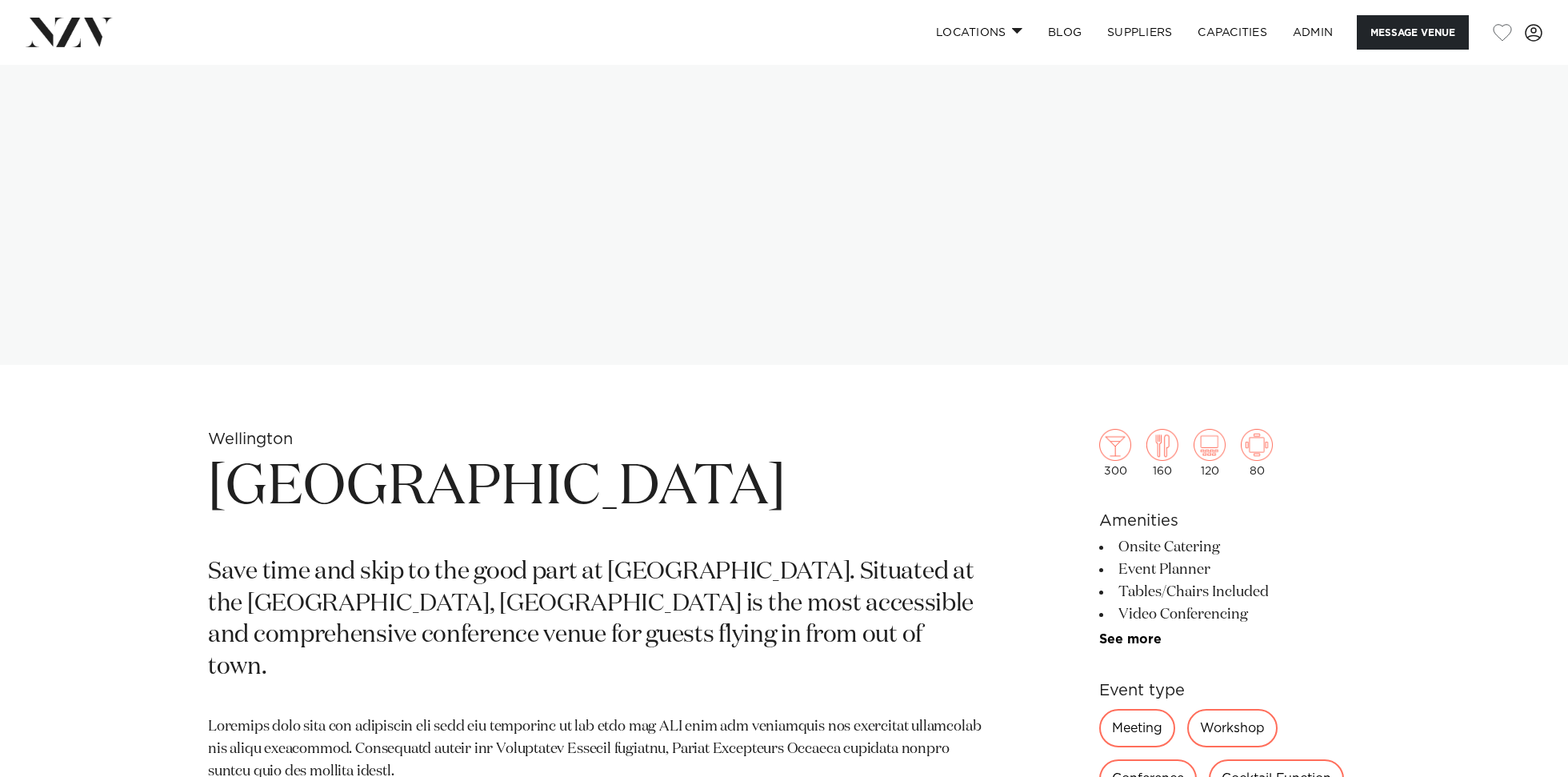
click at [688, 485] on h1 "[GEOGRAPHIC_DATA]" at bounding box center [597, 488] width 778 height 74
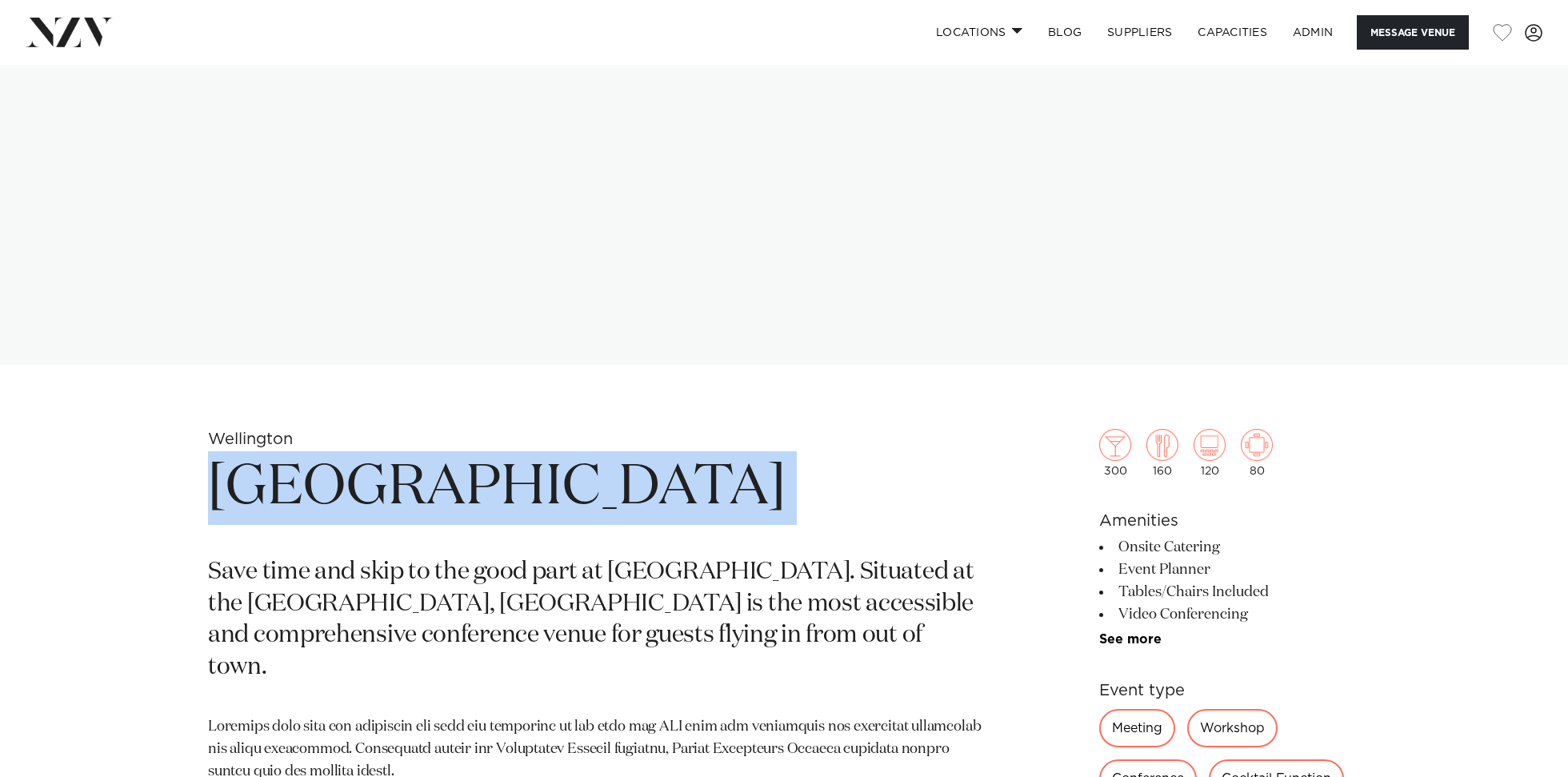
copy section "[GEOGRAPHIC_DATA]"
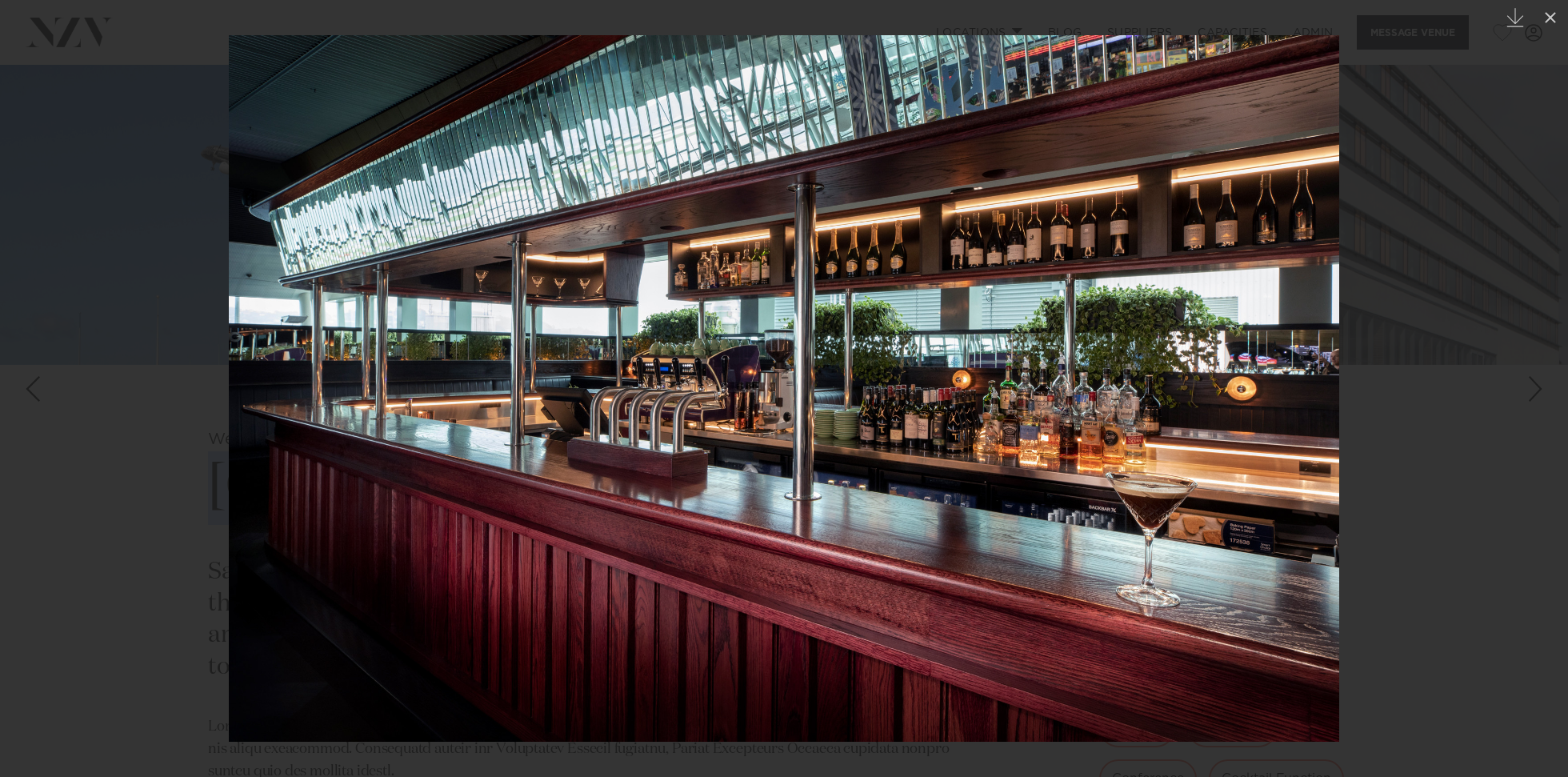
click at [1186, 347] on img at bounding box center [784, 388] width 1110 height 707
